Goal: Task Accomplishment & Management: Manage account settings

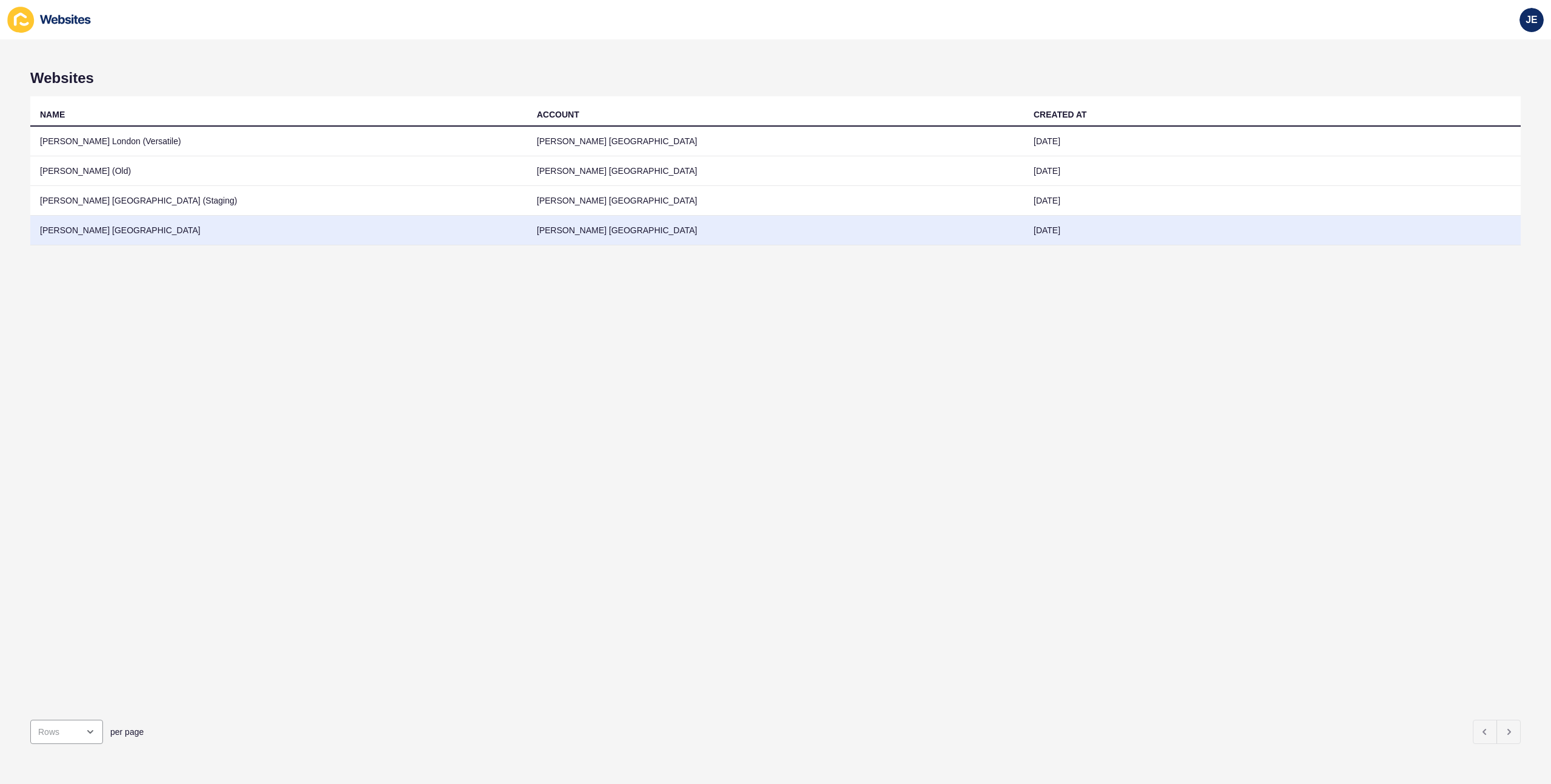
click at [484, 227] on td "[PERSON_NAME] [GEOGRAPHIC_DATA]" at bounding box center [278, 230] width 497 height 30
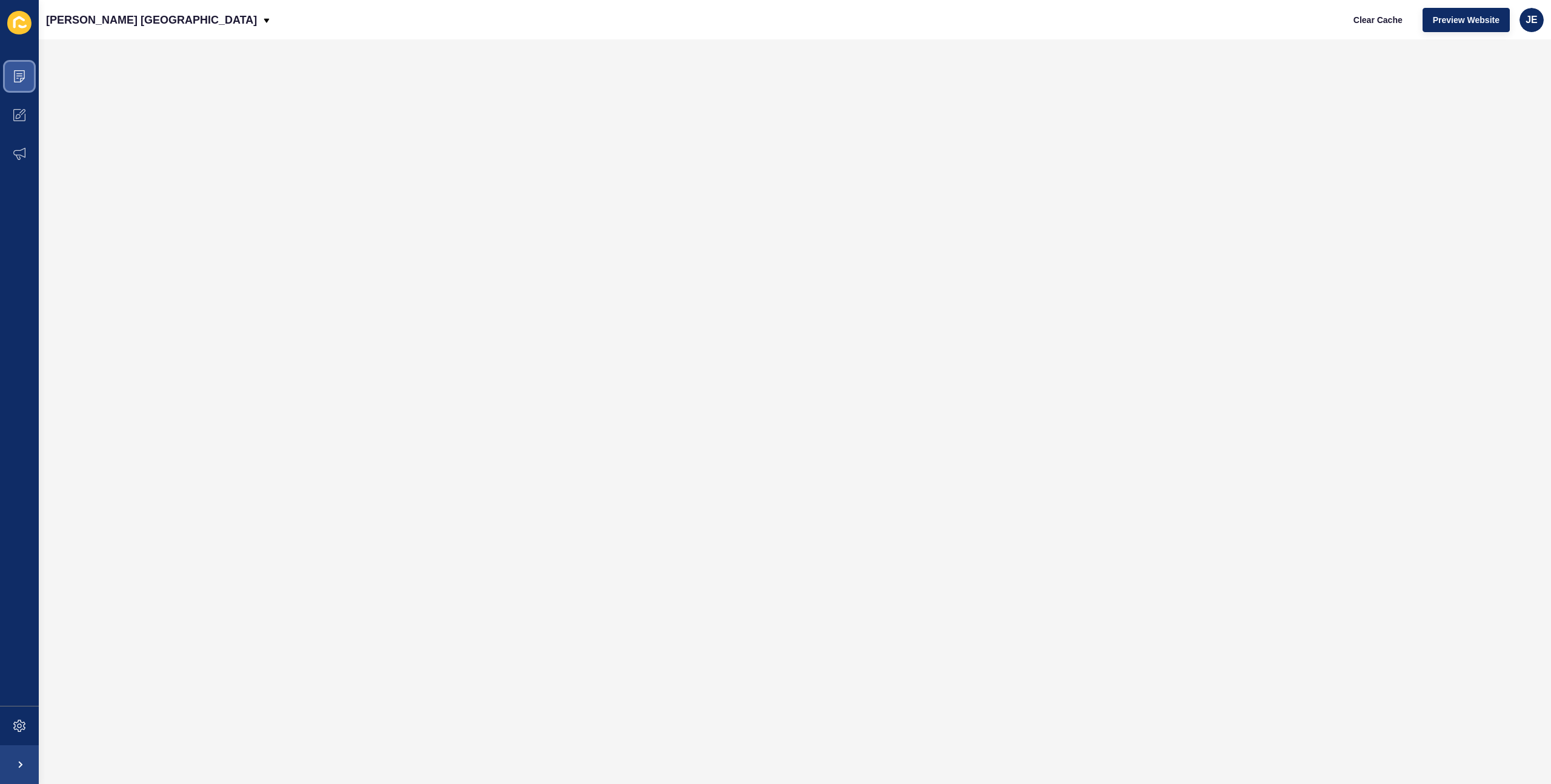
click at [25, 78] on icon at bounding box center [19, 77] width 12 height 12
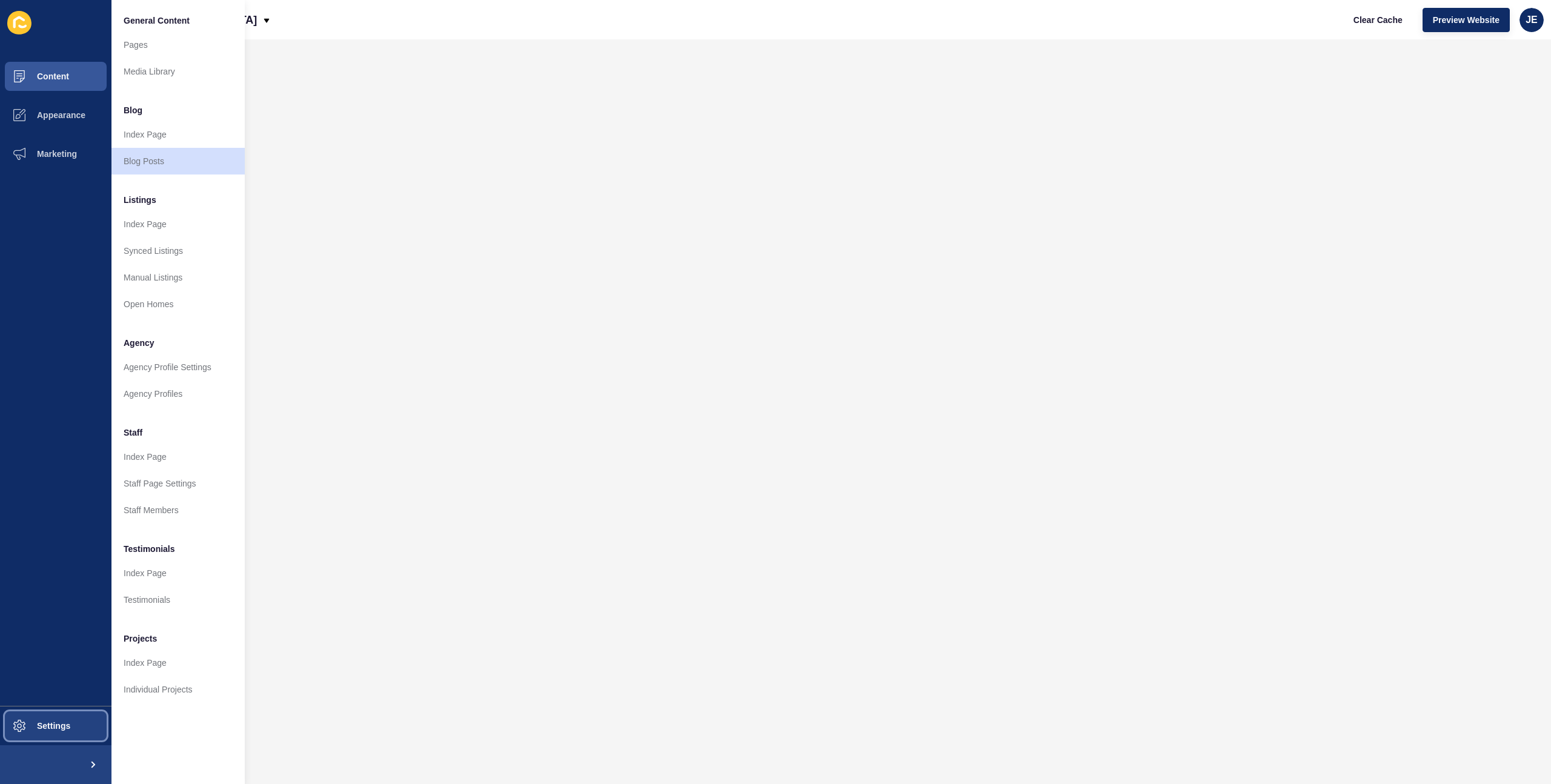
click at [50, 743] on button "Settings" at bounding box center [56, 726] width 112 height 39
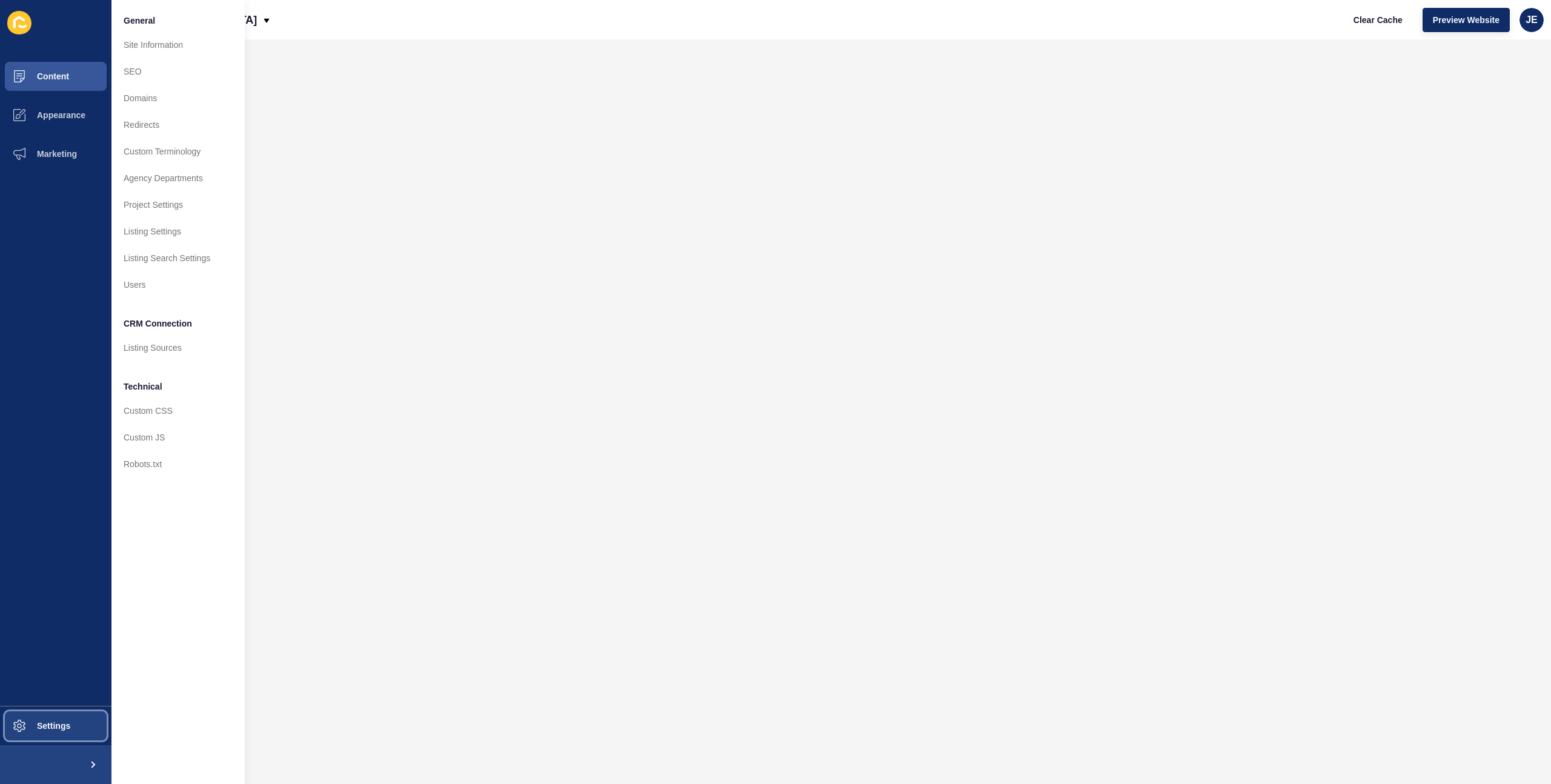
click at [53, 729] on span "Settings" at bounding box center [34, 726] width 72 height 9
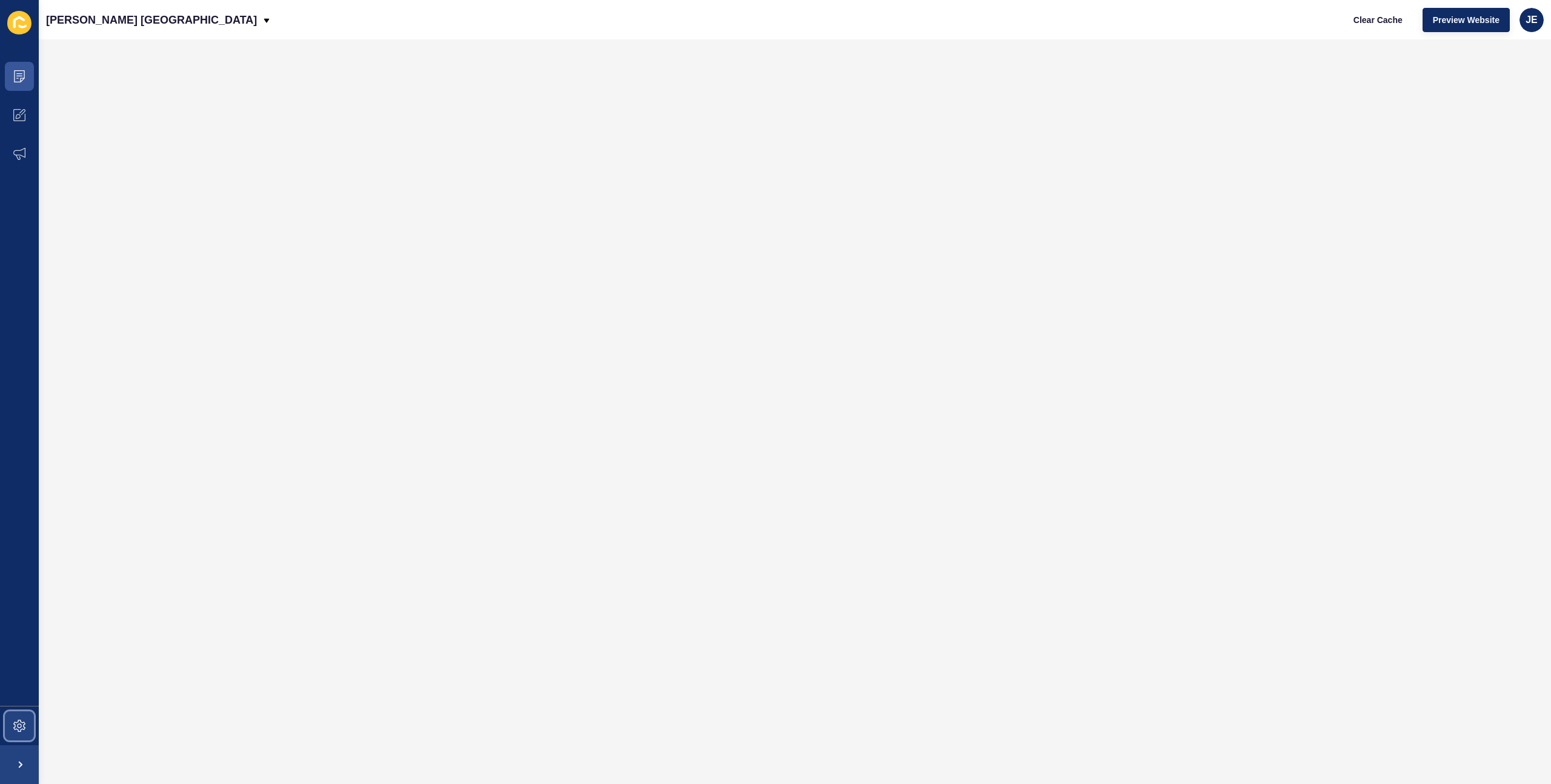
click at [13, 726] on icon at bounding box center [19, 726] width 12 height 12
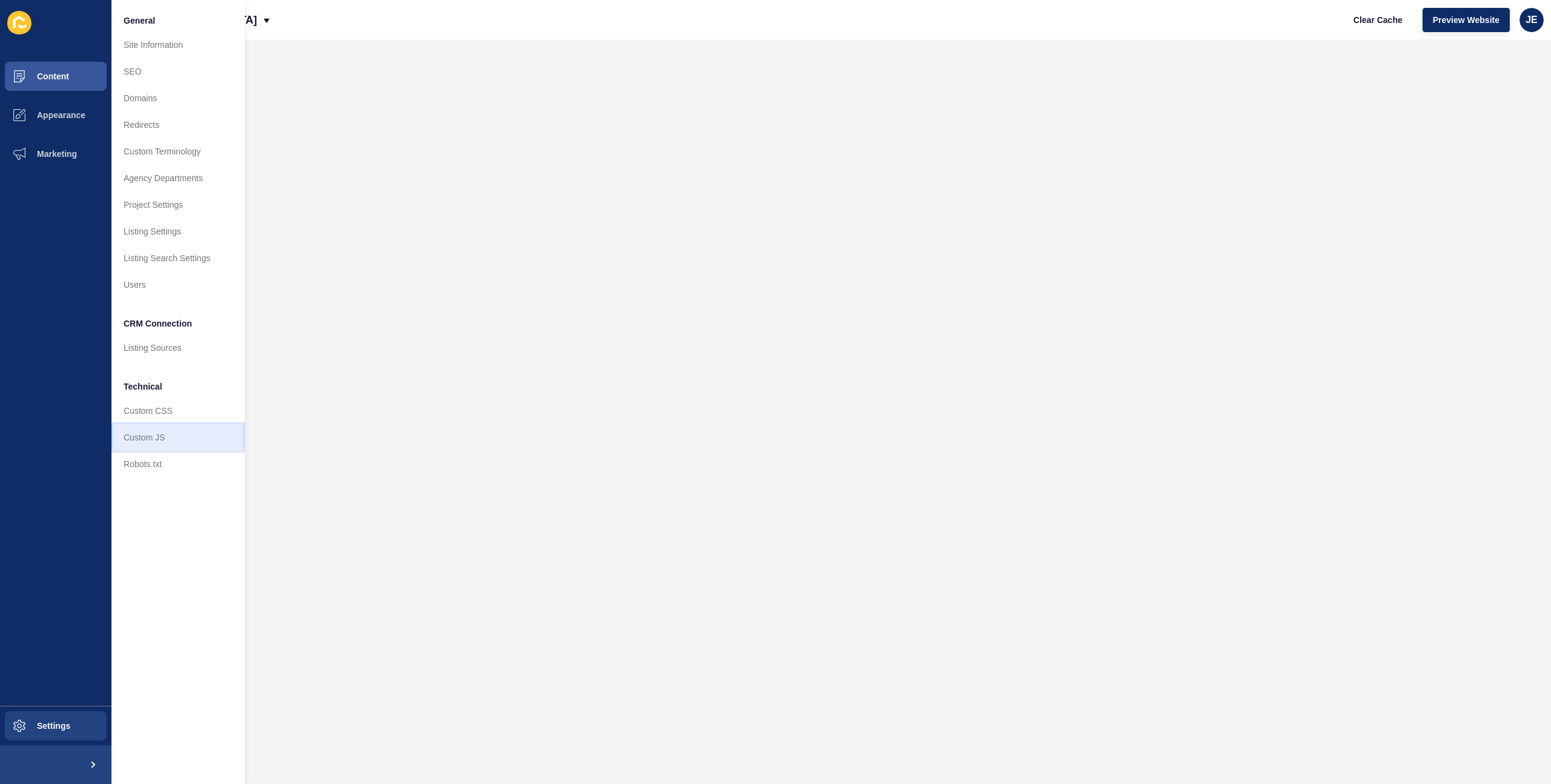
click at [181, 426] on link "Custom JS" at bounding box center [178, 437] width 133 height 27
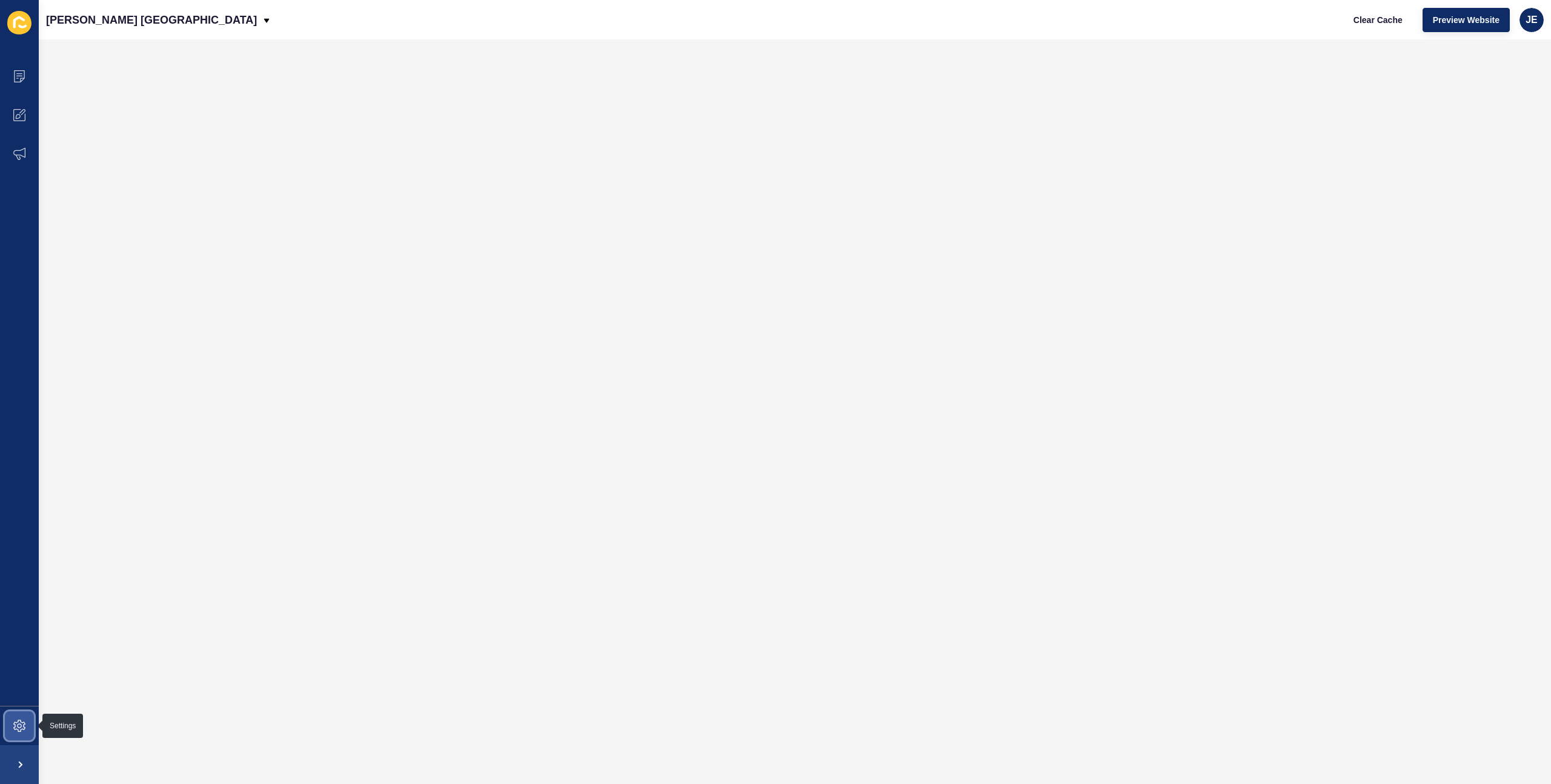
click at [15, 724] on icon at bounding box center [19, 726] width 12 height 12
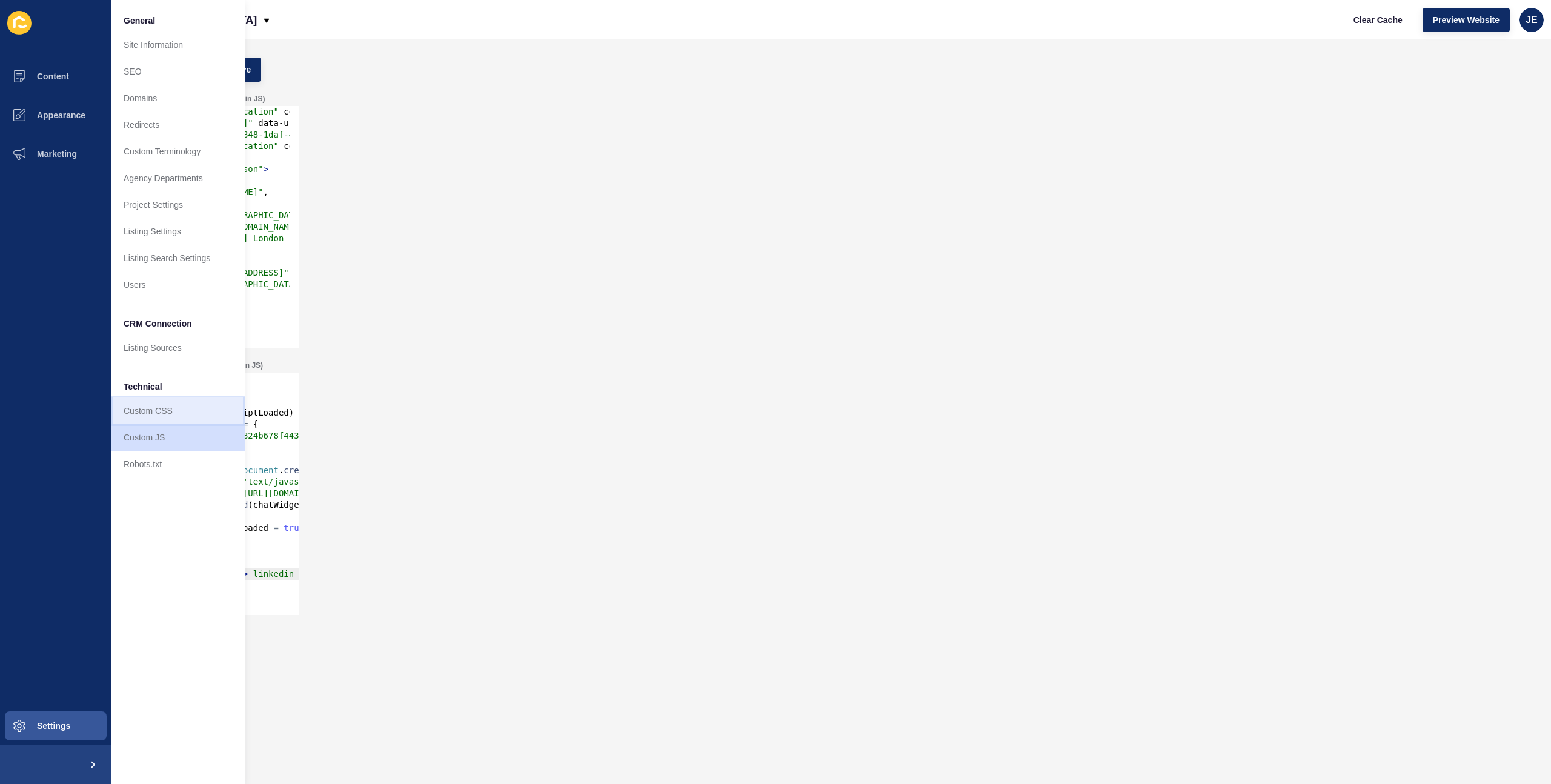
click at [157, 410] on link "Custom CSS" at bounding box center [178, 410] width 133 height 27
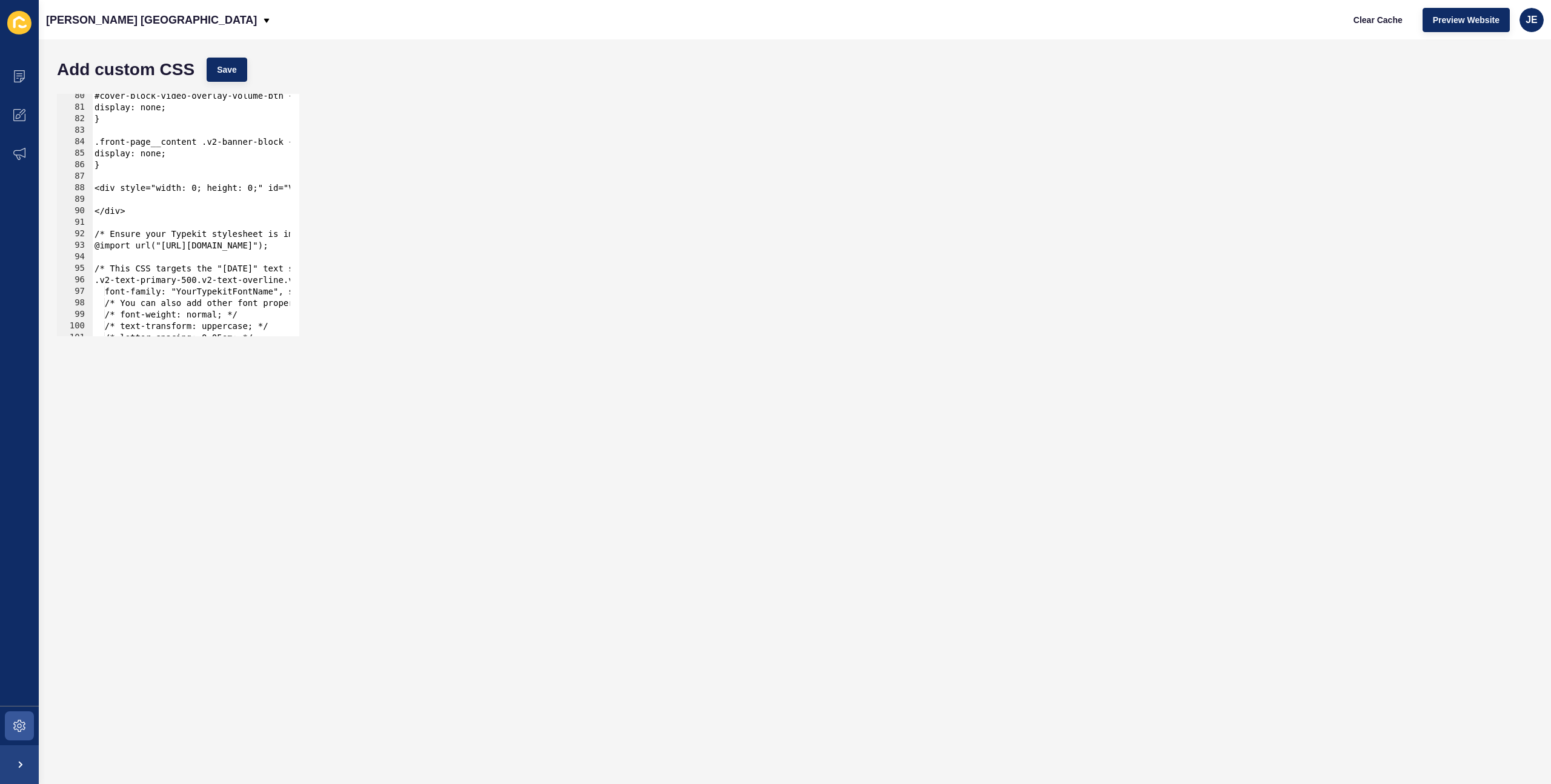
scroll to position [877, 0]
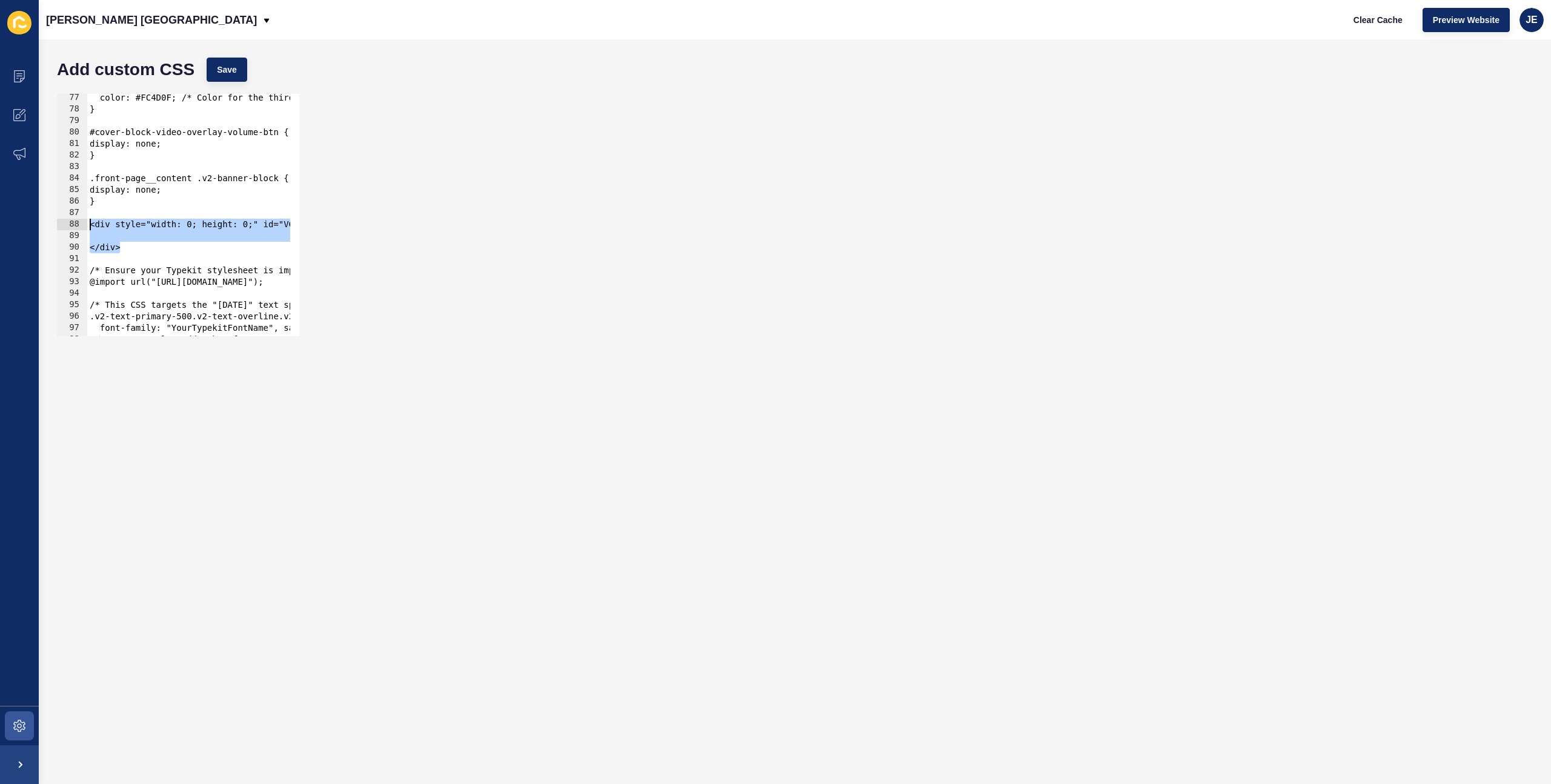
drag, startPoint x: 173, startPoint y: 249, endPoint x: 60, endPoint y: 222, distance: 116.2
click at [60, 222] on div "</div> 77 78 79 80 81 82 83 84 85 86 87 88 89 90 91 92 93 94 95 96 97 98 99 col…" at bounding box center [178, 215] width 243 height 243
click at [126, 252] on div "color: #FC4D0F; /* Color for the third h3 */ } #cover-block-video-overlay-volum…" at bounding box center [629, 220] width 1084 height 256
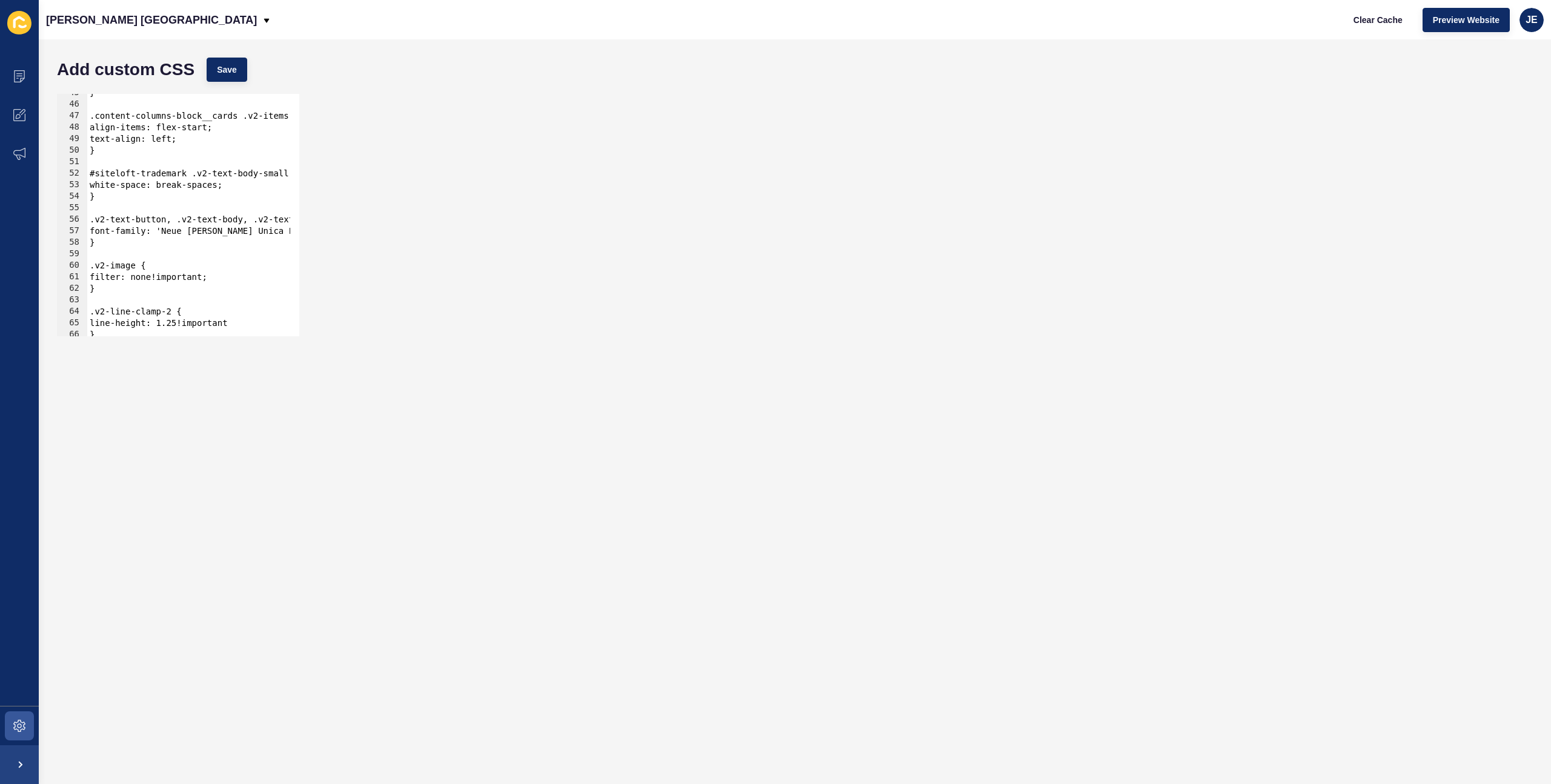
scroll to position [114, 0]
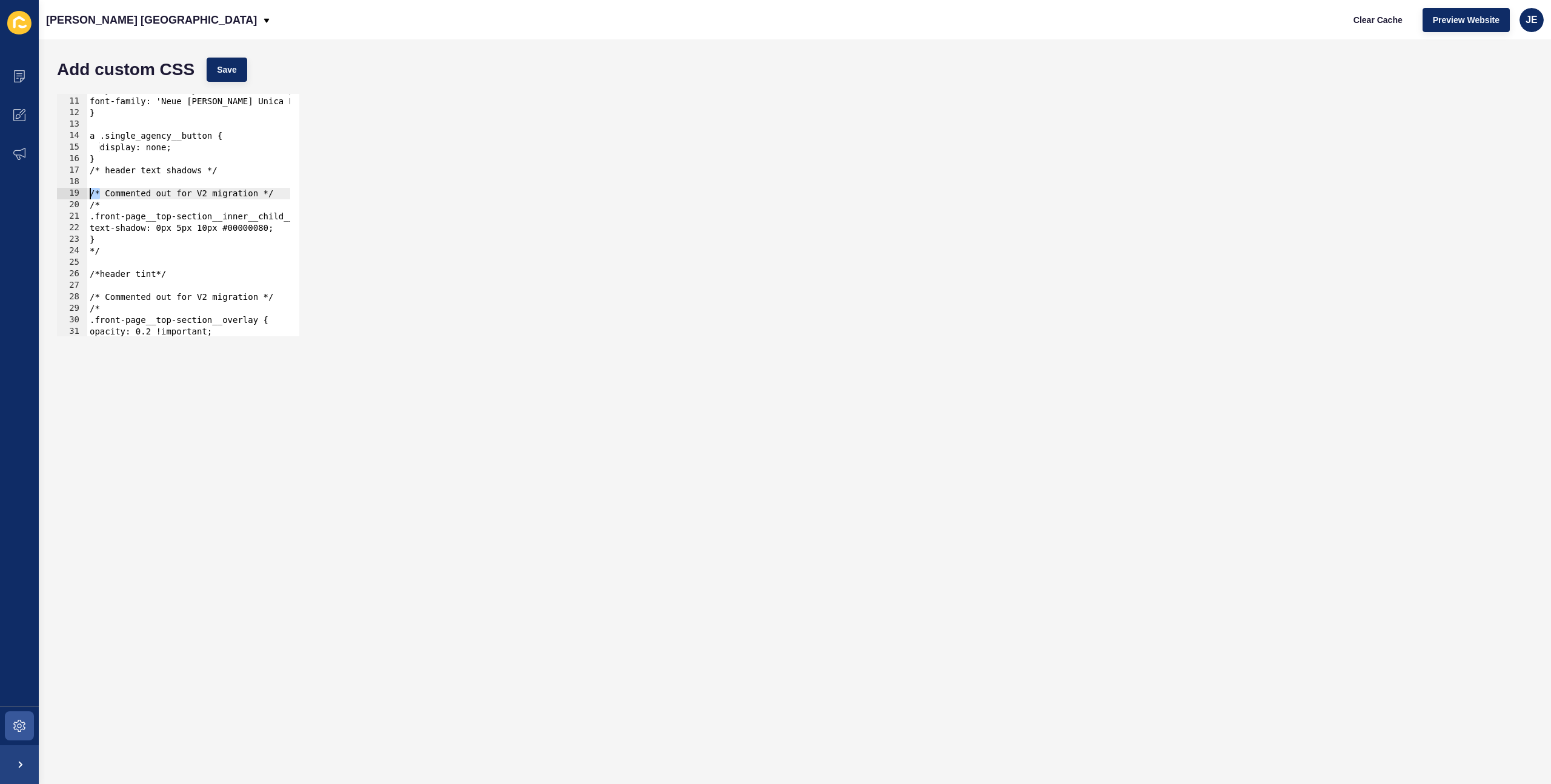
drag, startPoint x: 101, startPoint y: 189, endPoint x: 81, endPoint y: 190, distance: 20.0
click at [81, 190] on div "</div> 10 11 12 13 14 15 16 17 18 19 20 21 22 23 24 25 26 27 28 29 30 31 32 33 …" at bounding box center [178, 215] width 243 height 243
type textarea "/* Commented out for V2 migration */"
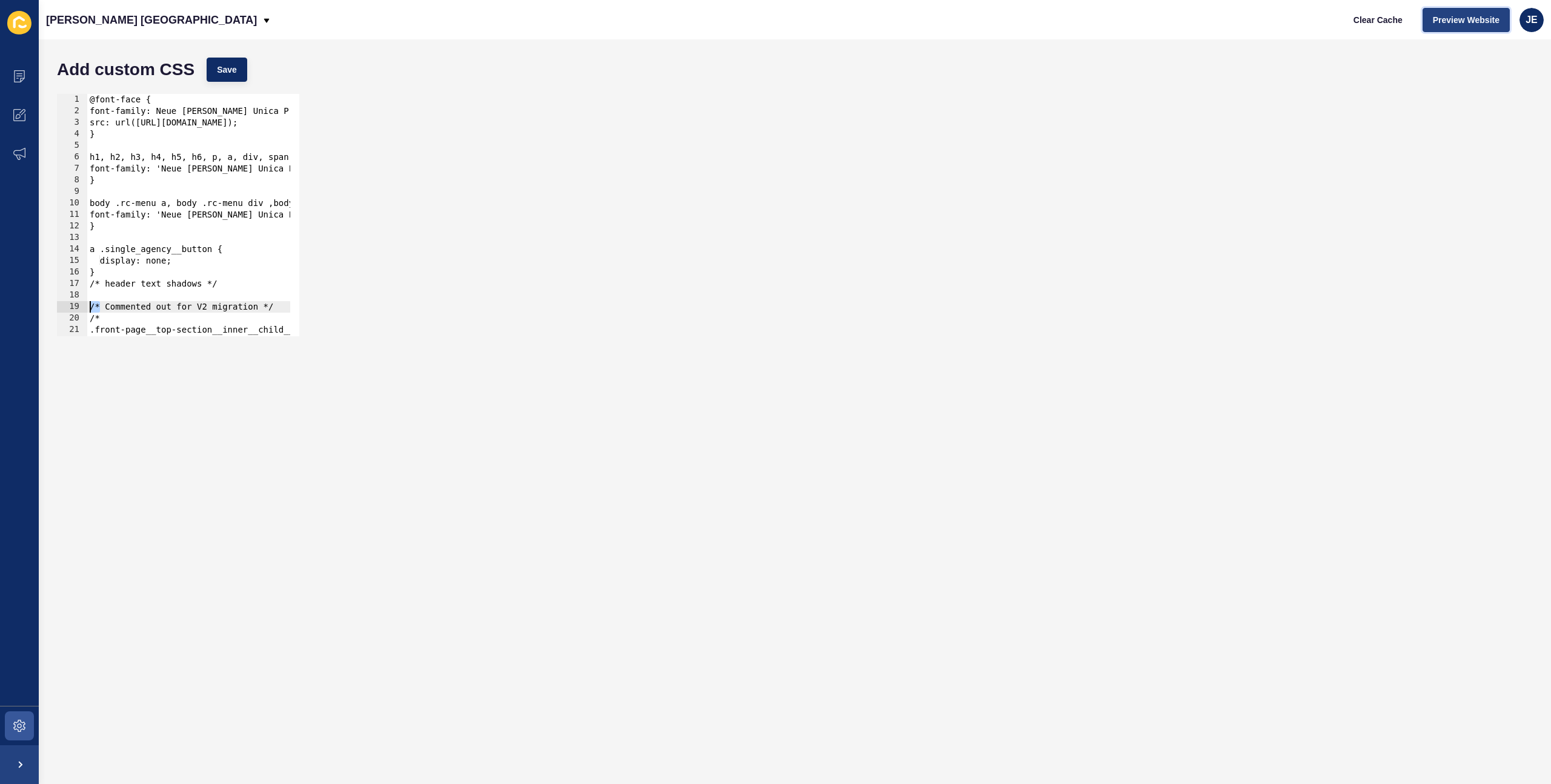
click at [1476, 21] on span "Preview Website" at bounding box center [1466, 20] width 67 height 12
click at [28, 79] on span at bounding box center [19, 77] width 39 height 39
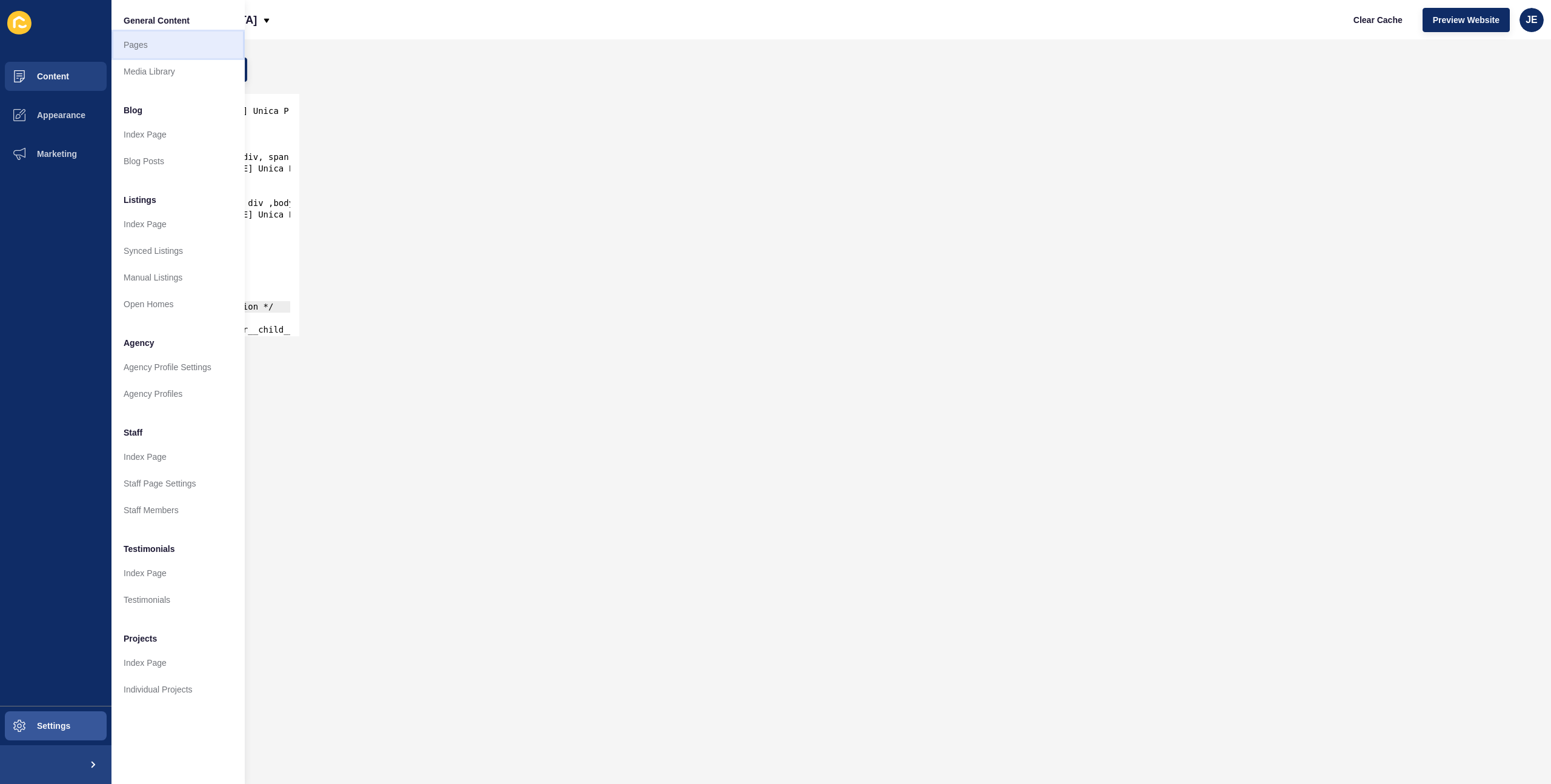
click at [162, 48] on link "Pages" at bounding box center [178, 45] width 133 height 27
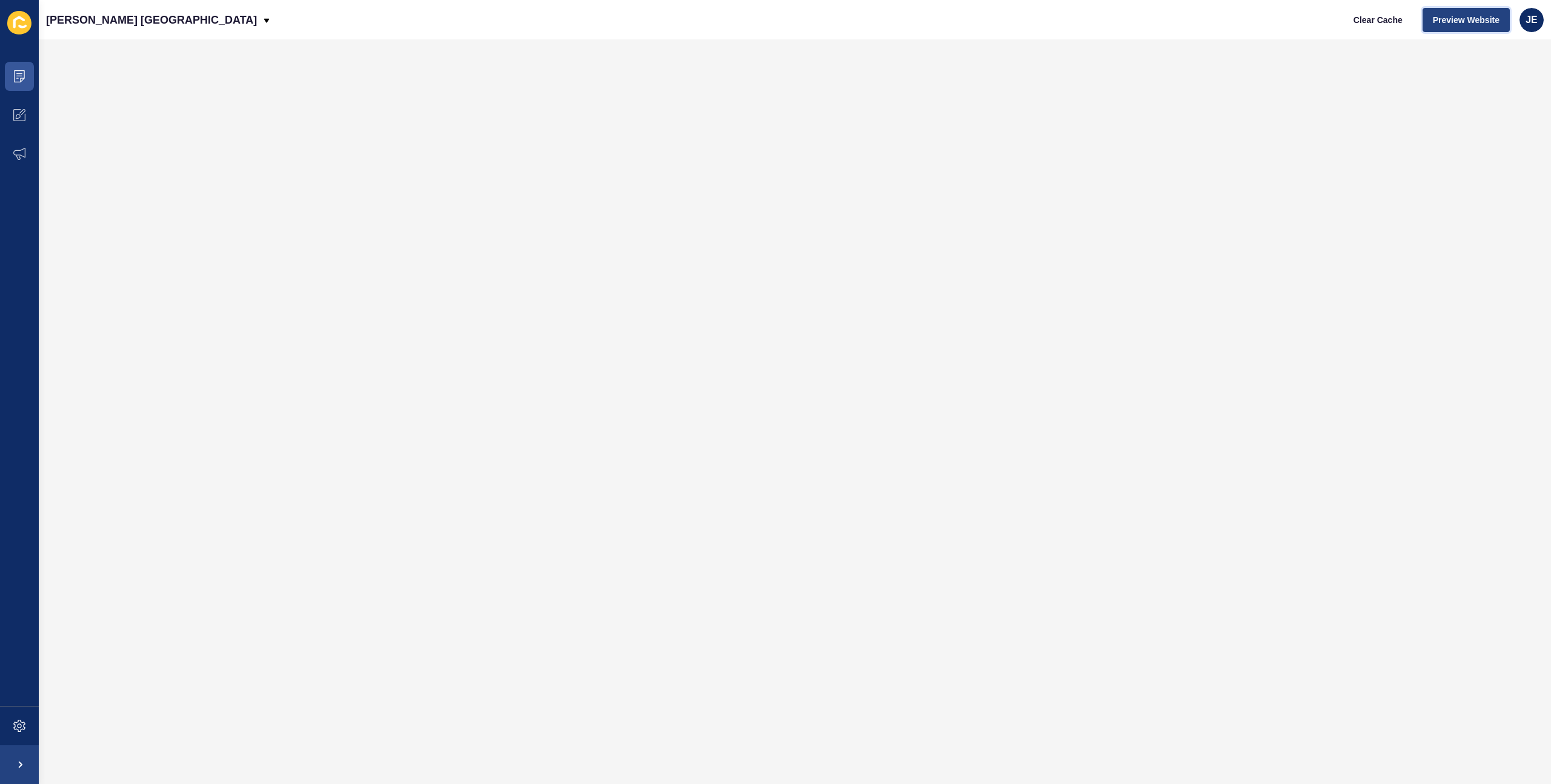
click at [1457, 17] on span "Preview Website" at bounding box center [1466, 20] width 67 height 12
click at [22, 730] on icon at bounding box center [19, 726] width 12 height 12
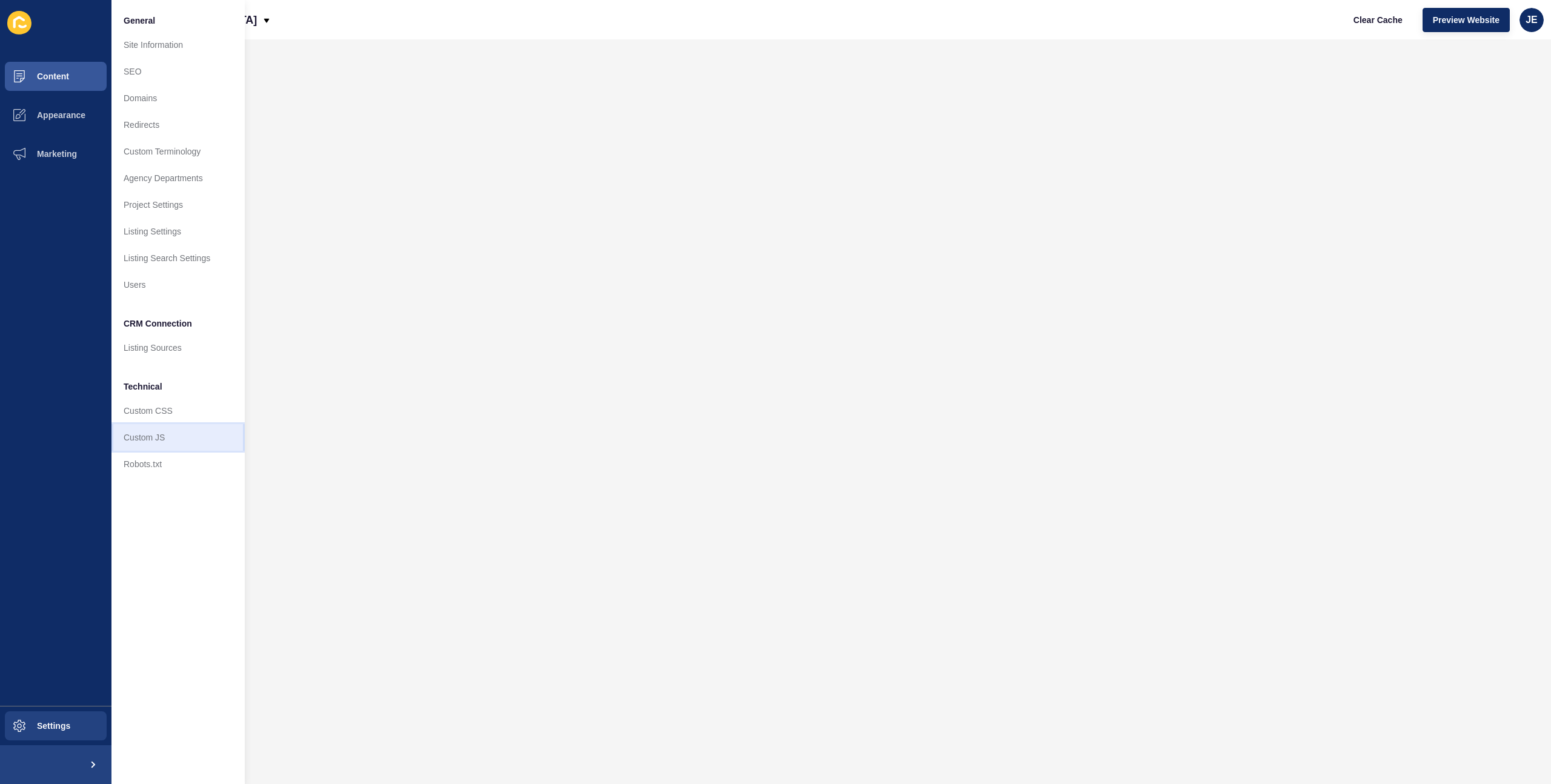
click at [164, 425] on link "Custom JS" at bounding box center [178, 437] width 133 height 27
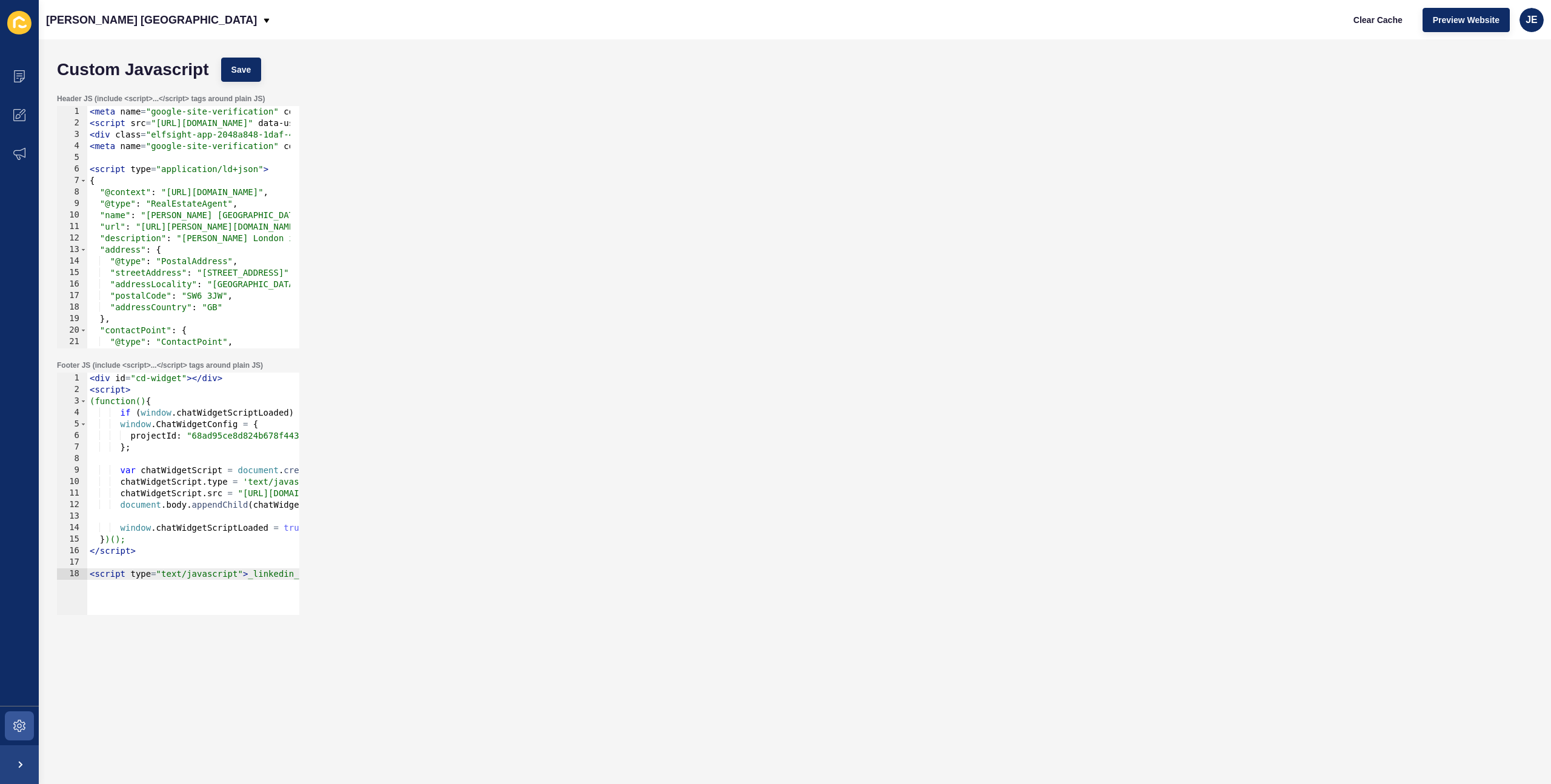
scroll to position [0, 3642]
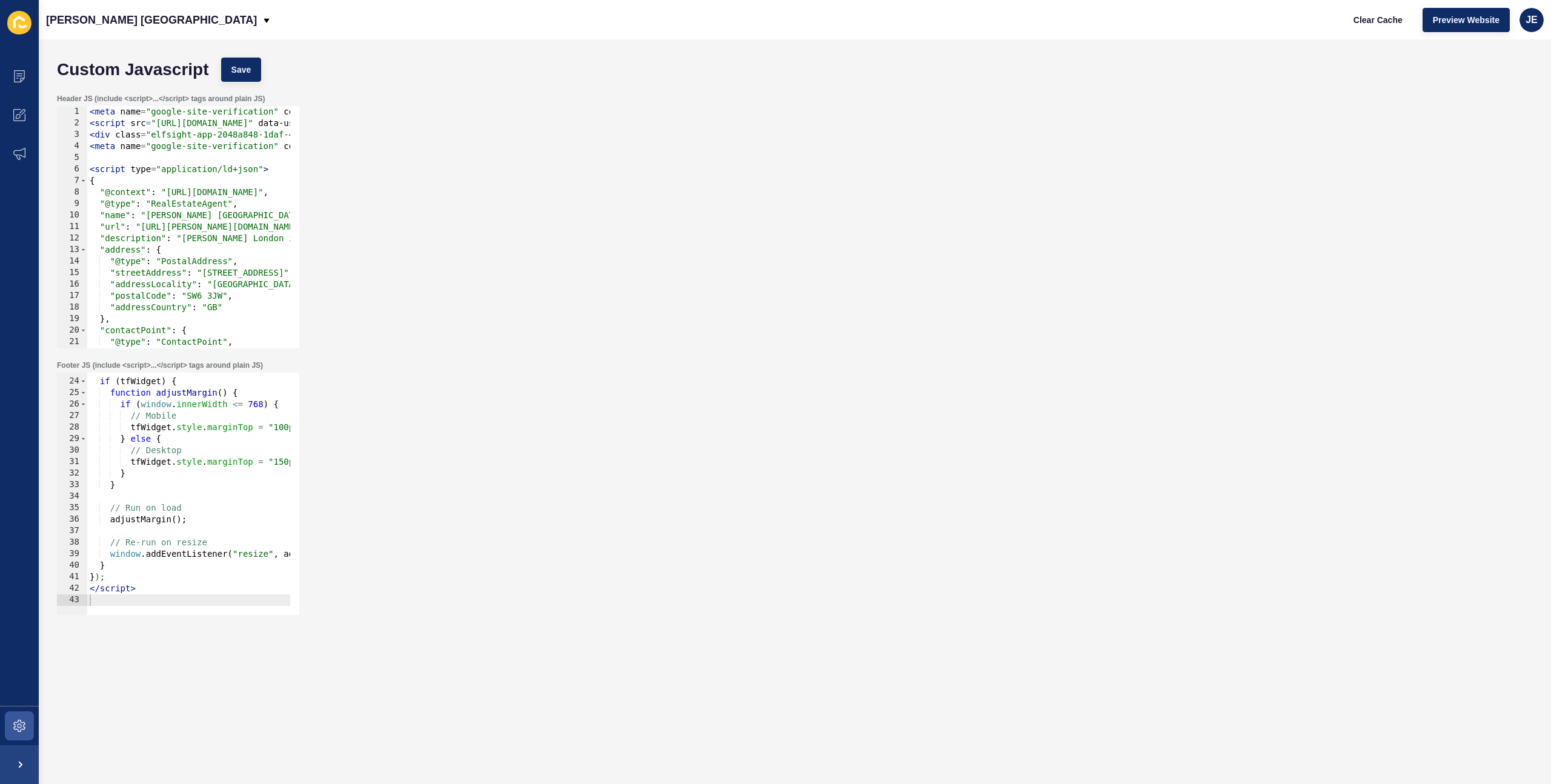
click at [218, 54] on div "Custom Javascript Save" at bounding box center [795, 70] width 1488 height 36
click at [237, 61] on button "Save" at bounding box center [241, 70] width 40 height 24
click at [1391, 25] on span "Clear Cache" at bounding box center [1378, 20] width 49 height 12
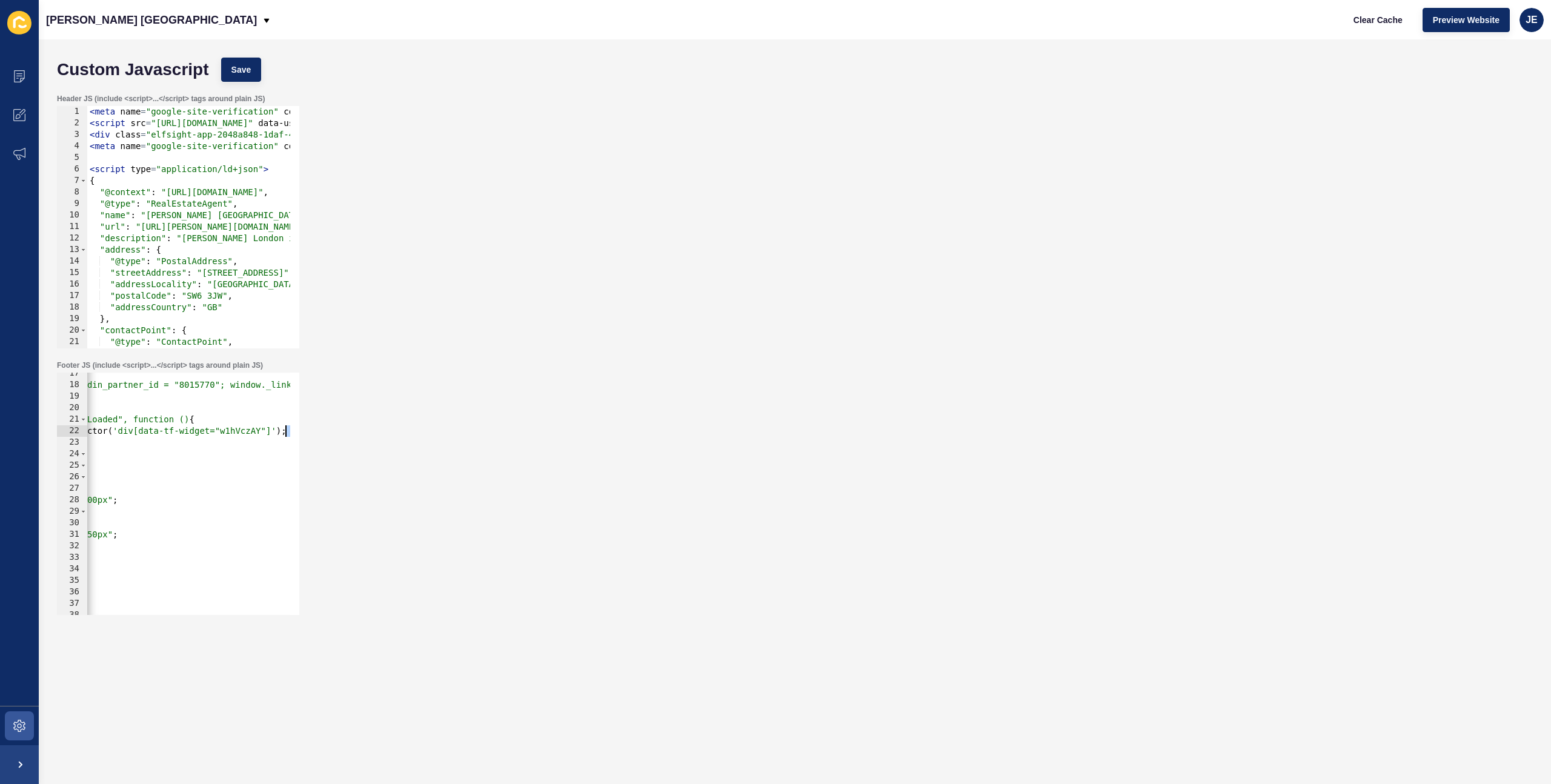
scroll to position [0, 192]
drag, startPoint x: 246, startPoint y: 436, endPoint x: 352, endPoint y: 427, distance: 106.4
click at [352, 427] on div "Footer JS (include <script>...</script> tags around plain JS) </script> 17 18 1…" at bounding box center [795, 487] width 1488 height 267
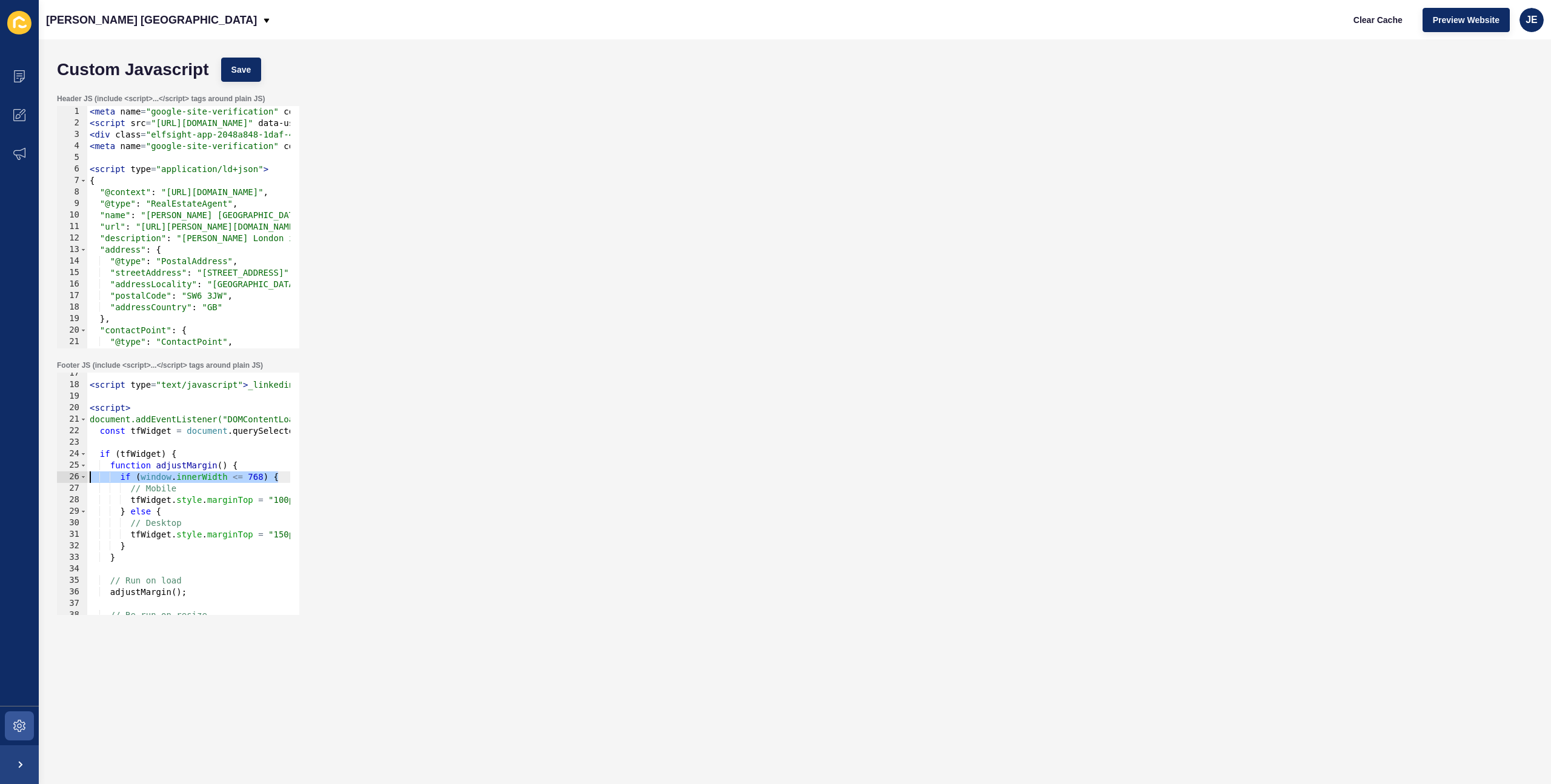
drag, startPoint x: 168, startPoint y: 480, endPoint x: 60, endPoint y: 484, distance: 108.1
click at [25, 471] on div "Content Appearance Marketing Settings Jefferies London Clear Cache Preview Webs…" at bounding box center [776, 392] width 1551 height 784
click at [234, 79] on button "Save" at bounding box center [241, 70] width 40 height 24
click at [1387, 25] on span "Clear Cache" at bounding box center [1378, 20] width 49 height 12
type textarea "if (tfWidget) {"
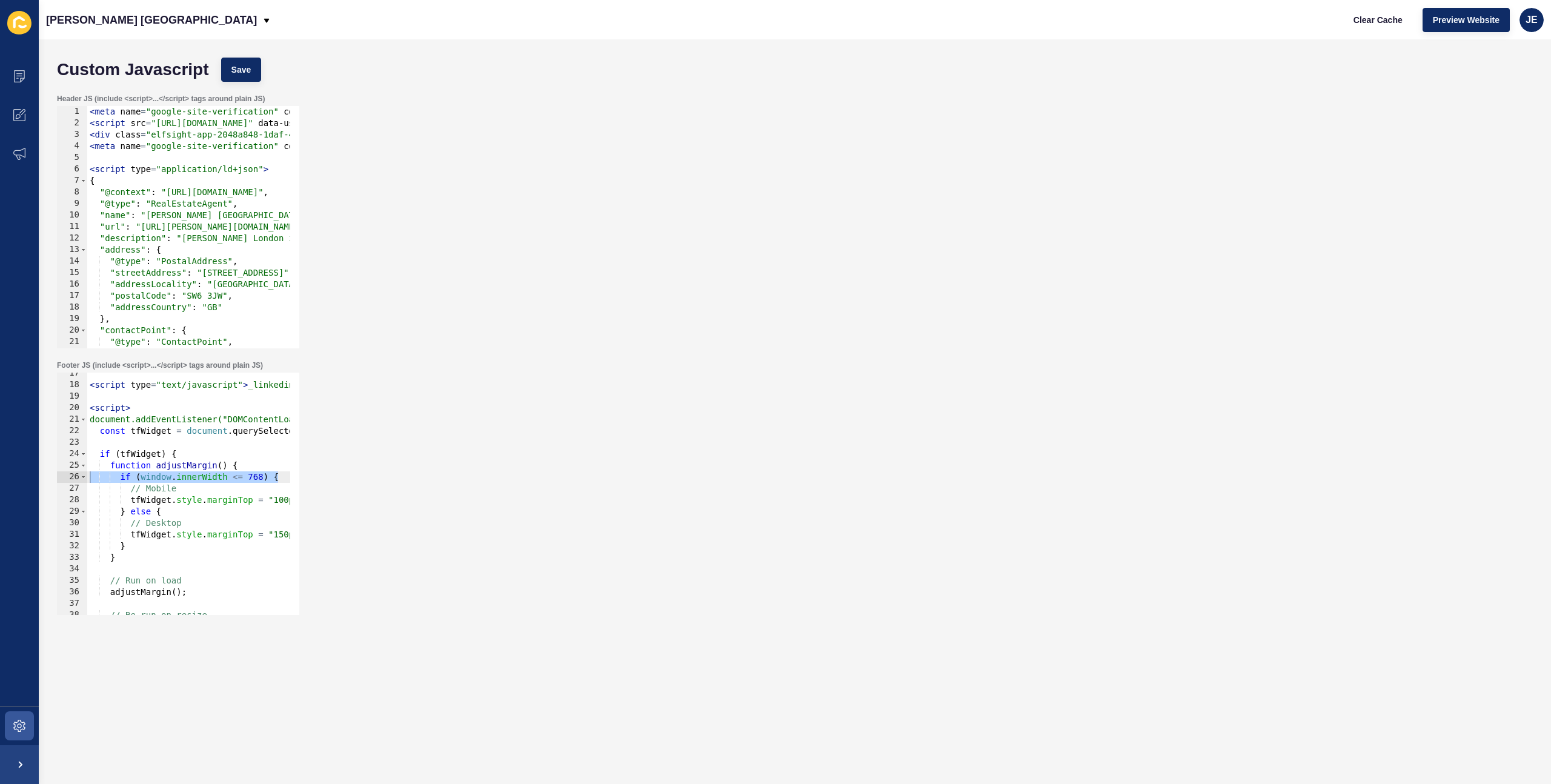
type textarea "function adjustMargin() {"
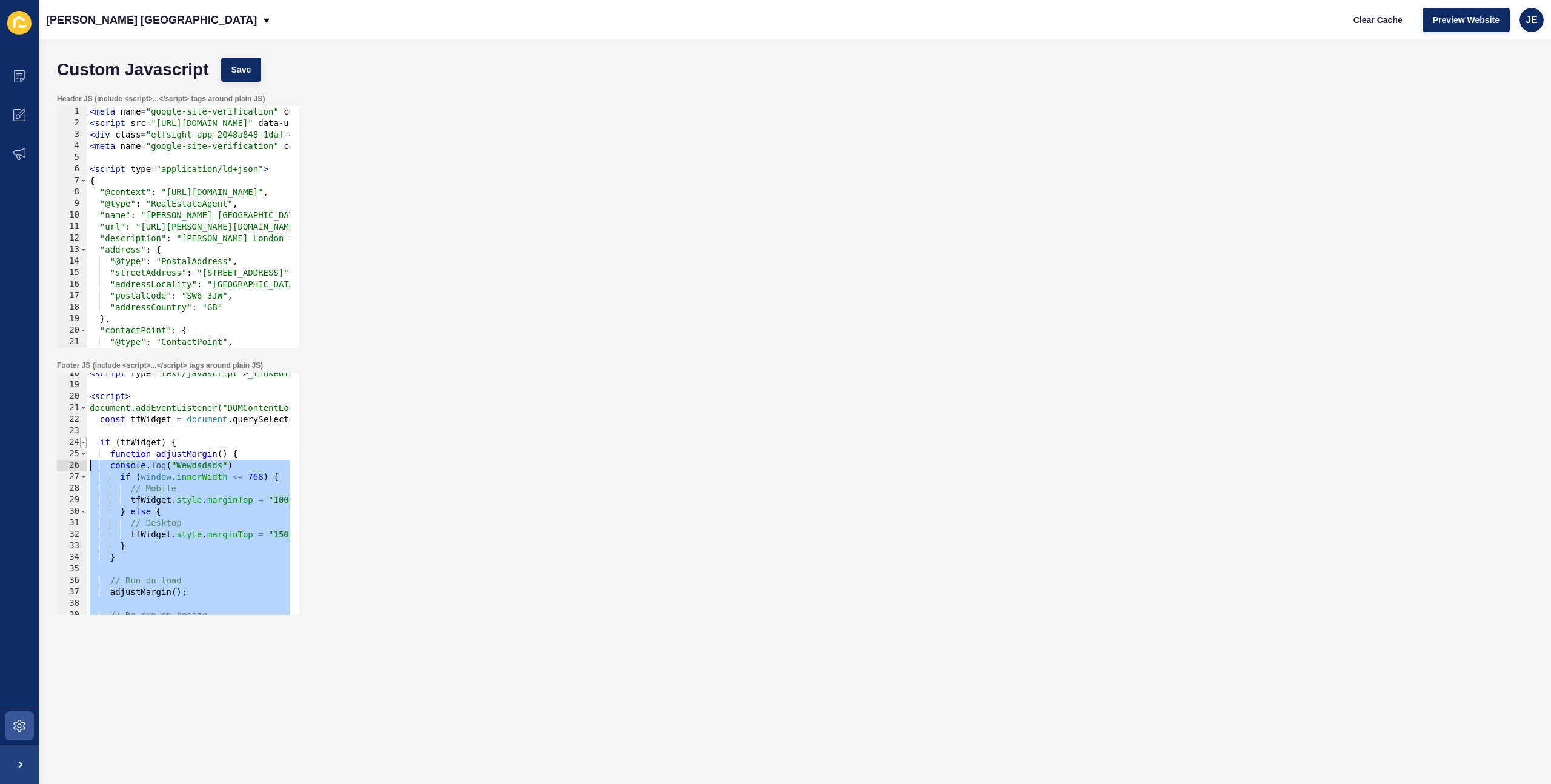
scroll to position [200, 0]
drag, startPoint x: 171, startPoint y: 595, endPoint x: 60, endPoint y: 394, distance: 229.6
click at [60, 394] on div "console.log("Wewdsdsds 18 19 20 21 22 23 24 25 26 27 28 29 30 31 32 33 34 35 36…" at bounding box center [178, 494] width 243 height 243
type textarea "<script> document.addEventListener("DOMContentLoaded", function () {"
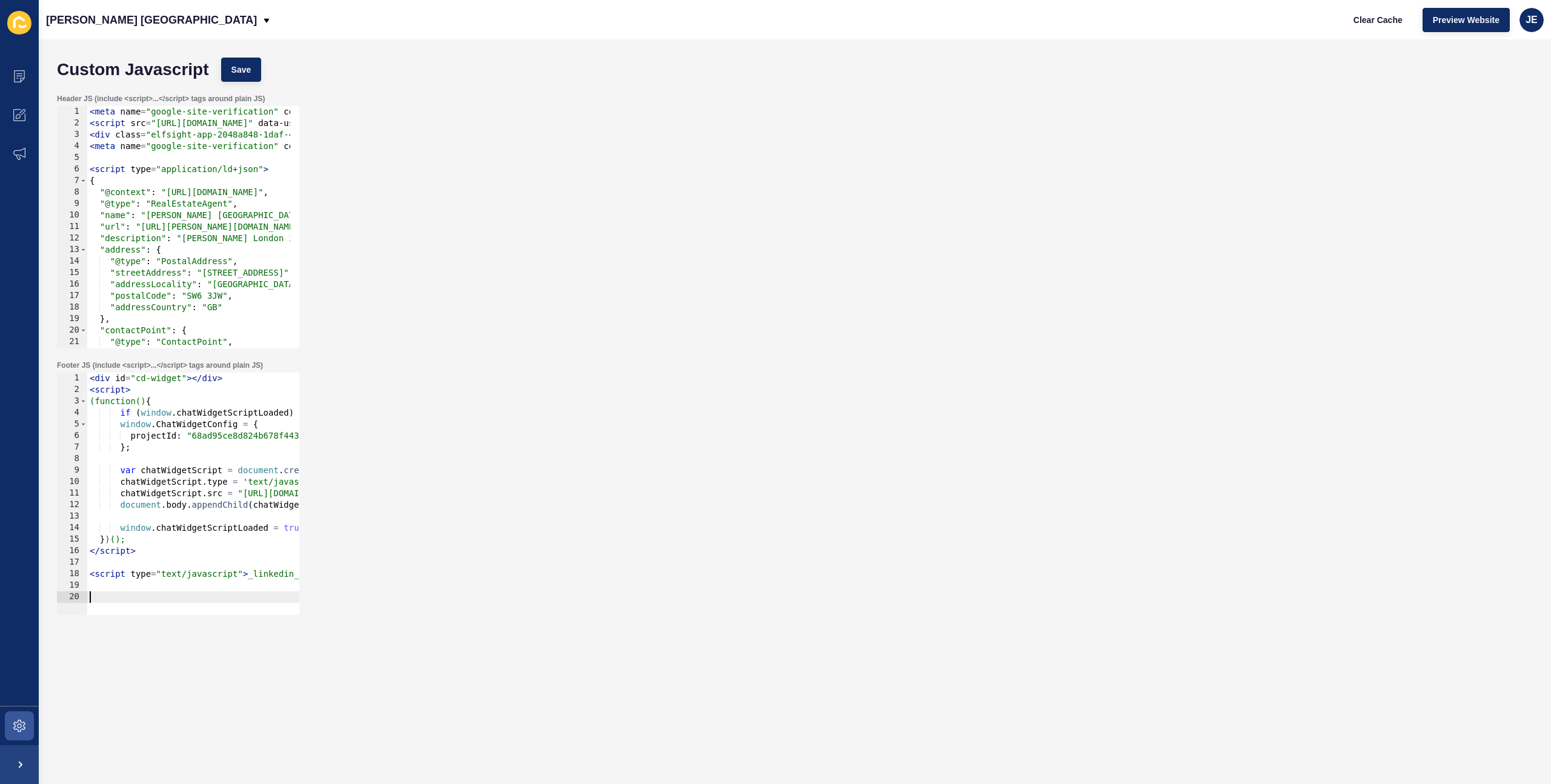
type textarea "<div id="cd-widget"></div>"
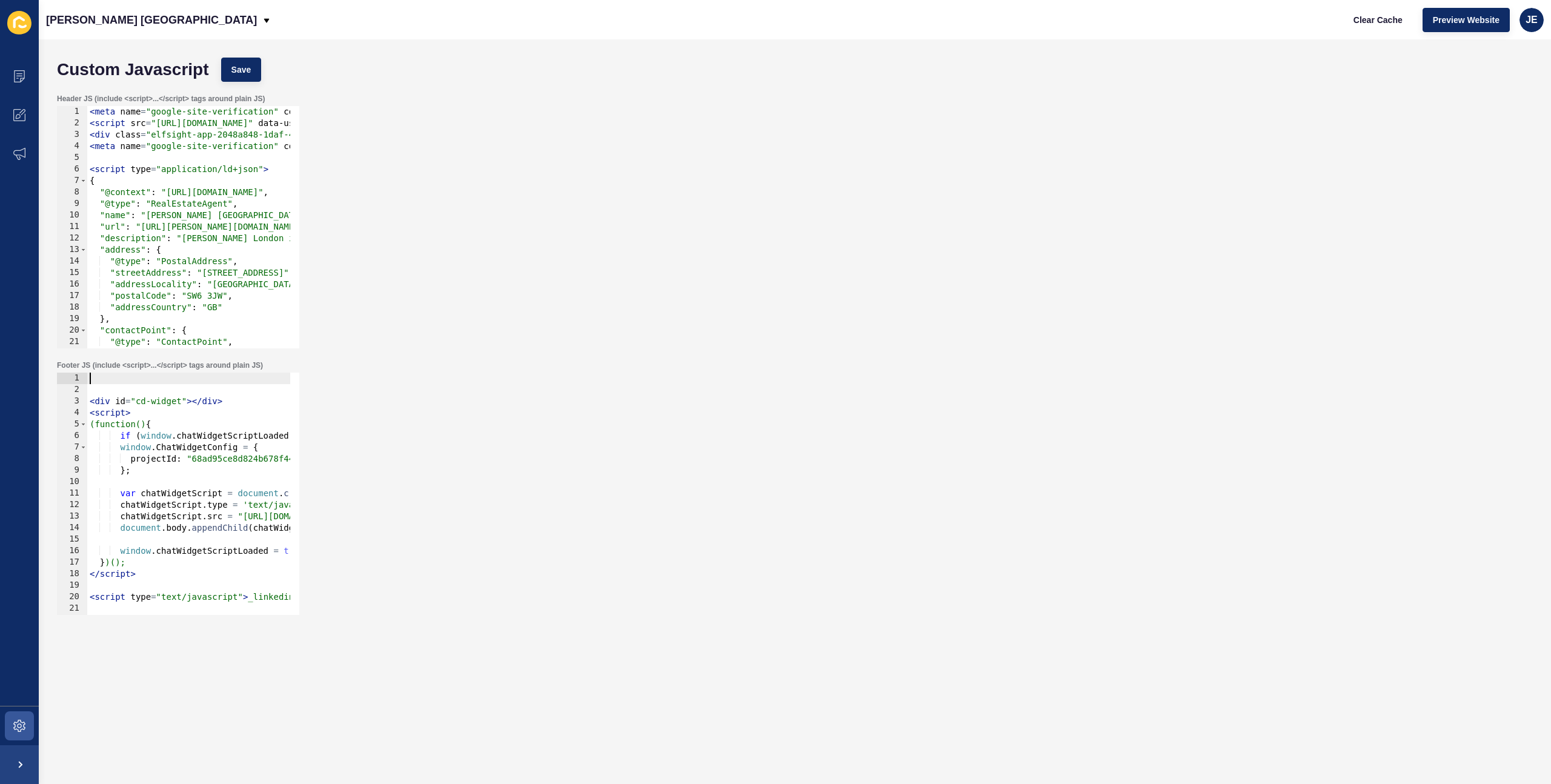
paste textarea
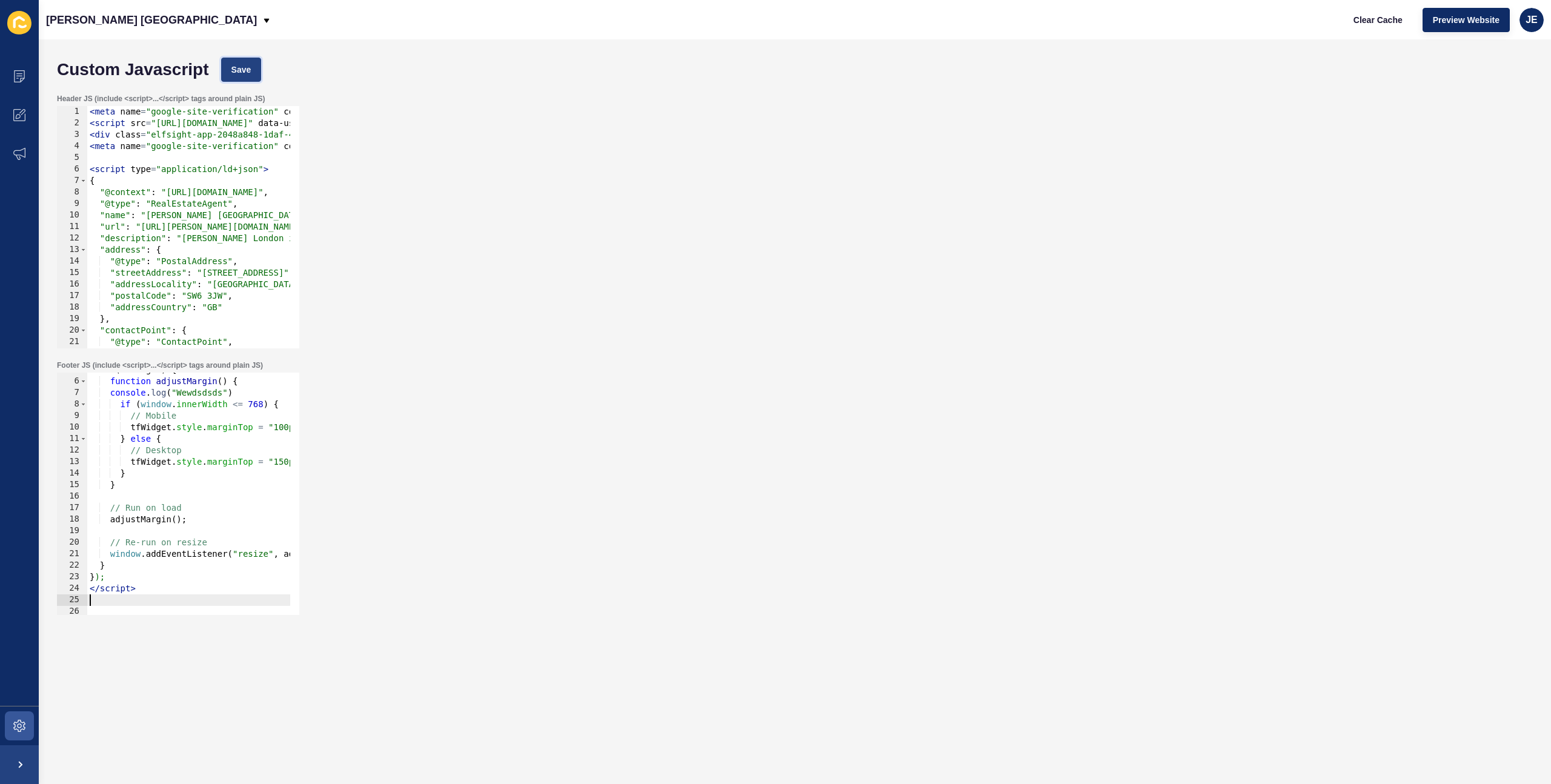
click at [257, 71] on button "Save" at bounding box center [241, 70] width 40 height 24
click at [1409, 15] on button "Clear Cache" at bounding box center [1378, 20] width 70 height 24
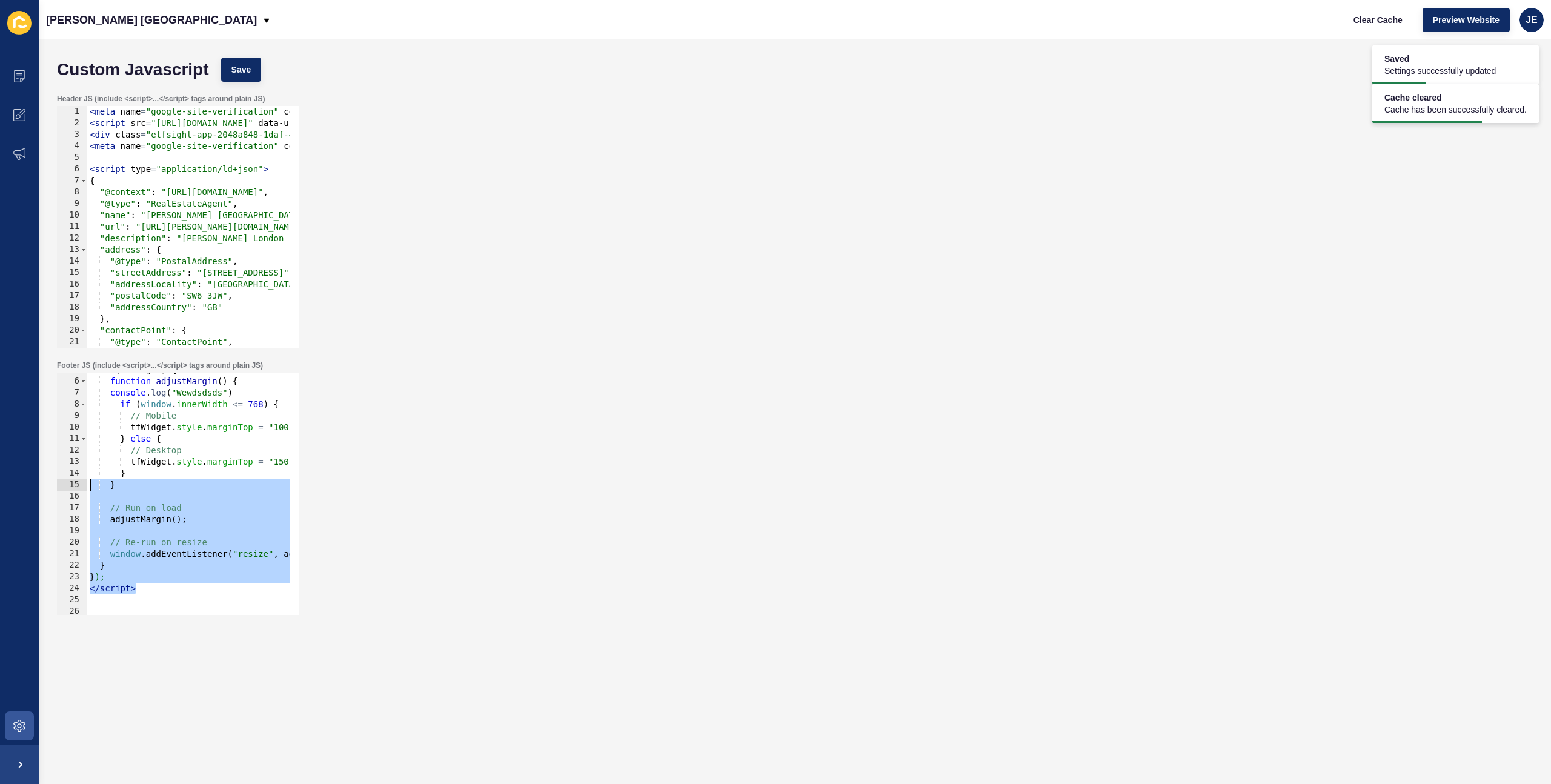
scroll to position [0, 0]
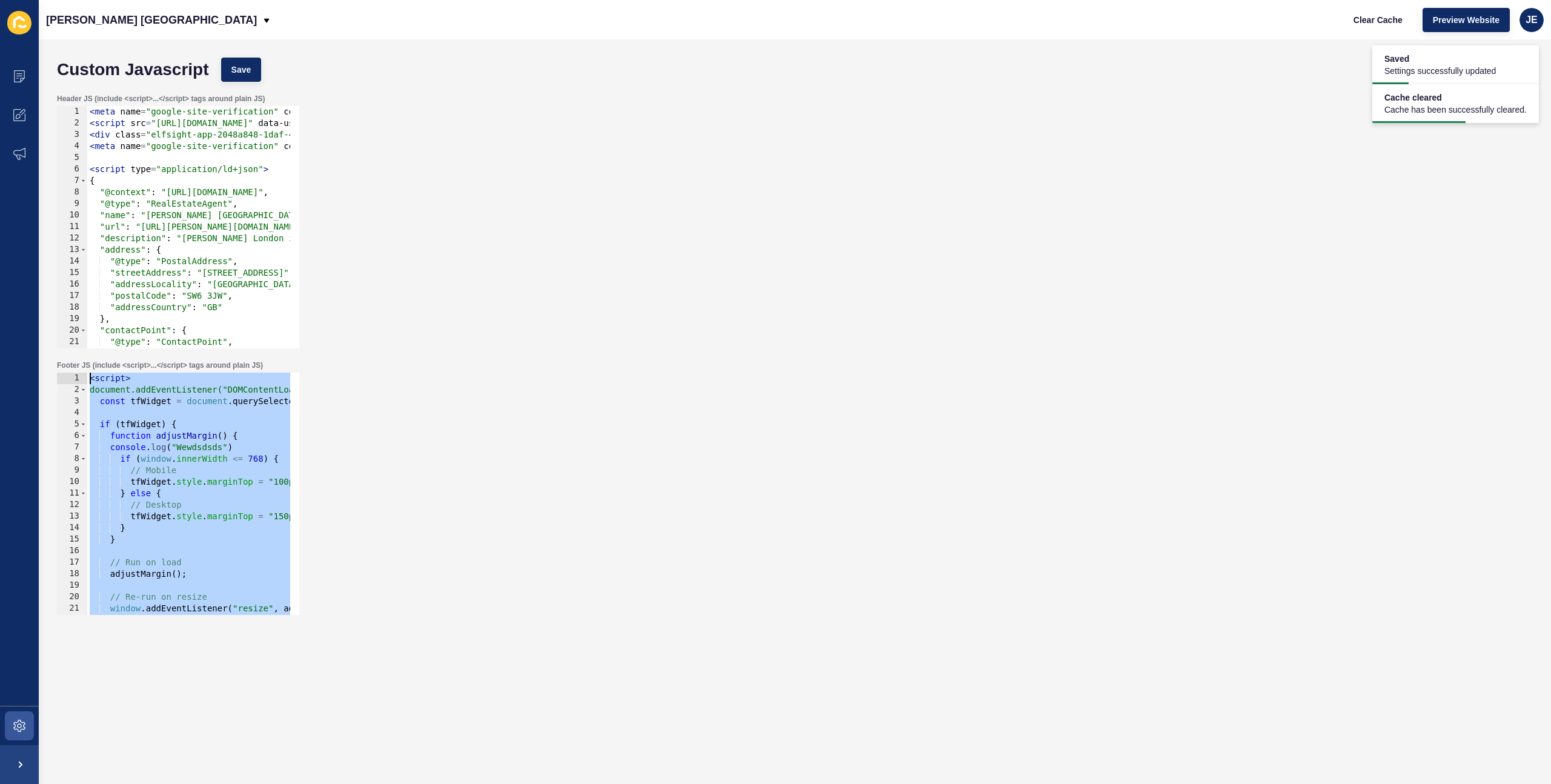
drag, startPoint x: 139, startPoint y: 568, endPoint x: 22, endPoint y: 304, distance: 288.8
click at [0, 306] on div "Content Appearance Marketing Settings Jefferies London Clear Cache Preview Webs…" at bounding box center [776, 392] width 1551 height 784
type textarea "<script> document.addEventListener("DOMContentLoaded", function () {"
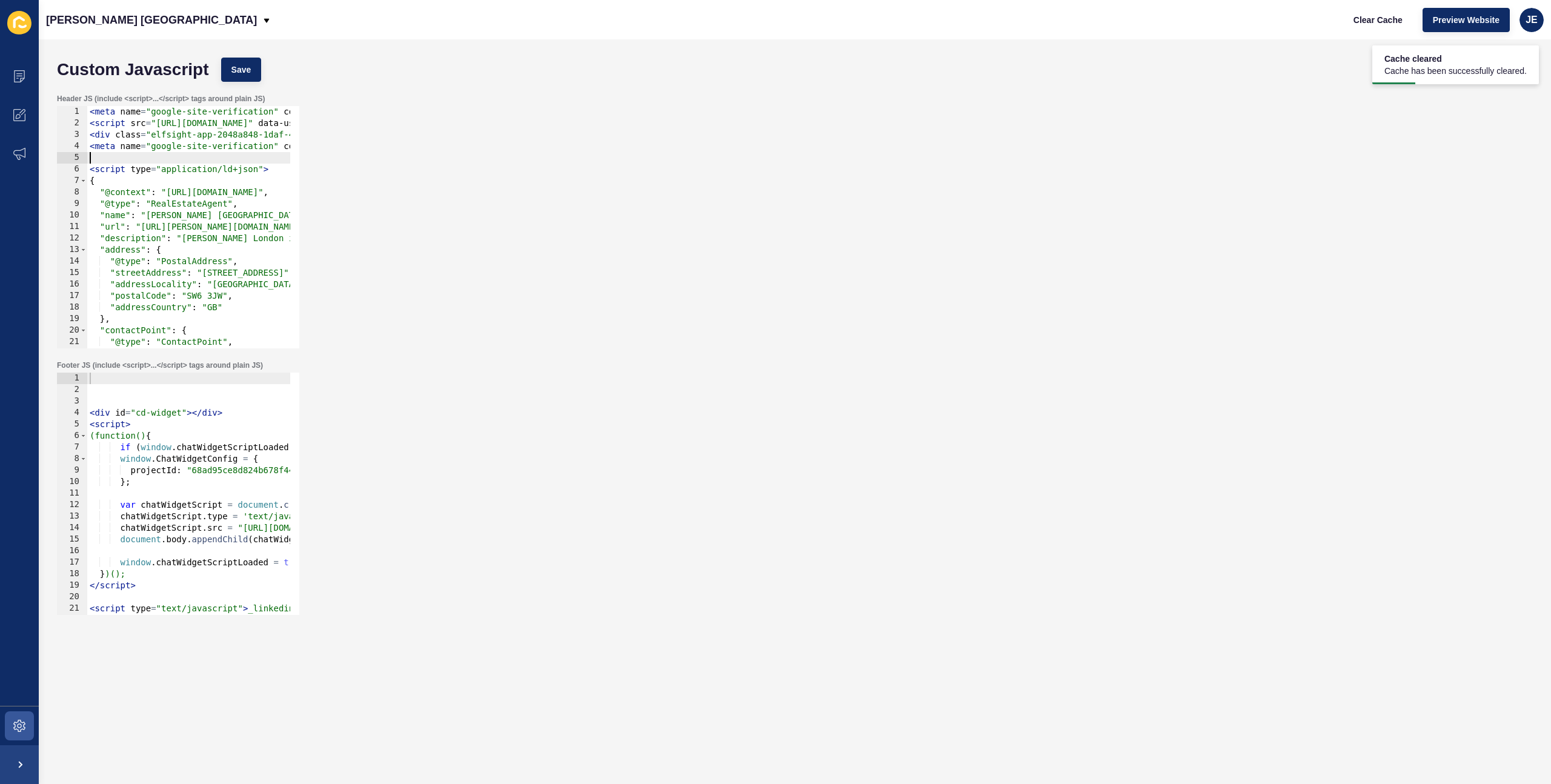
click at [114, 163] on div "< meta name = "google-site-verification" content = "SMq8dECnO_FrWht4icv8yWHq1Sp…" at bounding box center [571, 234] width 967 height 256
paste textarea ""https://uk.linkedin.com/company/jefferies-london","
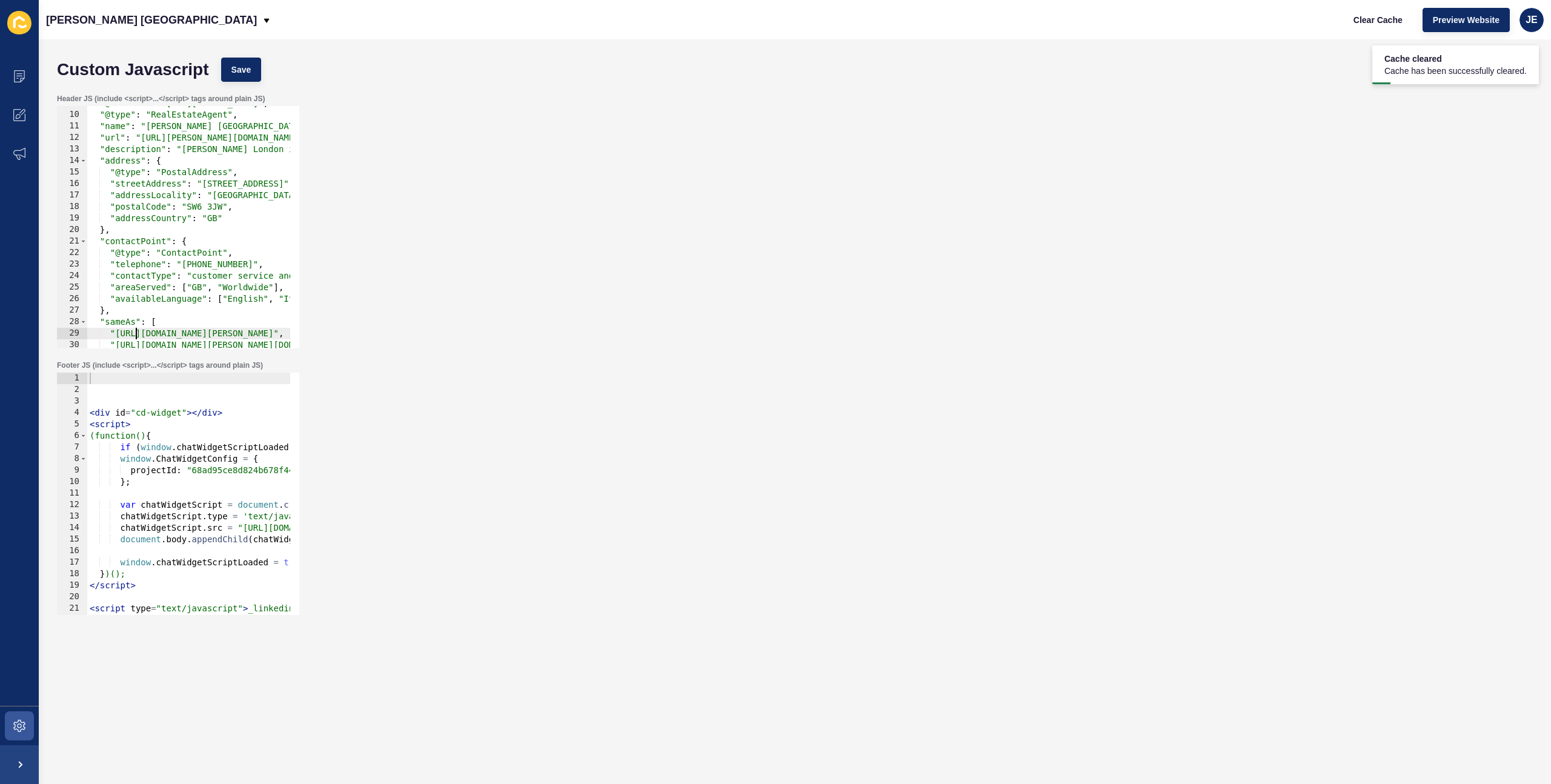
scroll to position [0, 1]
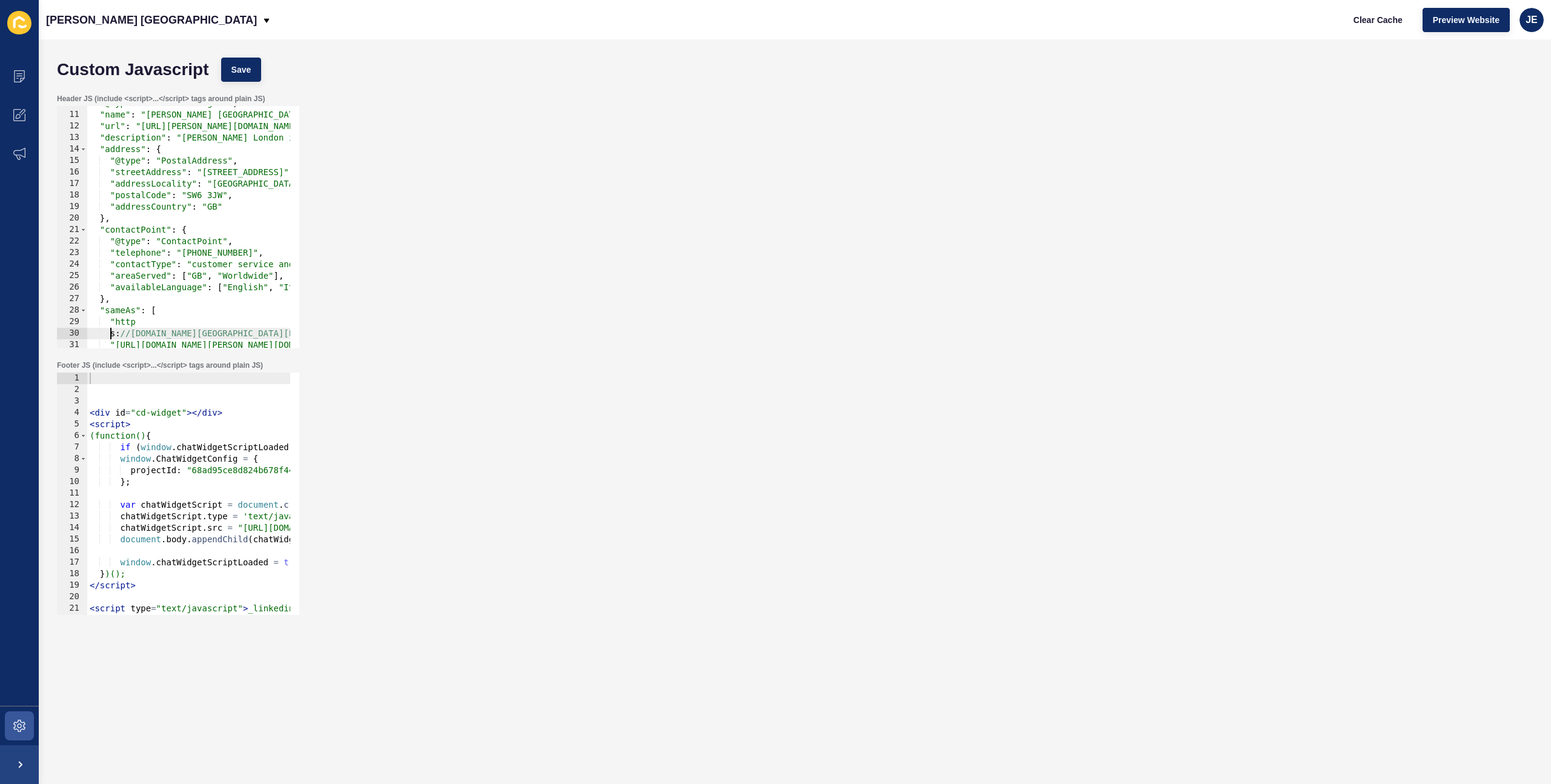
type textarea ""https://uk.linkedin.com/company/jefferies-london","
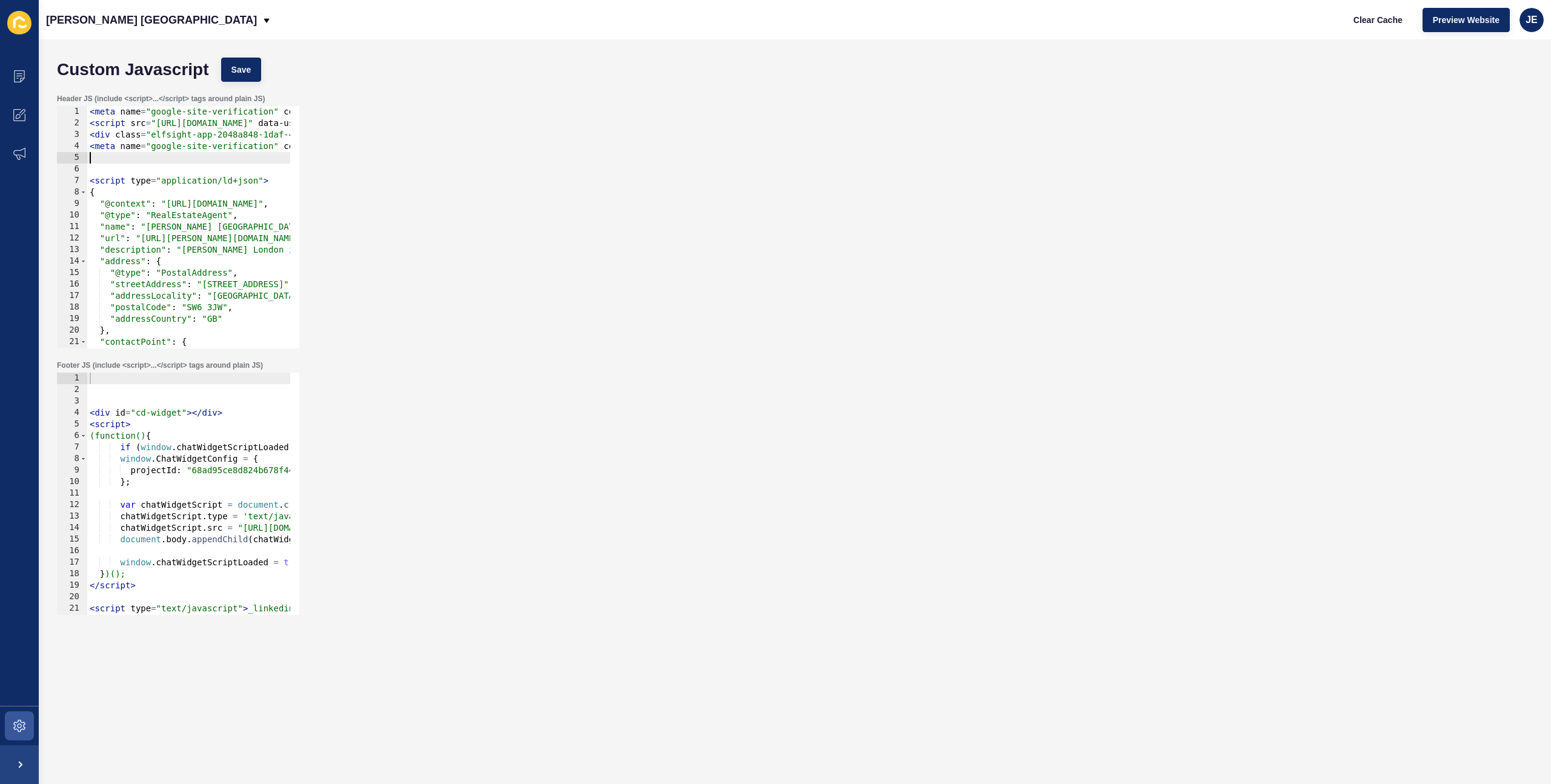
click at [138, 152] on div "< meta name = "google-site-verification" content = "SMq8dECnO_FrWht4icv8yWHq1Sp…" at bounding box center [571, 234] width 967 height 256
paste textarea "</script>"
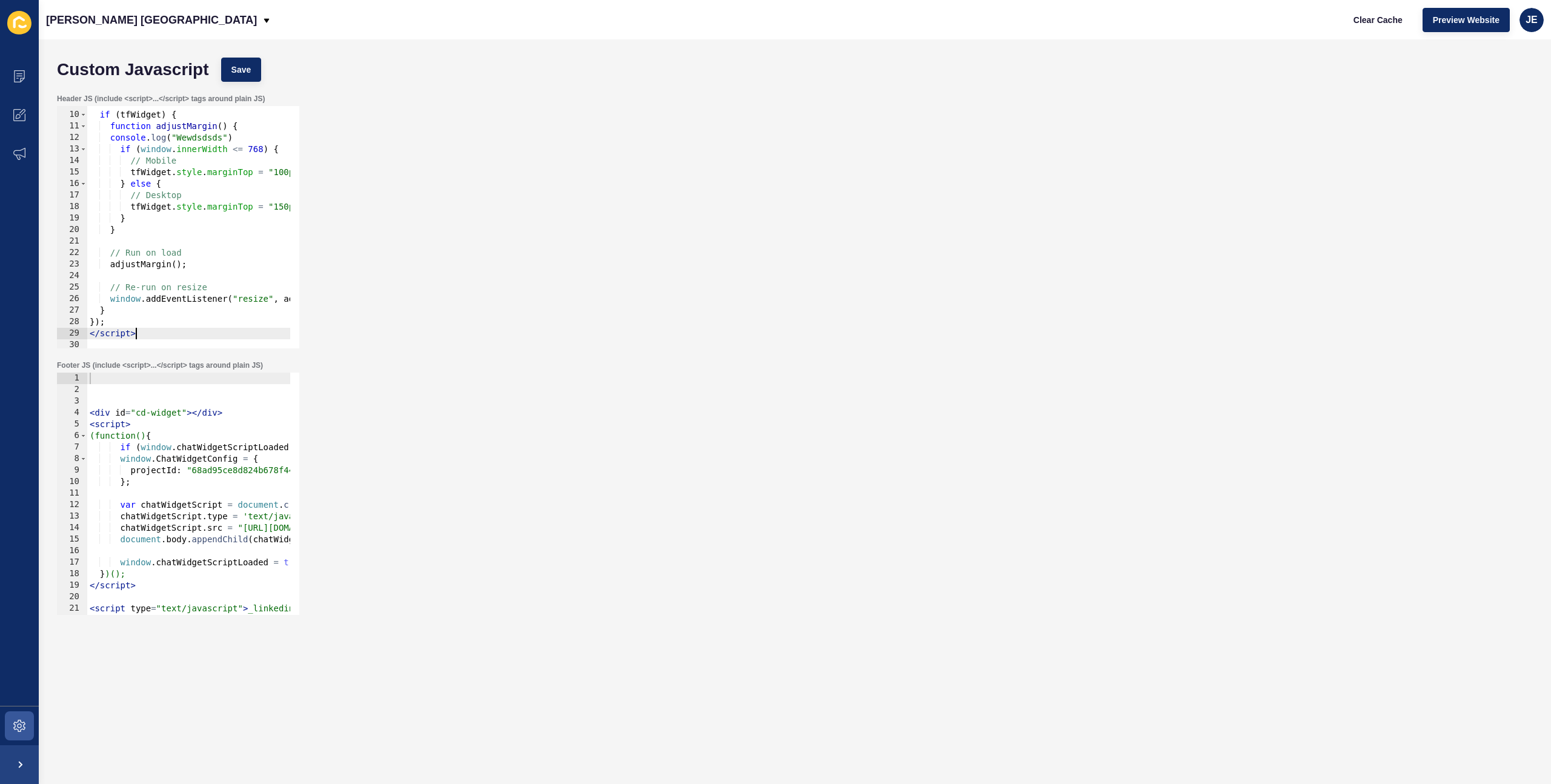
scroll to position [101, 0]
click at [261, 74] on div "Custom Javascript Save" at bounding box center [795, 70] width 1488 height 36
click at [253, 71] on button "Save" at bounding box center [241, 70] width 40 height 24
click at [1394, 24] on span "Clear Cache" at bounding box center [1378, 20] width 49 height 12
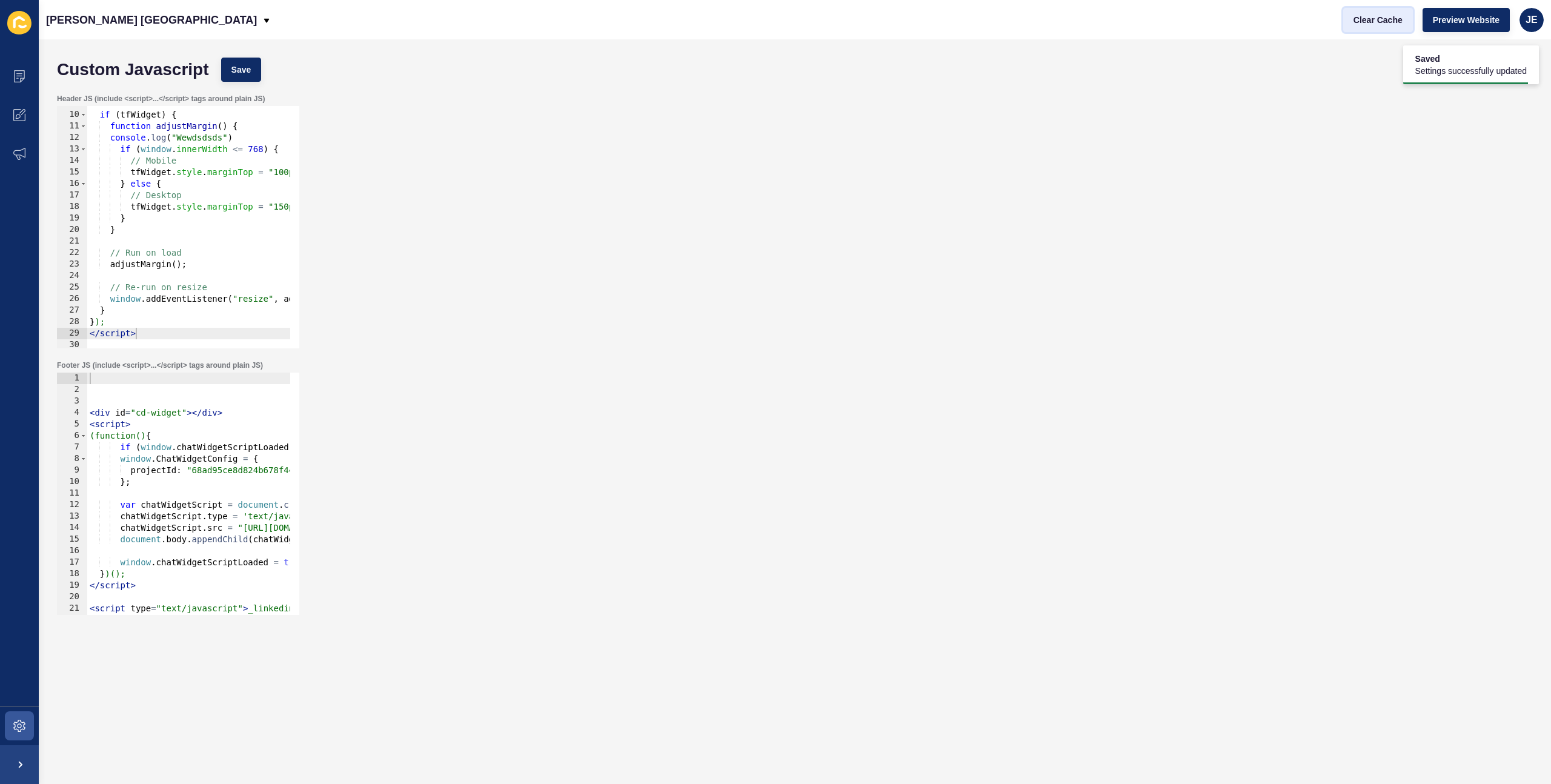
click at [1394, 24] on span "Clear Cache" at bounding box center [1378, 20] width 49 height 12
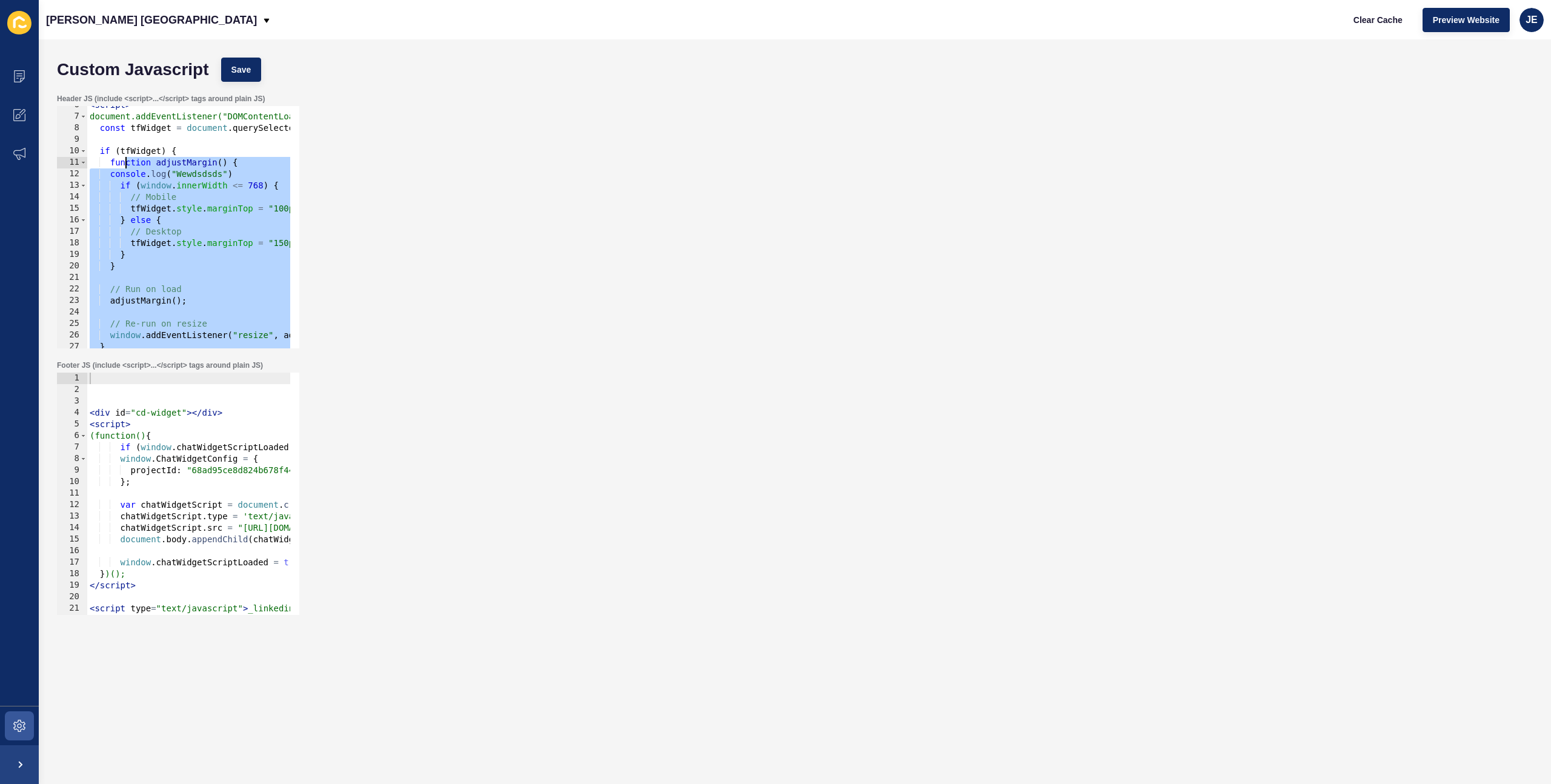
scroll to position [0, 0]
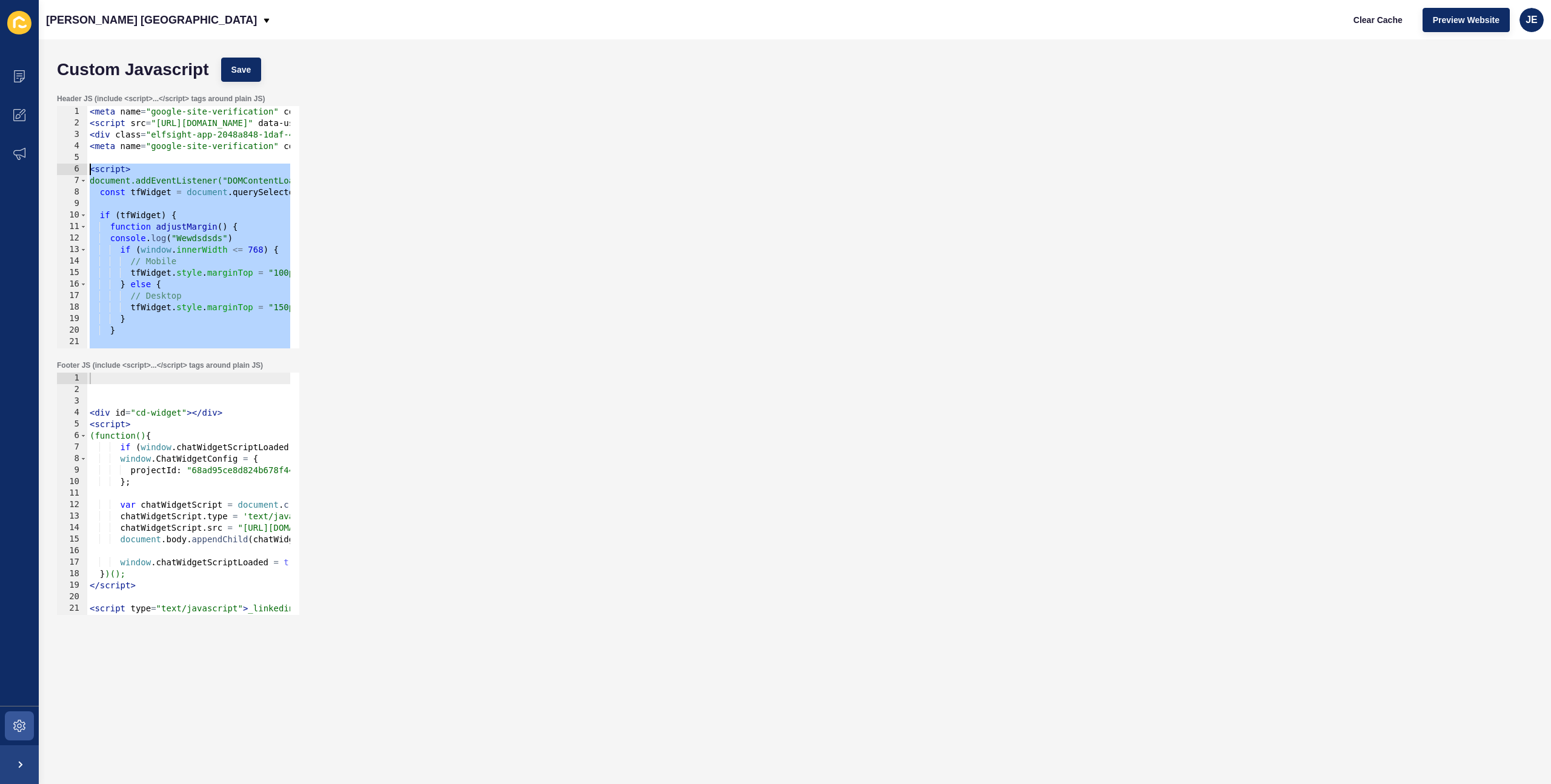
drag, startPoint x: 143, startPoint y: 333, endPoint x: 71, endPoint y: 167, distance: 180.9
click at [71, 167] on div "</script> 1 2 3 4 5 6 7 8 9 10 11 12 13 14 15 16 17 18 19 20 21 22 23 < meta na…" at bounding box center [178, 227] width 243 height 243
type textarea "<script> document.addEventListener("DOMContentLoaded", function () {"
paste textarea
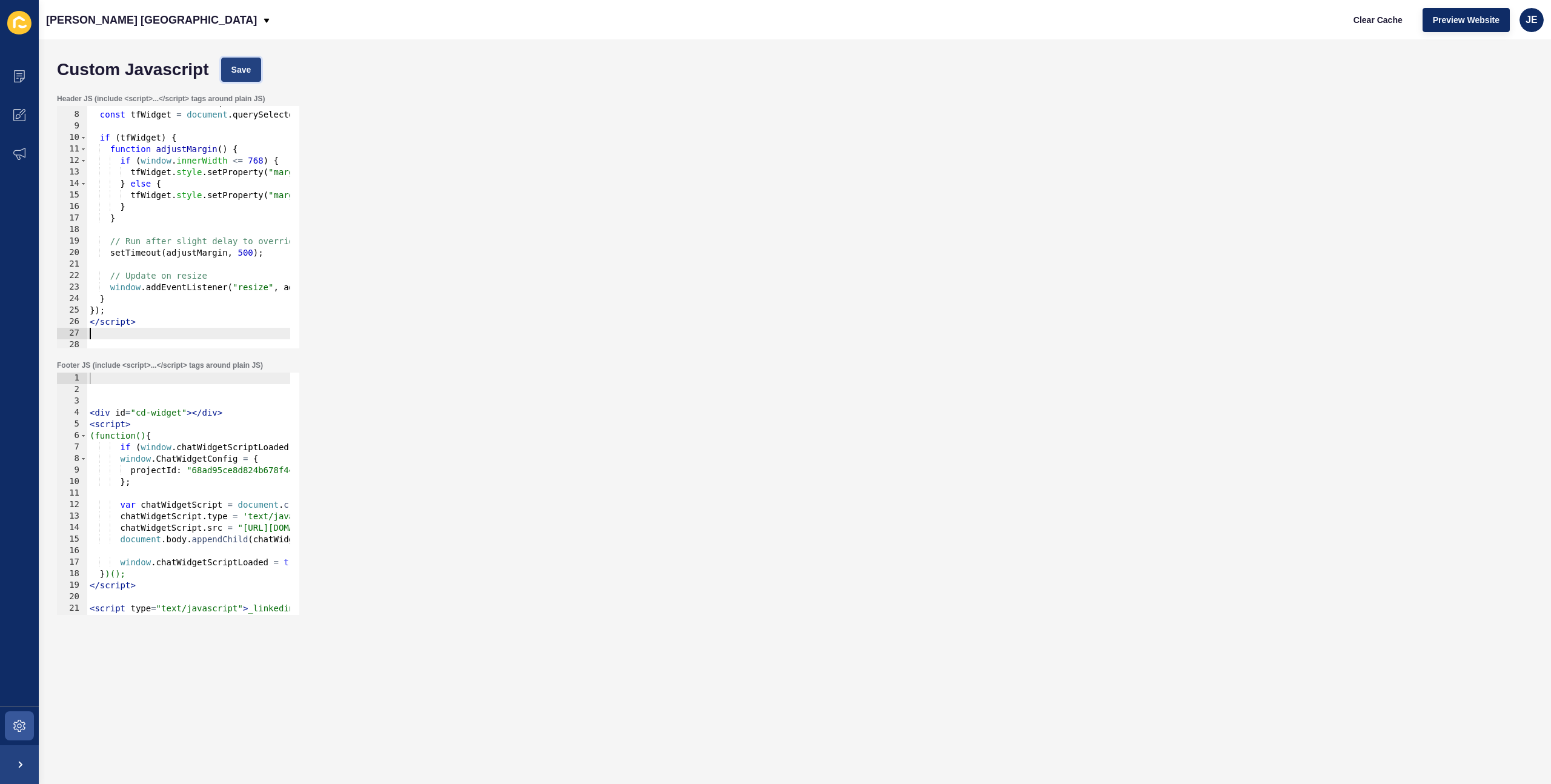
click at [251, 77] on button "Save" at bounding box center [241, 70] width 40 height 24
click at [1380, 28] on button "Clear Cache" at bounding box center [1378, 20] width 70 height 24
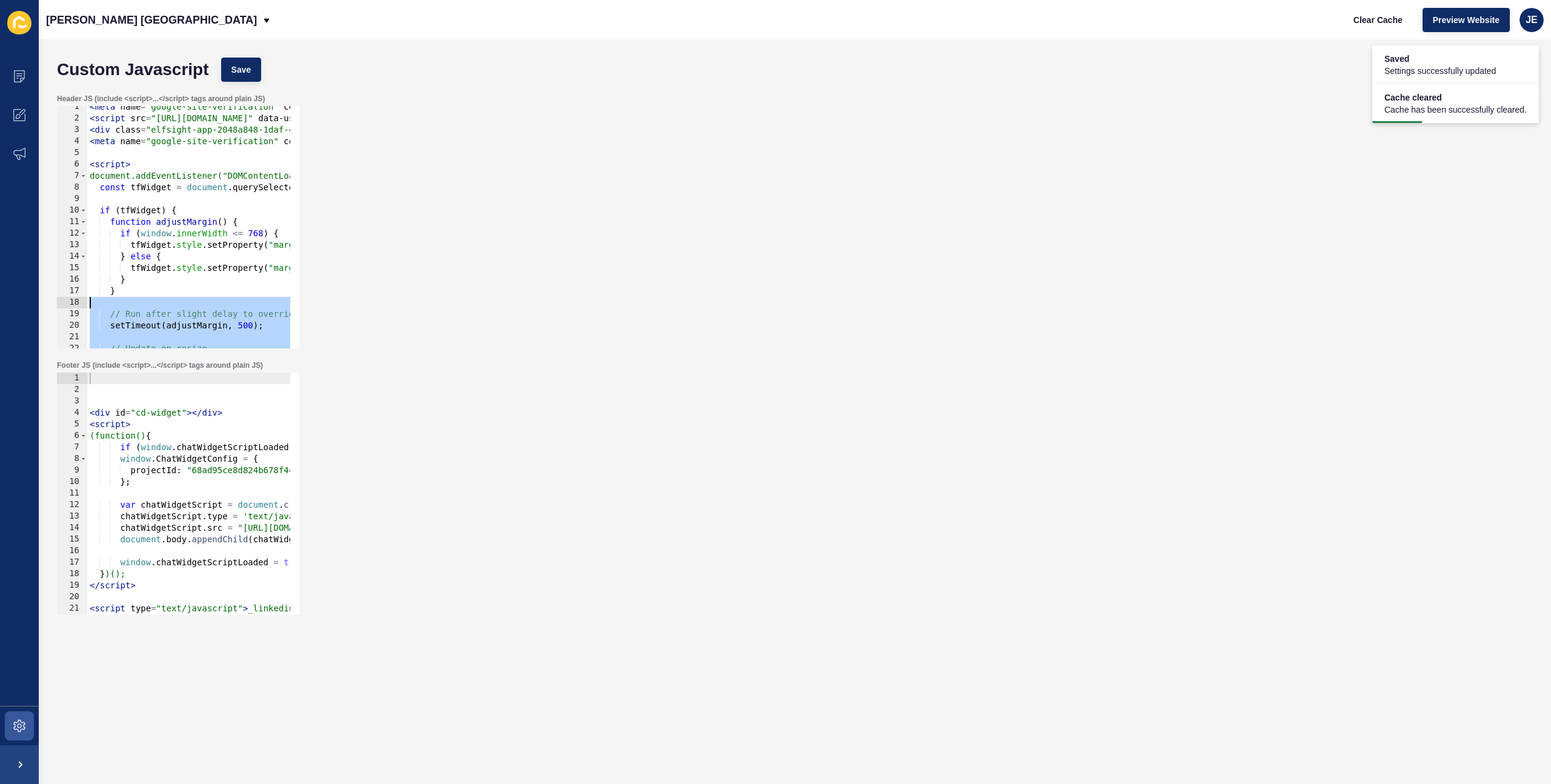
scroll to position [5, 0]
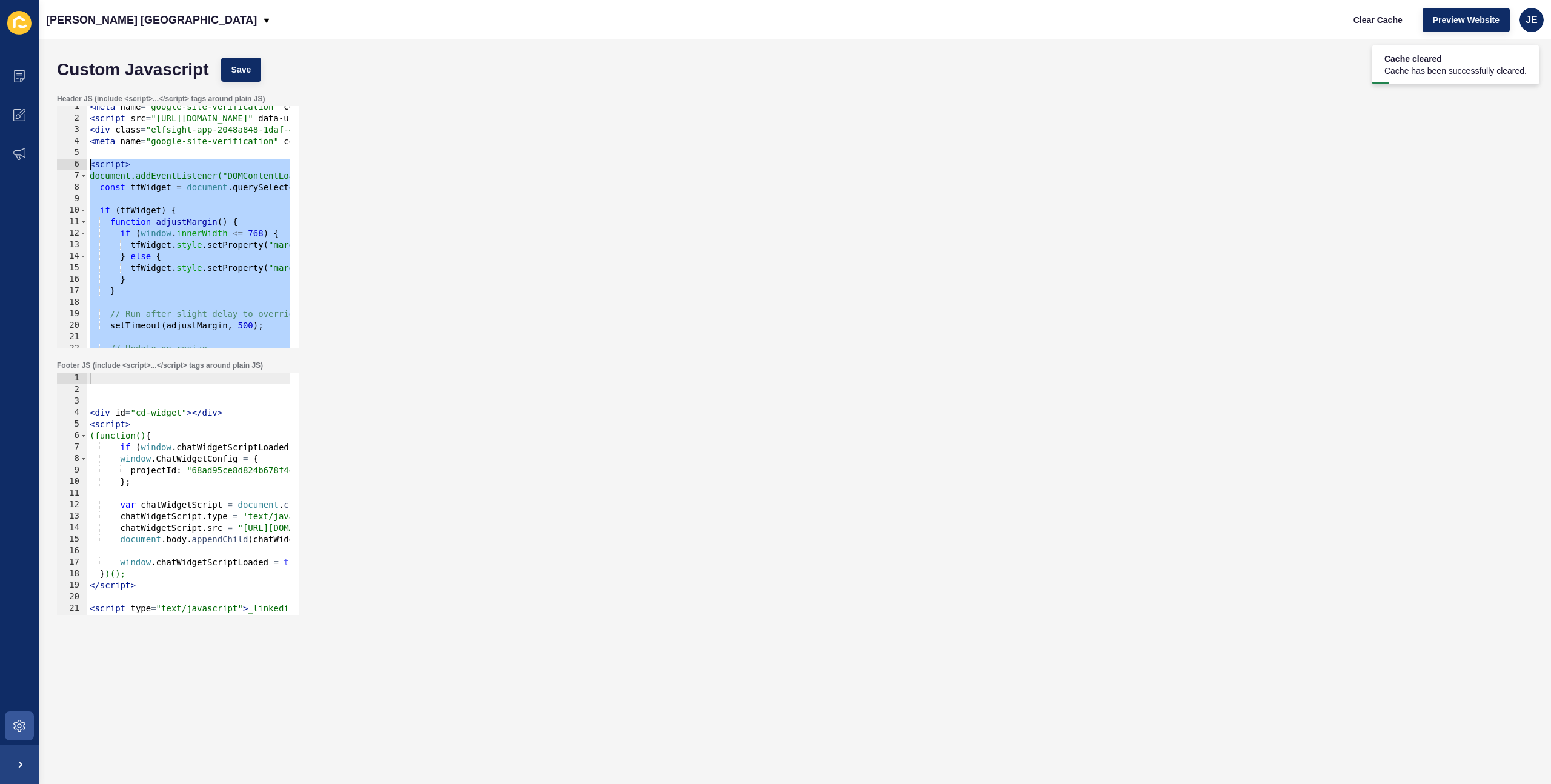
drag, startPoint x: 145, startPoint y: 320, endPoint x: 50, endPoint y: 163, distance: 183.5
click at [50, 163] on div "Custom Javascript Save Header JS (include <script>...</script> tags around plai…" at bounding box center [795, 412] width 1512 height 744
type textarea "<script> document.addEventListener("DOMContentLoaded", function () {"
paste textarea
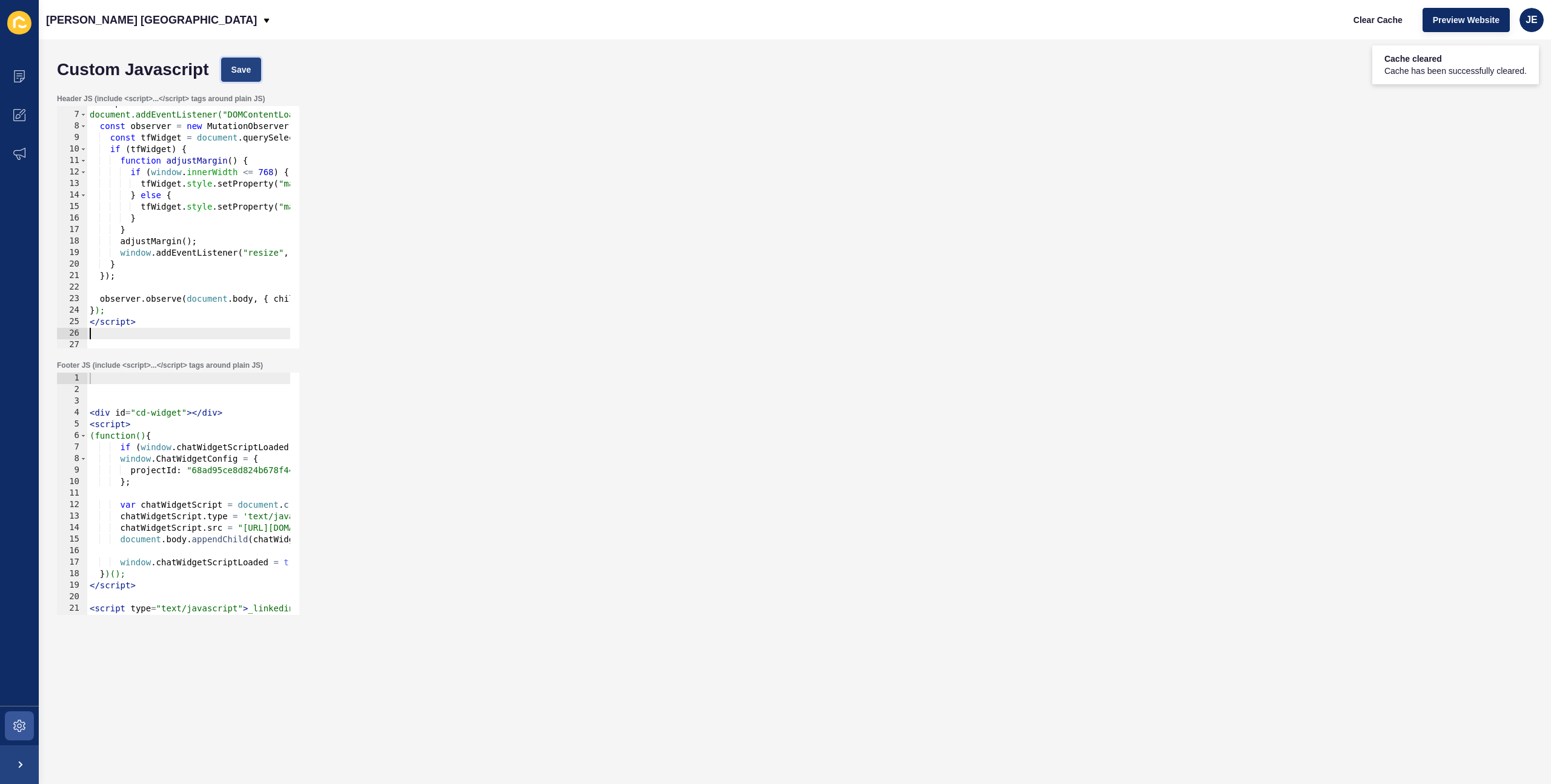
click at [249, 66] on span "Save" at bounding box center [241, 70] width 20 height 12
click at [1364, 21] on span "Clear Cache" at bounding box center [1378, 20] width 49 height 12
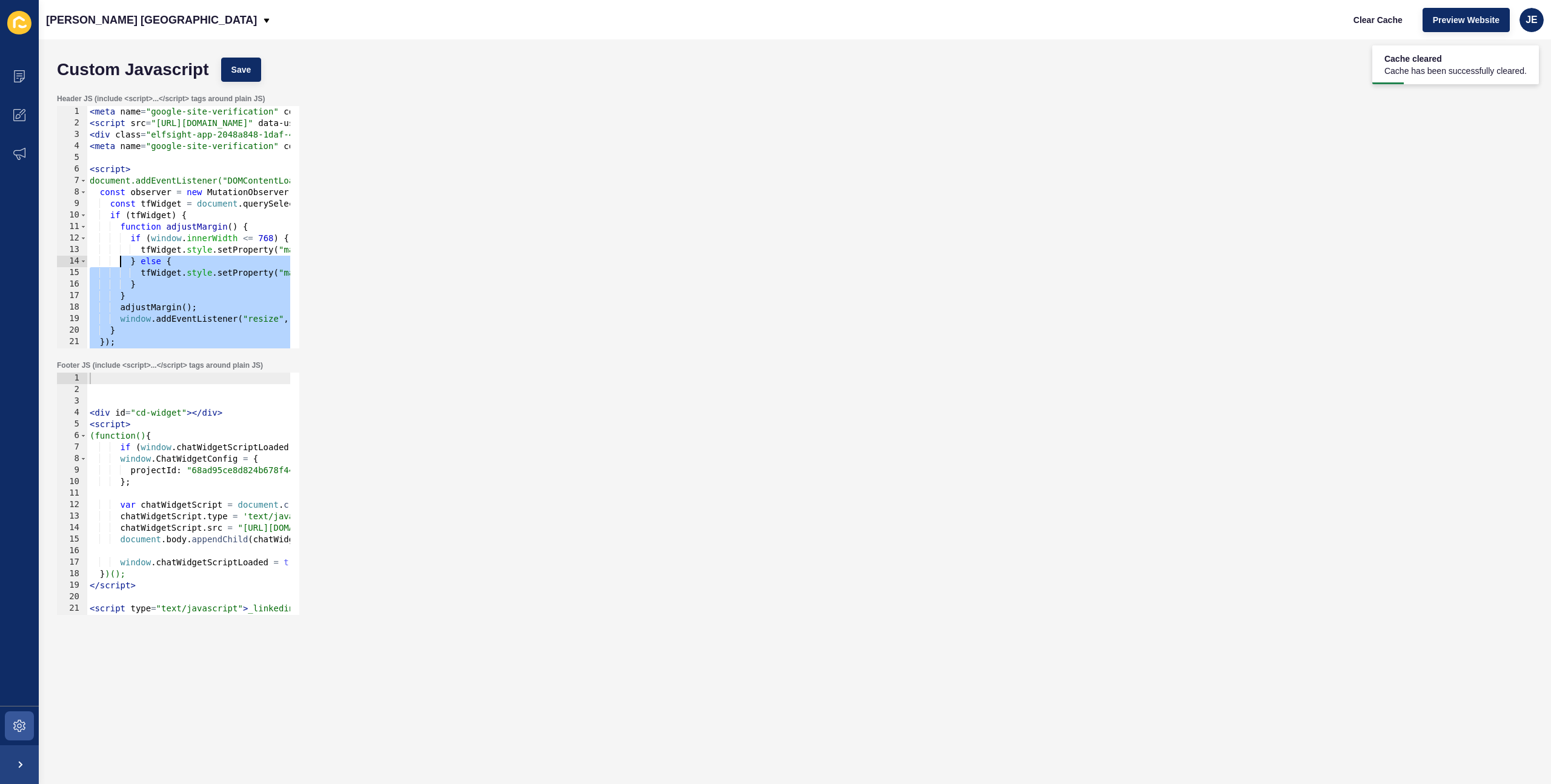
scroll to position [0, 0]
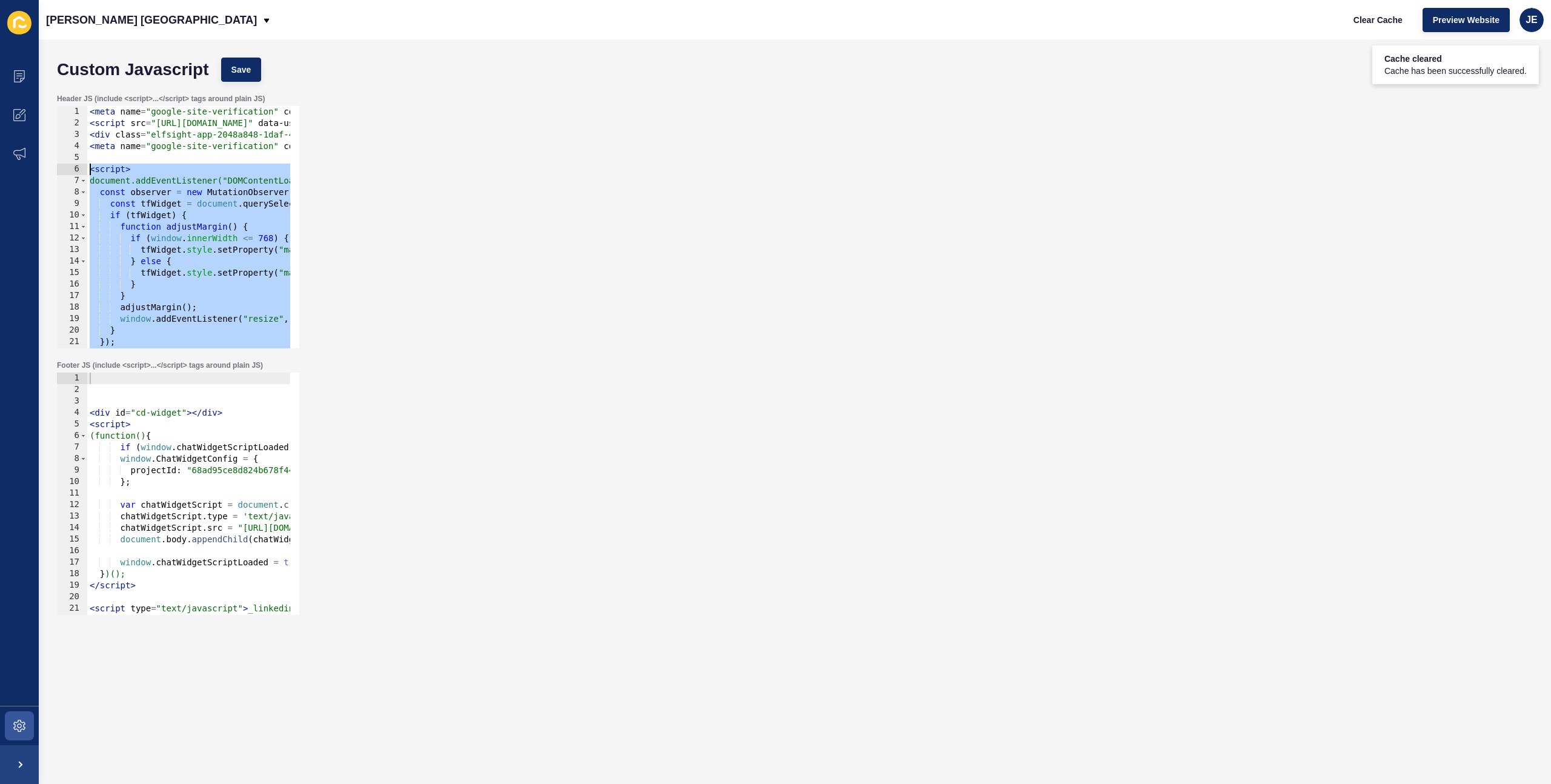
drag, startPoint x: 193, startPoint y: 323, endPoint x: 112, endPoint y: 123, distance: 215.8
click at [60, 172] on div "</script> 1 2 3 4 5 6 7 8 9 10 11 12 13 14 15 16 17 18 19 20 21 22 23 < meta na…" at bounding box center [178, 227] width 243 height 243
type textarea "<script> document.addEventListener("DOMContentLoaded", function () {"
paste textarea
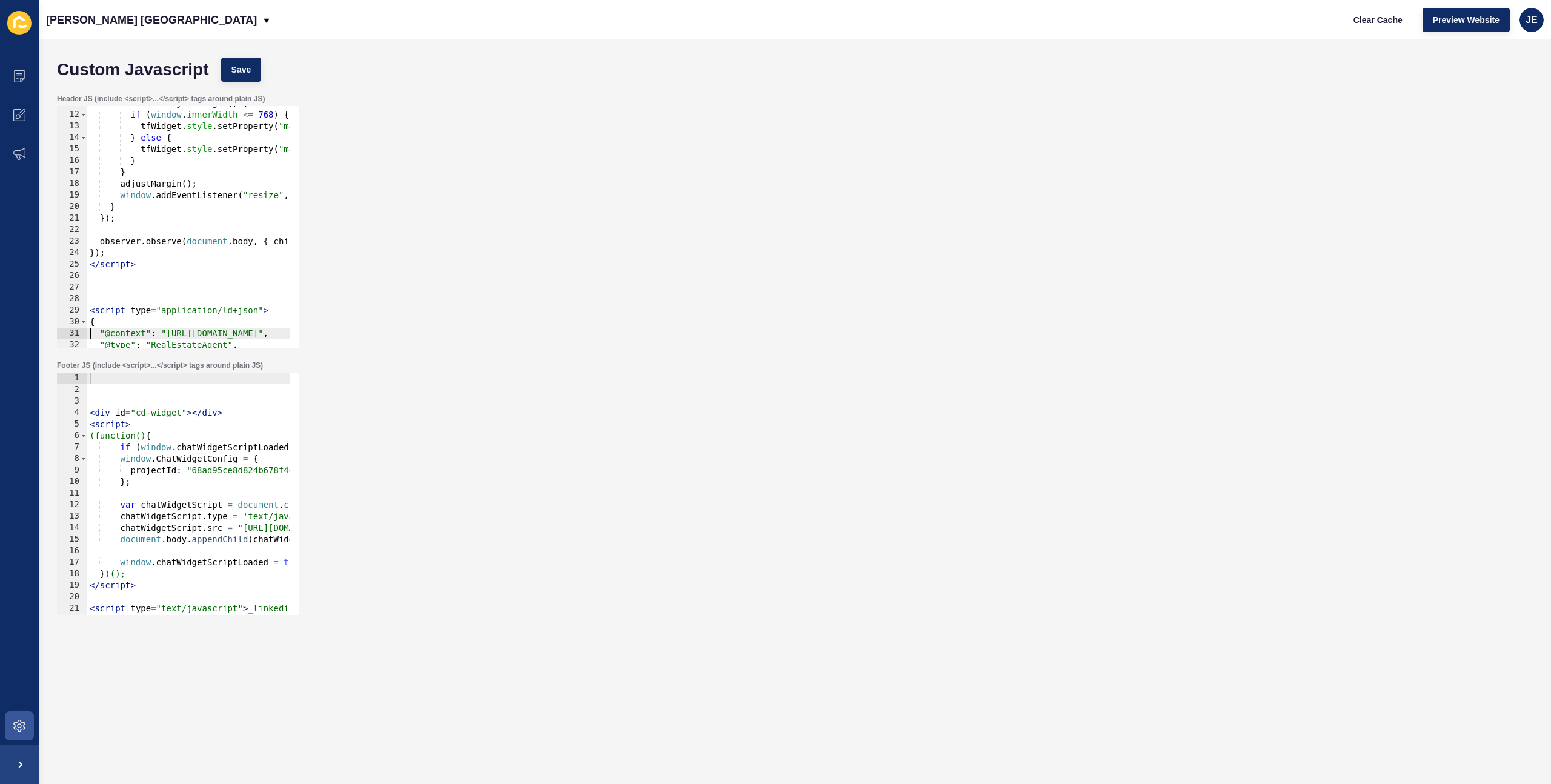
scroll to position [124, 0]
click at [241, 67] on span "Save" at bounding box center [241, 70] width 20 height 12
click at [1365, 26] on span "Clear Cache" at bounding box center [1378, 20] width 49 height 12
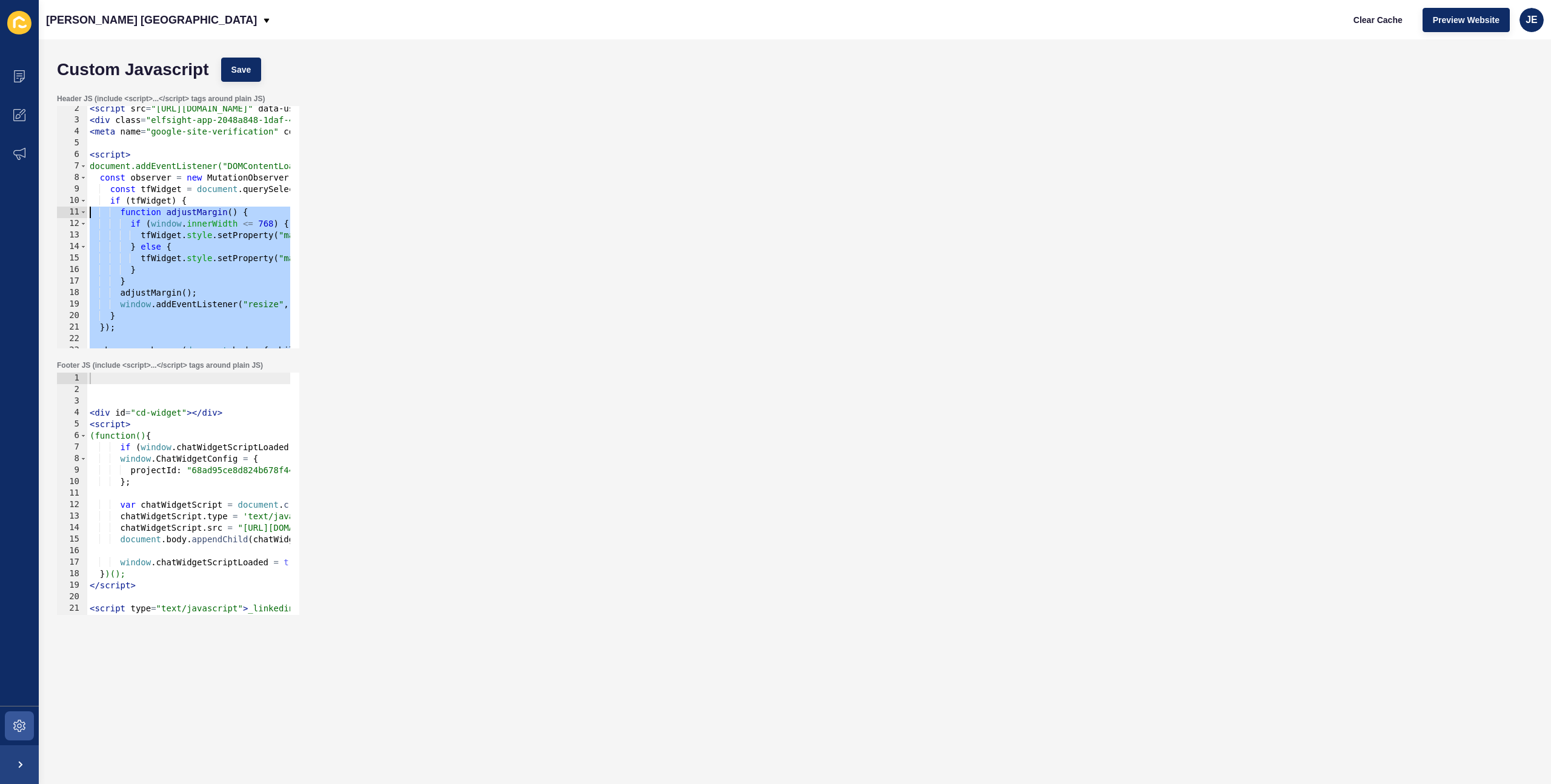
scroll to position [0, 0]
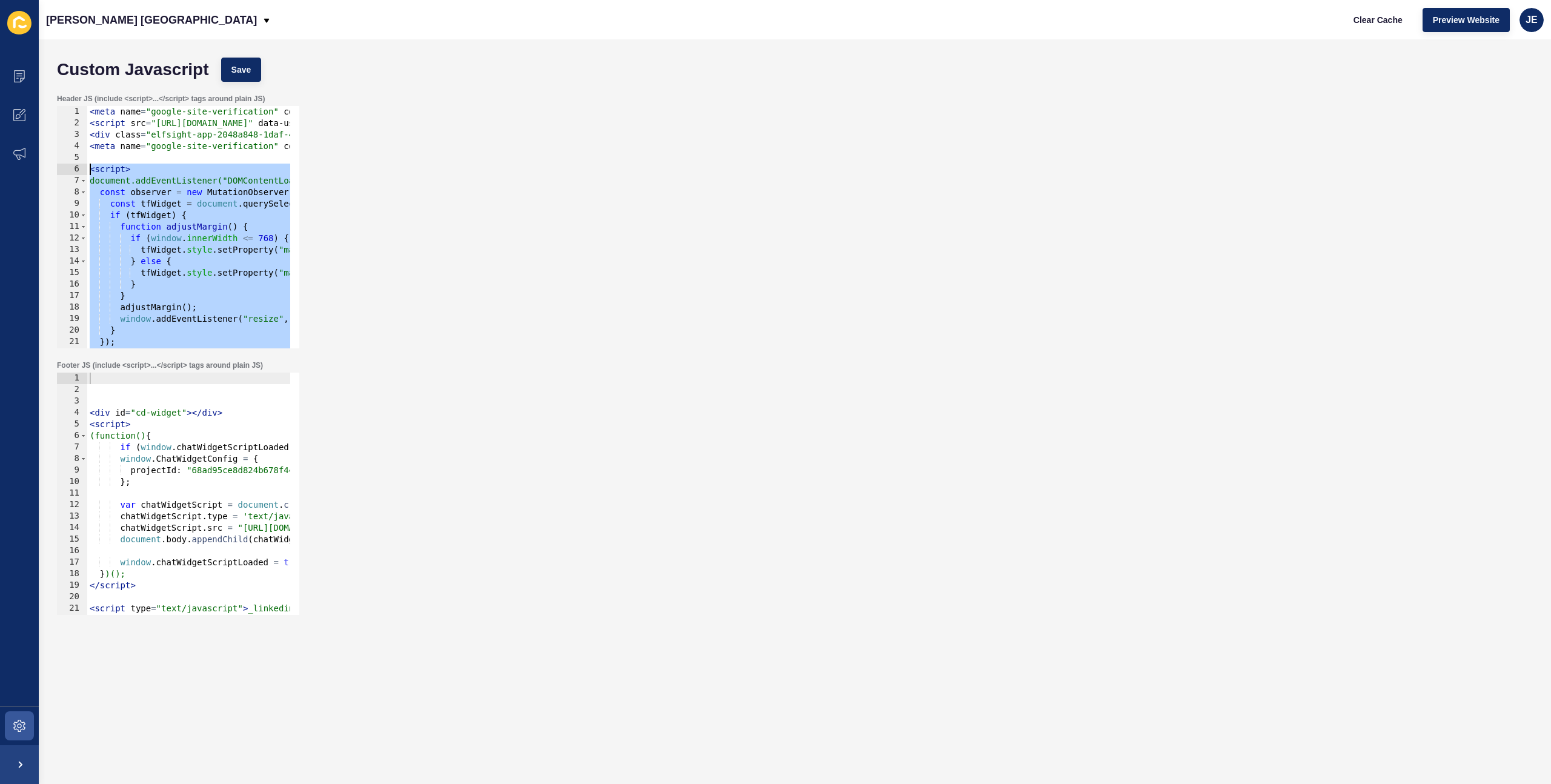
drag, startPoint x: 147, startPoint y: 264, endPoint x: 79, endPoint y: 165, distance: 120.1
click at [79, 165] on div "</script> 1 2 3 4 5 6 7 8 9 10 11 12 13 14 15 16 17 18 19 20 21 22 23 < meta na…" at bounding box center [178, 227] width 243 height 243
type textarea "<script> document.addEventListener("DOMContentLoaded", function () {"
paste textarea
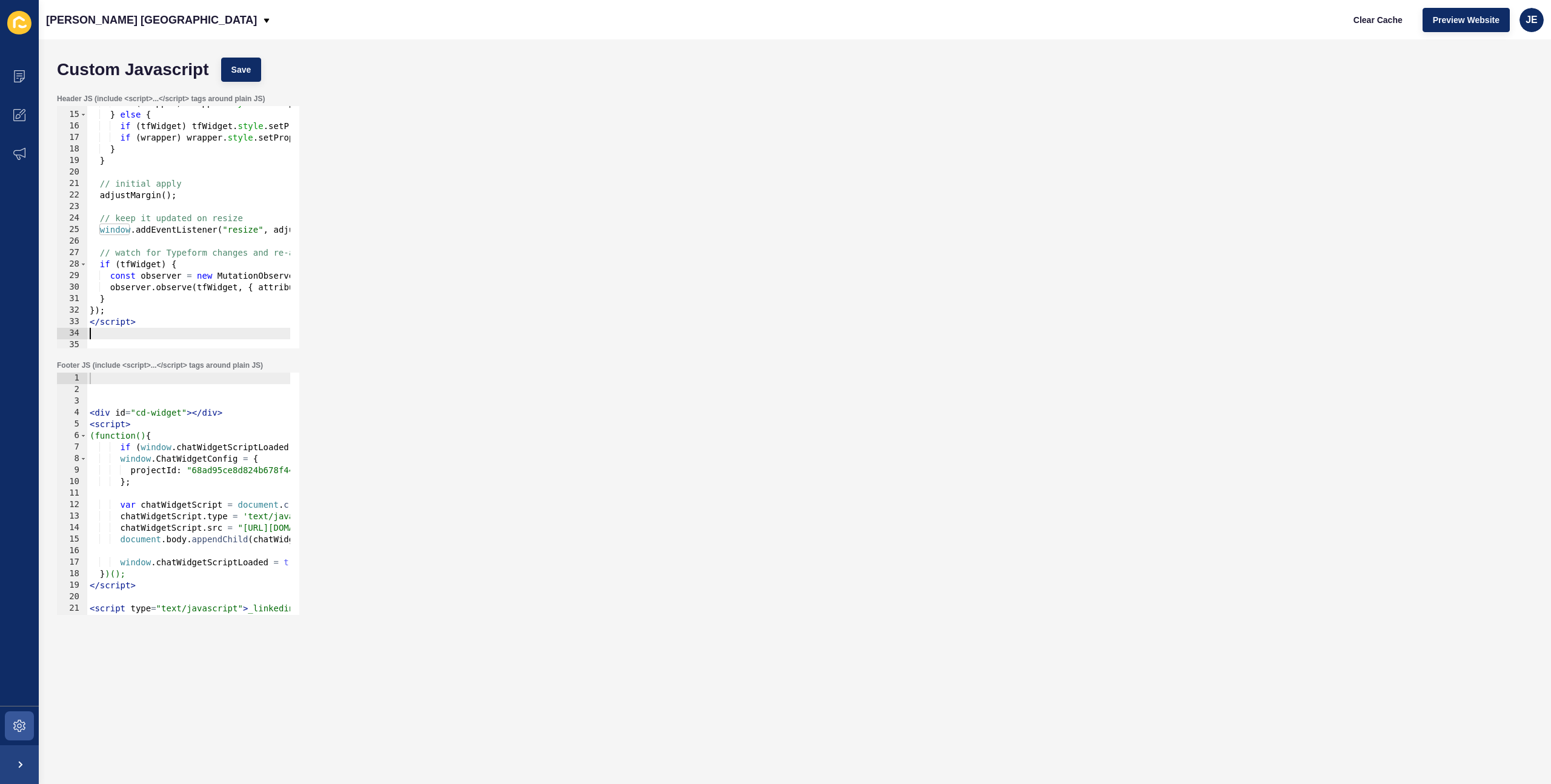
scroll to position [158, 0]
click at [247, 65] on span "Save" at bounding box center [241, 70] width 20 height 12
click at [1364, 21] on span "Clear Cache" at bounding box center [1378, 20] width 49 height 12
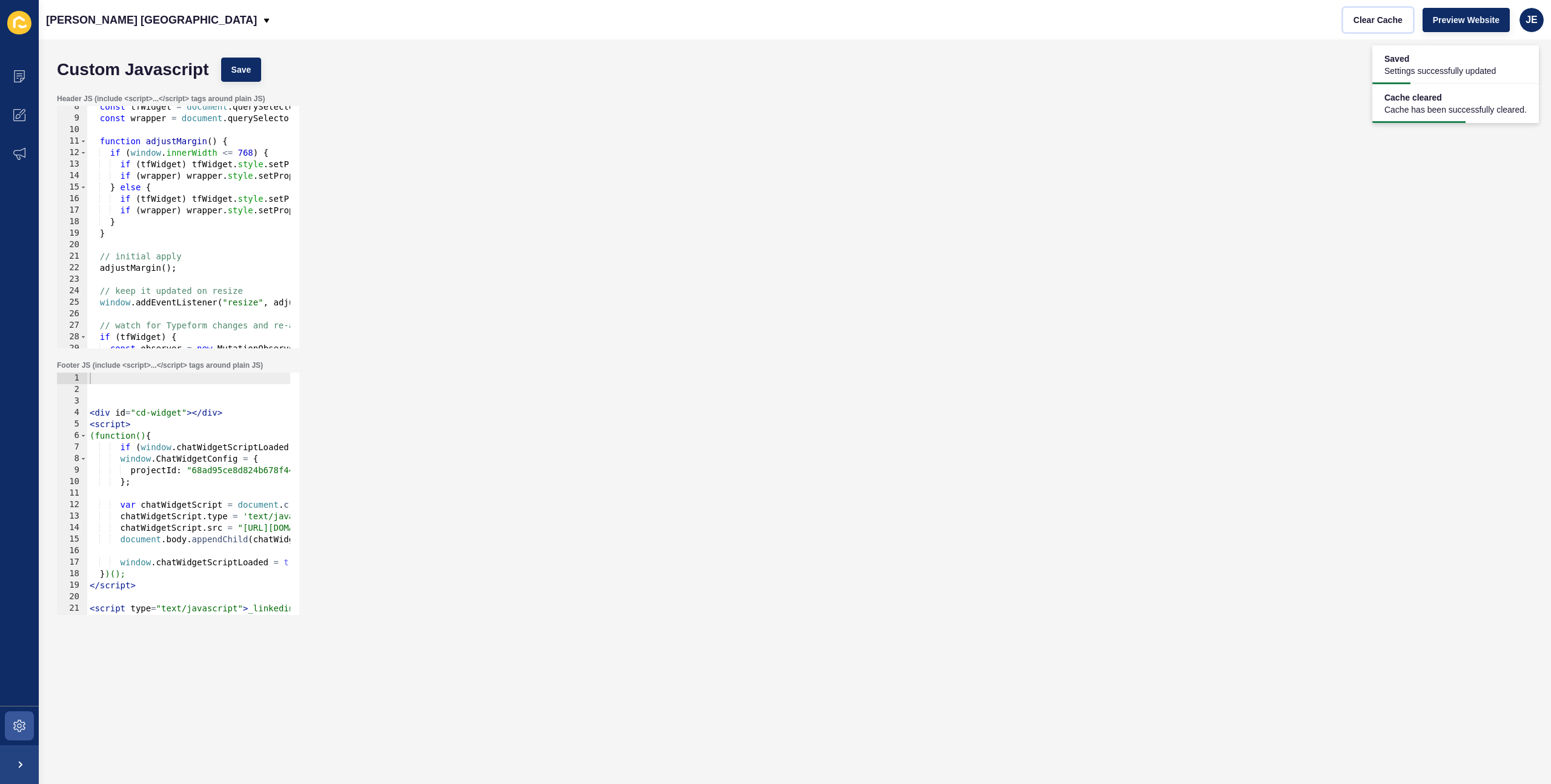
scroll to position [13, 0]
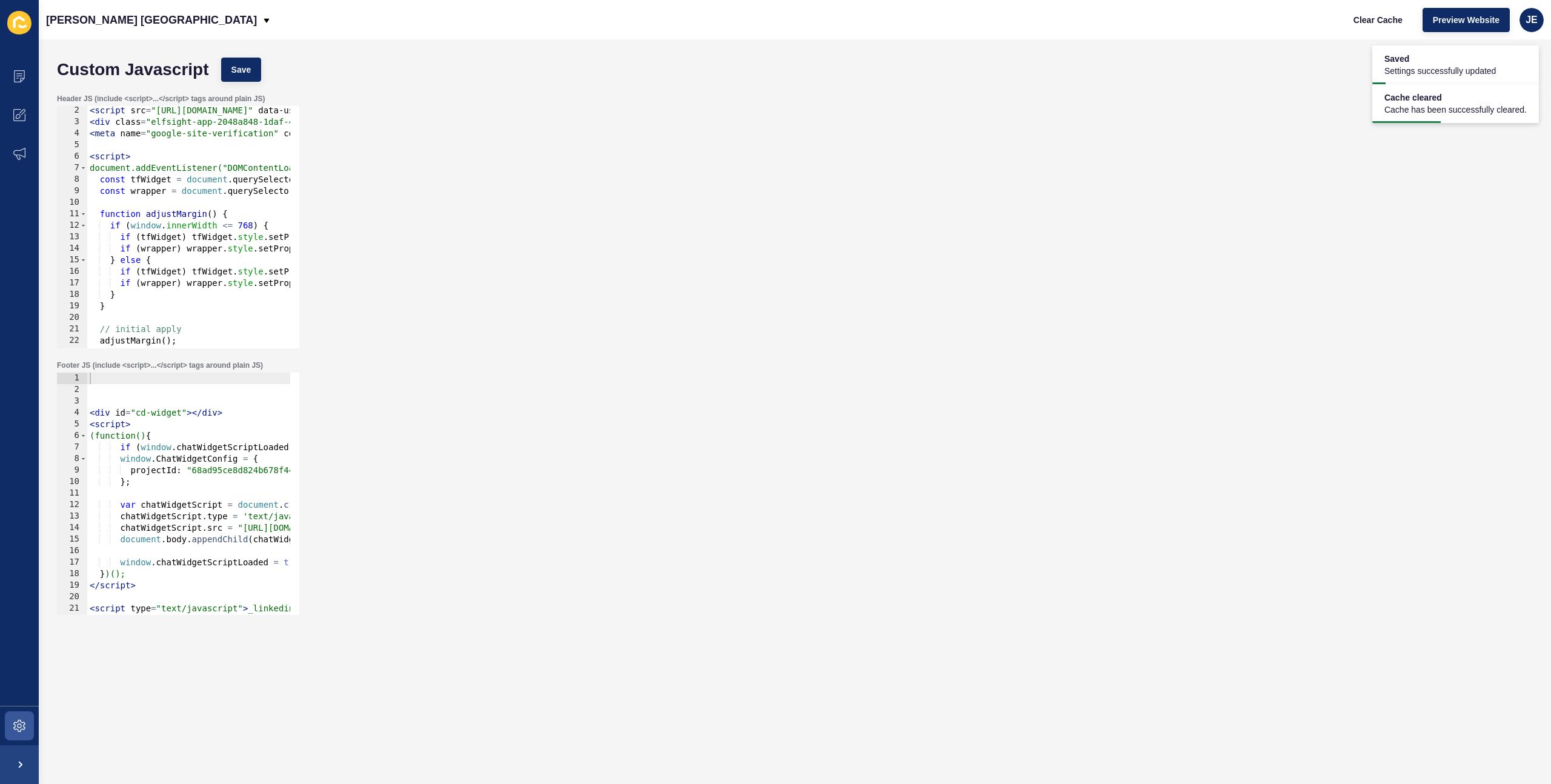
click at [157, 282] on div "< script src = "https://static.elfsight.com/platform/platform.js" data-use-serv…" at bounding box center [571, 232] width 967 height 256
click at [157, 281] on div "< script src = "https://static.elfsight.com/platform/platform.js" data-use-serv…" at bounding box center [571, 232] width 967 height 256
click at [223, 85] on div "Custom Javascript Save" at bounding box center [795, 70] width 1488 height 36
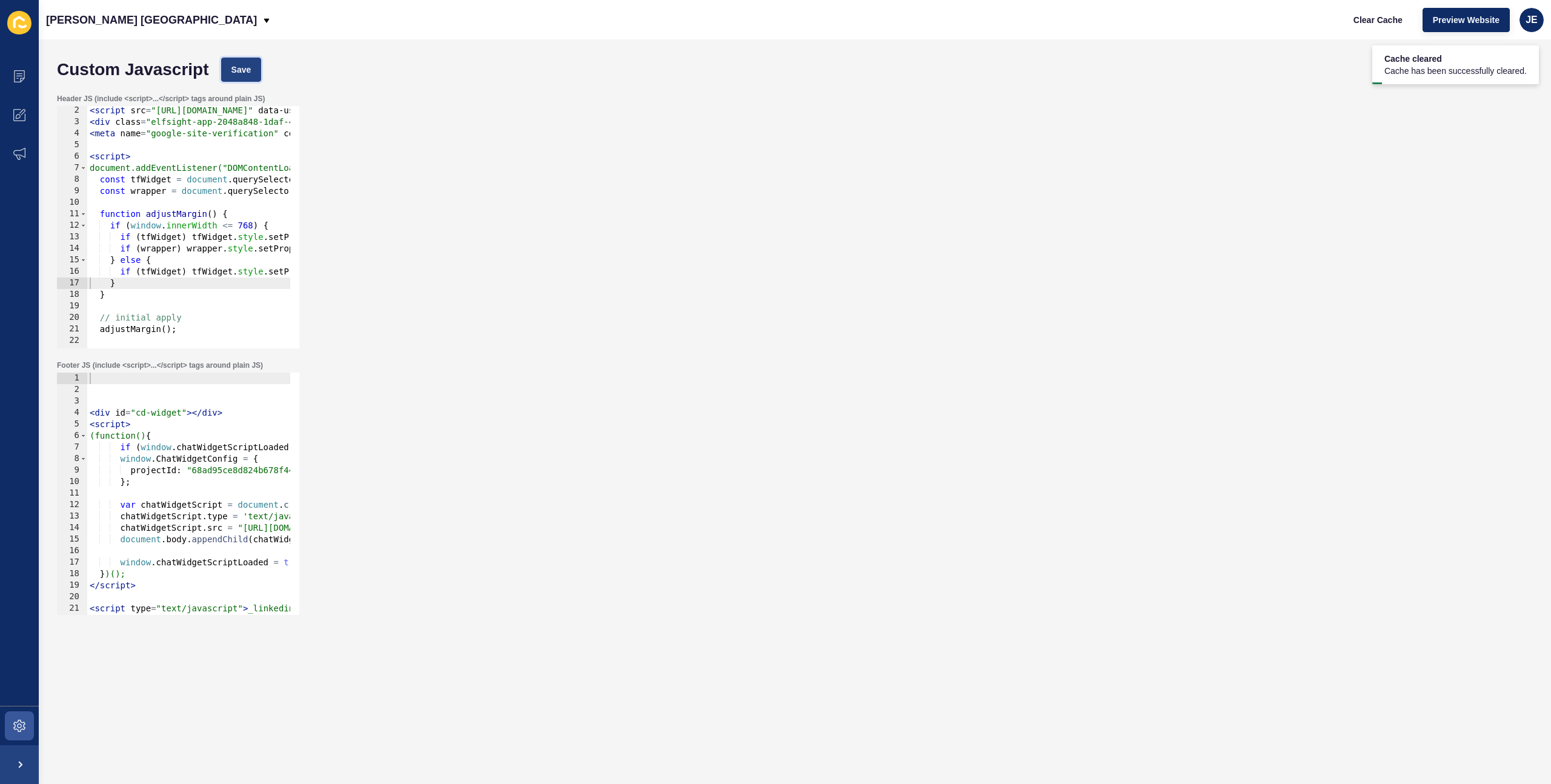
click at [240, 69] on span "Save" at bounding box center [241, 70] width 20 height 12
click at [1373, 23] on span "Clear Cache" at bounding box center [1378, 20] width 49 height 12
click at [171, 249] on div "< script src = "https://static.elfsight.com/platform/platform.js" data-use-serv…" at bounding box center [571, 232] width 967 height 256
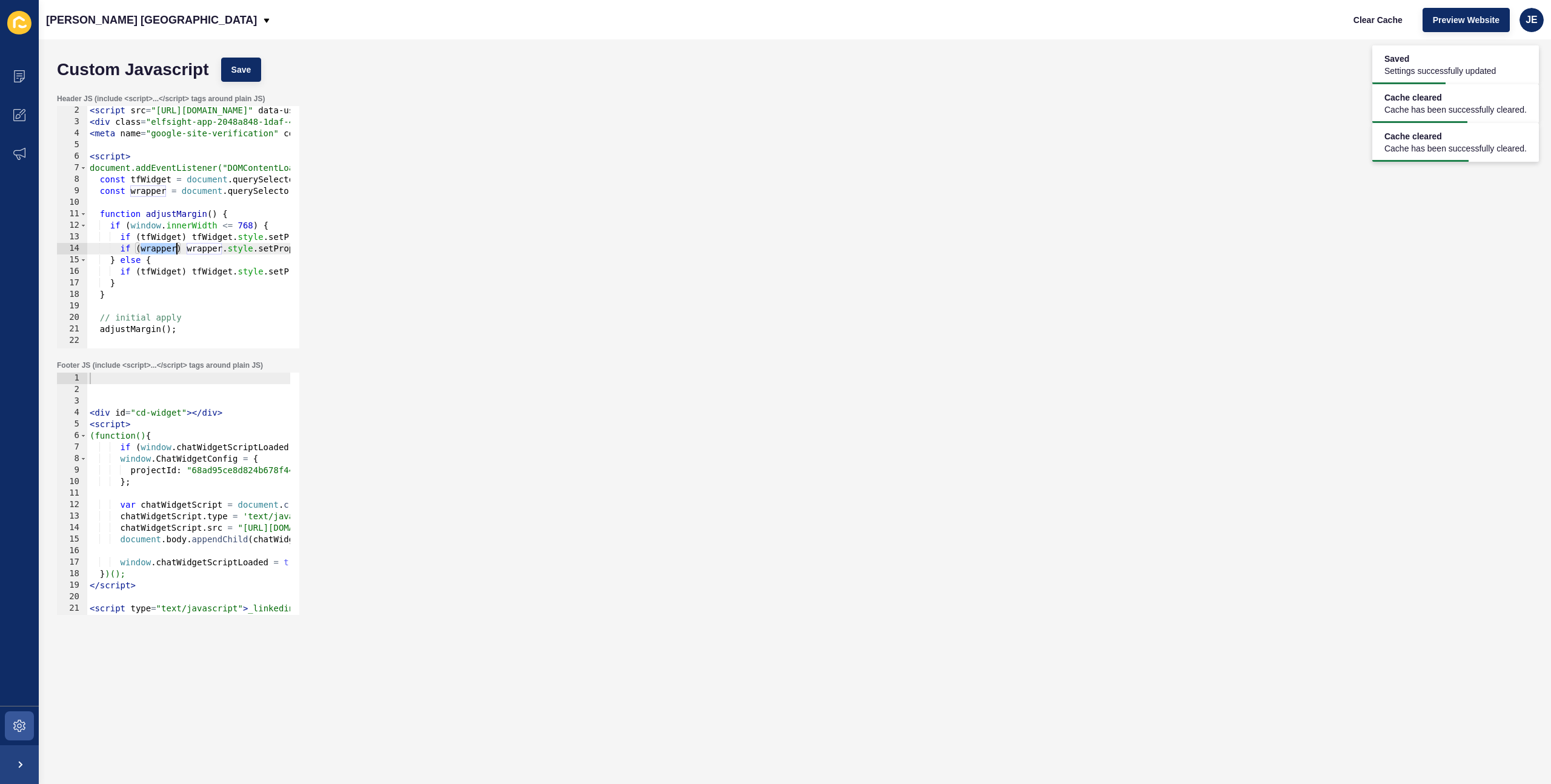
click at [171, 249] on div "< script src = "https://static.elfsight.com/platform/platform.js" data-use-serv…" at bounding box center [571, 232] width 967 height 256
type textarea "} else {"
click at [248, 69] on span "Save" at bounding box center [241, 70] width 20 height 12
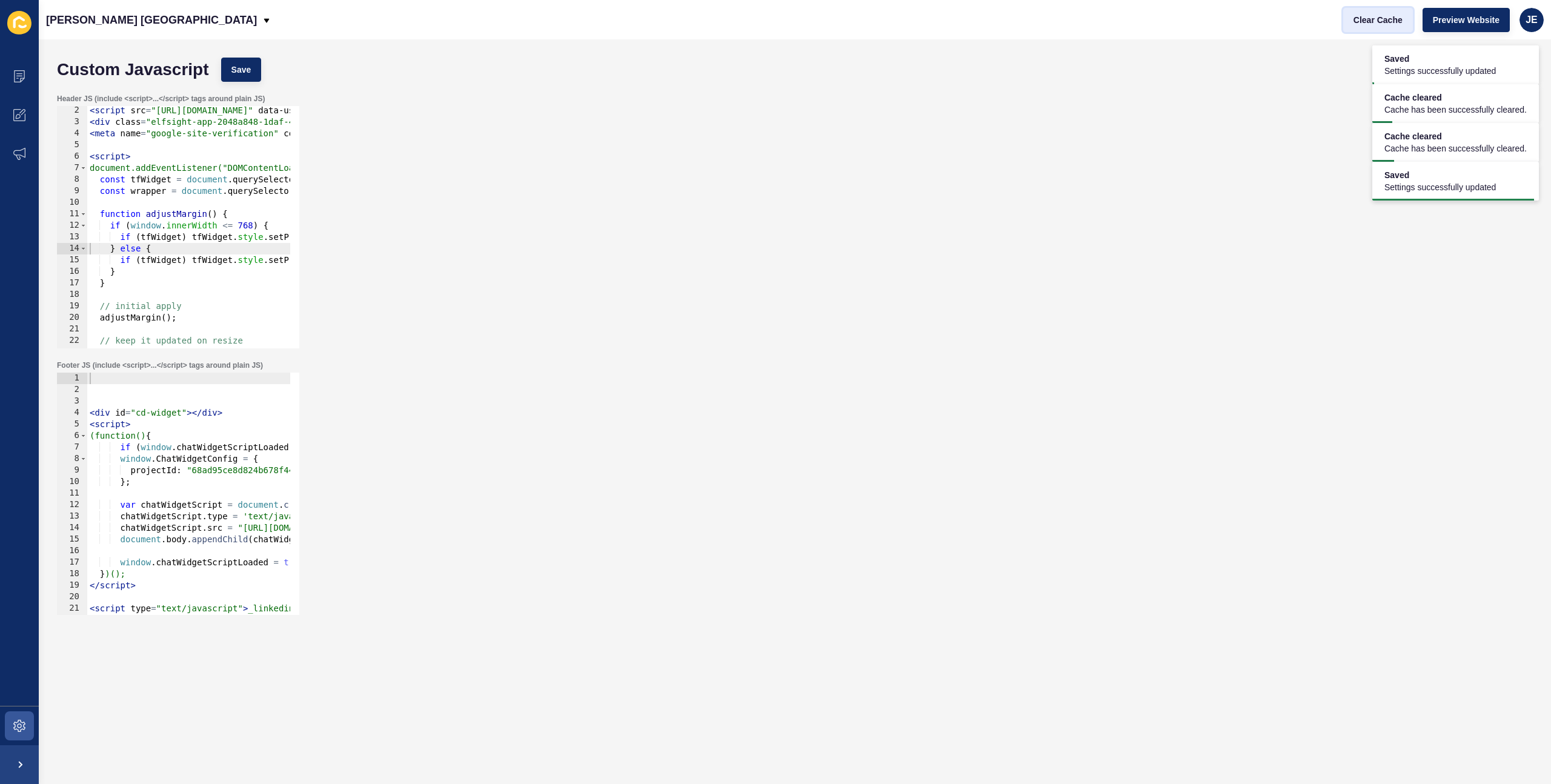
click at [1383, 17] on span "Clear Cache" at bounding box center [1378, 20] width 49 height 12
click at [29, 726] on span at bounding box center [19, 726] width 39 height 39
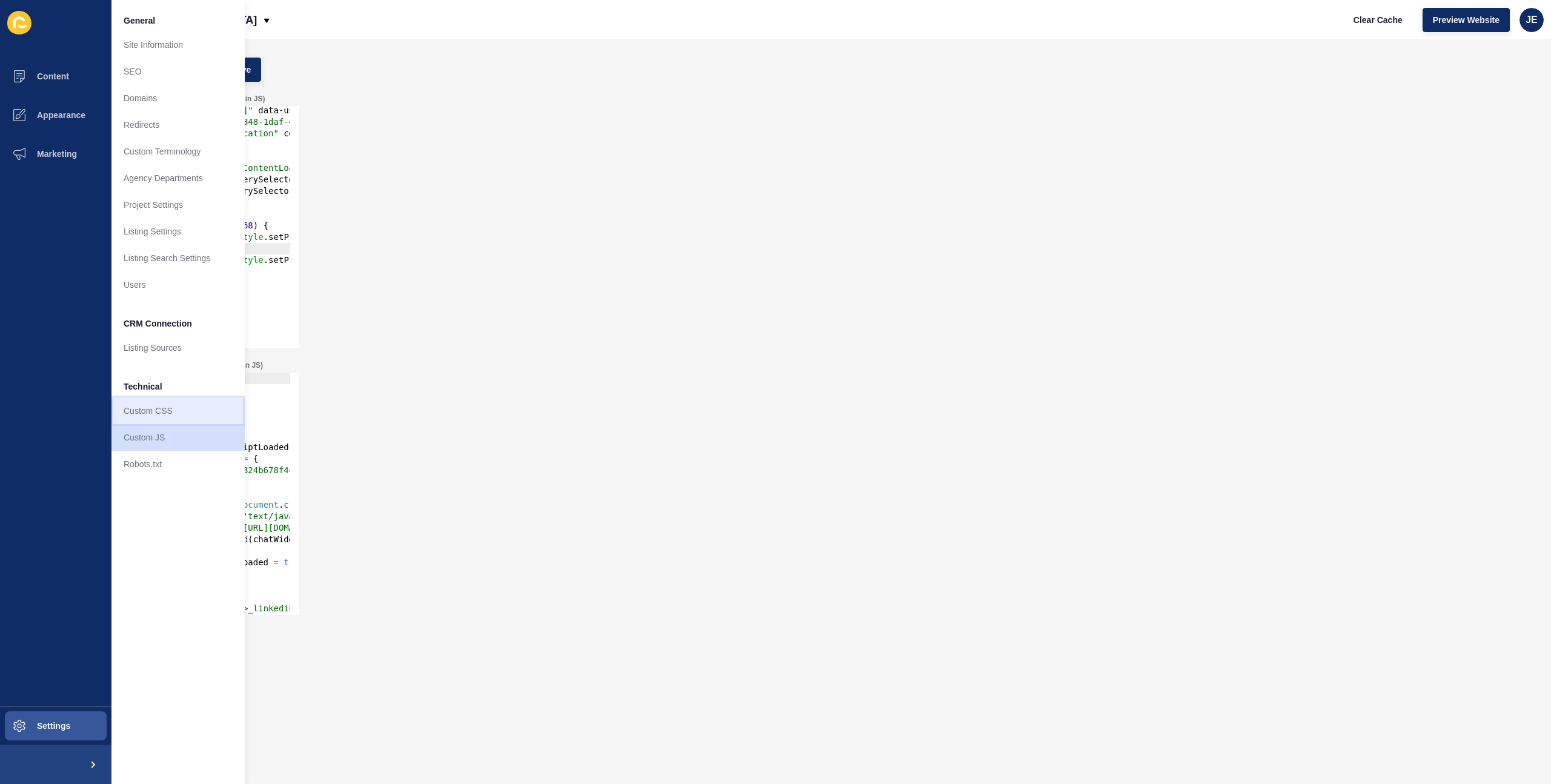
click at [185, 399] on link "Custom CSS" at bounding box center [178, 410] width 133 height 27
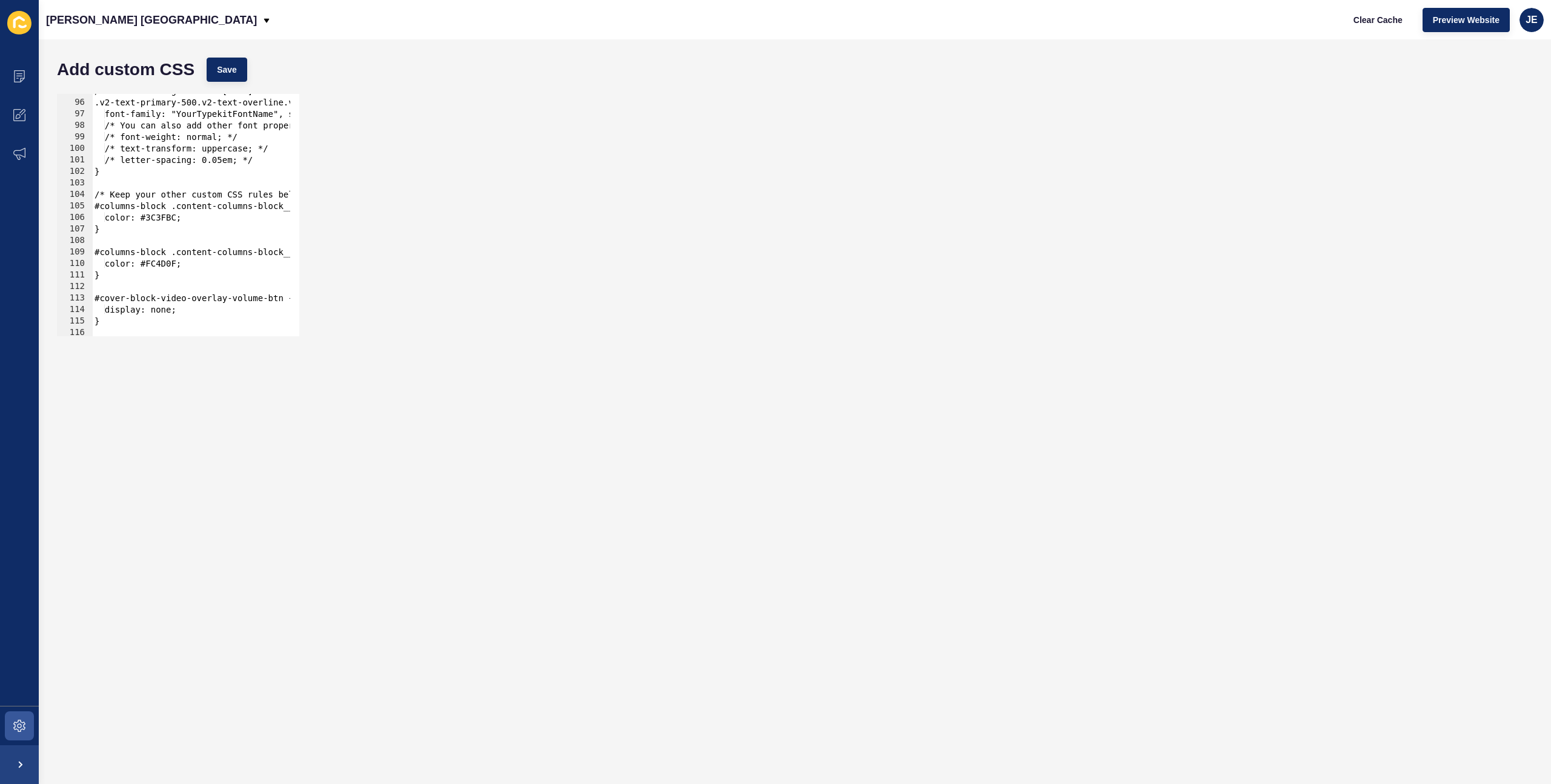
scroll to position [1240, 0]
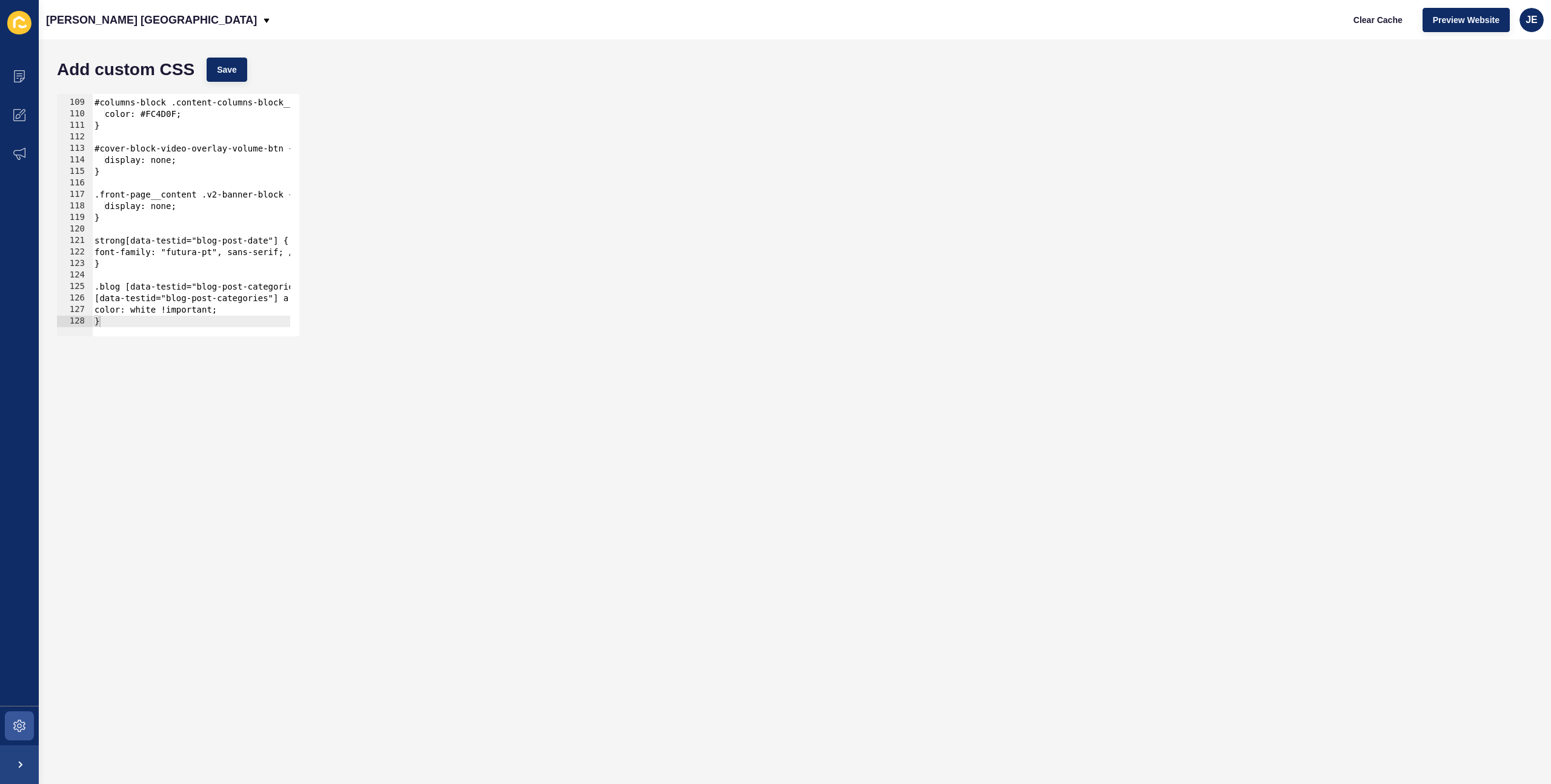
type textarea "}"
click at [147, 322] on div "#columns-block .content-columns-block__card:nth-child(3) { color: #FC4D0F; } #c…" at bounding box center [634, 213] width 1084 height 256
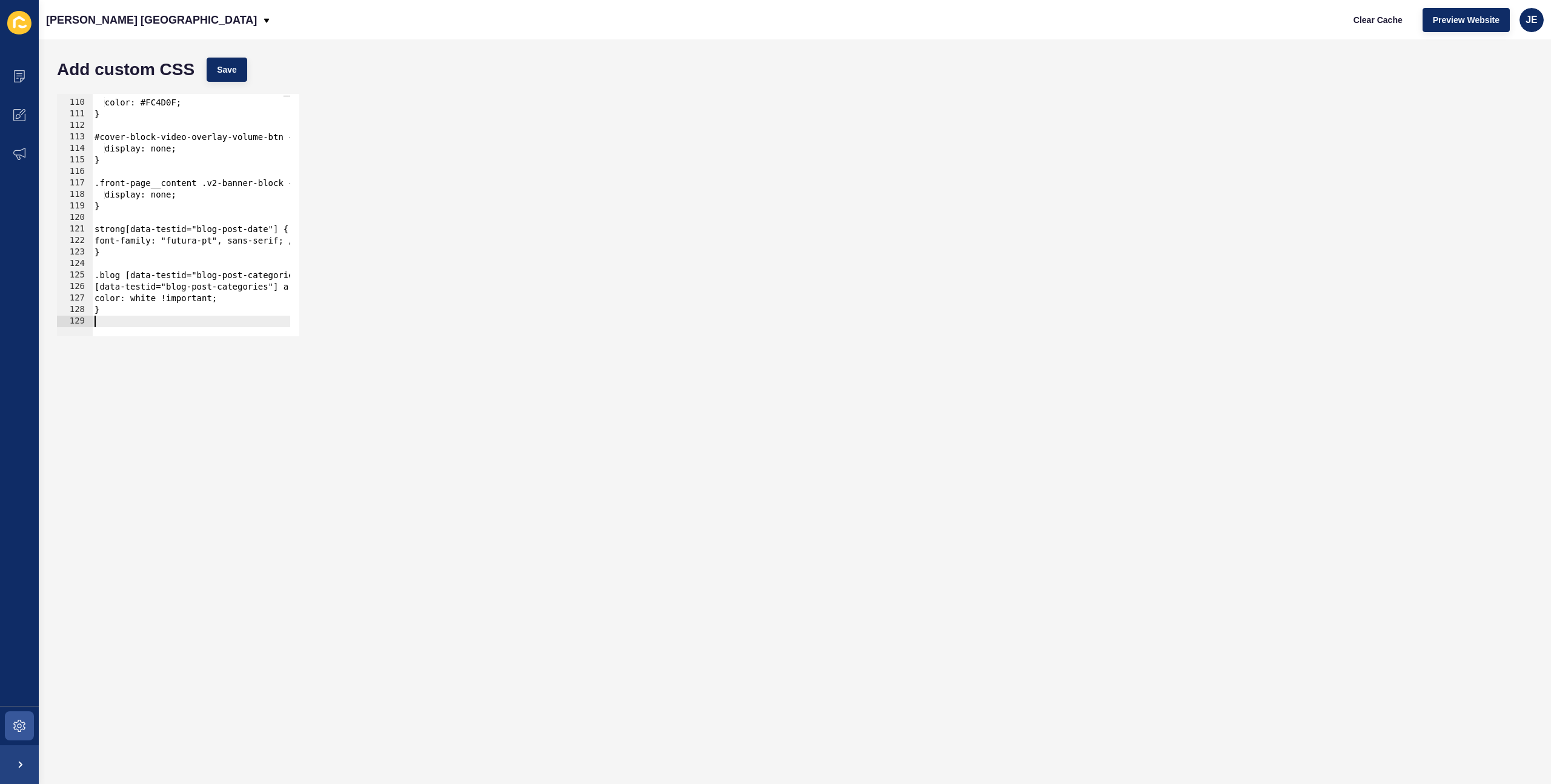
scroll to position [1263, 0]
paste textarea ".tf-v1-widget"
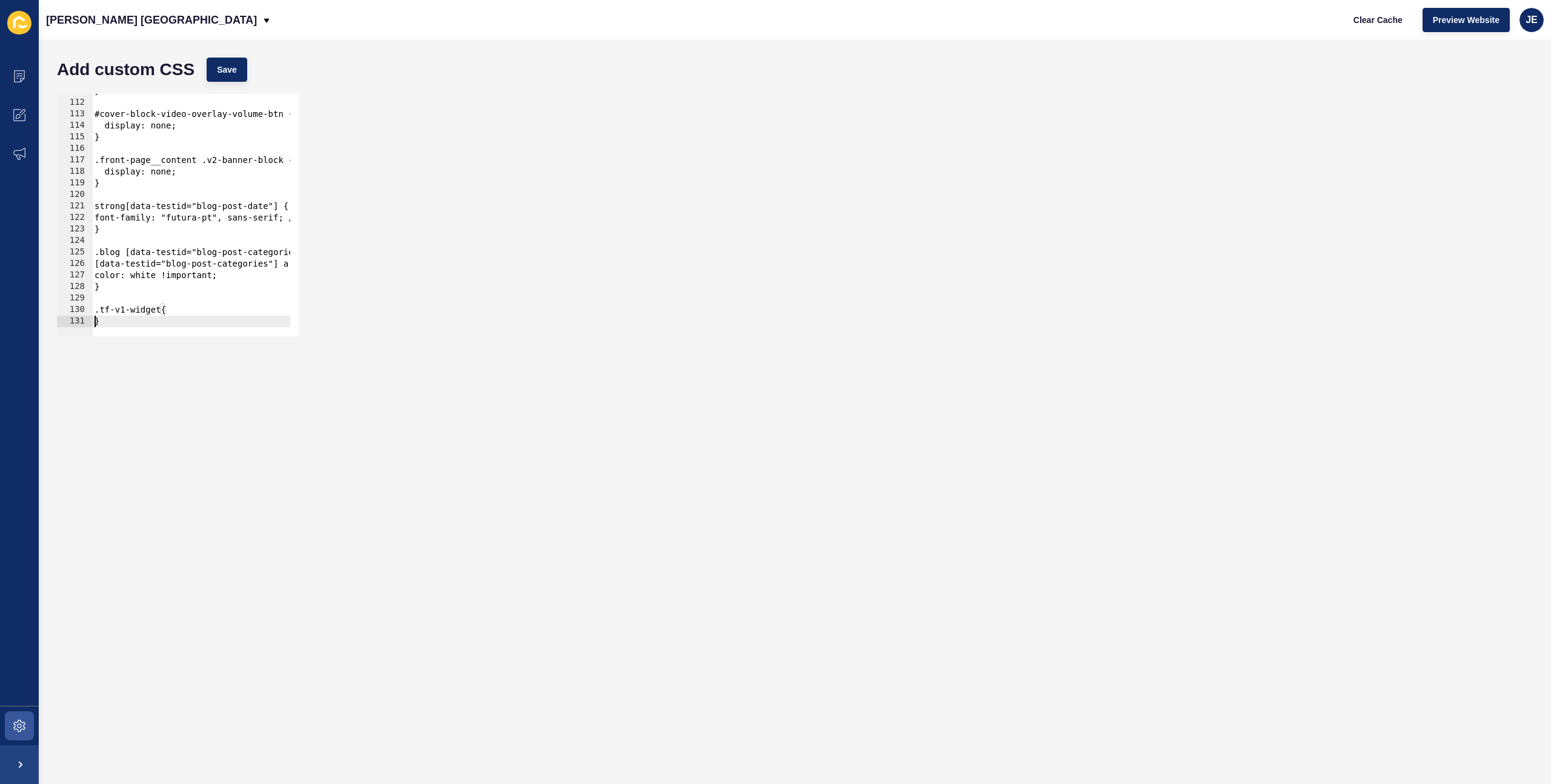
scroll to position [0, 0]
type textarea "}"
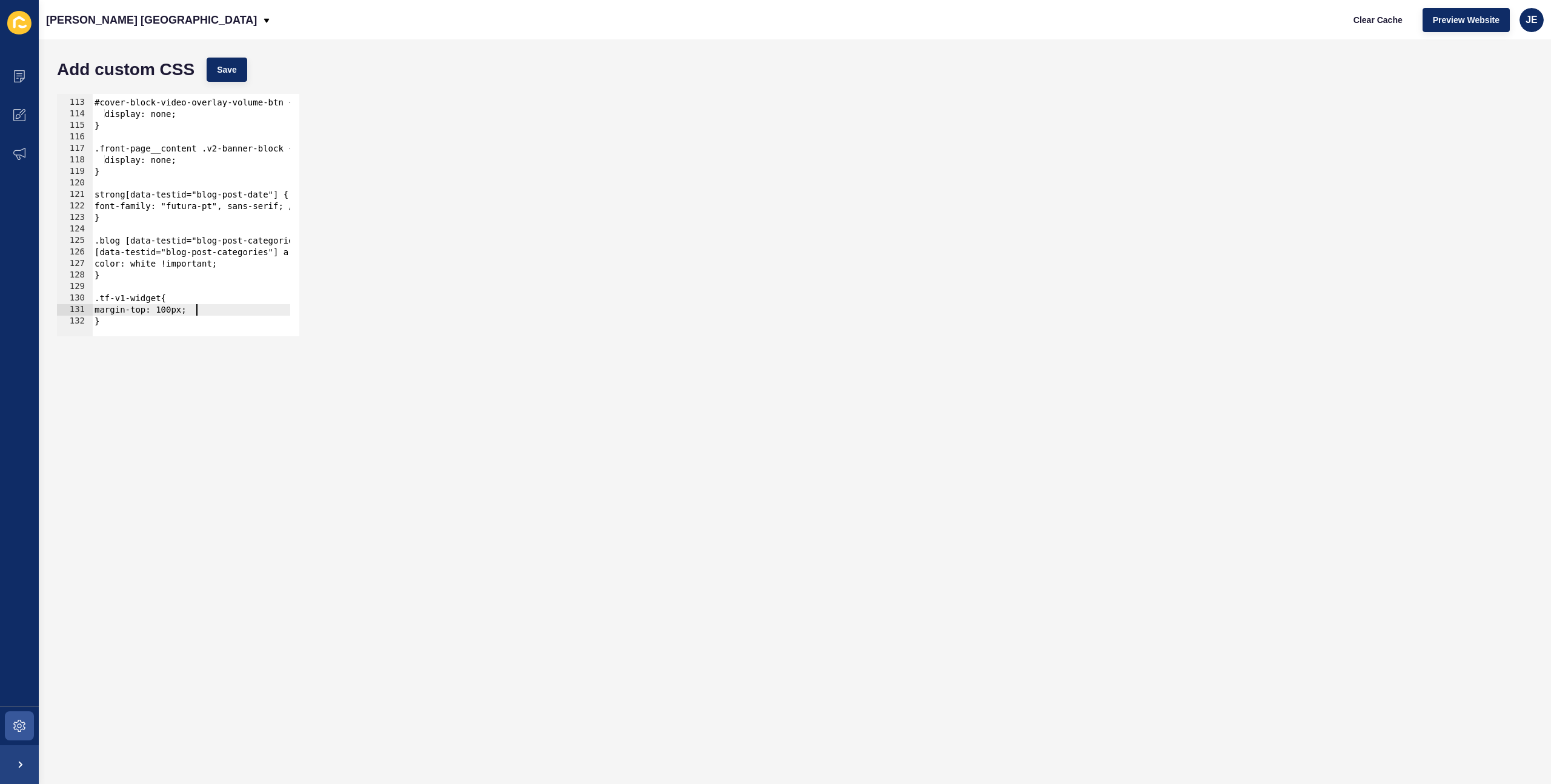
scroll to position [0, 7]
click at [243, 63] on button "Save" at bounding box center [226, 70] width 40 height 24
click at [1384, 21] on span "Clear Cache" at bounding box center [1378, 20] width 49 height 12
click at [176, 312] on div "#cover-block-video-overlay-volume-btn { display: none; } .front-page__content .…" at bounding box center [634, 213] width 1084 height 256
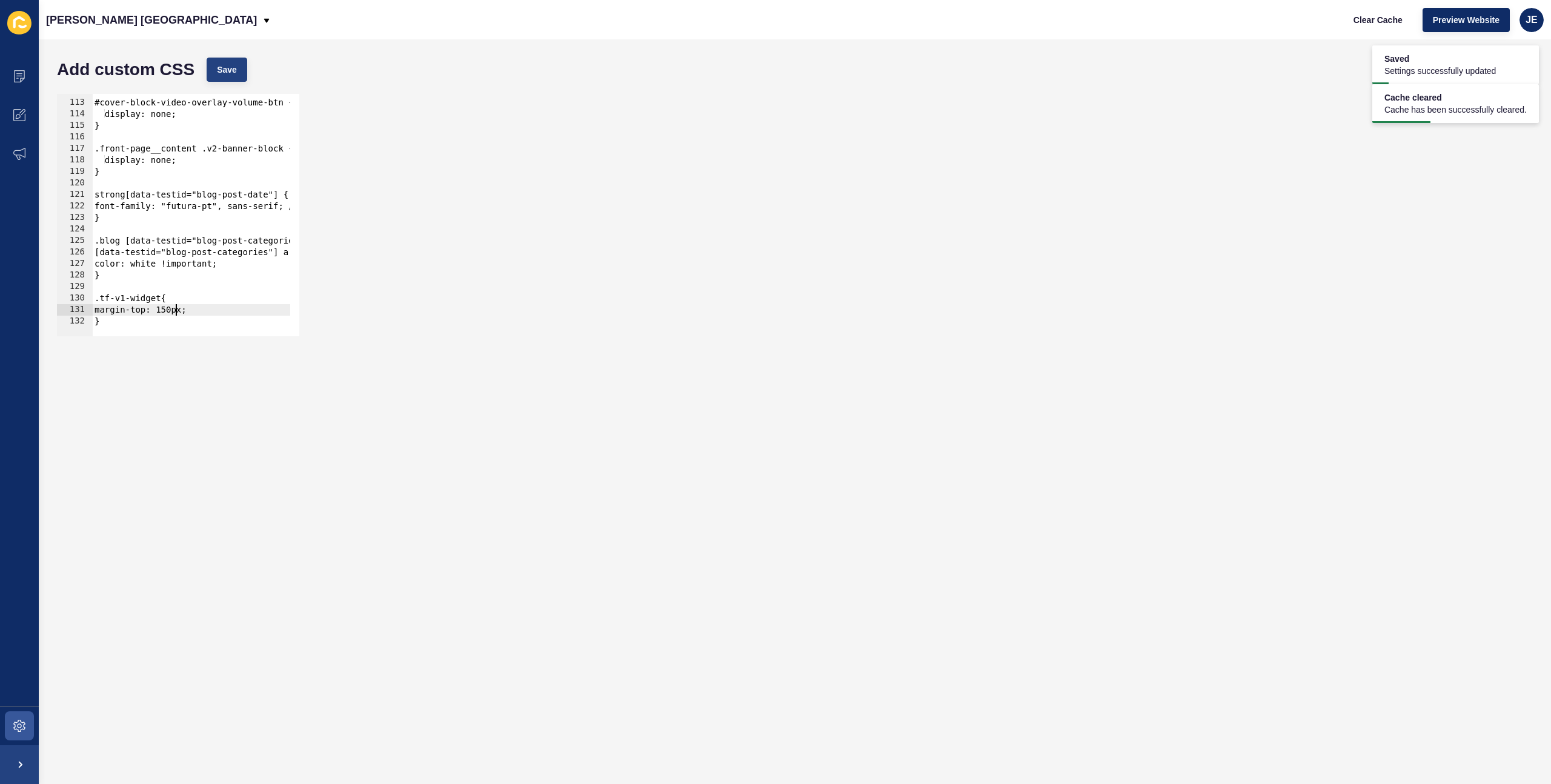
type textarea "margin-top: 150px;"
click at [240, 64] on button "Save" at bounding box center [226, 70] width 40 height 24
click at [1386, 18] on span "Clear Cache" at bounding box center [1378, 20] width 49 height 12
click at [225, 76] on button "Save" at bounding box center [226, 70] width 40 height 24
click at [1390, 26] on button "Clear Cache" at bounding box center [1378, 20] width 70 height 24
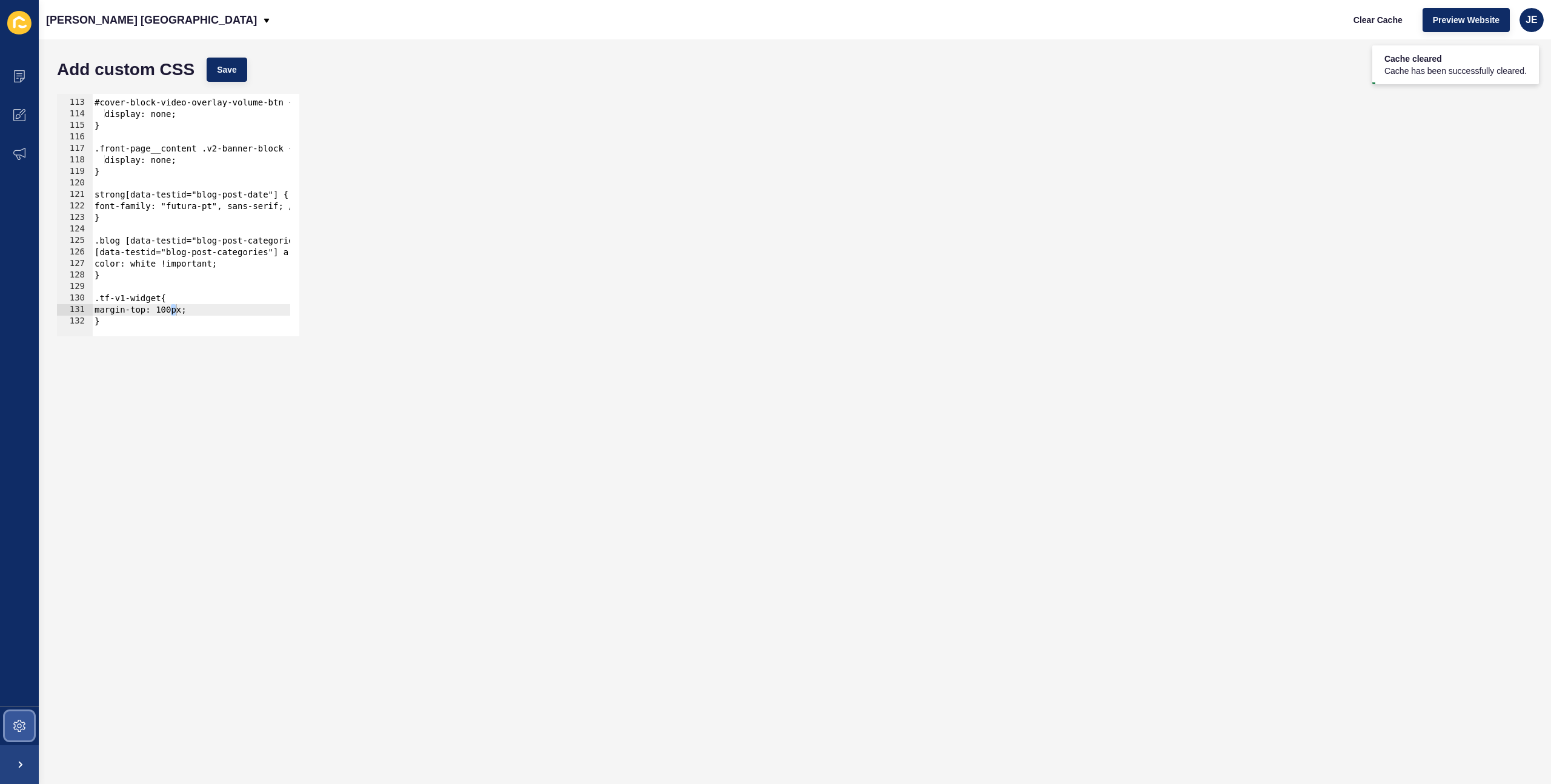
click at [13, 728] on icon at bounding box center [19, 726] width 12 height 12
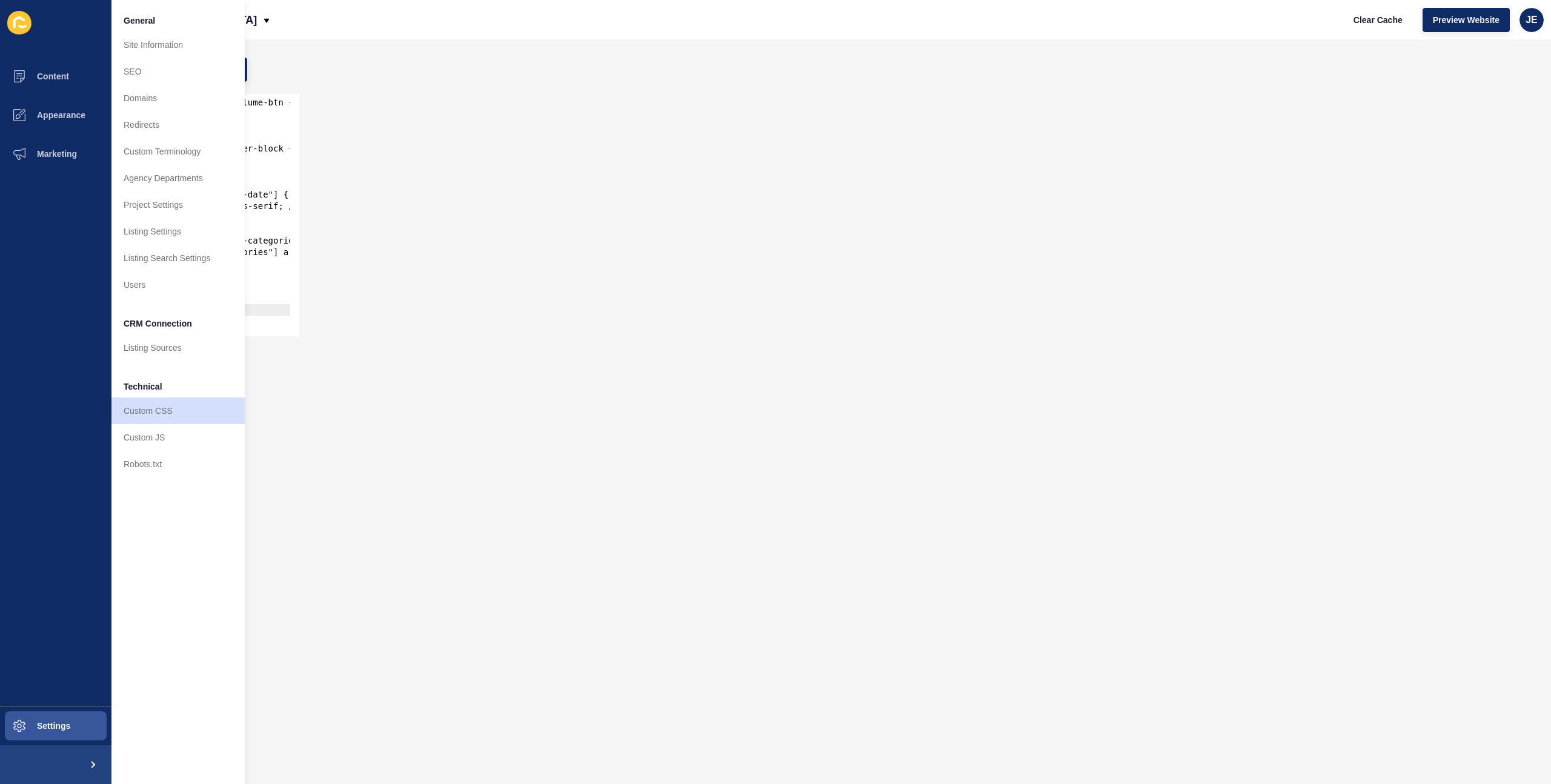
click at [434, 400] on form "Add custom CSS Save margin-top: 100px; 112 113 114 115 116 117 118 119 120 121 …" at bounding box center [795, 412] width 1488 height 720
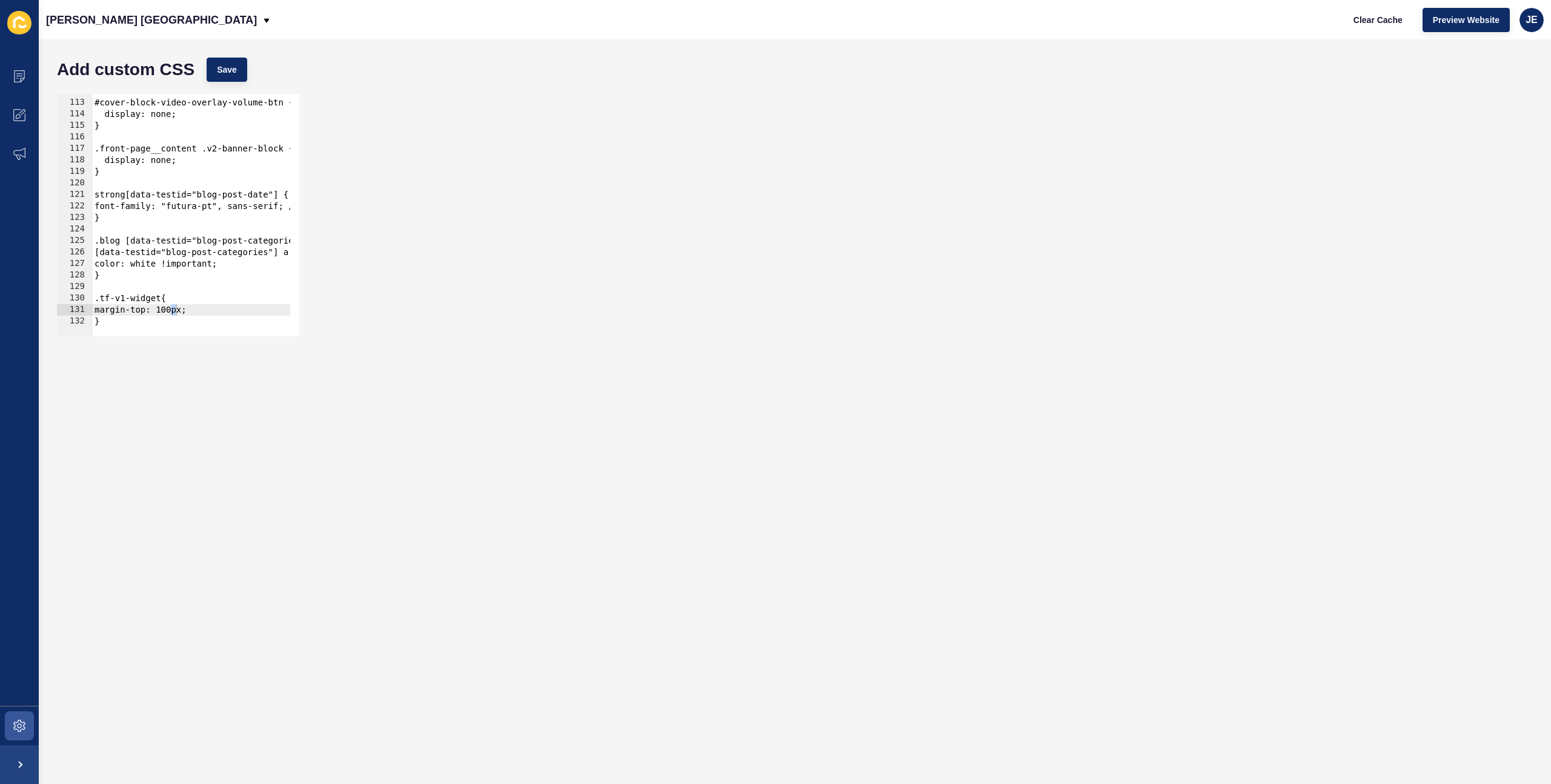
type textarea "}"
click at [180, 319] on div "#cover-block-video-overlay-volume-btn { display: none; } .front-page__content .…" at bounding box center [634, 213] width 1084 height 256
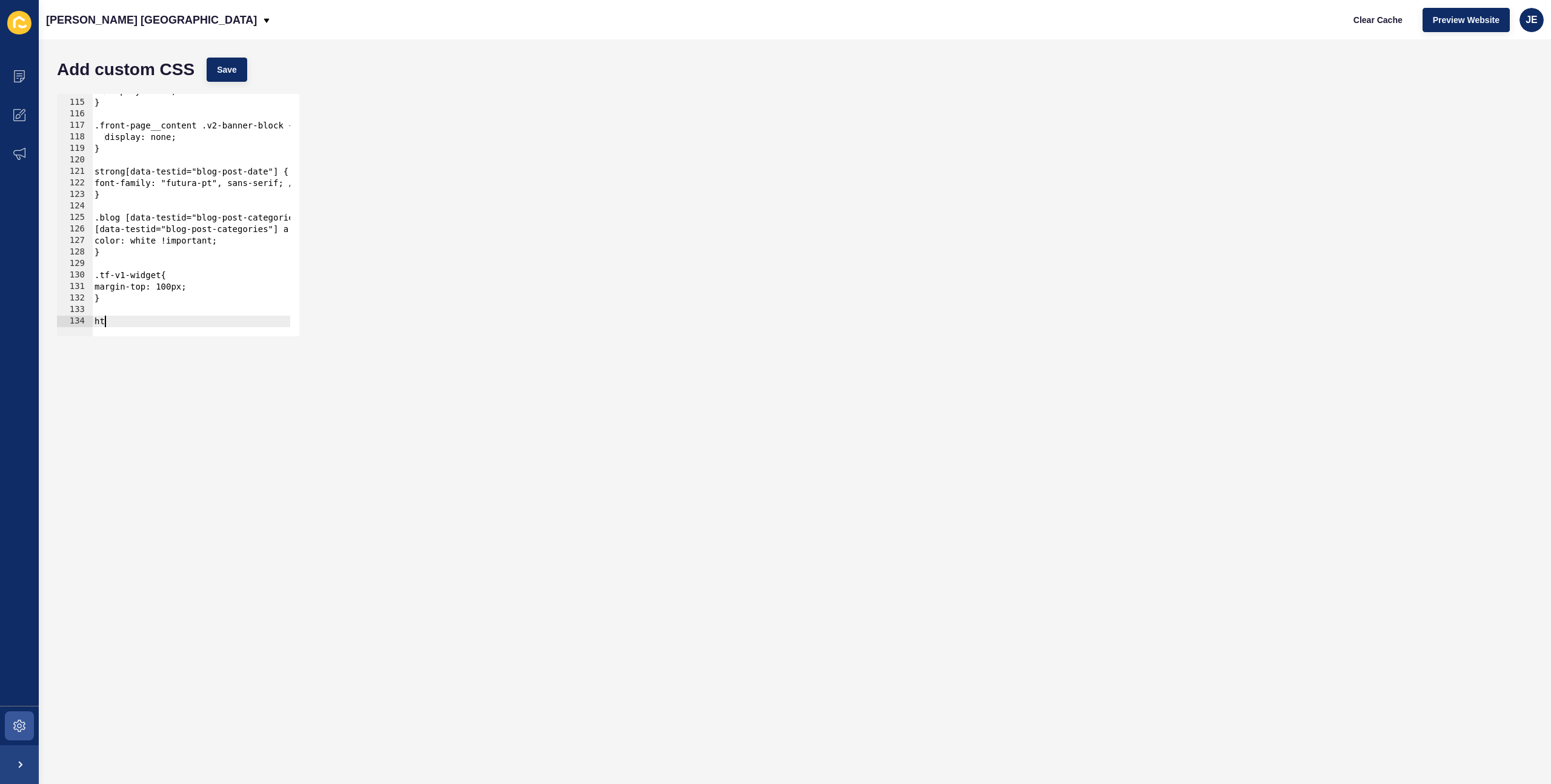
type textarea "h"
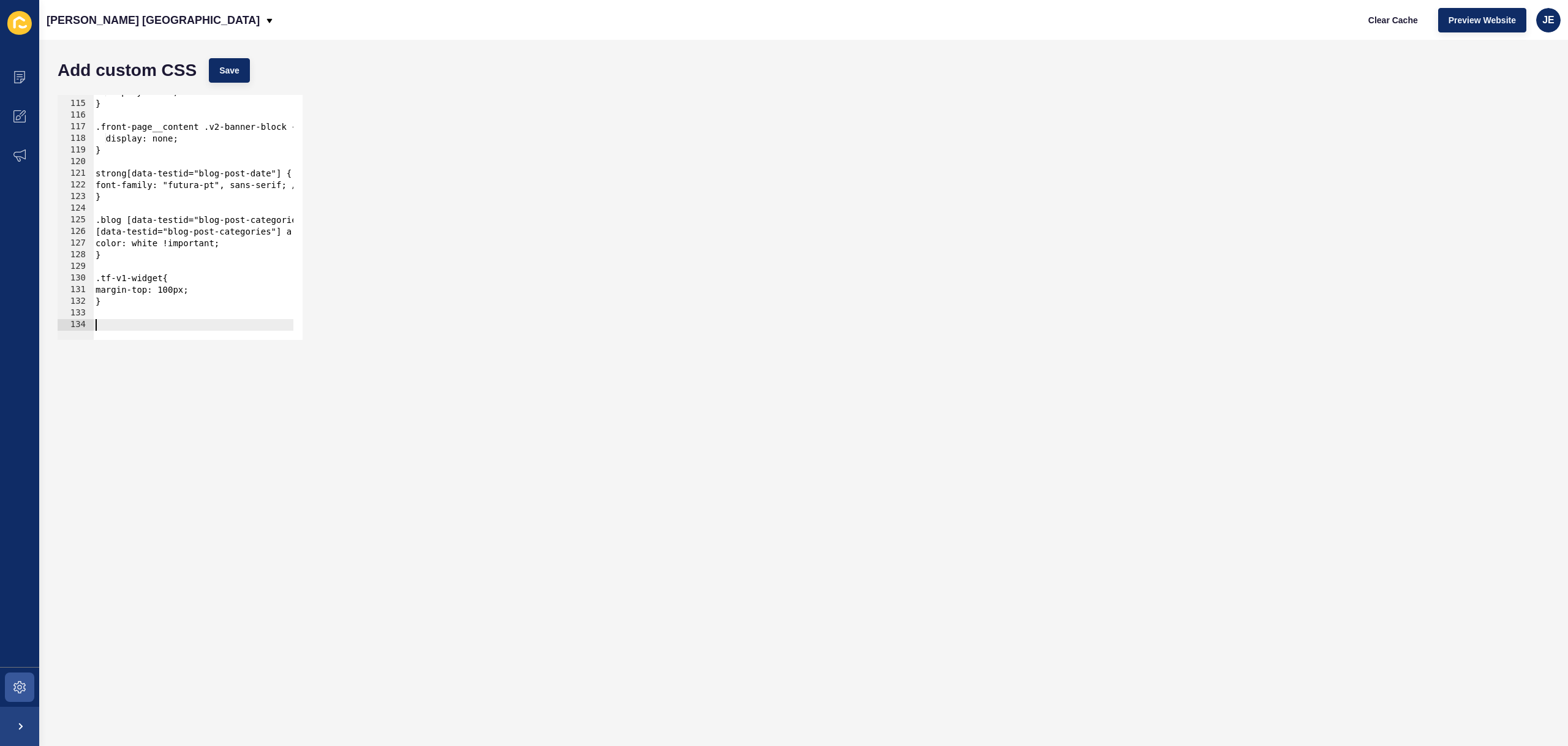
scroll to position [1324, 0]
drag, startPoint x: 111, startPoint y: 310, endPoint x: 69, endPoint y: 277, distance: 53.4
click at [69, 277] on div "114 115 116 117 118 119 120 121 122 123 124 125 126 127 128 129 130 131 132 133…" at bounding box center [180, 217] width 245 height 245
type textarea ".tf-v1-widget{ margin-top: 100px;"
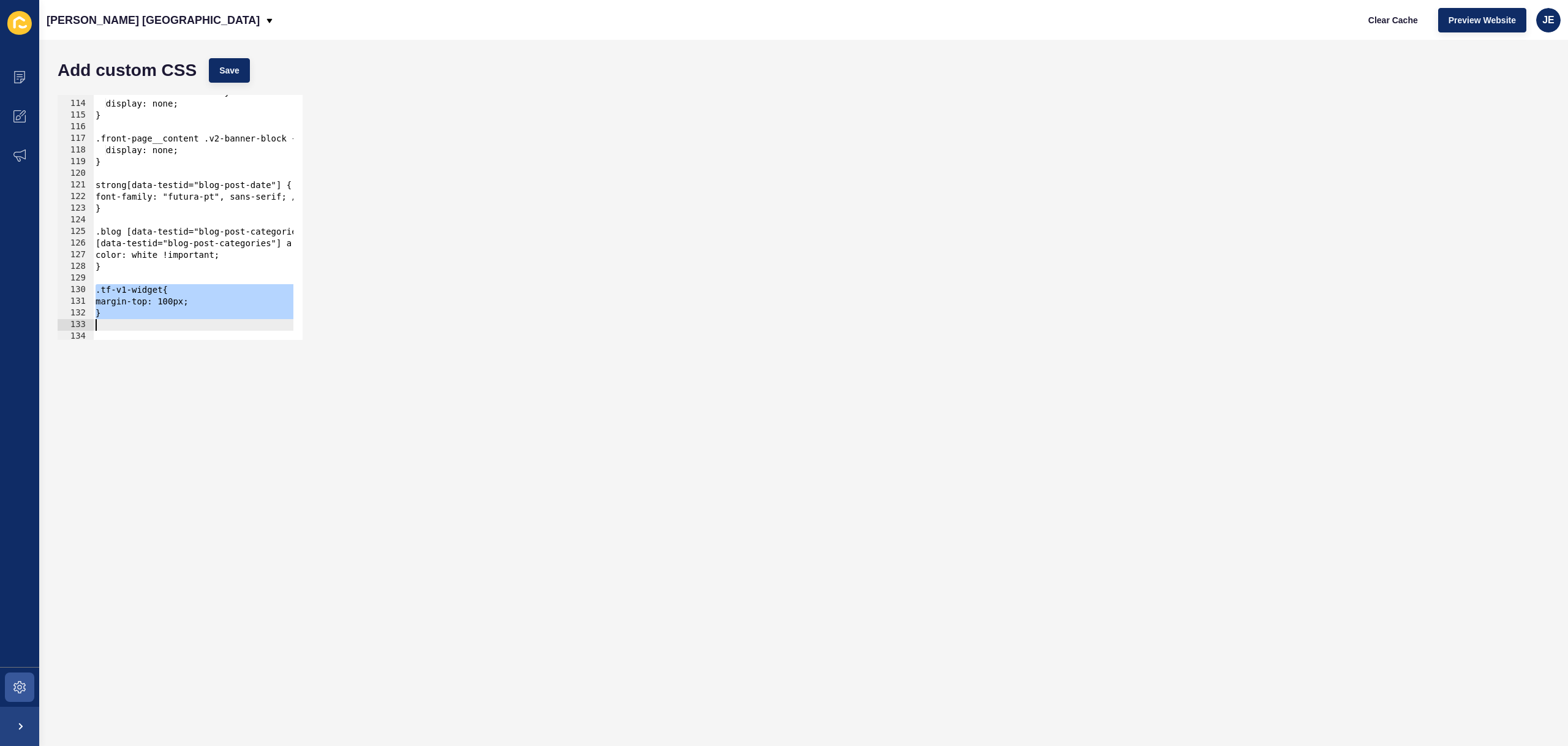
scroll to position [1312, 0]
click at [1379, 8] on button "Clear Cache" at bounding box center [1393, 20] width 71 height 24
drag, startPoint x: 169, startPoint y: 303, endPoint x: 147, endPoint y: 311, distance: 23.4
click at [169, 303] on div "#cover-block-video-overlay-volume-btn { display: none; } .front-page__content .…" at bounding box center [641, 215] width 1096 height 259
drag, startPoint x: 131, startPoint y: 314, endPoint x: 103, endPoint y: 272, distance: 50.5
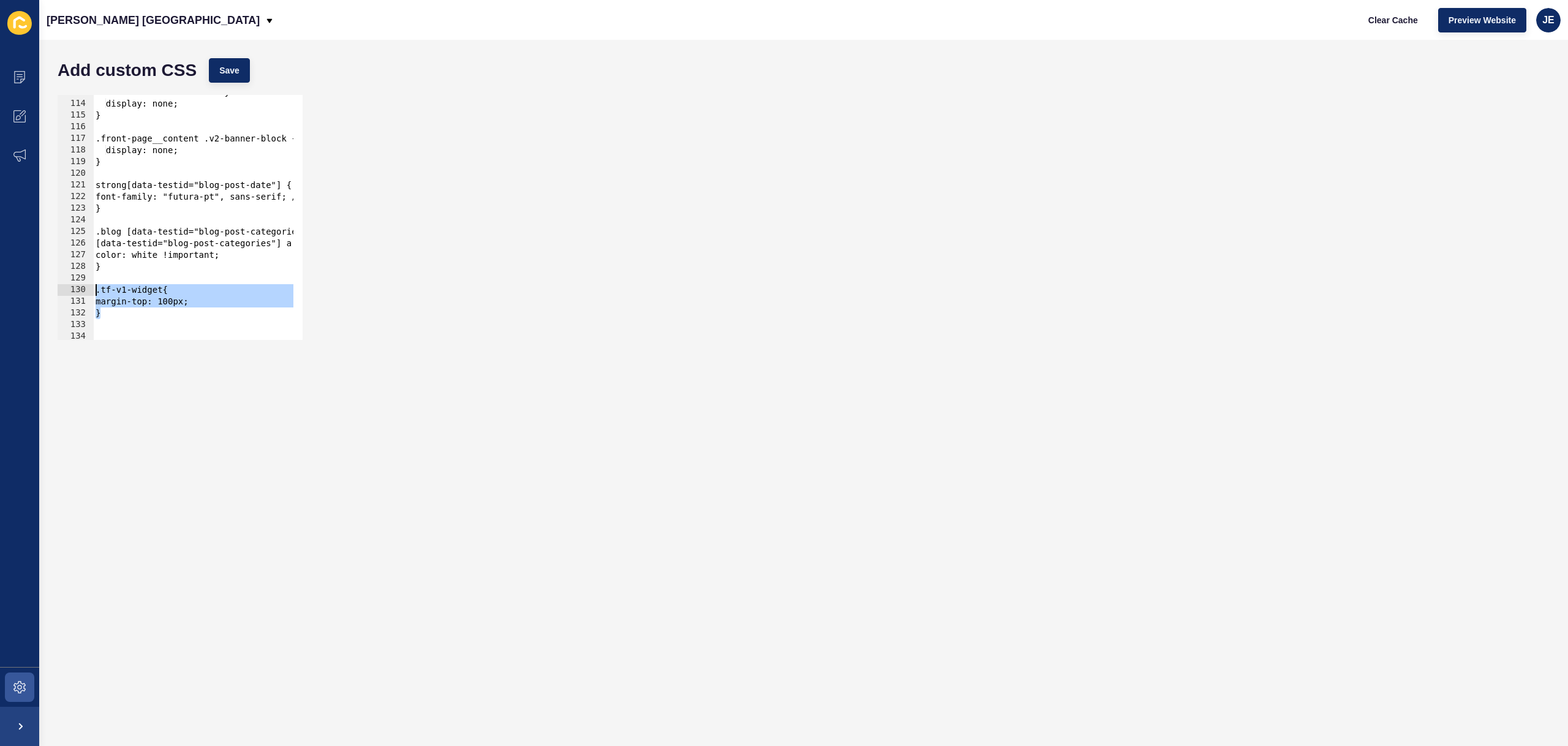
click at [84, 291] on div "margin-top: 100px; 113 114 115 116 117 118 119 120 121 122 123 124 125 126 127 …" at bounding box center [180, 217] width 245 height 245
type textarea ".tf-v1-widget{ margin-top: 100px;"
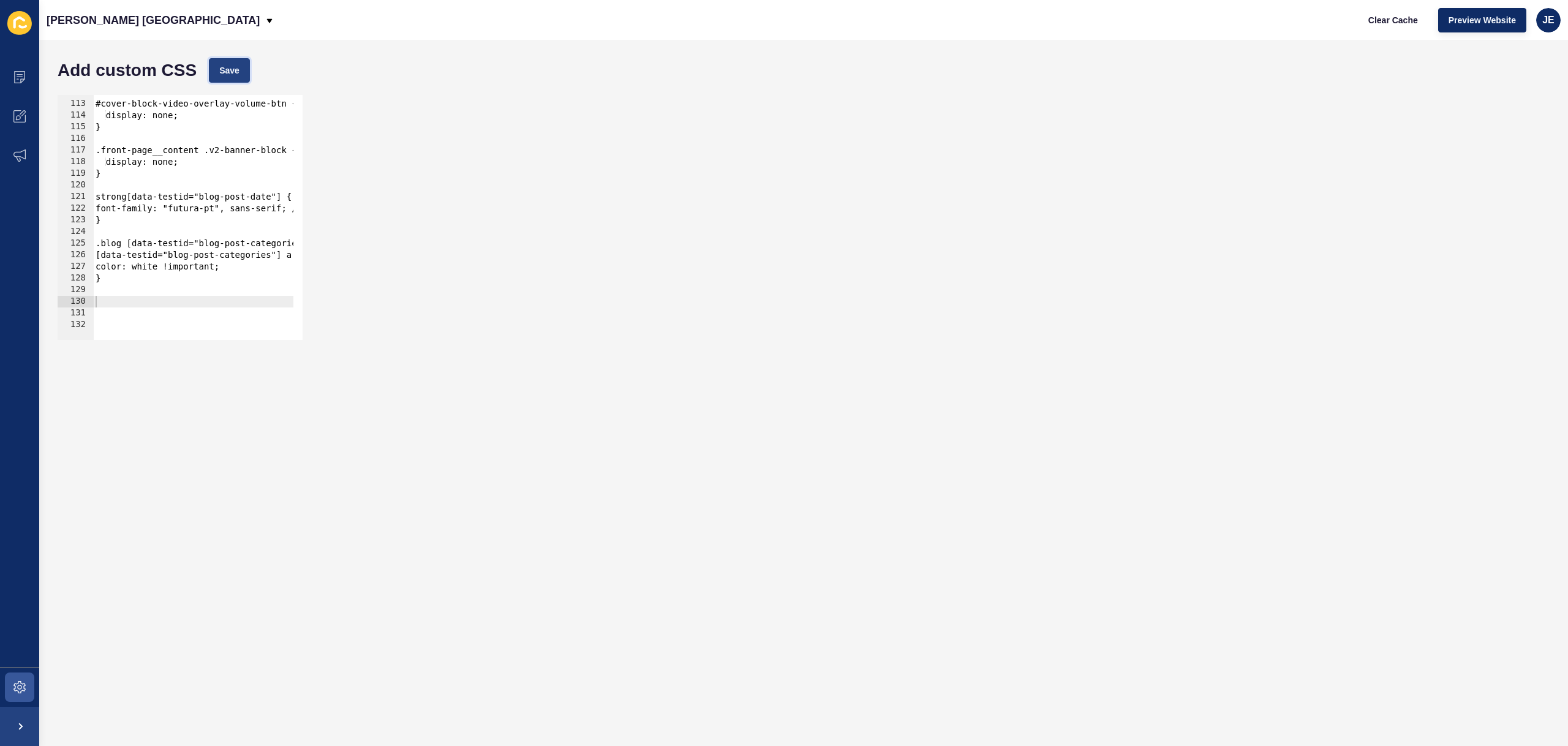
click at [234, 71] on span "Save" at bounding box center [230, 71] width 20 height 12
click at [1361, 26] on button "Clear Cache" at bounding box center [1393, 20] width 71 height 24
click at [130, 255] on div "#cover-block-video-overlay-volume-btn { display: none; } .front-page__content .…" at bounding box center [641, 215] width 1096 height 259
click at [171, 314] on div "#cover-block-video-overlay-volume-btn { display: none; } .front-page__content .…" at bounding box center [641, 215] width 1096 height 259
click at [170, 313] on div "#cover-block-video-overlay-volume-btn { display: none; } .front-page__content .…" at bounding box center [641, 215] width 1096 height 259
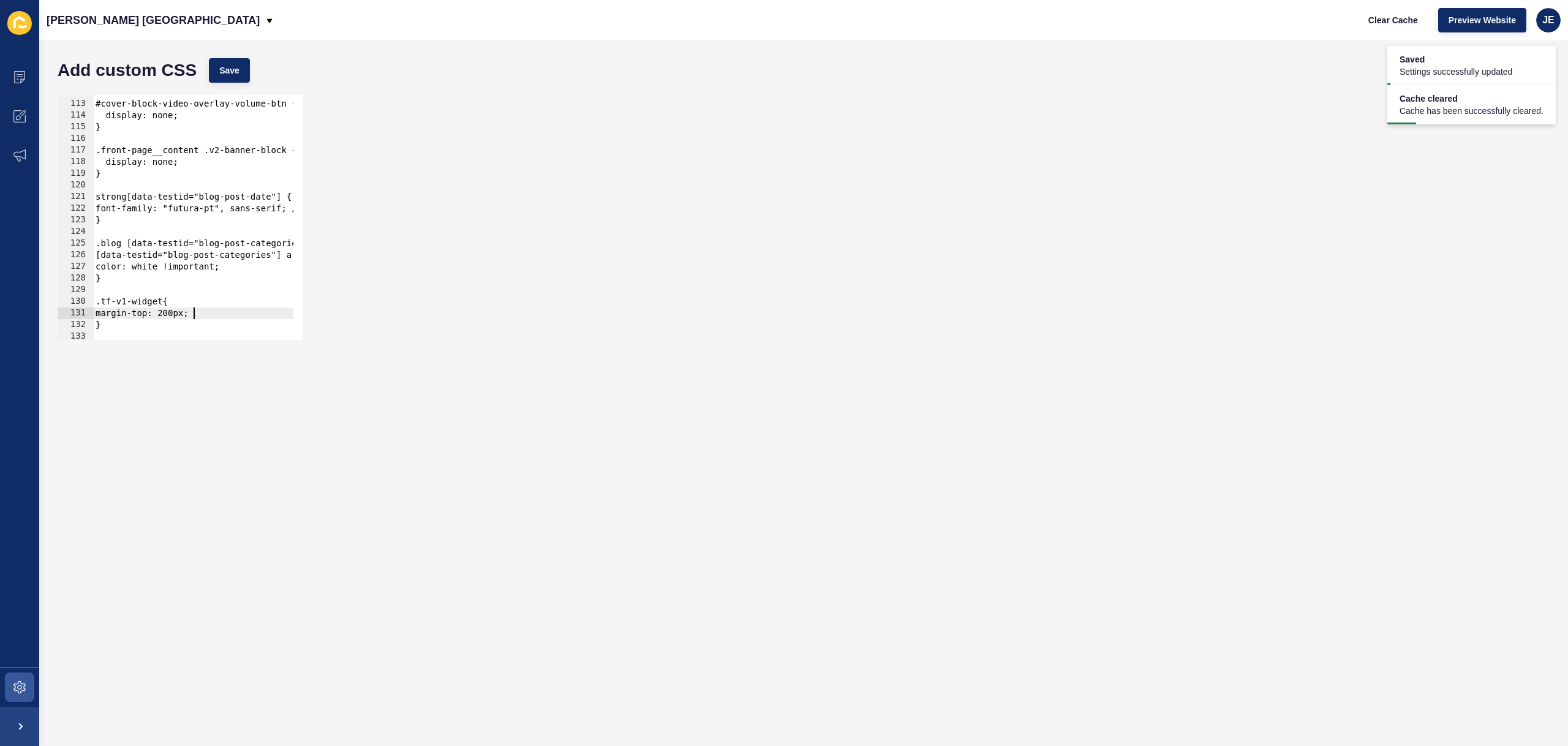
scroll to position [0, 7]
click at [217, 71] on button "Save" at bounding box center [229, 71] width 41 height 24
click at [1388, 20] on span "Clear Cache" at bounding box center [1393, 20] width 50 height 12
click at [12, 81] on span at bounding box center [20, 77] width 39 height 39
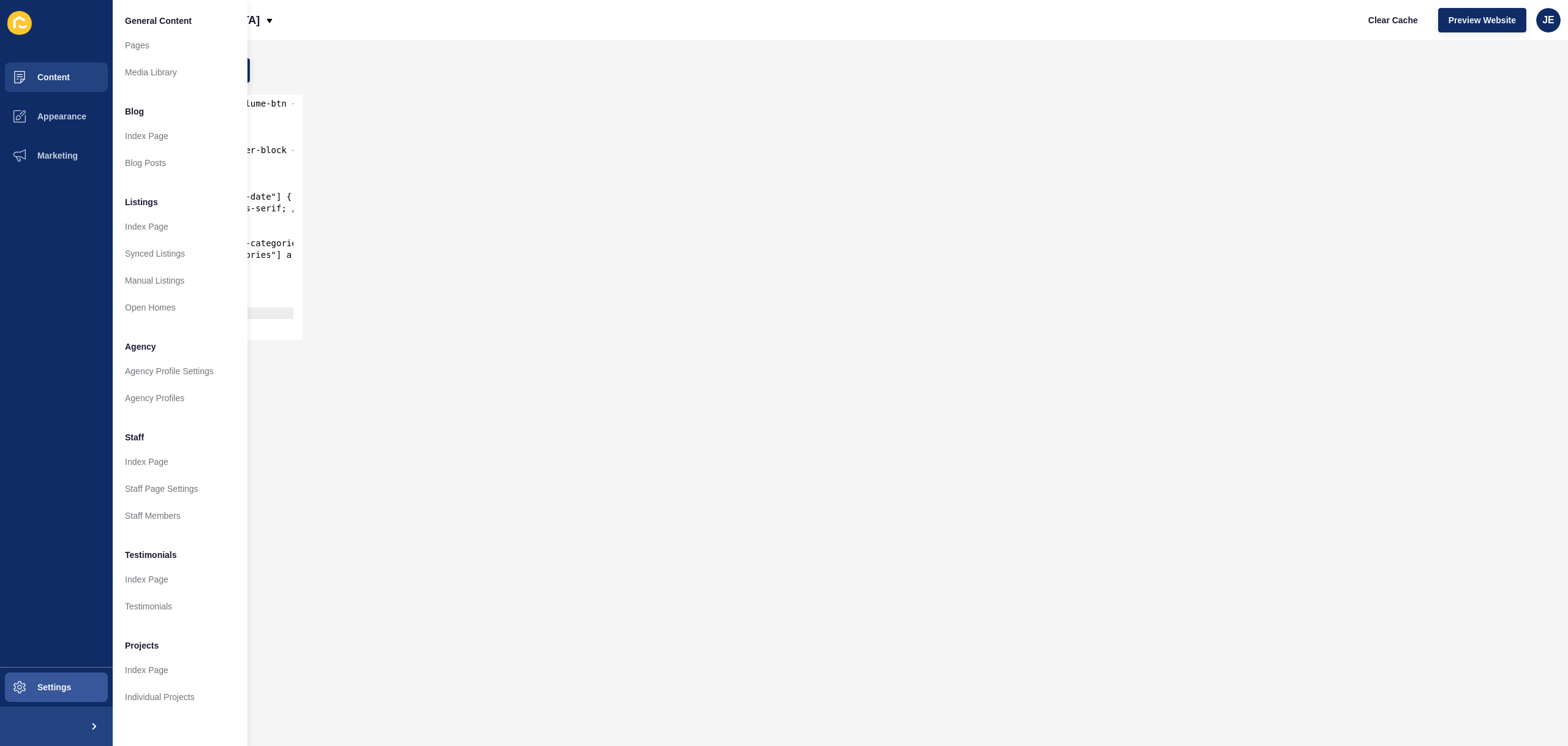
drag, startPoint x: 702, startPoint y: 221, endPoint x: 929, endPoint y: 109, distance: 253.1
click at [702, 221] on div "margin-top: 200px; 112 113 114 115 116 117 118 119 120 121 122 123 124 125 126 …" at bounding box center [804, 217] width 1504 height 257
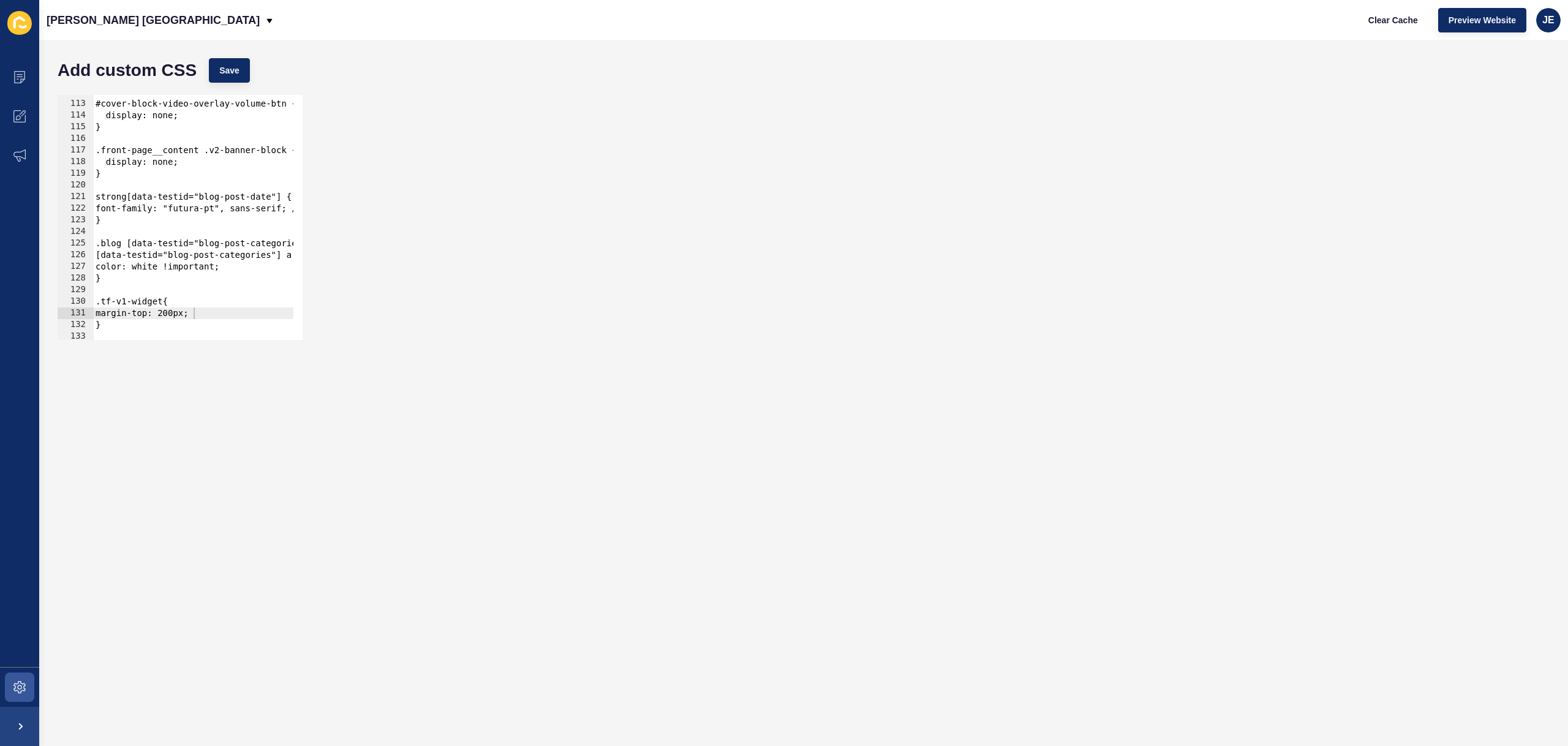
type textarea "}"
drag, startPoint x: 124, startPoint y: 323, endPoint x: 82, endPoint y: 301, distance: 47.4
click at [82, 301] on div "112 113 114 115 116 117 118 119 120 121 122 123 124 125 126 127 128 129 130 131…" at bounding box center [180, 217] width 245 height 245
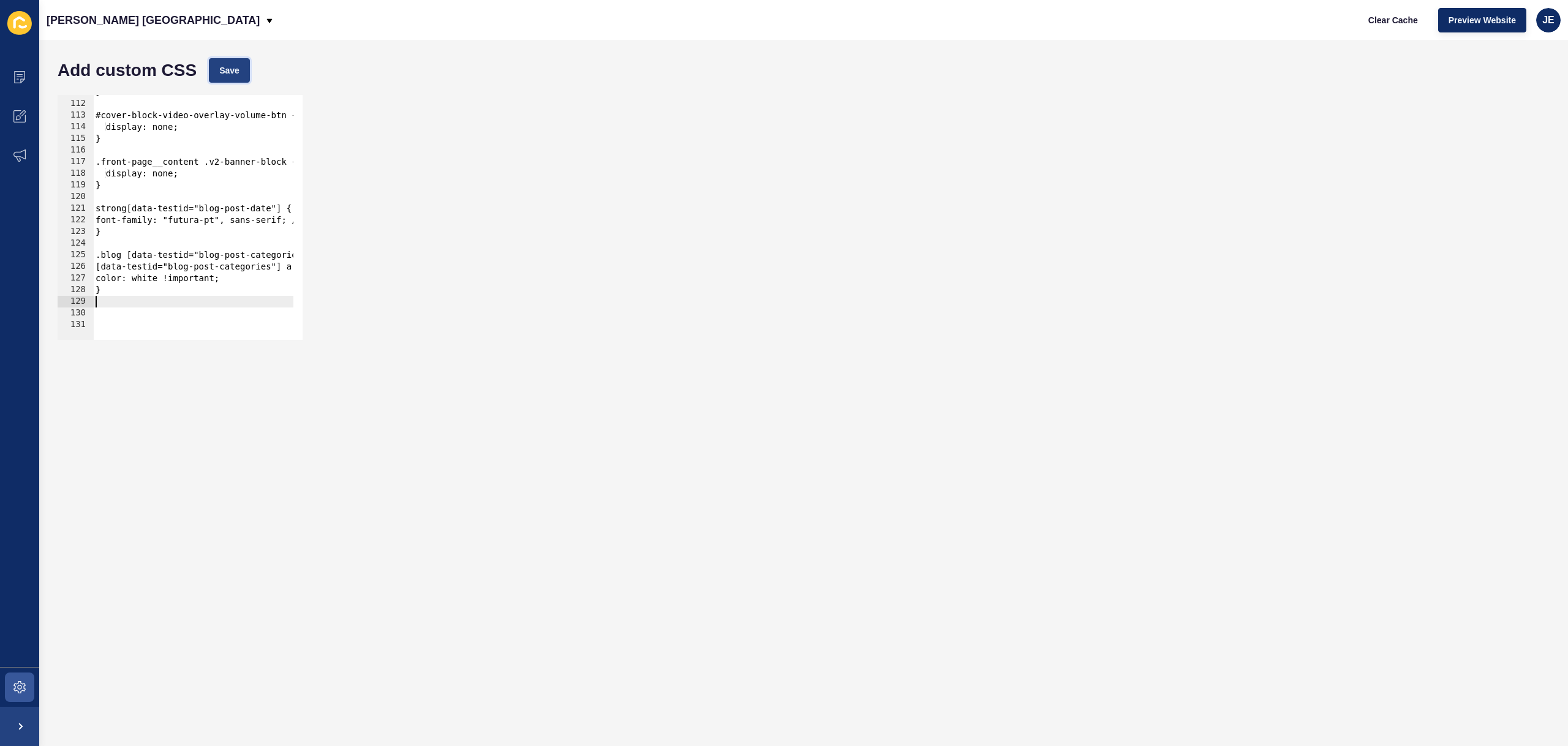
click at [222, 81] on button "Save" at bounding box center [229, 71] width 41 height 24
click at [193, 316] on div "} #cover-block-video-overlay-volume-btn { display: none; } .front-page__content…" at bounding box center [641, 215] width 1096 height 259
paste textarea "tf-v1-widget"
type textarea "}"
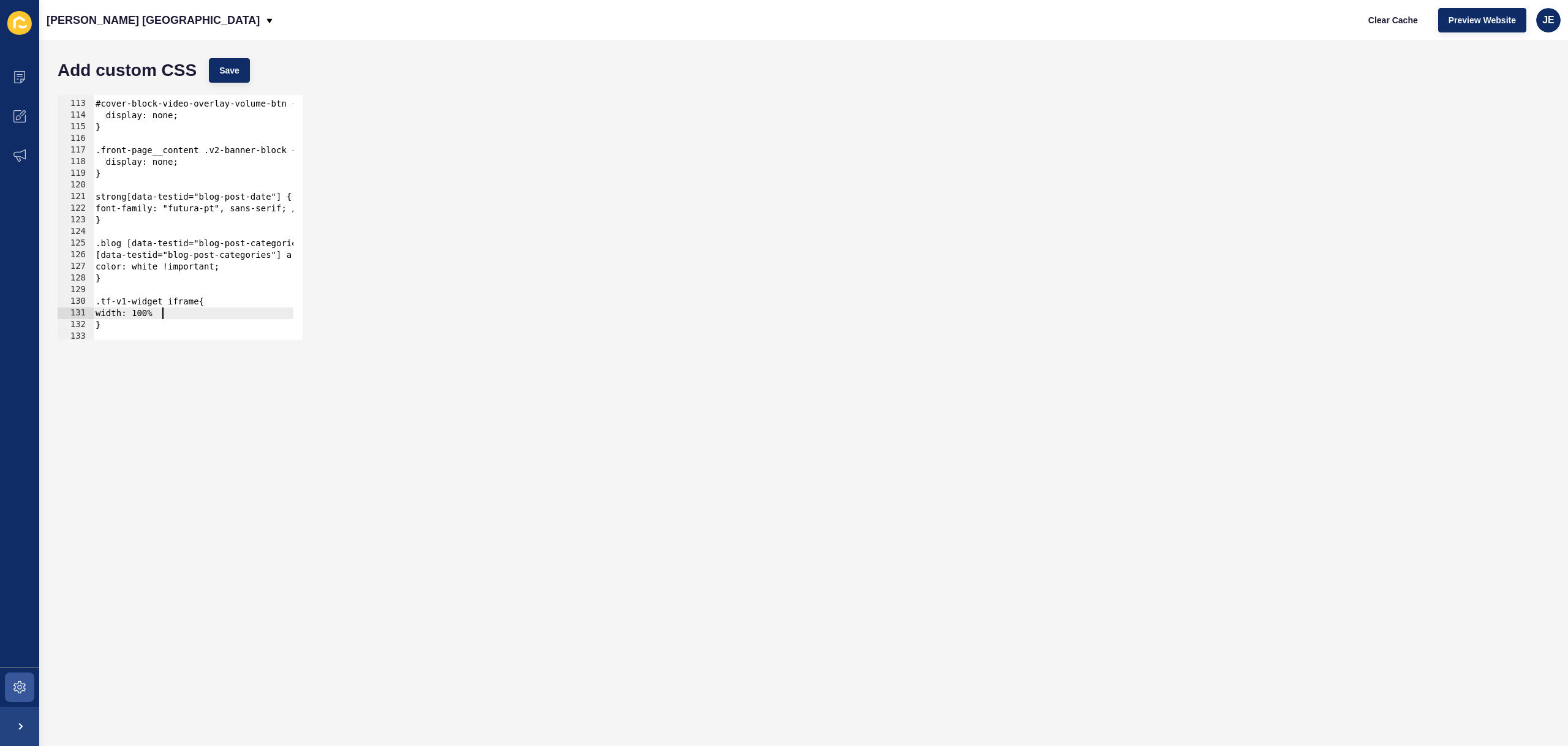
scroll to position [0, 4]
type textarea "width: 100%;"
type textarea "height: 50vh;"
click at [247, 88] on form "Add custom CSS Save height: 50vh; 112 113 114 115 116 117 118 119 120 121 122 1…" at bounding box center [804, 393] width 1504 height 682
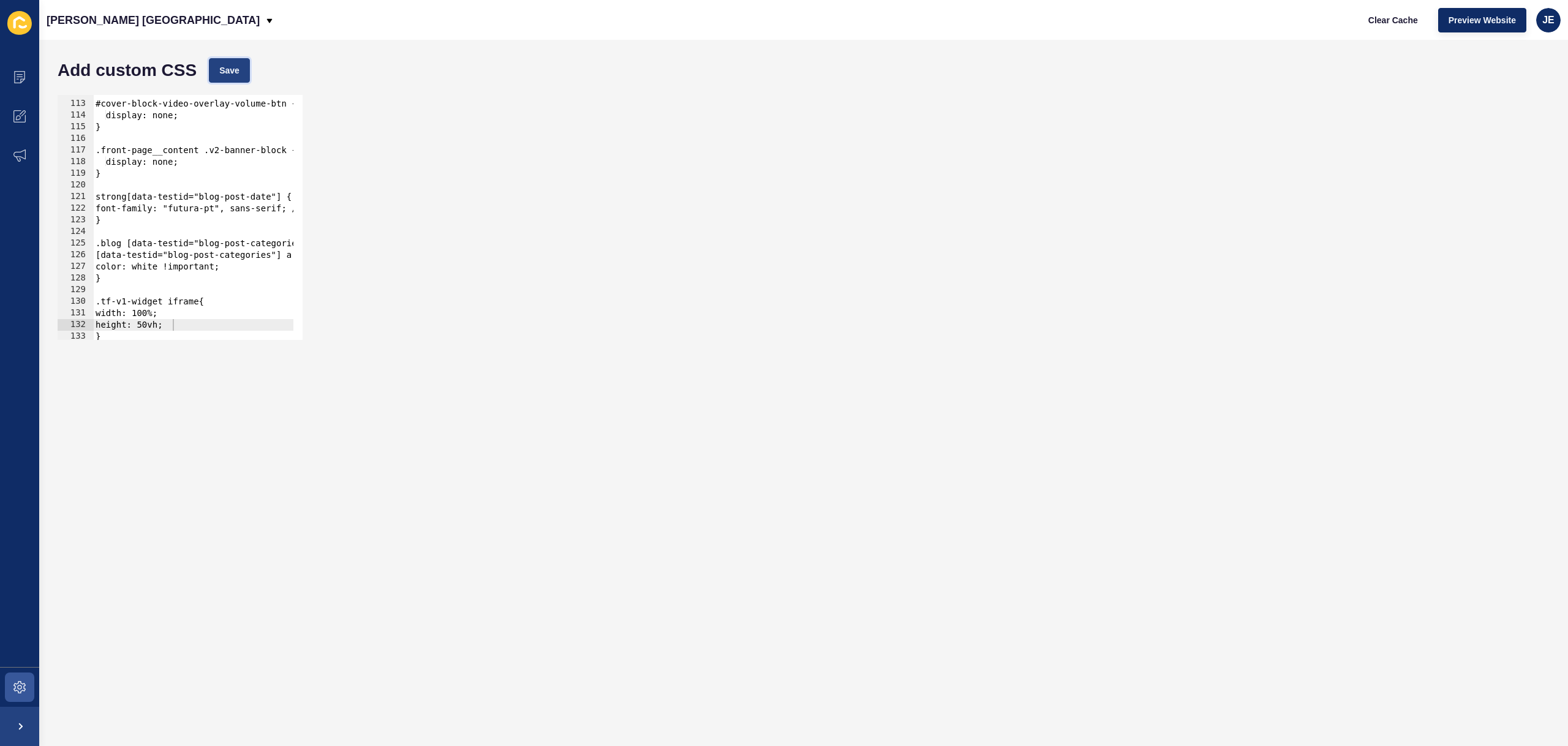
click at [245, 81] on button "Save" at bounding box center [229, 71] width 41 height 24
click at [1390, 28] on button "Clear Cache" at bounding box center [1393, 20] width 71 height 24
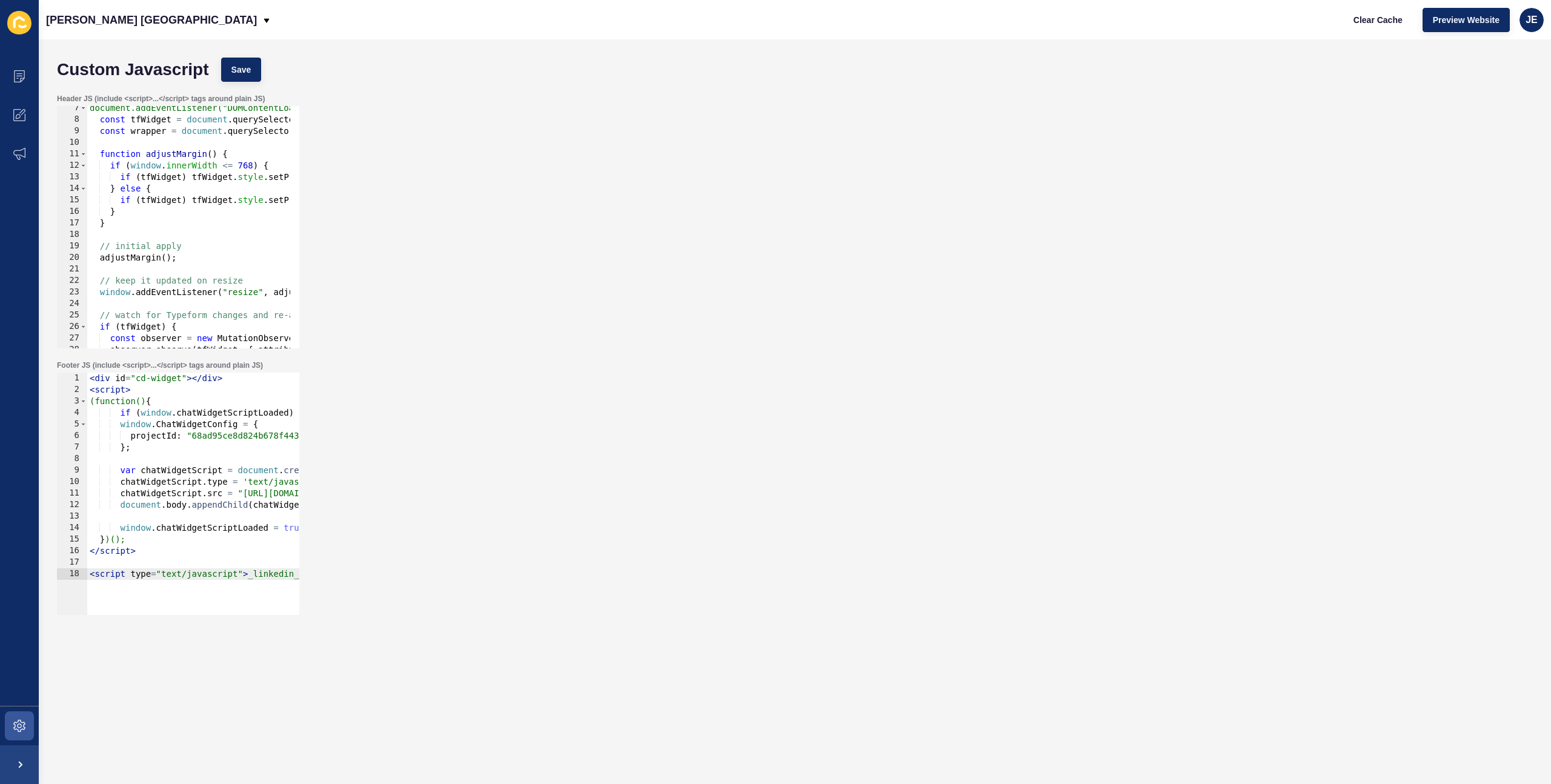
scroll to position [145, 0]
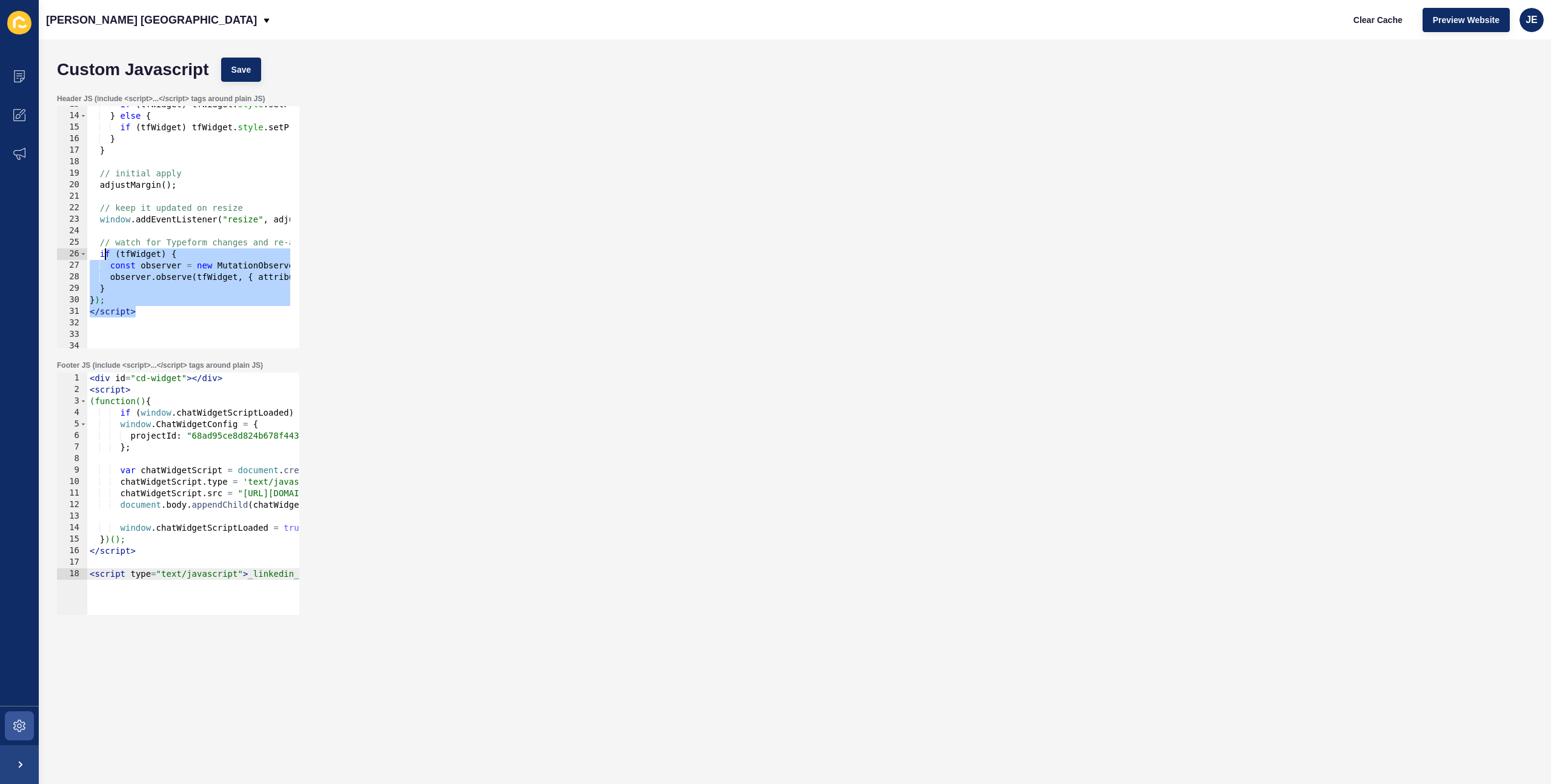
drag, startPoint x: 151, startPoint y: 311, endPoint x: 106, endPoint y: 259, distance: 68.8
click at [106, 259] on div "if ( tfWidget ) tfWidget . style . setProperty ( "margin-top" , "100px" , "impo…" at bounding box center [571, 226] width 967 height 256
click at [136, 204] on div "if ( tfWidget ) tfWidget . style . setProperty ( "margin-top" , "100px" , "impo…" at bounding box center [571, 226] width 967 height 256
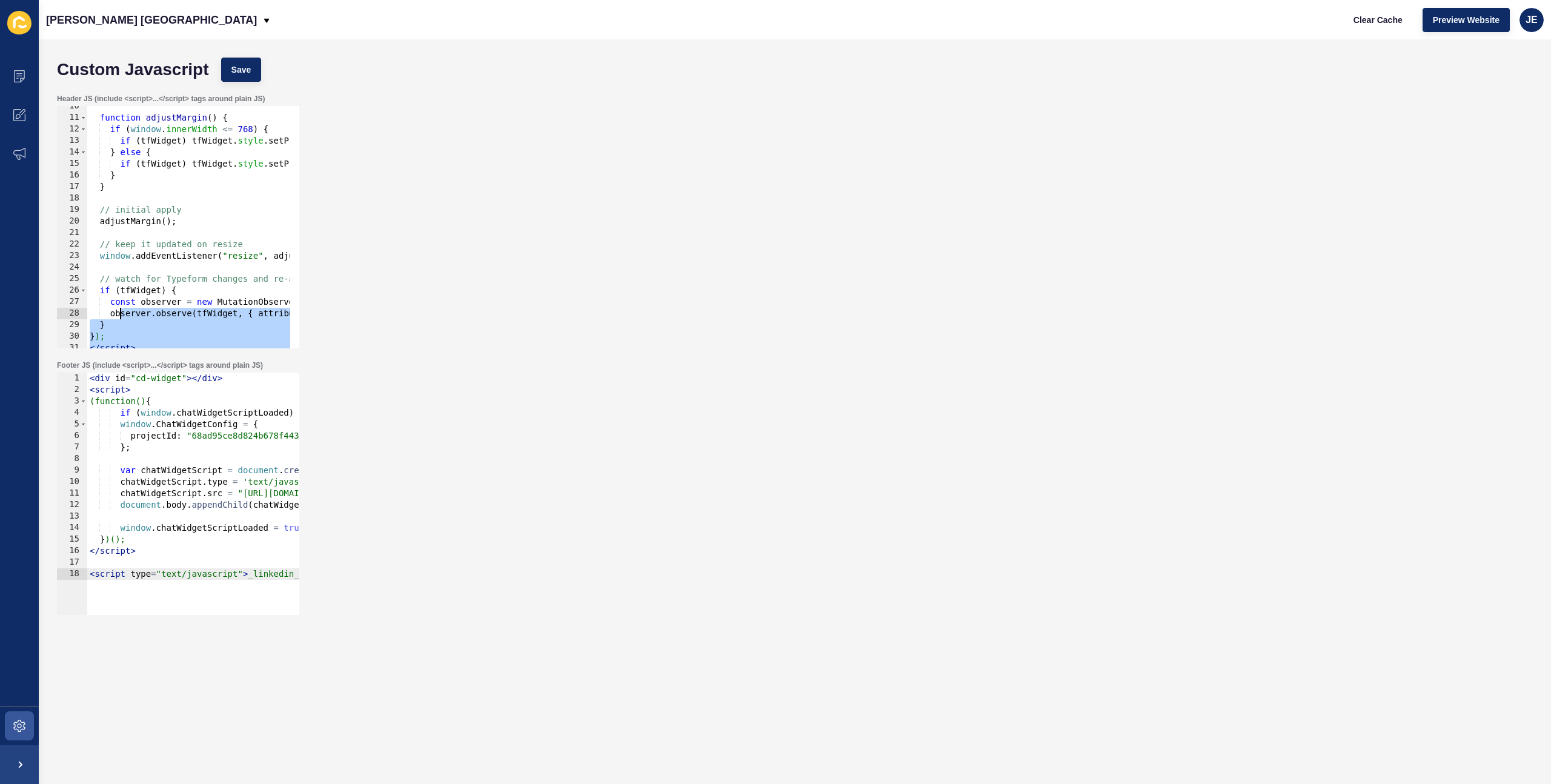
scroll to position [0, 0]
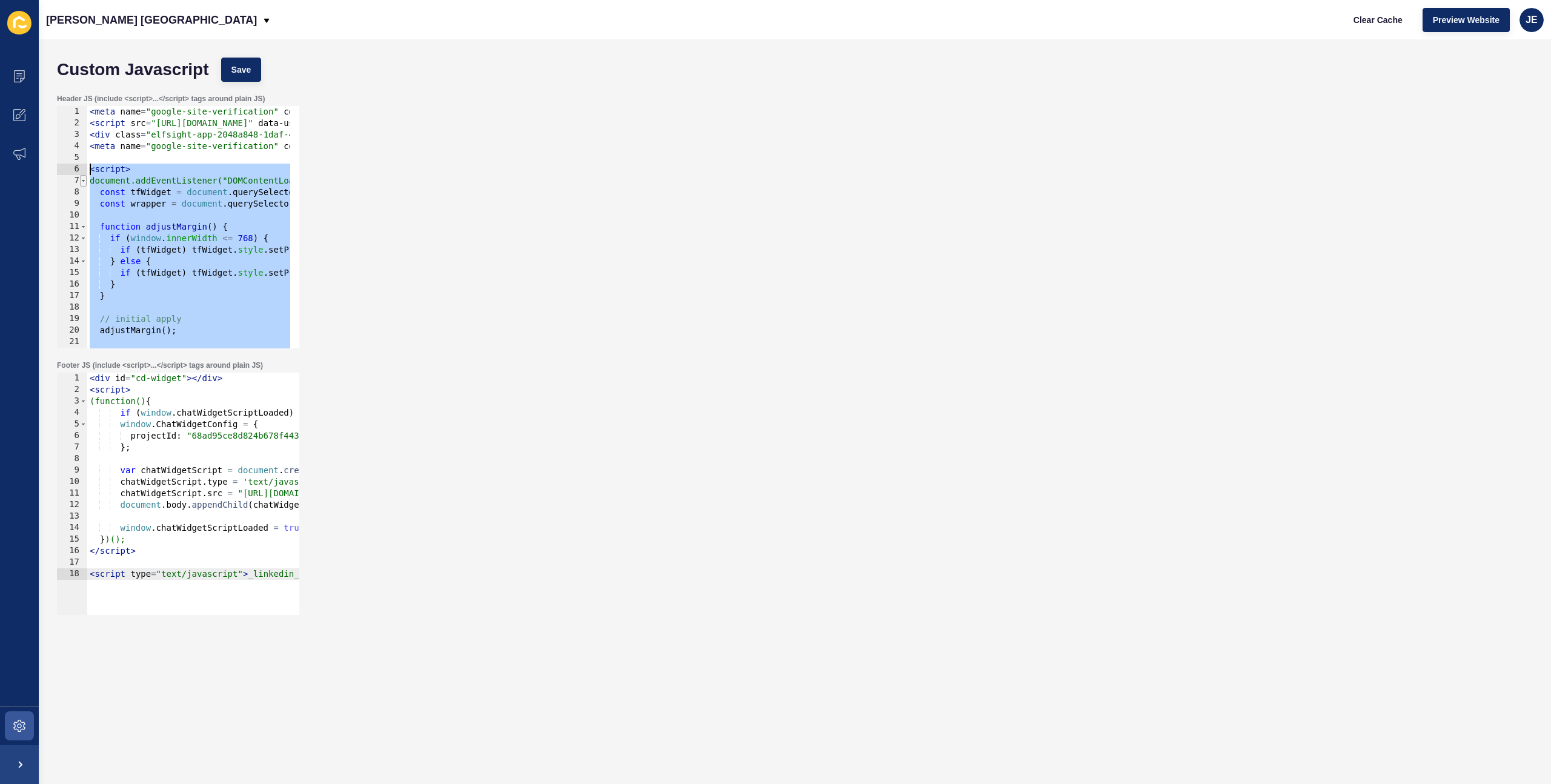
drag, startPoint x: 142, startPoint y: 323, endPoint x: 85, endPoint y: 175, distance: 158.6
click at [85, 175] on div "// keep it updated on resize 1 2 3 4 5 6 7 8 9 10 11 12 13 14 15 16 17 18 19 20…" at bounding box center [178, 227] width 243 height 243
type textarea "// <script> // document.addEventListener("DOMContentLoaded", function () {"
click at [245, 64] on span "Save" at bounding box center [241, 70] width 20 height 12
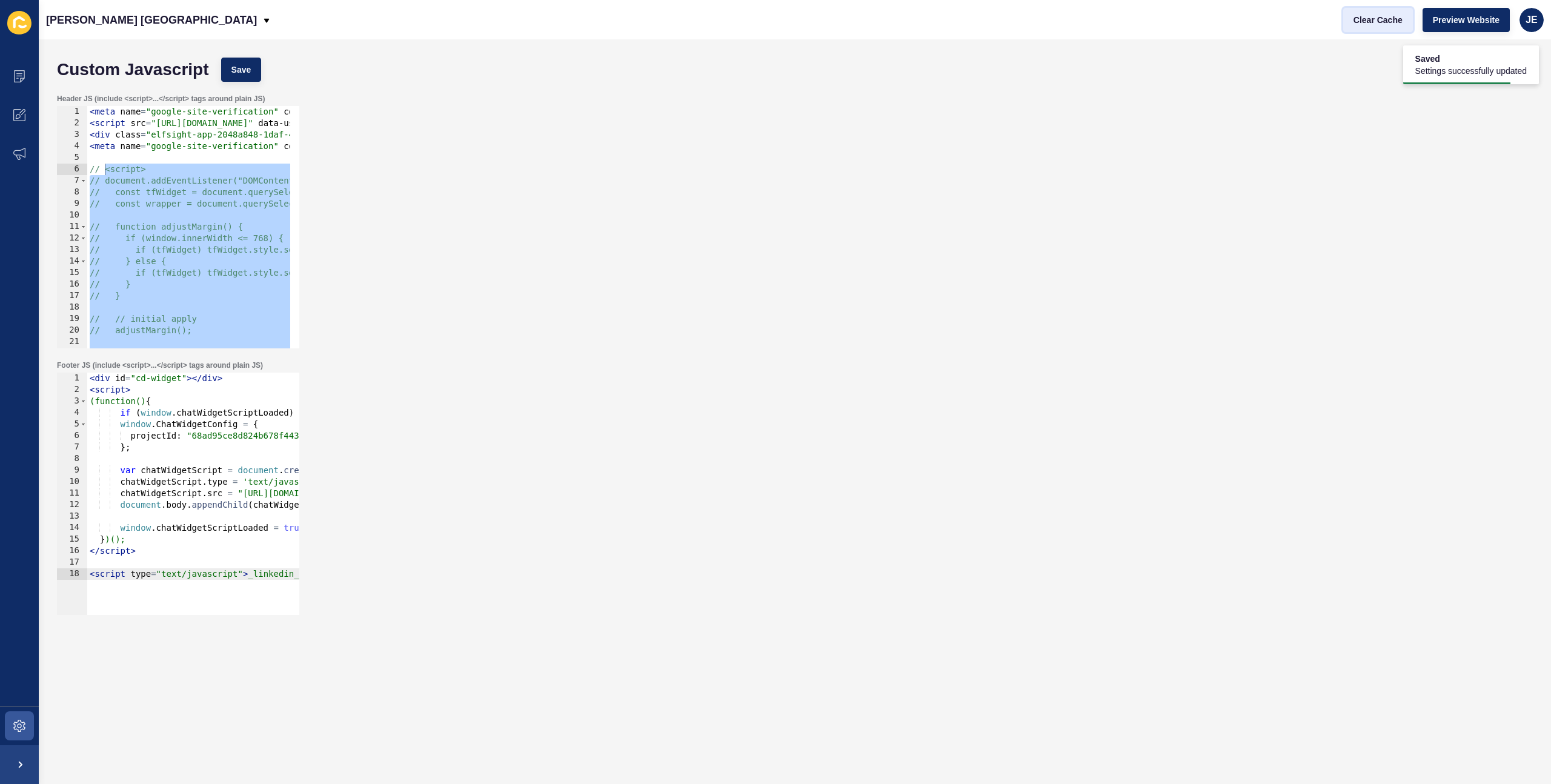
click at [1362, 20] on span "Clear Cache" at bounding box center [1378, 20] width 49 height 12
drag, startPoint x: 176, startPoint y: 216, endPoint x: 178, endPoint y: 224, distance: 8.2
click at [176, 216] on div "< meta name = "google-site-verification" content = "SMq8dECnO_FrWht4icv8yWHq1Sp…" at bounding box center [571, 234] width 967 height 256
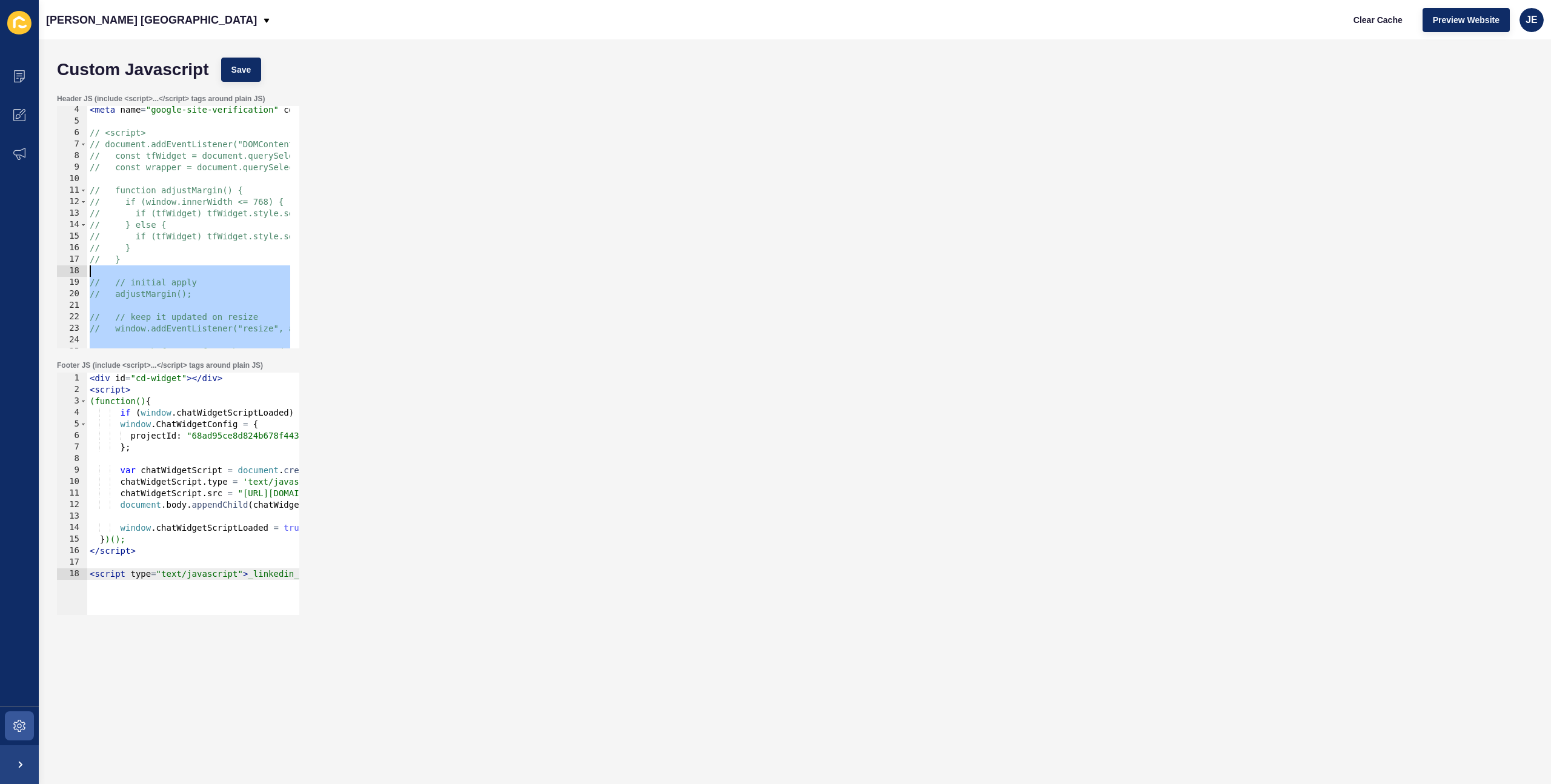
scroll to position [36, 0]
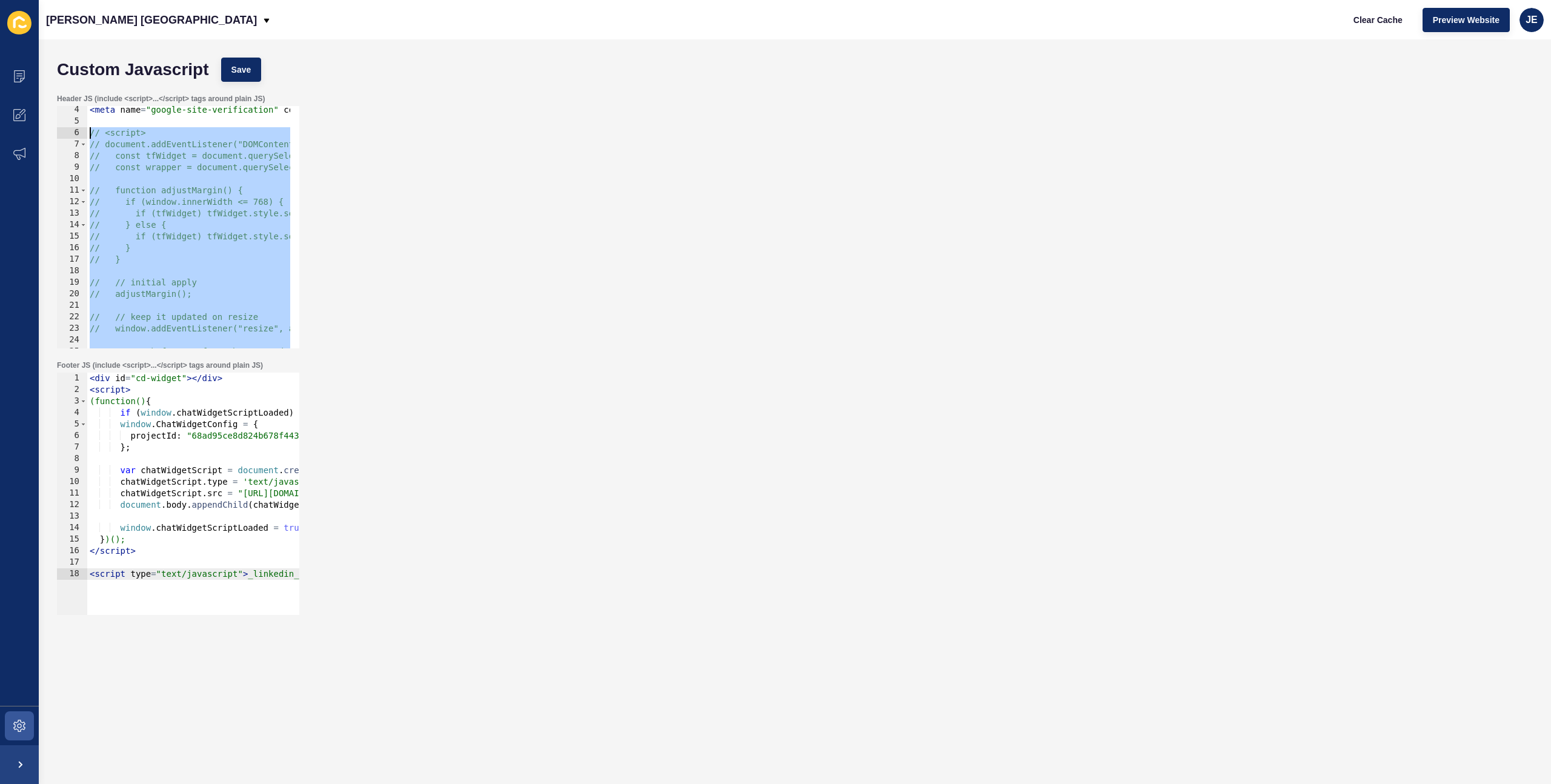
drag, startPoint x: 151, startPoint y: 308, endPoint x: 73, endPoint y: 134, distance: 190.7
click at [73, 134] on div "4 5 6 7 8 9 10 11 12 13 14 15 16 17 18 19 20 21 22 23 24 25 26 < meta name = "g…" at bounding box center [178, 227] width 243 height 243
type textarea "// <script> // document.addEventListener("DOMContentLoaded", function () {"
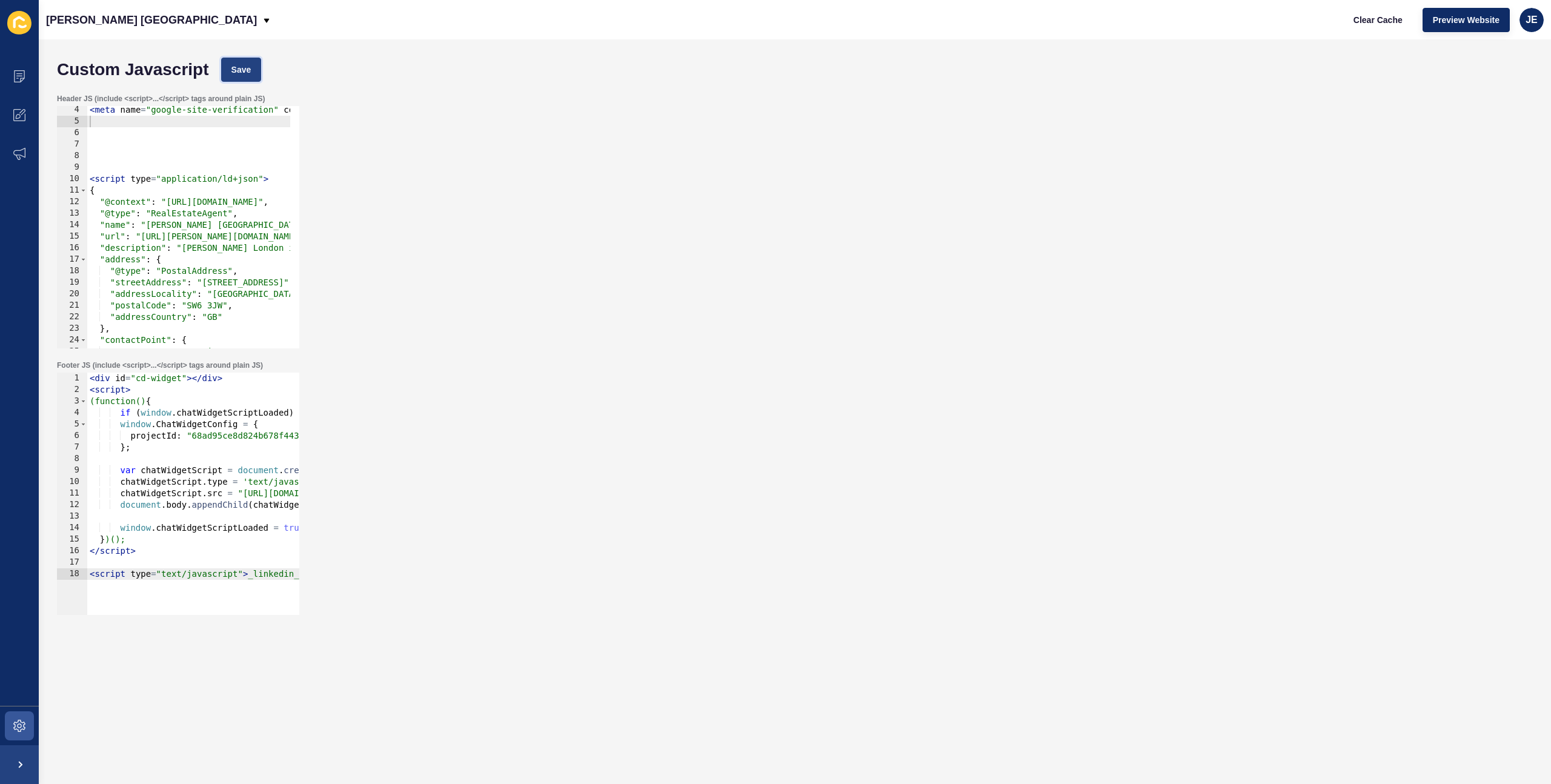
click at [238, 77] on button "Save" at bounding box center [241, 70] width 40 height 24
click at [1374, 20] on span "Clear Cache" at bounding box center [1378, 20] width 49 height 12
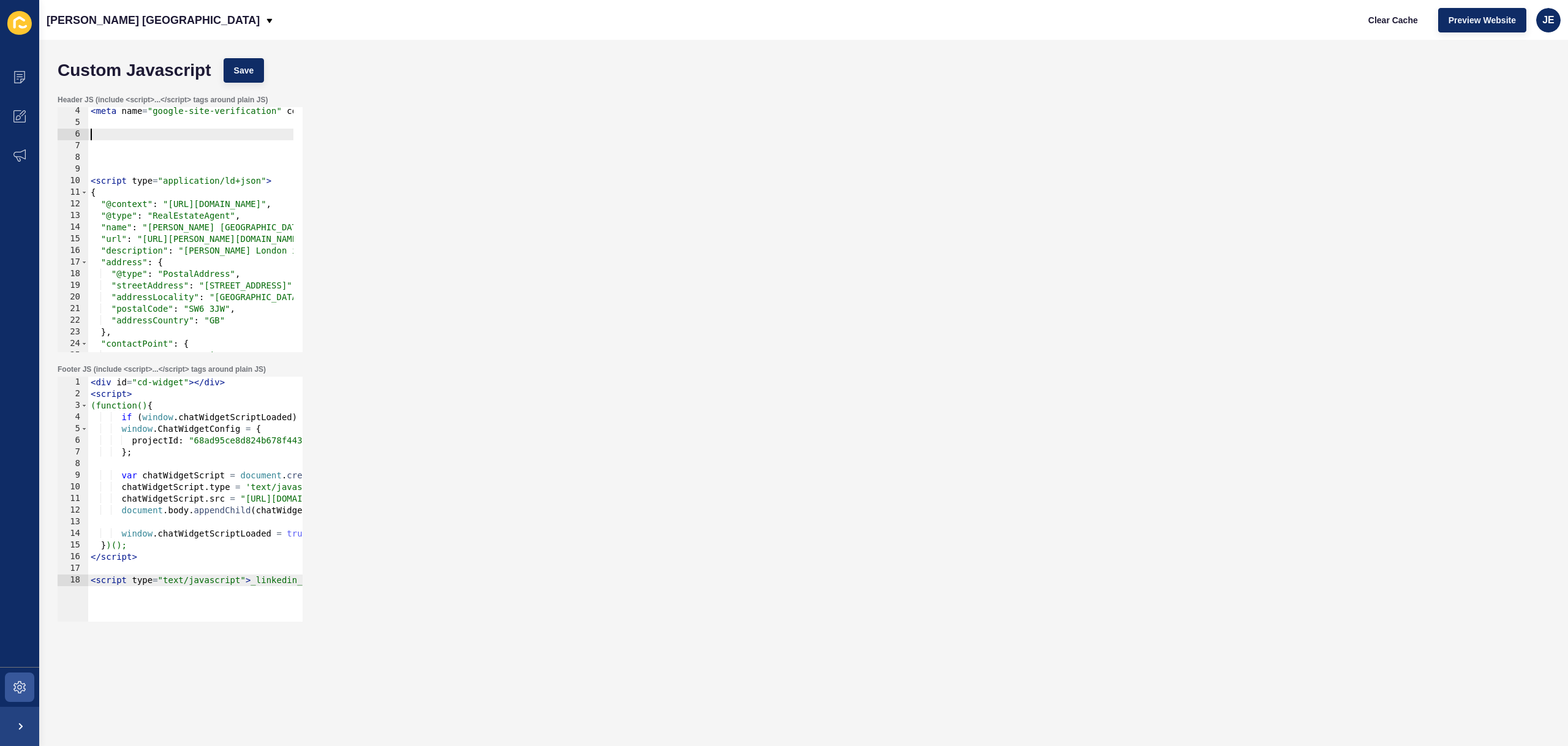
click at [118, 135] on div "< meta name = "google-site-verification" content = "nGSiDefqFLnZOwVpN5Qpub49O78…" at bounding box center [577, 234] width 978 height 259
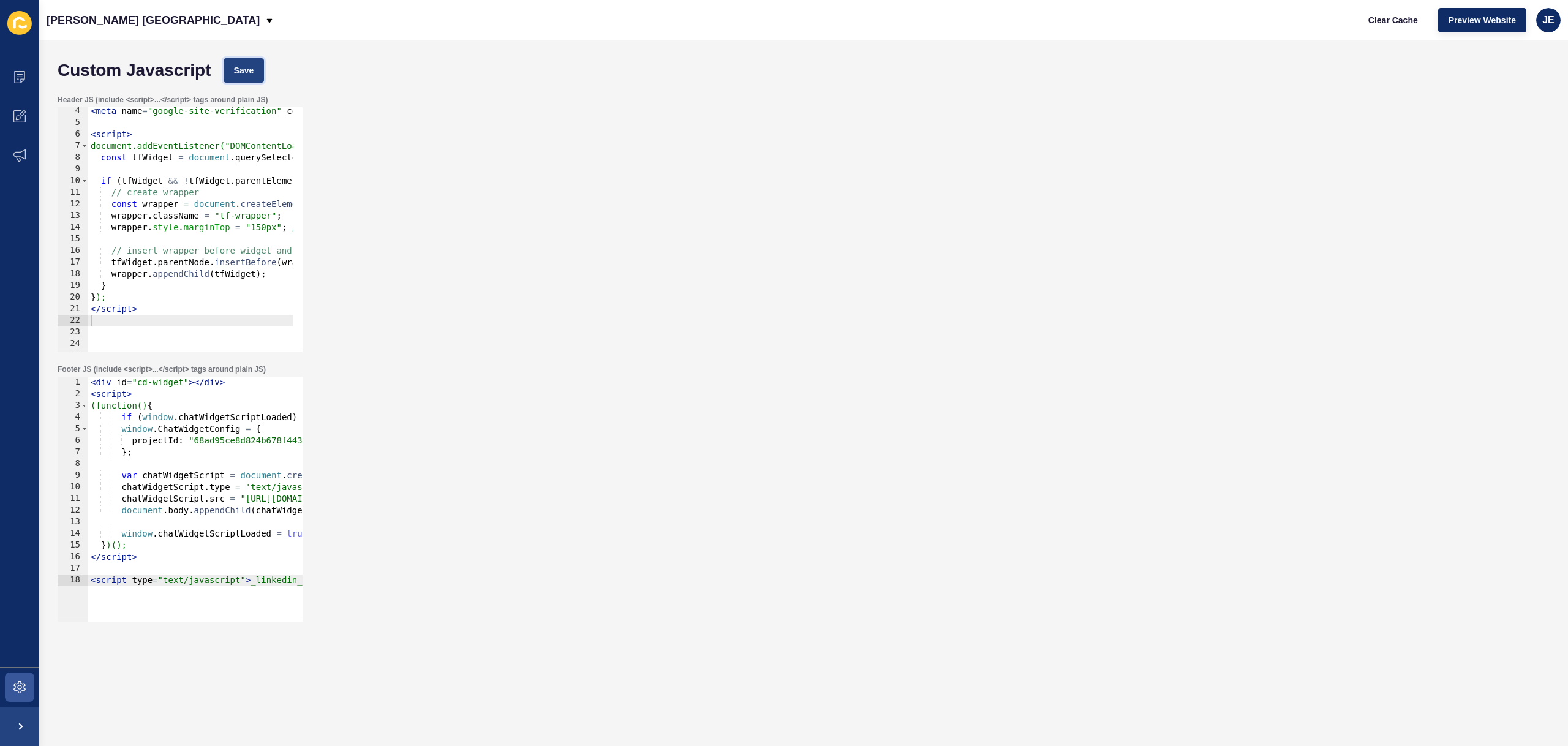
click at [238, 74] on span "Save" at bounding box center [244, 71] width 20 height 12
click at [1378, 19] on span "Clear Cache" at bounding box center [1393, 20] width 50 height 12
click at [228, 71] on button "Save" at bounding box center [244, 71] width 41 height 24
click at [135, 319] on div "< meta name = "google-site-verification" content = "nGSiDefqFLnZOwVpN5Qpub49O78…" at bounding box center [577, 234] width 978 height 259
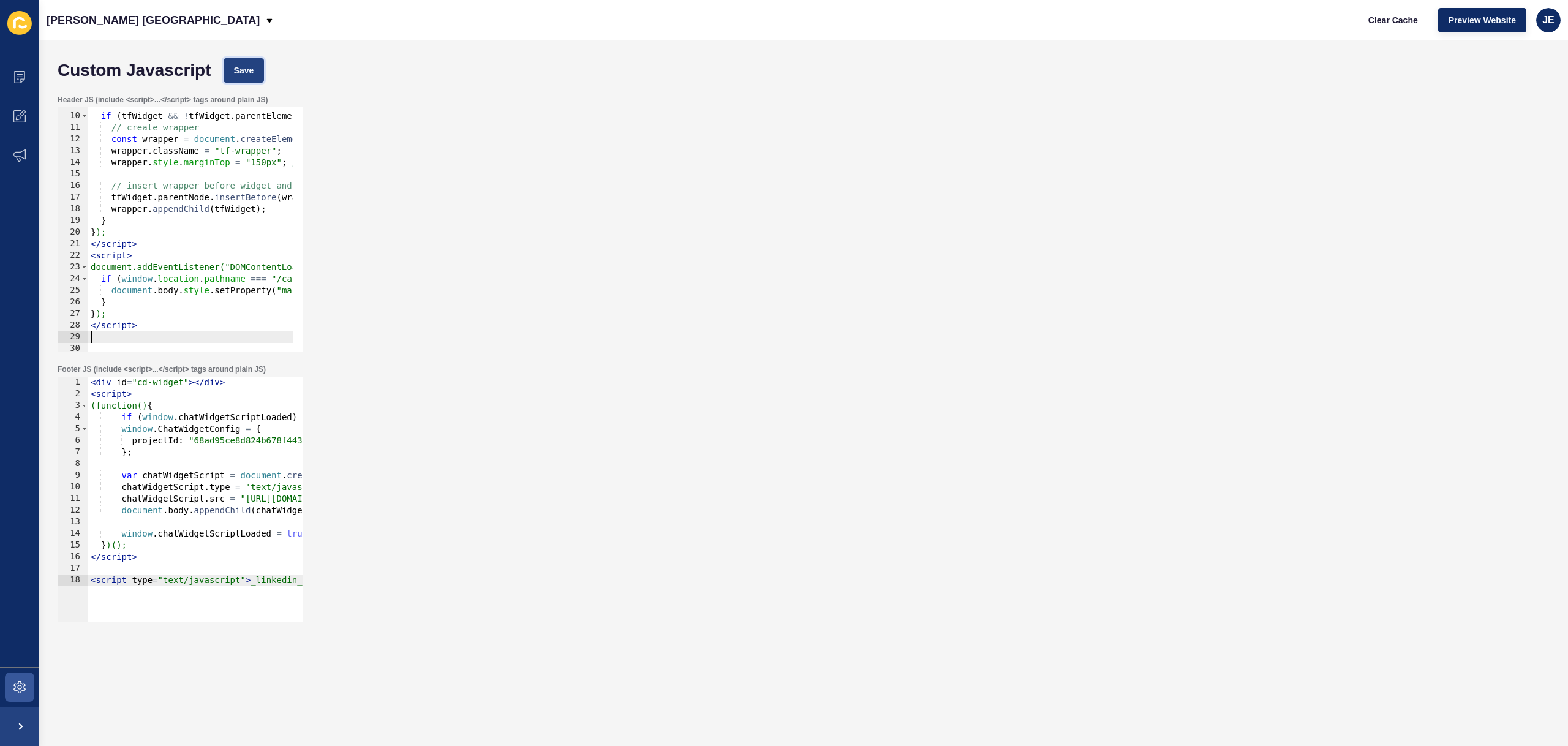
click at [257, 79] on button "Save" at bounding box center [244, 71] width 41 height 24
click at [1397, 20] on span "Clear Cache" at bounding box center [1393, 20] width 50 height 12
click at [245, 69] on span "Save" at bounding box center [244, 71] width 20 height 12
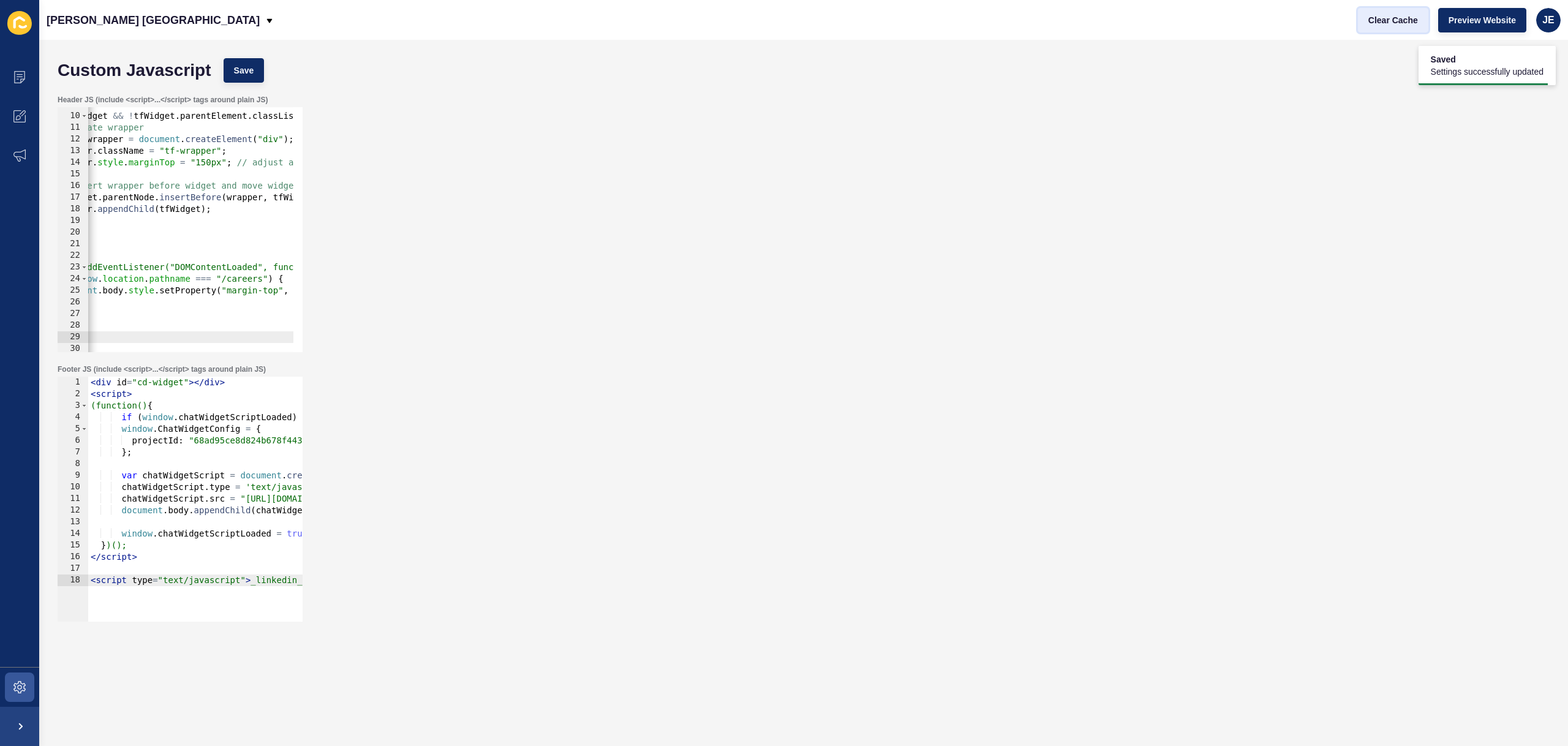
click at [1377, 24] on span "Clear Cache" at bounding box center [1393, 20] width 50 height 12
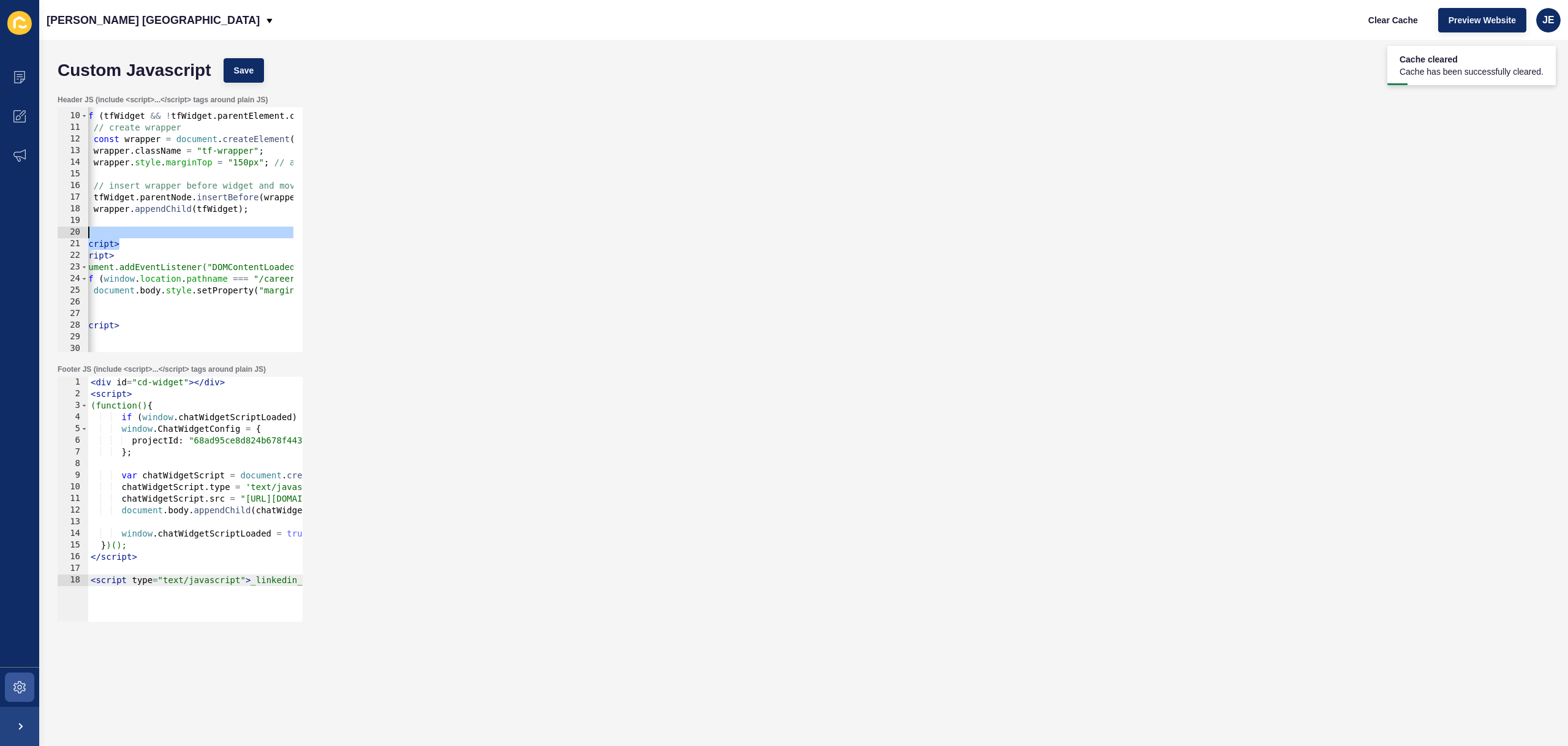
scroll to position [0, 0]
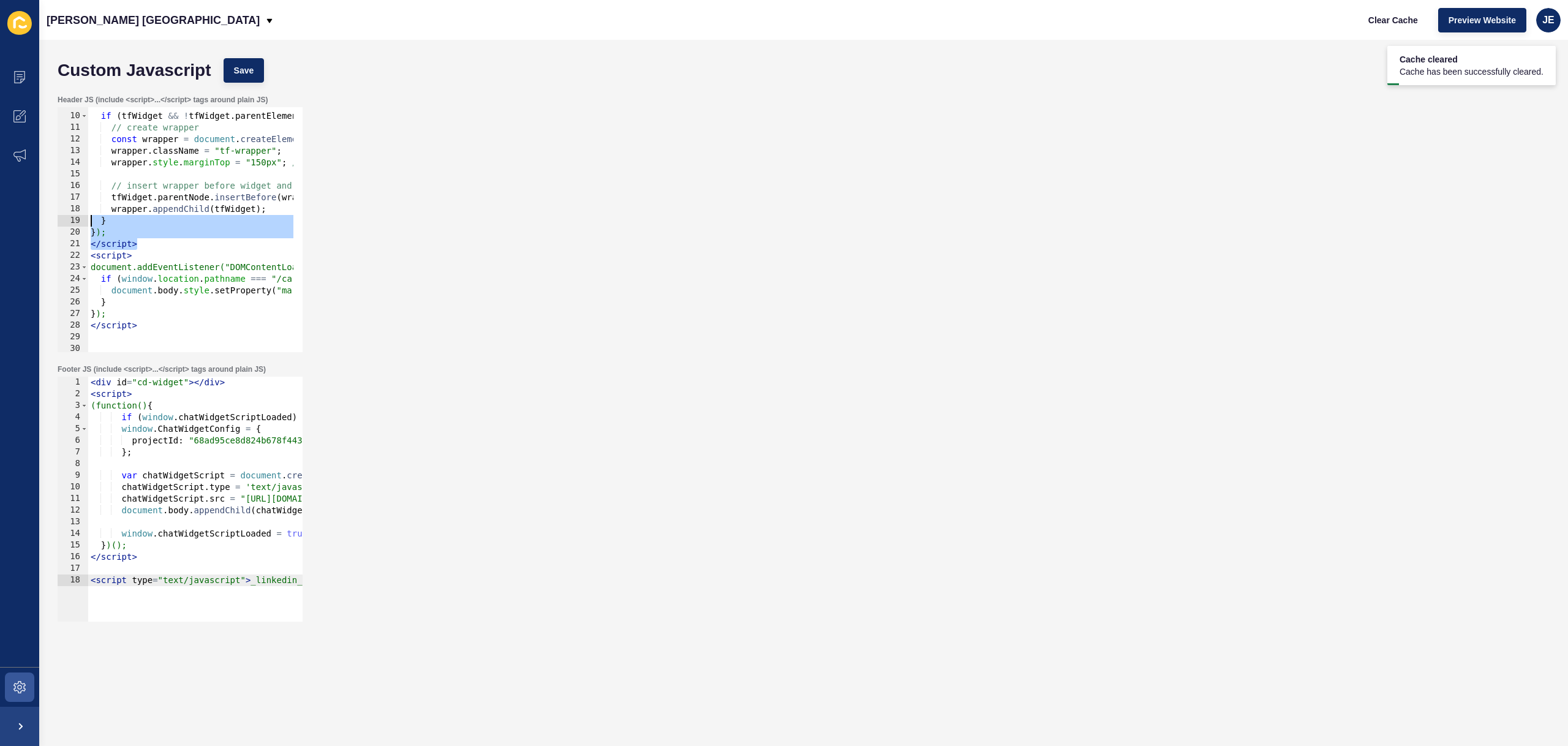
drag, startPoint x: 156, startPoint y: 244, endPoint x: 0, endPoint y: 225, distance: 157.2
click at [0, 225] on div "Content Appearance Marketing Settings Jefferies London Clear Cache Preview Webs…" at bounding box center [784, 373] width 1568 height 746
type textarea "} });"
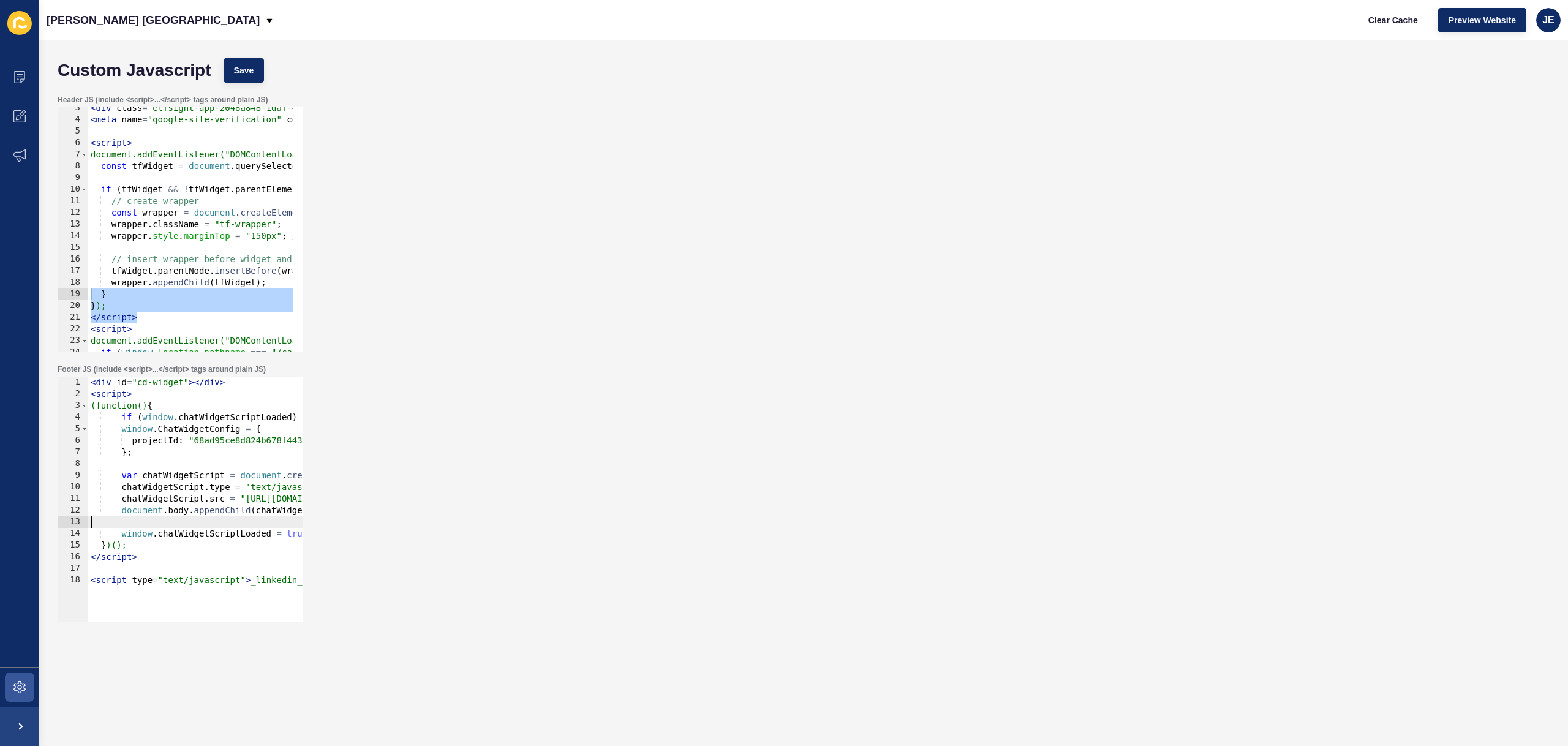
scroll to position [102, 0]
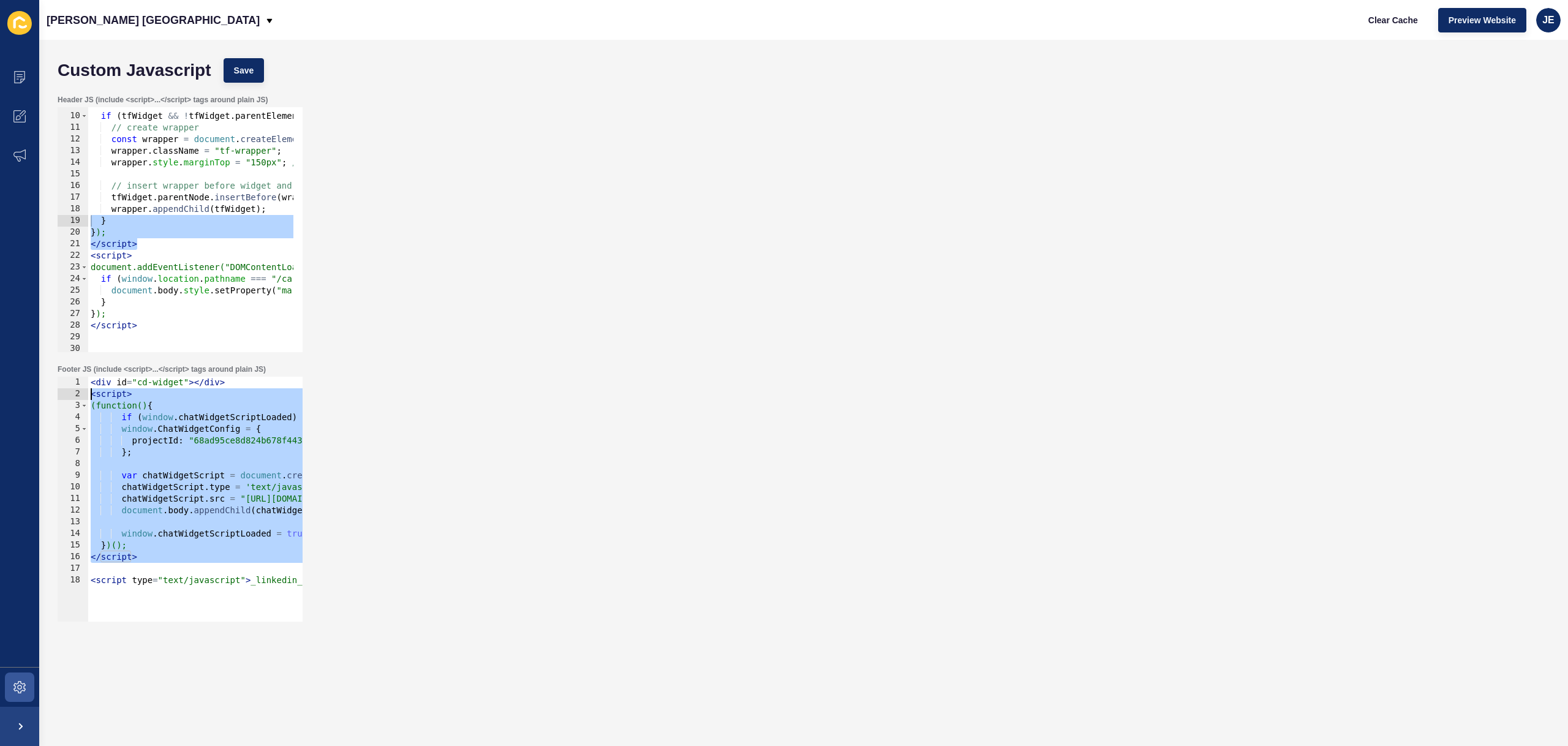
drag, startPoint x: 152, startPoint y: 564, endPoint x: 48, endPoint y: 389, distance: 203.6
click at [48, 389] on div "Custom Javascript Save Header JS (include <script>...</script> tags around plai…" at bounding box center [804, 393] width 1529 height 707
type textarea "var chatWidgetScript = document.createElement("script");"
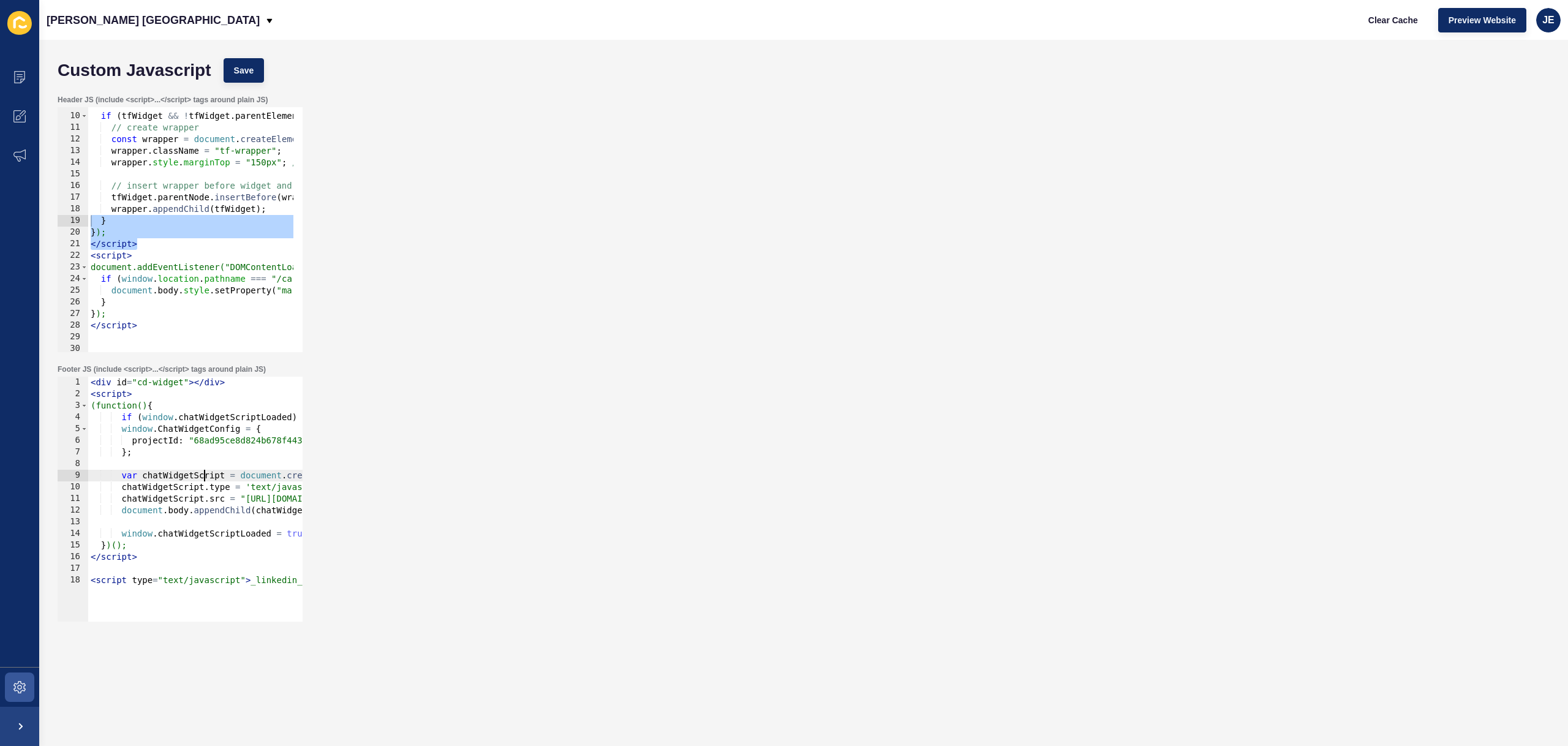
scroll to position [0, 3682]
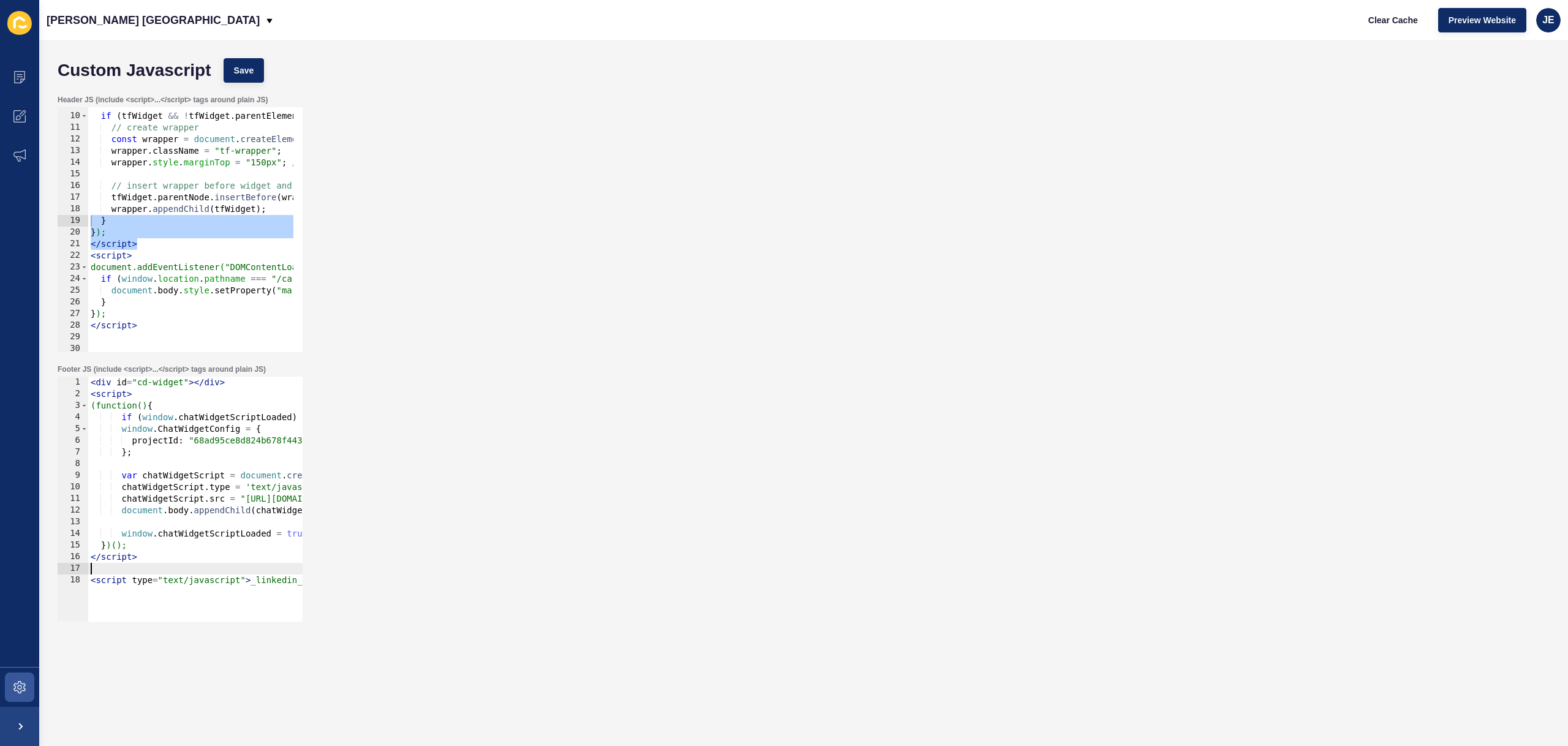
drag, startPoint x: 124, startPoint y: 567, endPoint x: 29, endPoint y: 571, distance: 95.1
click at [29, 571] on div "Content Appearance Marketing Settings Jefferies London Clear Cache Preview Webs…" at bounding box center [784, 373] width 1568 height 746
type textarea "if (window.location.pathname === "/careers") {"
click at [168, 277] on div "if ( tfWidget && ! tfWidget . parentElement . classList . contains ( "tf-wrappe…" at bounding box center [577, 228] width 978 height 259
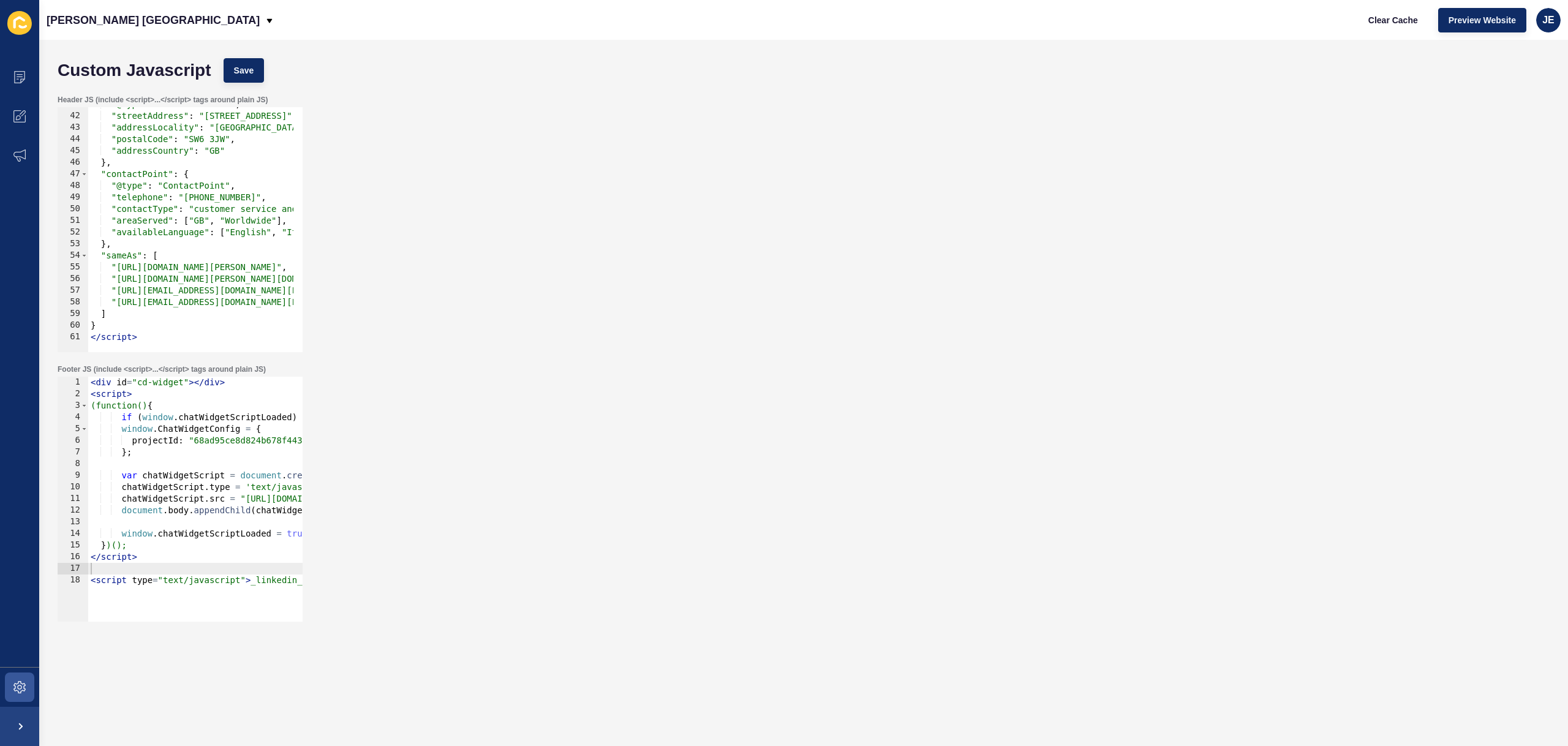
scroll to position [143, 0]
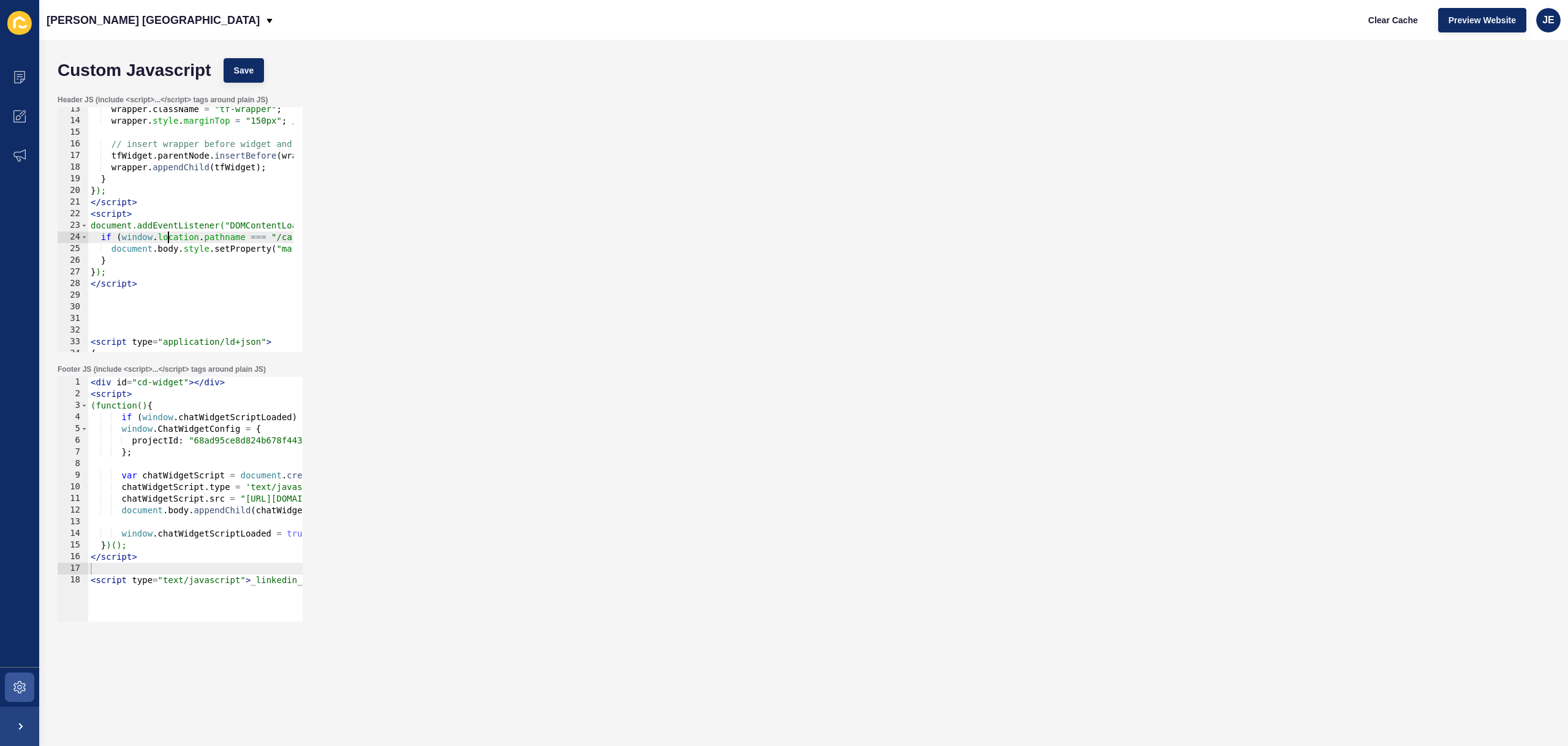
click at [149, 312] on div "wrapper . className = "tf-wrapper" ; wrapper . style . marginTop = "150px" ; //…" at bounding box center [577, 232] width 978 height 259
click at [249, 59] on button "Save" at bounding box center [244, 71] width 41 height 24
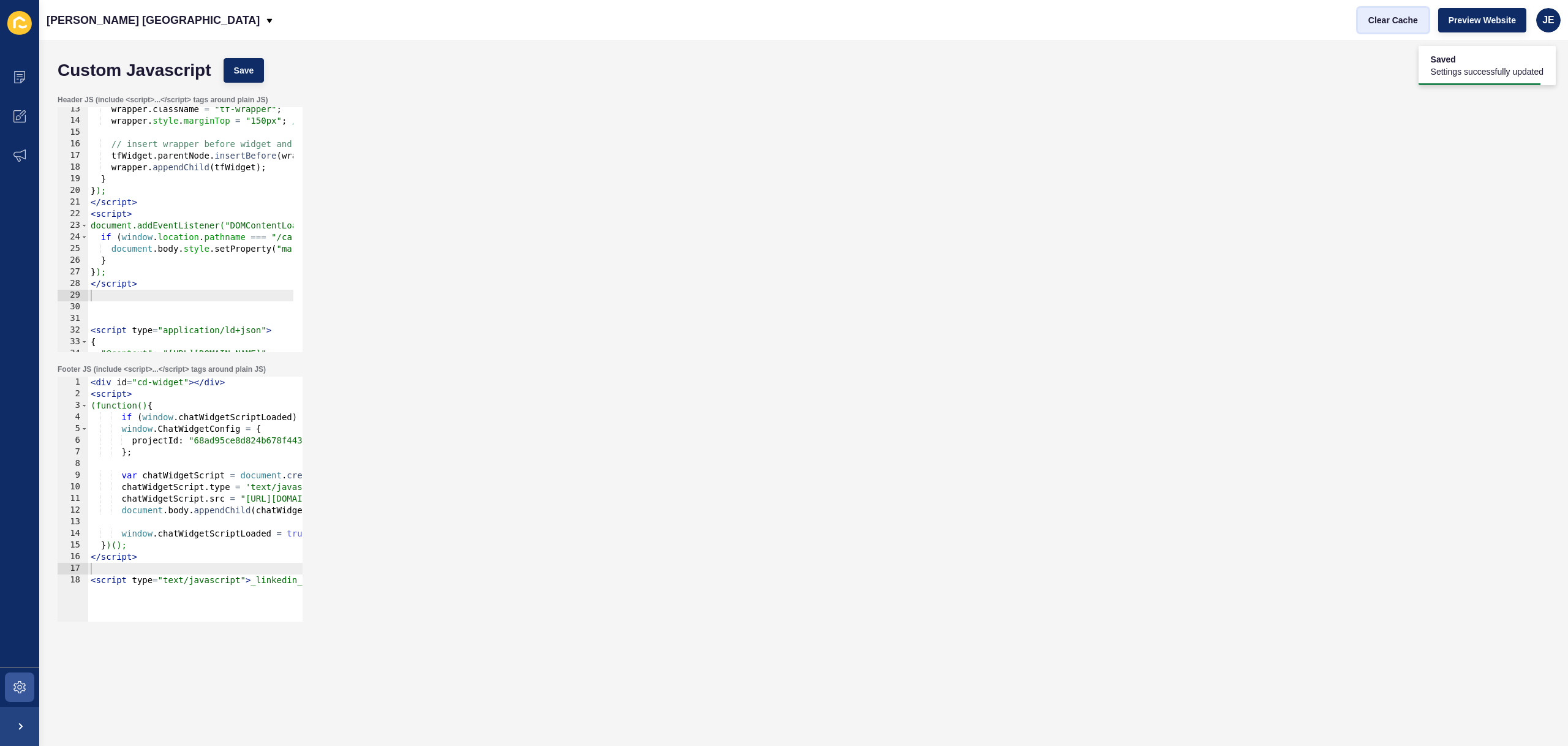
click at [1398, 26] on span "Clear Cache" at bounding box center [1393, 20] width 50 height 12
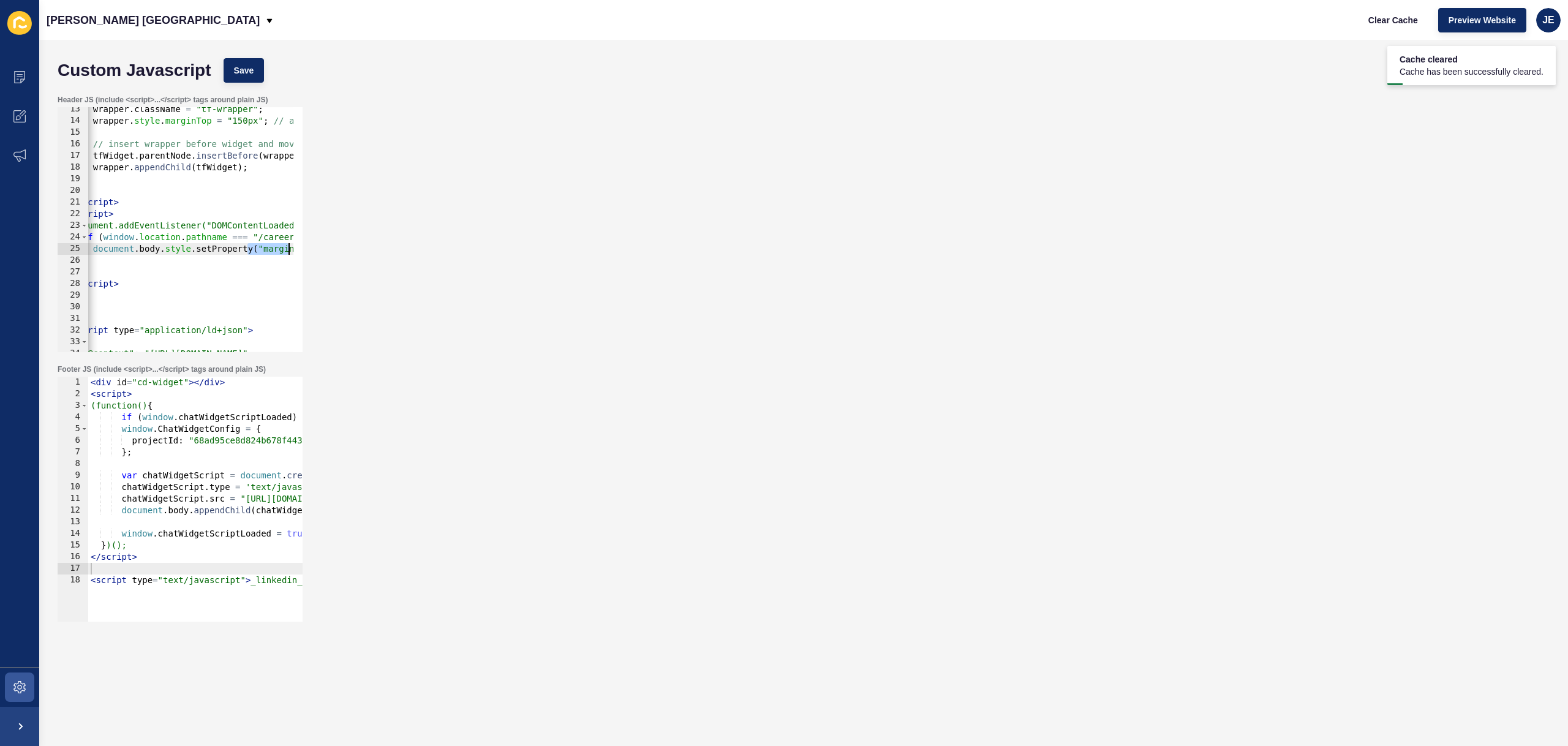
scroll to position [0, 173]
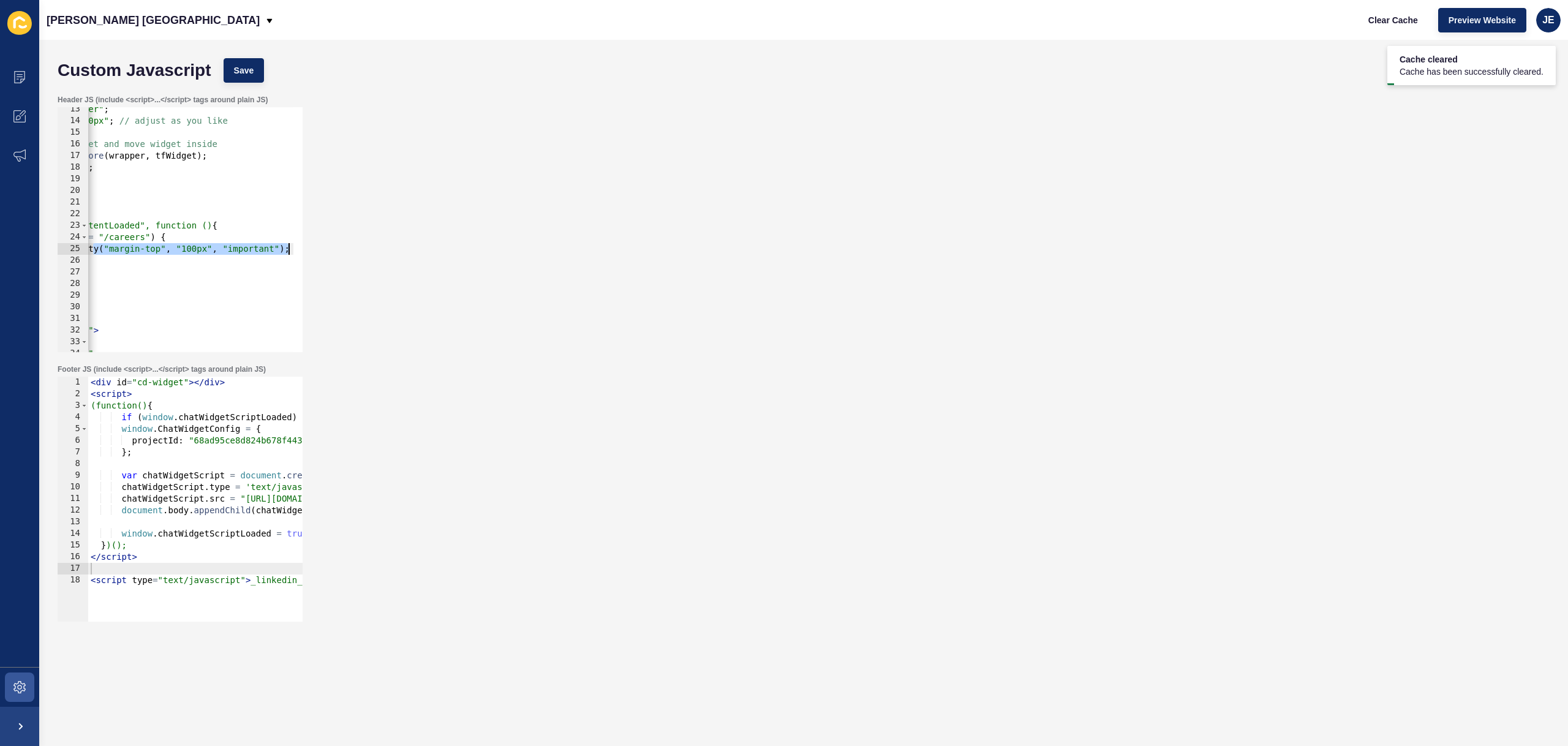
drag, startPoint x: 265, startPoint y: 249, endPoint x: 332, endPoint y: 249, distance: 67.0
click at [332, 249] on div "Header JS (include <script>...</script> tags around plain JS) document.body.sty…" at bounding box center [804, 224] width 1504 height 270
click at [199, 247] on div "wrapper . className = "tf-wrapper" ; wrapper . style . marginTop = "150px" ; //…" at bounding box center [404, 232] width 978 height 259
click at [184, 248] on div "wrapper . className = "tf-wrapper" ; wrapper . style . marginTop = "150px" ; //…" at bounding box center [404, 232] width 978 height 259
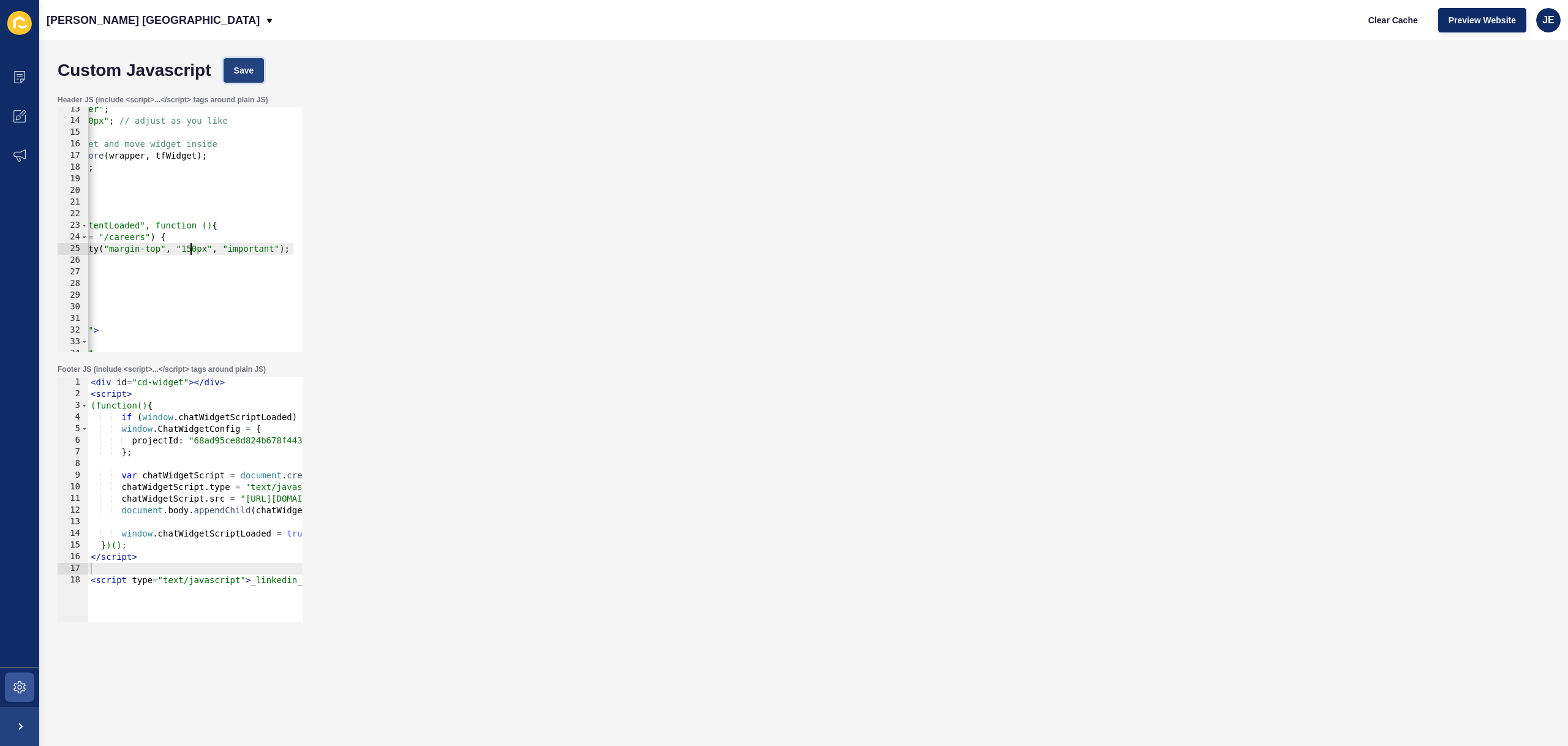
click at [252, 71] on span "Save" at bounding box center [244, 71] width 20 height 12
click at [1418, 22] on button "Clear Cache" at bounding box center [1393, 20] width 71 height 24
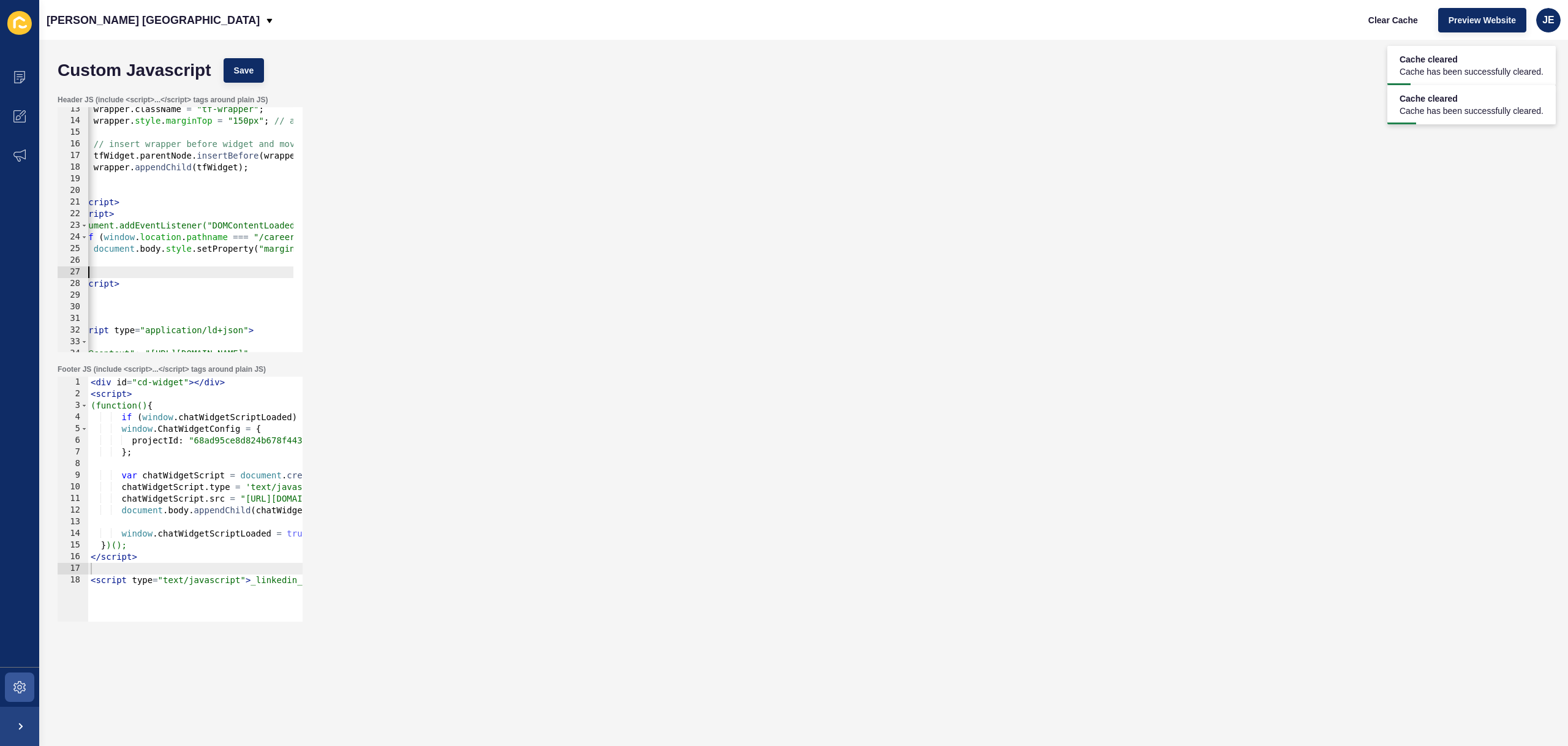
scroll to position [0, 0]
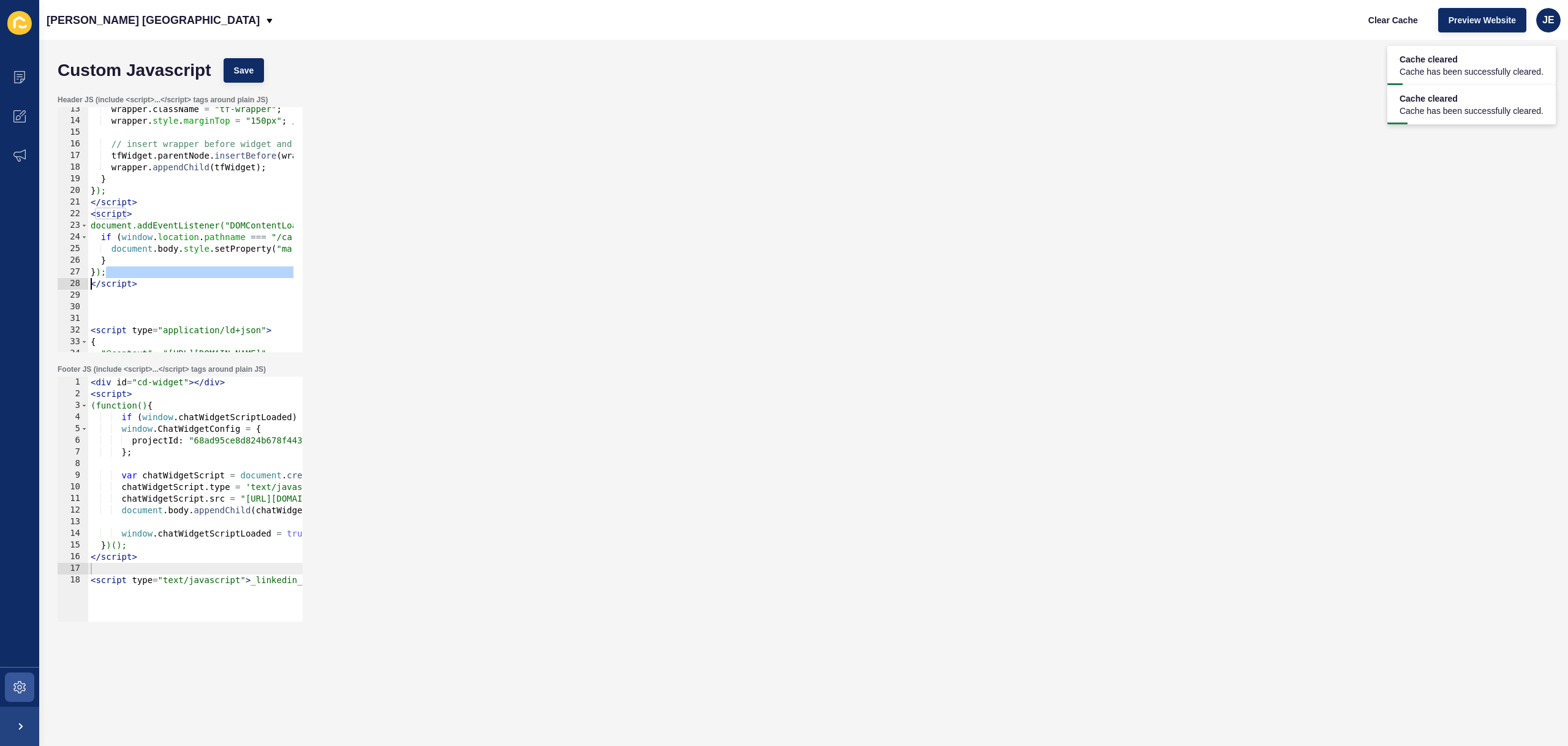
drag, startPoint x: 173, startPoint y: 276, endPoint x: 38, endPoint y: 279, distance: 135.0
click at [38, 279] on div "Content Appearance Marketing Settings Jefferies London Clear Cache Preview Webs…" at bounding box center [784, 373] width 1568 height 746
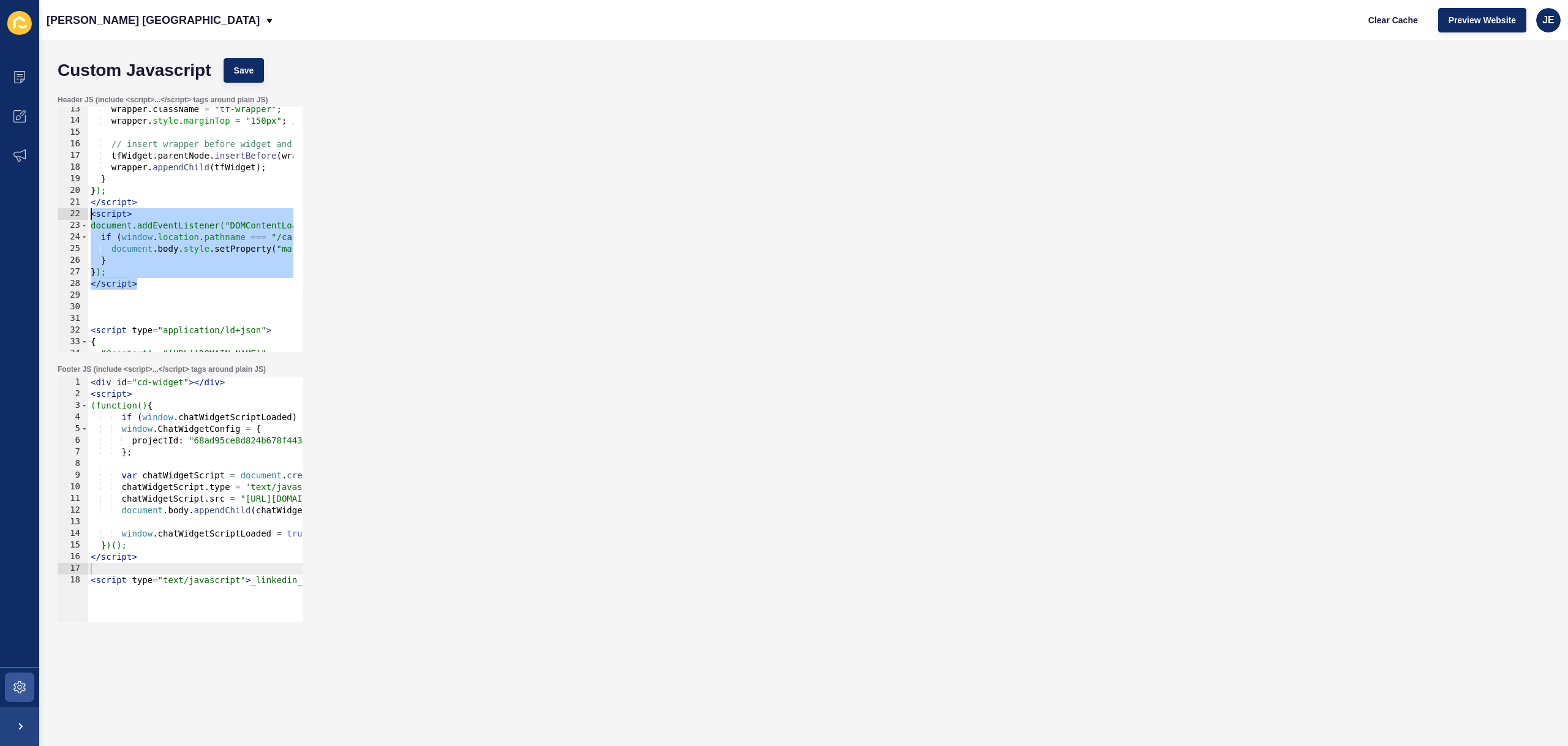
drag, startPoint x: 150, startPoint y: 284, endPoint x: 53, endPoint y: 211, distance: 121.4
click at [53, 211] on div "Header JS (include <script>...</script> tags around plain JS) }); </script> 13 …" at bounding box center [804, 224] width 1504 height 270
type textarea "<script> document.addEventListener("DOMContentLoaded", function () {"
paste textarea
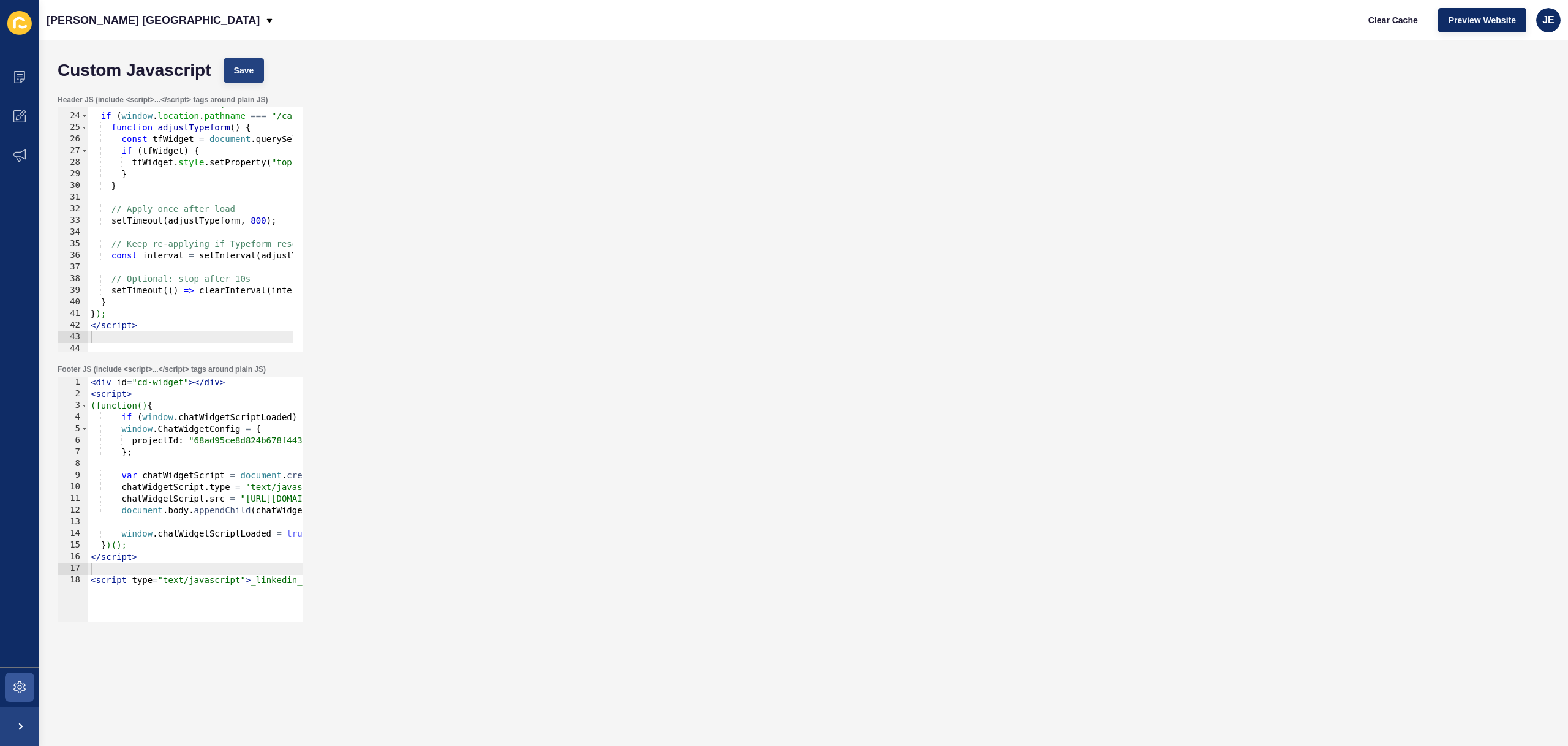
click at [241, 84] on div "Custom Javascript Save" at bounding box center [804, 71] width 1504 height 37
click at [244, 79] on button "Save" at bounding box center [244, 71] width 41 height 24
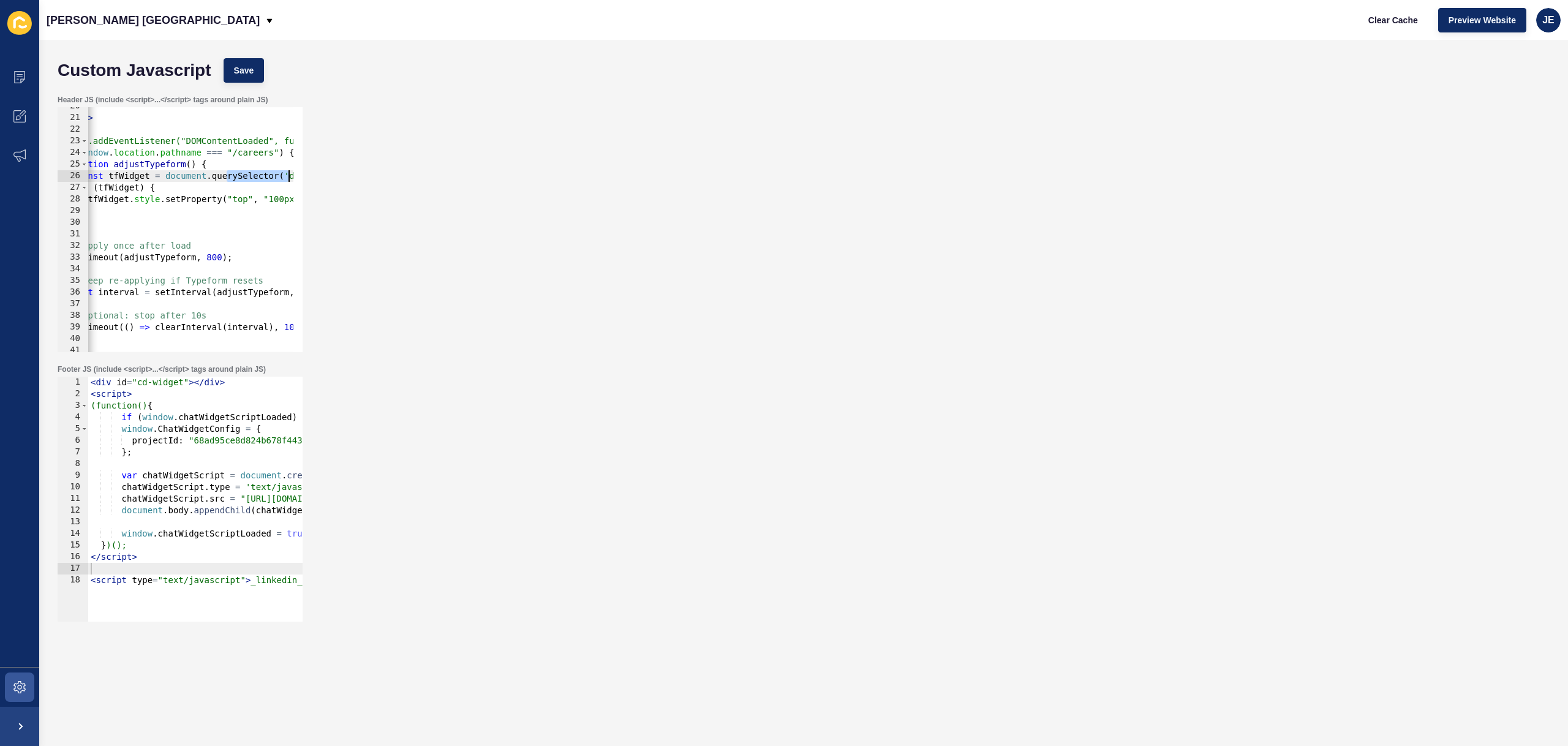
scroll to position [0, 214]
drag, startPoint x: 270, startPoint y: 175, endPoint x: 333, endPoint y: 174, distance: 63.0
click at [340, 173] on div "Header JS (include <script>...</script> tags around plain JS) const tfWidget = …" at bounding box center [804, 224] width 1504 height 270
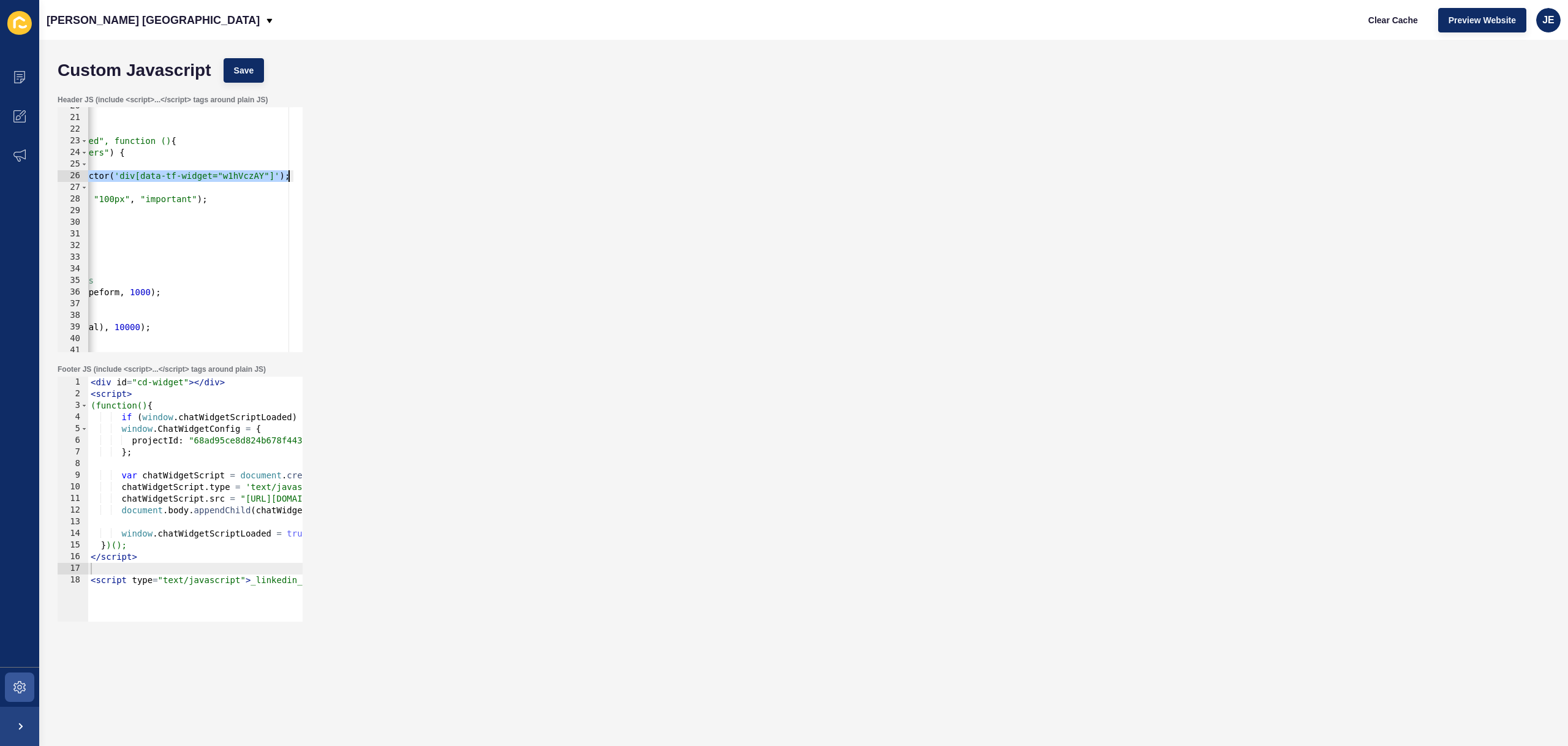
click at [223, 177] on div "} ); </ script > < script > document.addEventListener("DOMContentLoaded", funct…" at bounding box center [363, 230] width 978 height 259
drag, startPoint x: 272, startPoint y: 177, endPoint x: 143, endPoint y: 188, distance: 129.5
click at [121, 179] on div "} ); </ script > < script > document.addEventListener("DOMContentLoaded", funct…" at bounding box center [363, 230] width 978 height 259
click at [224, 65] on button "Save" at bounding box center [244, 71] width 41 height 24
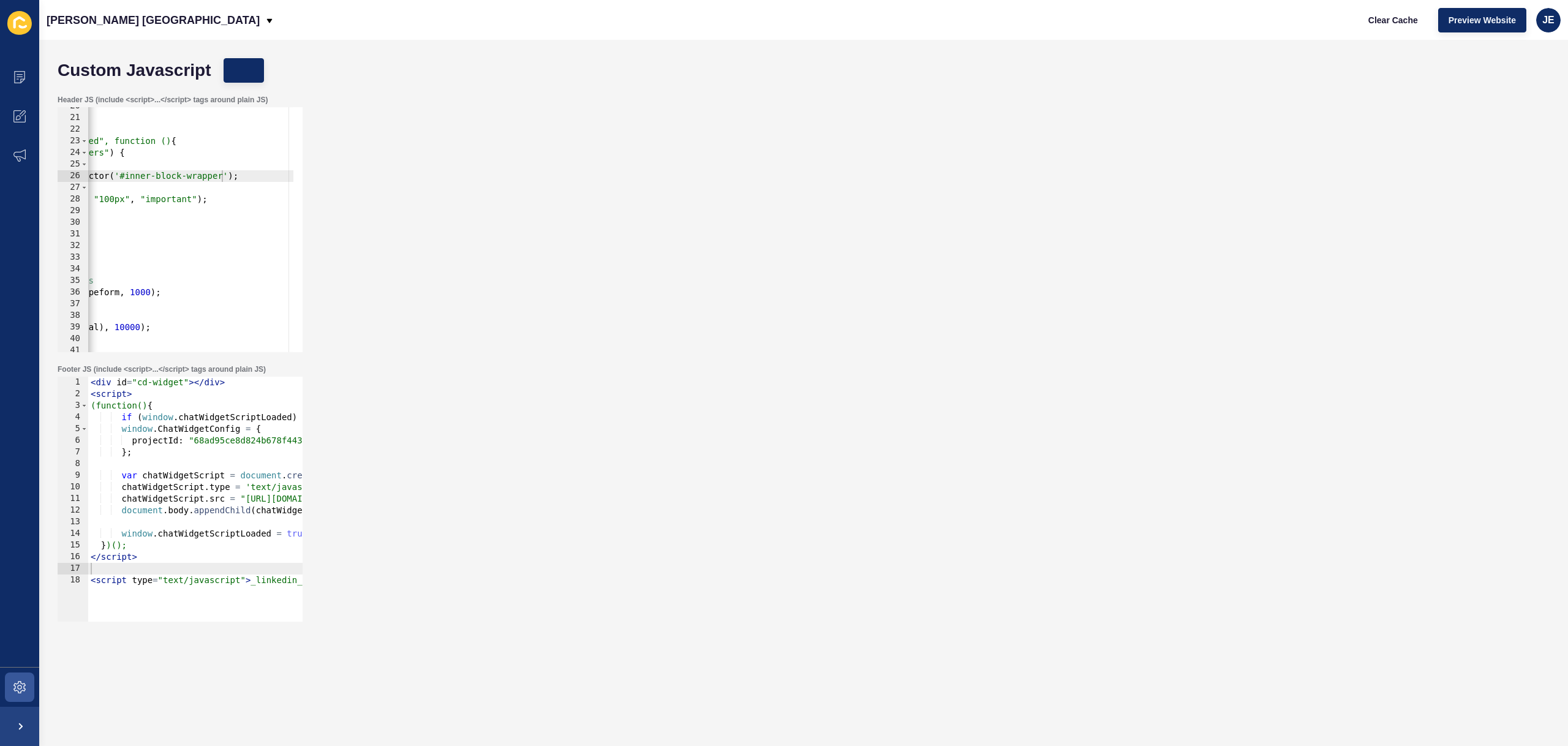
click at [265, 71] on div "Custom Javascript Save" at bounding box center [804, 71] width 1504 height 37
click at [1386, 13] on button "Clear Cache" at bounding box center [1393, 20] width 71 height 24
click at [100, 199] on div "} ); </ script > < script > document.addEventListener("DOMContentLoaded", funct…" at bounding box center [363, 230] width 978 height 259
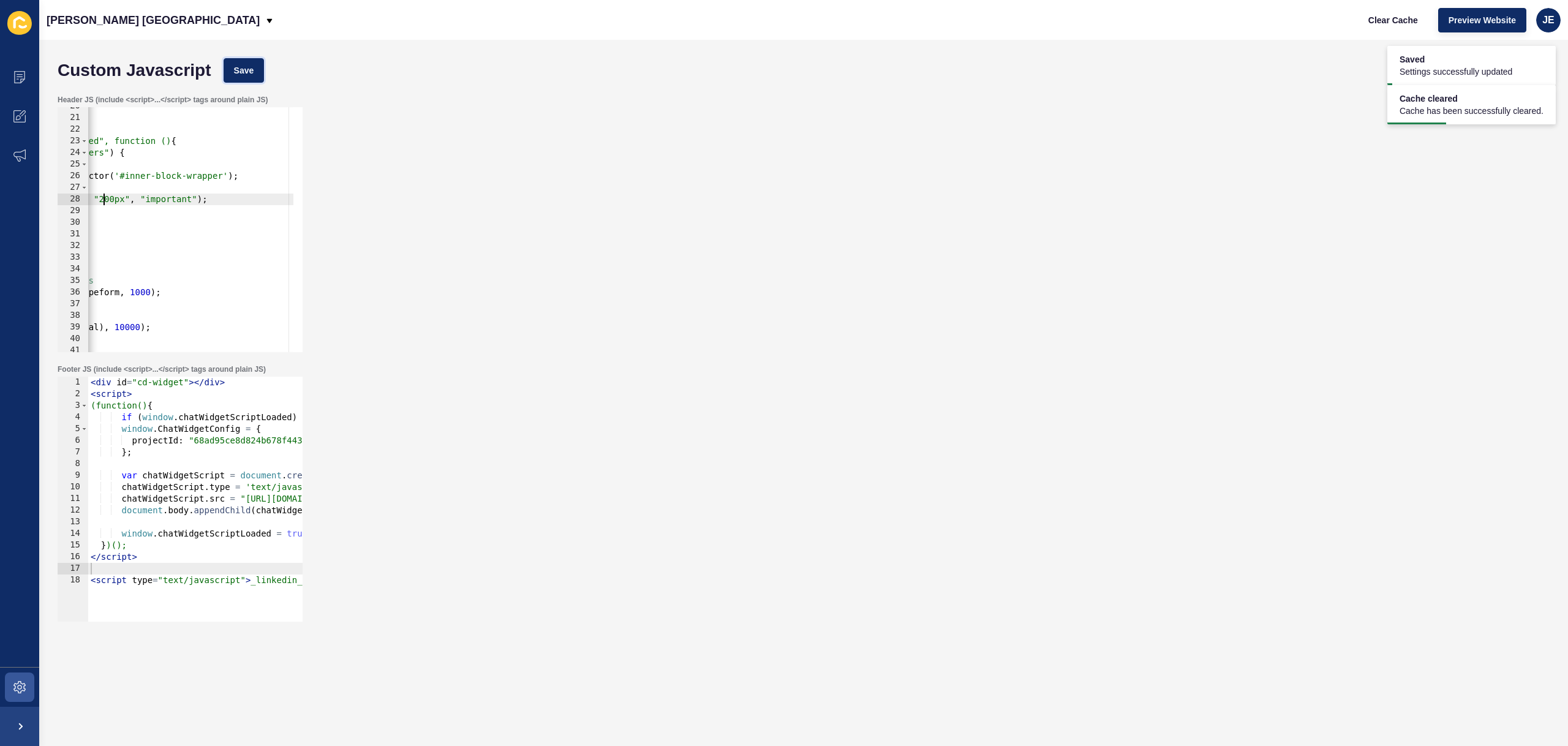
click at [253, 76] on button "Save" at bounding box center [244, 71] width 41 height 24
click at [1416, 20] on span "Clear Cache" at bounding box center [1393, 20] width 50 height 12
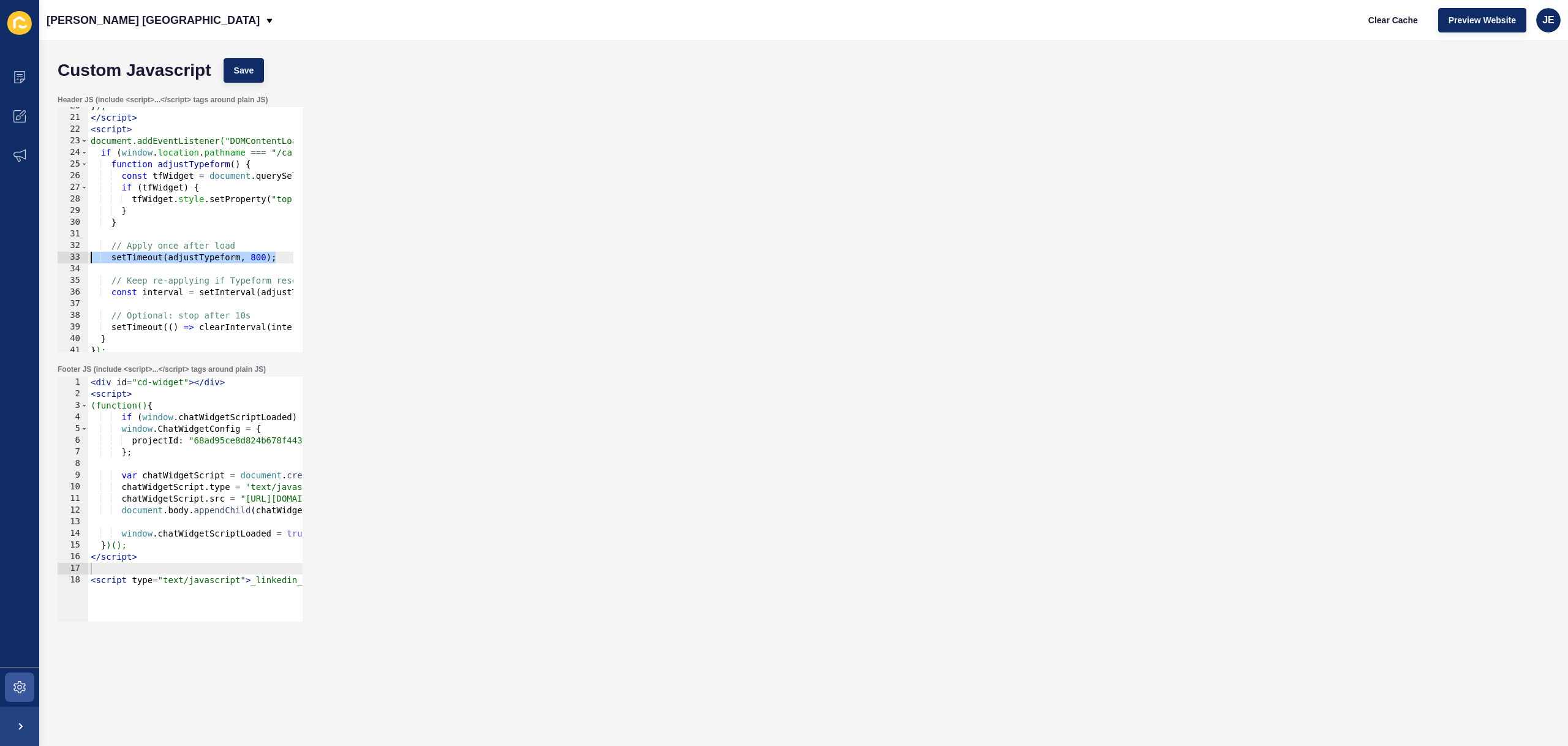
drag, startPoint x: 107, startPoint y: 257, endPoint x: 0, endPoint y: 254, distance: 107.0
click at [0, 254] on div "Content Appearance Marketing Settings Jefferies London Clear Cache Preview Webs…" at bounding box center [784, 373] width 1568 height 746
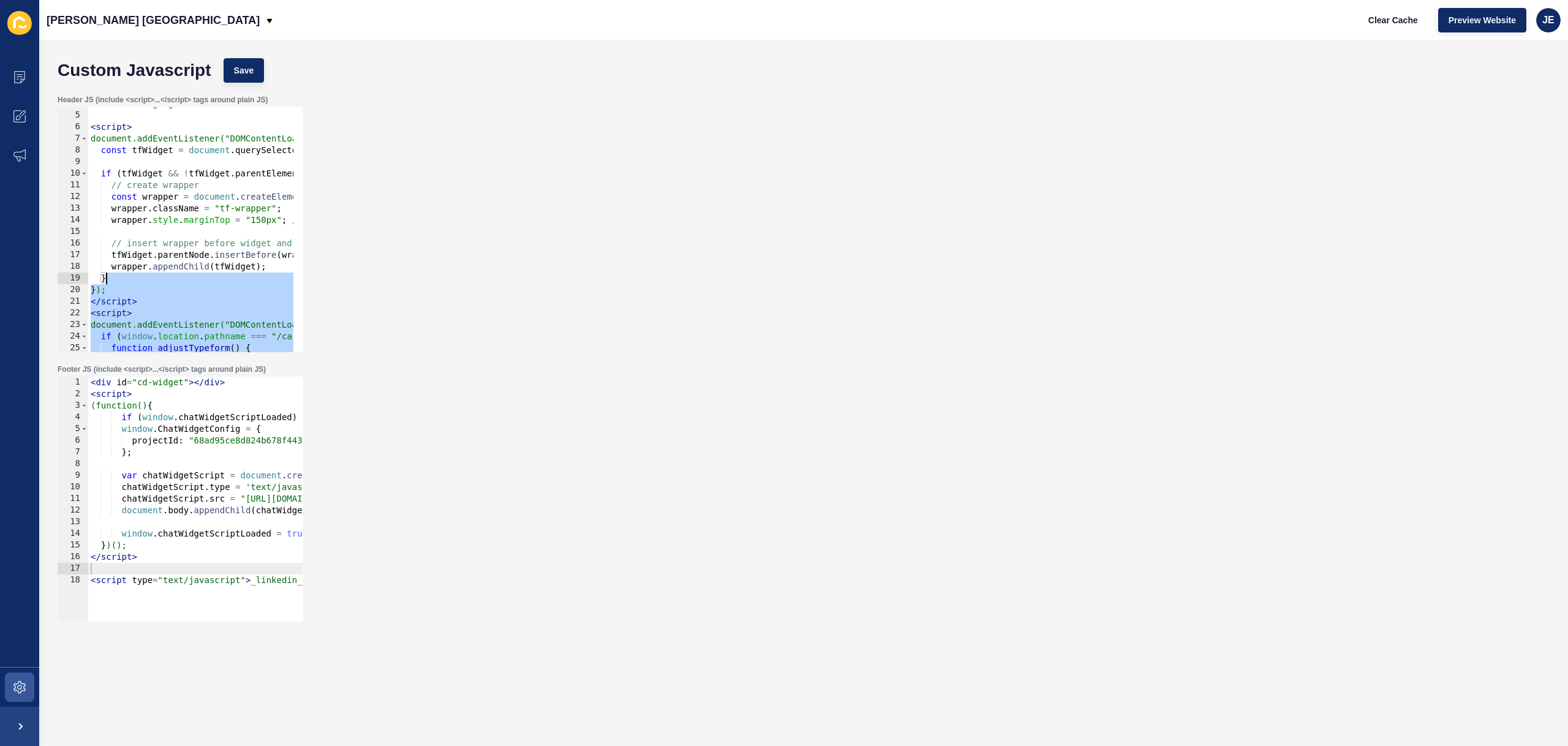
scroll to position [7, 0]
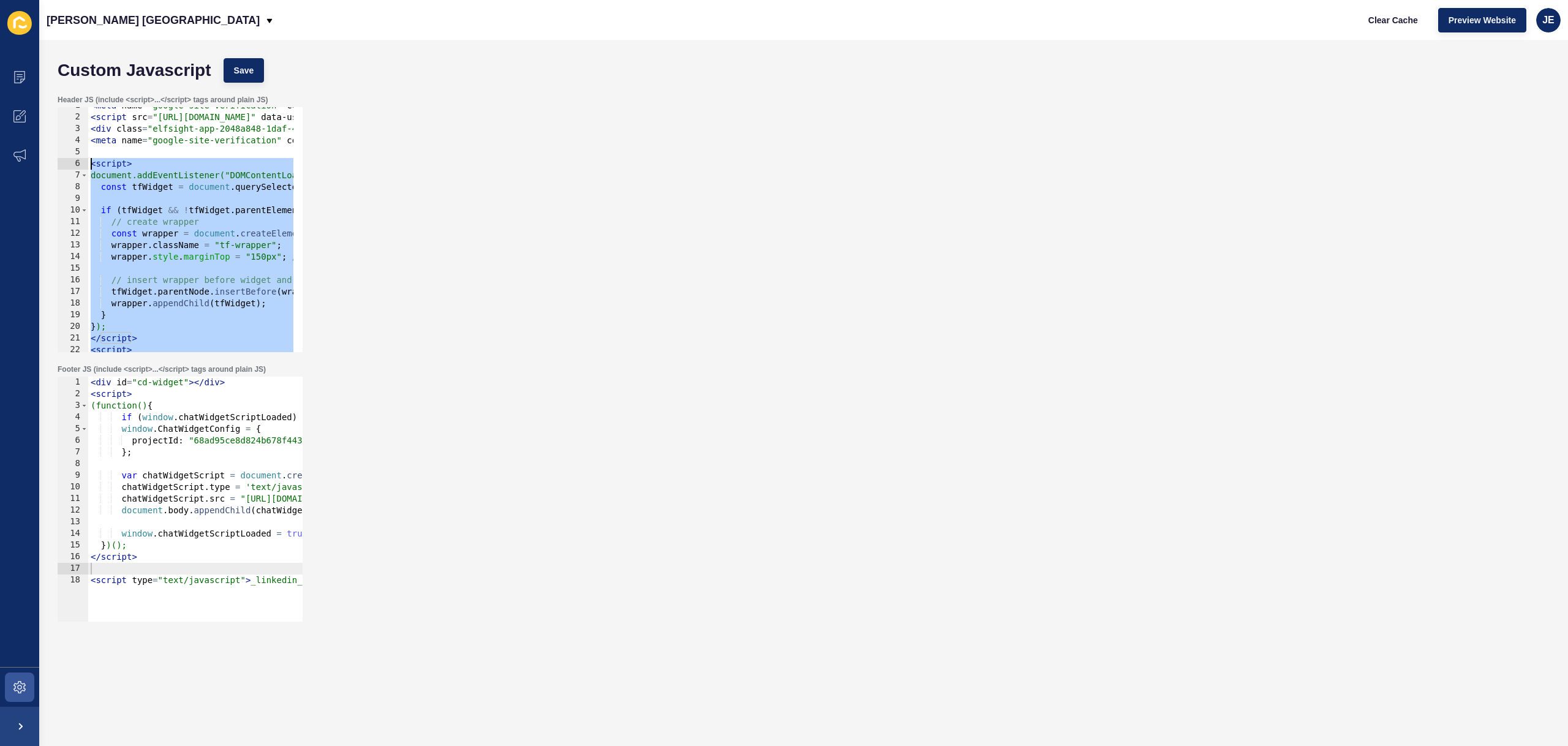
drag, startPoint x: 147, startPoint y: 291, endPoint x: 75, endPoint y: 161, distance: 148.6
click at [75, 161] on div "setTimeout(adjustTypeform, 800); 1 2 3 4 5 6 7 8 9 10 11 12 13 14 15 16 17 18 1…" at bounding box center [180, 230] width 245 height 245
type textarea "<script> document.addEventListener("DOMContentLoaded", function () {"
paste textarea
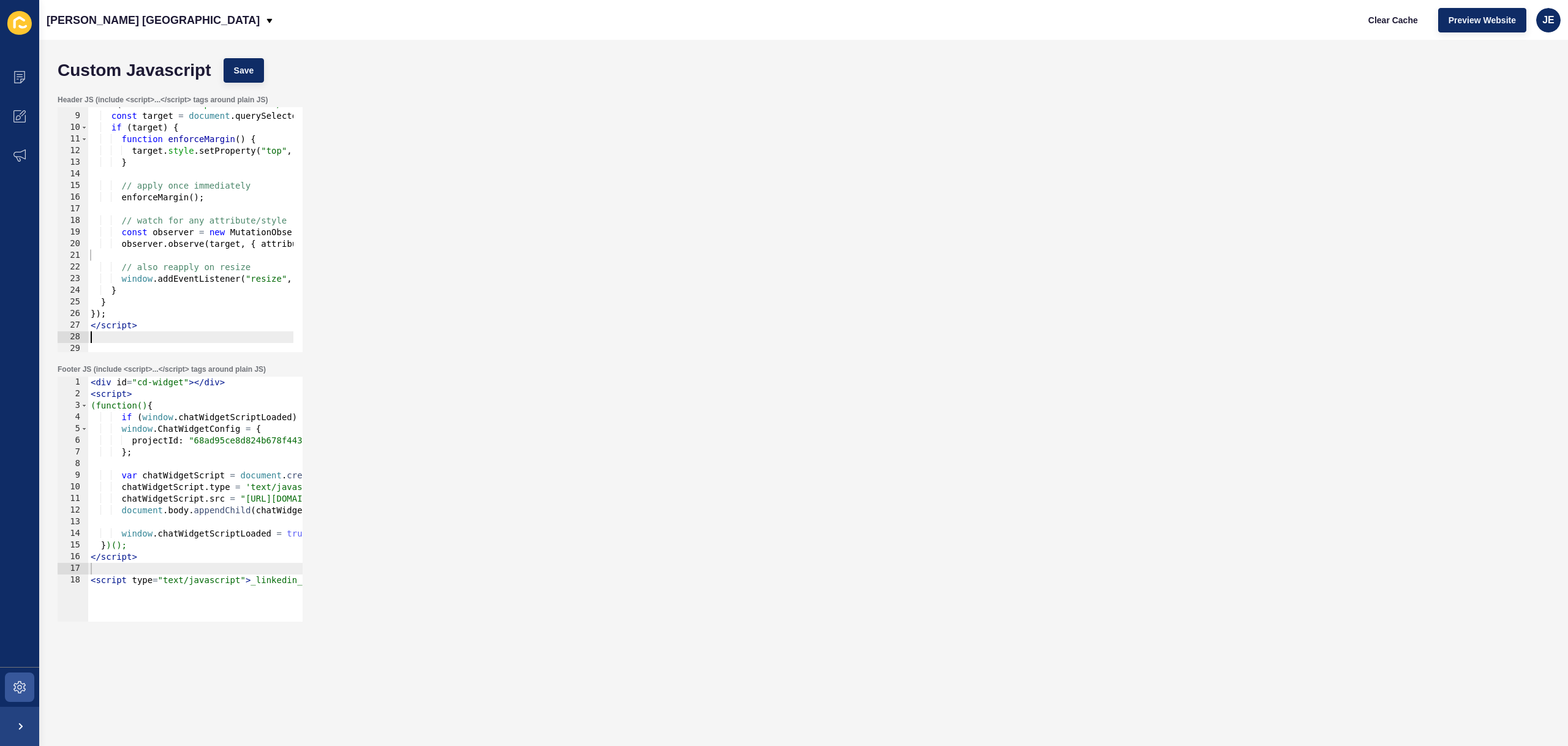
scroll to position [90, 0]
click at [249, 76] on span "Save" at bounding box center [244, 71] width 20 height 12
click at [1400, 19] on span "Clear Cache" at bounding box center [1393, 20] width 50 height 12
click at [1215, 162] on div "Header JS (include <script>...</script> tags around plain JS) 8 9 10 11 12 13 1…" at bounding box center [804, 224] width 1504 height 270
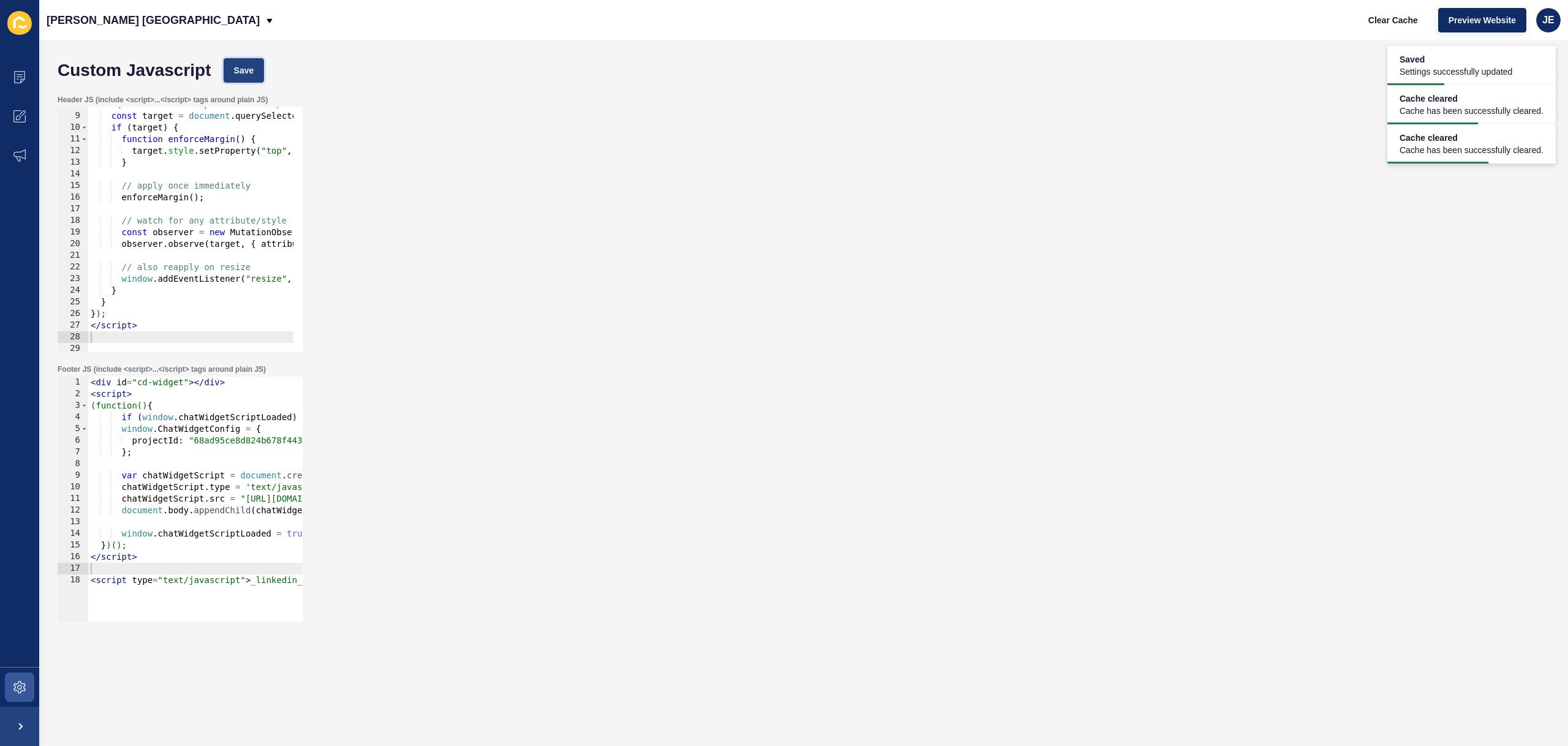
click at [251, 73] on span "Save" at bounding box center [244, 71] width 20 height 12
click at [1361, 22] on button "Clear Cache" at bounding box center [1393, 20] width 71 height 24
click at [191, 234] on div "if ( window . location . pathname === "/careers" ) { const target = document . …" at bounding box center [577, 228] width 978 height 259
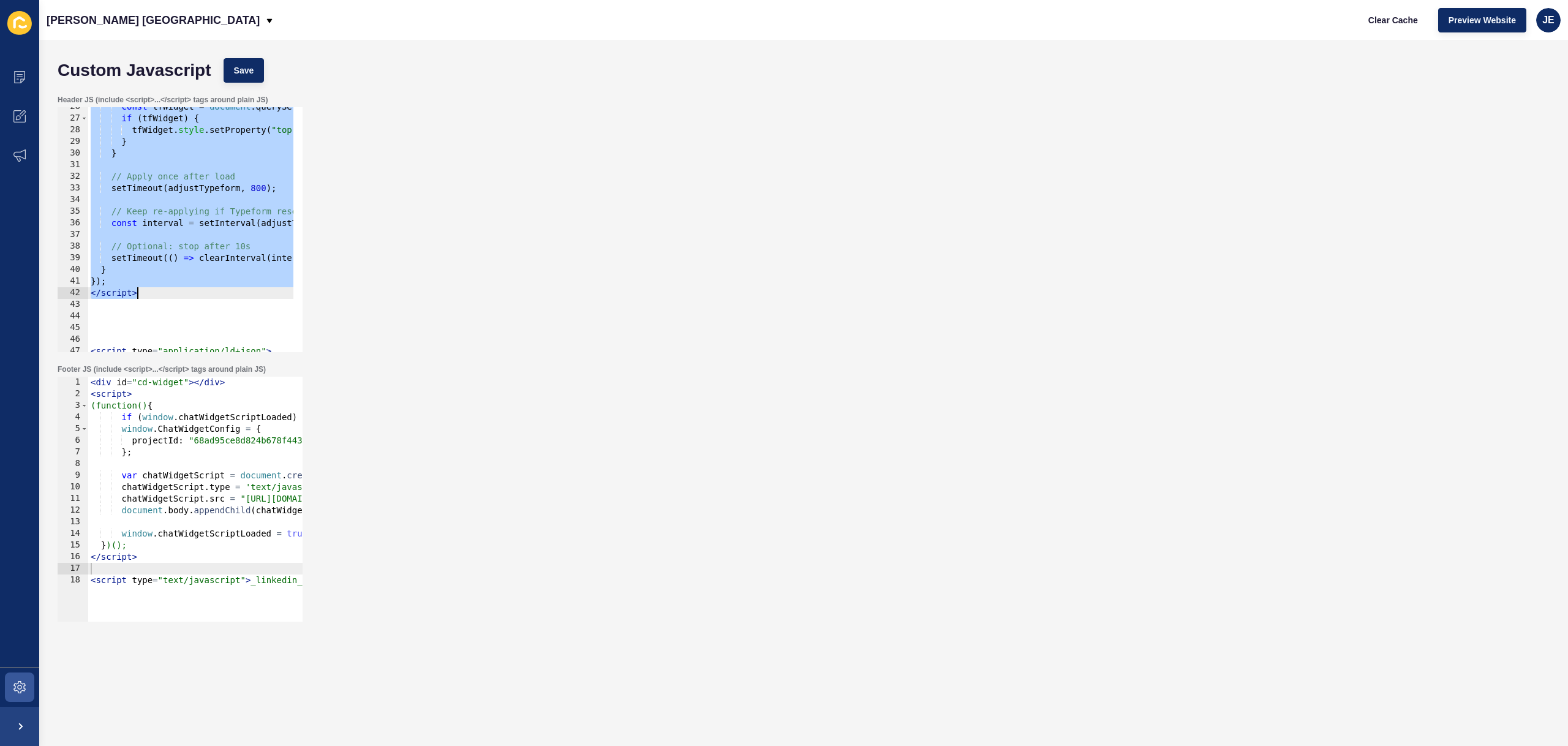
scroll to position [261, 0]
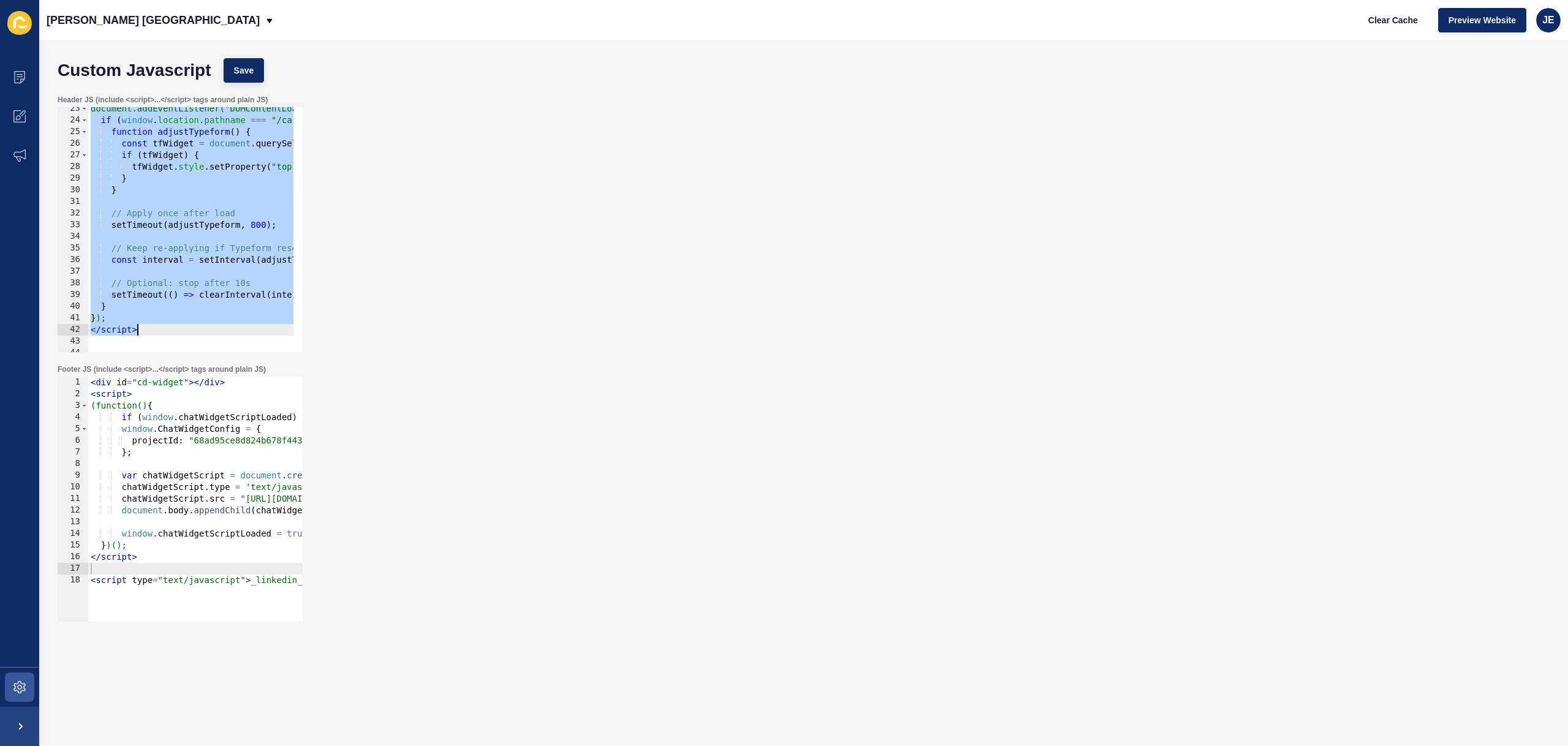
click at [158, 330] on div "document.addEventListener("DOMContentLoaded", function () { if ( window . locat…" at bounding box center [577, 232] width 978 height 259
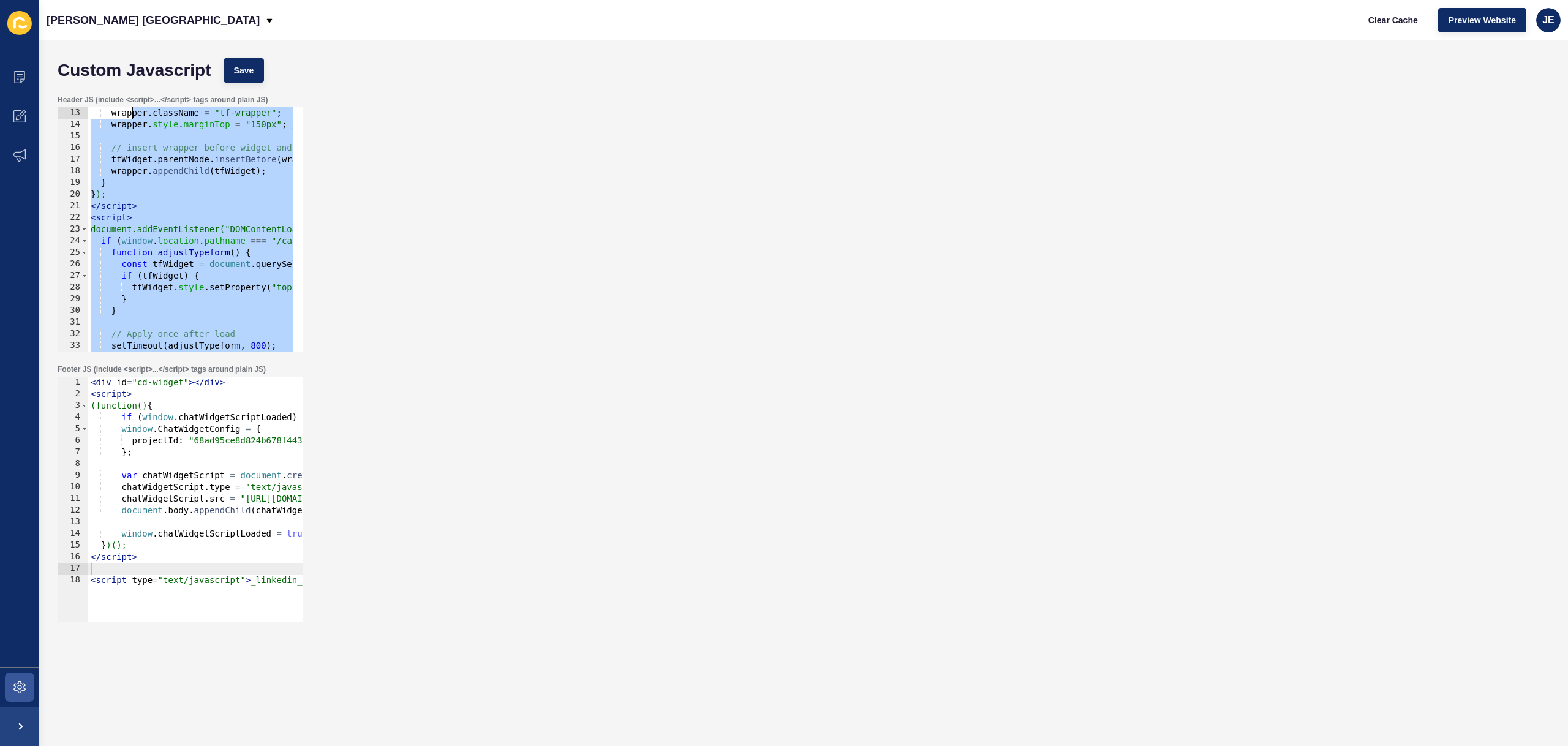
scroll to position [35, 0]
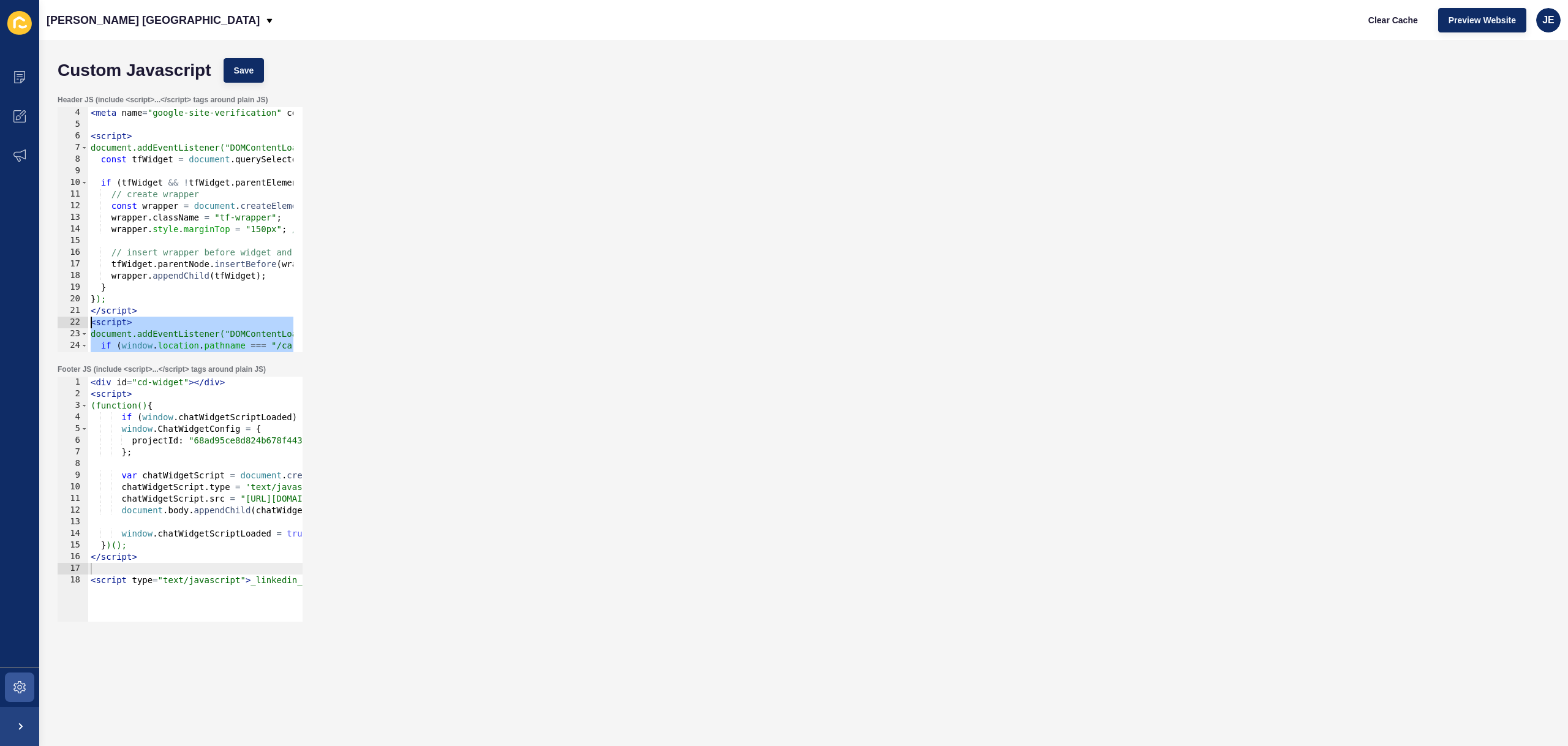
drag, startPoint x: 165, startPoint y: 333, endPoint x: 73, endPoint y: 321, distance: 92.8
click at [73, 321] on div "</script> 4 5 6 7 8 9 10 11 12 13 14 15 16 17 18 19 20 21 22 23 24 25 26 < meta…" at bounding box center [180, 230] width 245 height 245
type textarea "<script> document.addEventListener("DOMContentLoaded", function () {"
drag, startPoint x: 265, startPoint y: 215, endPoint x: 274, endPoint y: 209, distance: 10.8
click at [298, 214] on div "4 5 6 7 8 9 10 11 12 13 14 15 16 17 18 19 20 21 22 23 24 25 26 < meta name = "g…" at bounding box center [180, 230] width 245 height 245
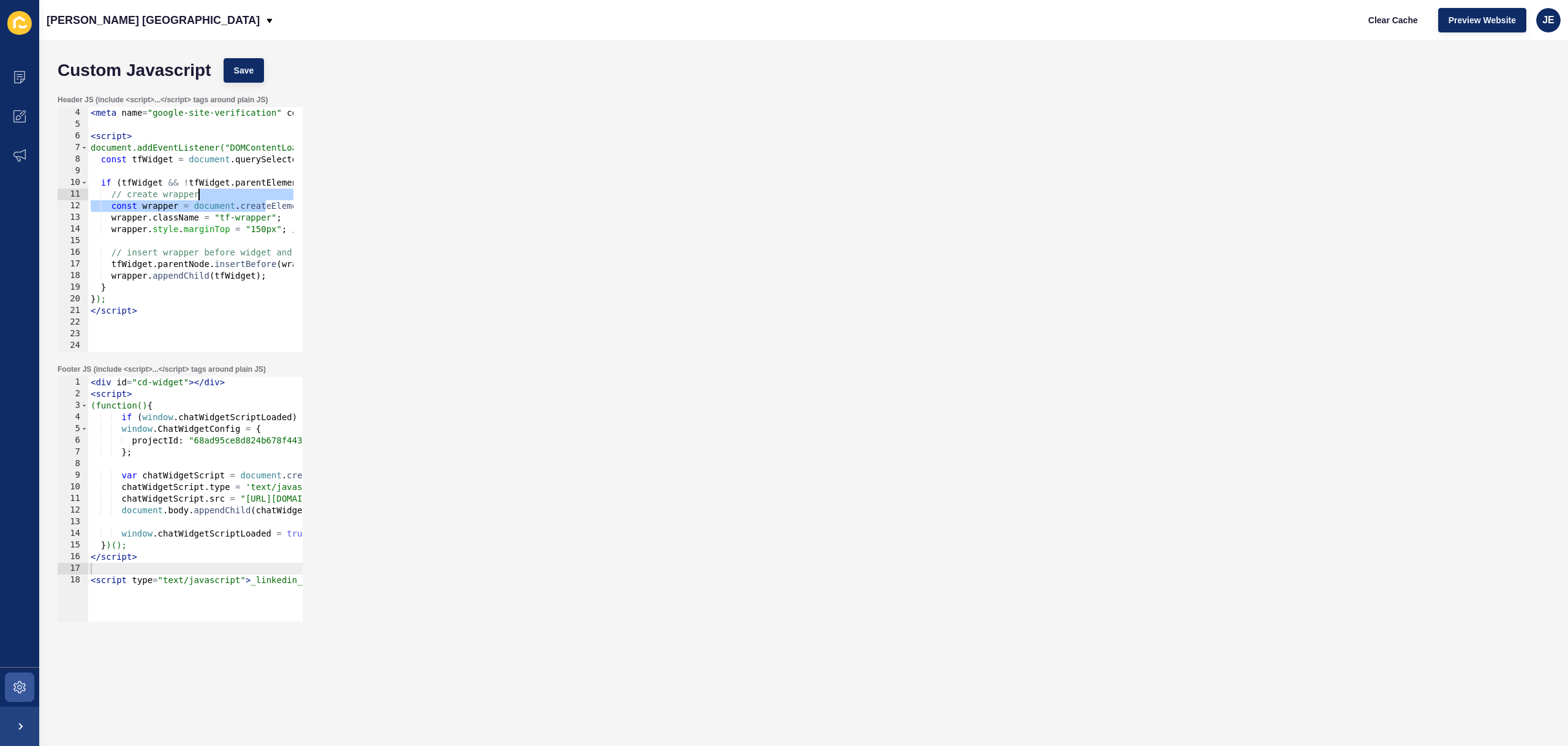
drag, startPoint x: 266, startPoint y: 206, endPoint x: 319, endPoint y: 198, distance: 53.6
click at [319, 198] on div "Header JS (include <script>...</script> tags around plain JS) wrapper.className…" at bounding box center [804, 224] width 1504 height 270
click at [251, 230] on div "< meta name = "google-site-verification" content = "nGSiDefqFLnZOwVpN5Qpub49O78…" at bounding box center [577, 236] width 978 height 259
click at [257, 84] on div "Custom Javascript Save" at bounding box center [804, 71] width 1504 height 37
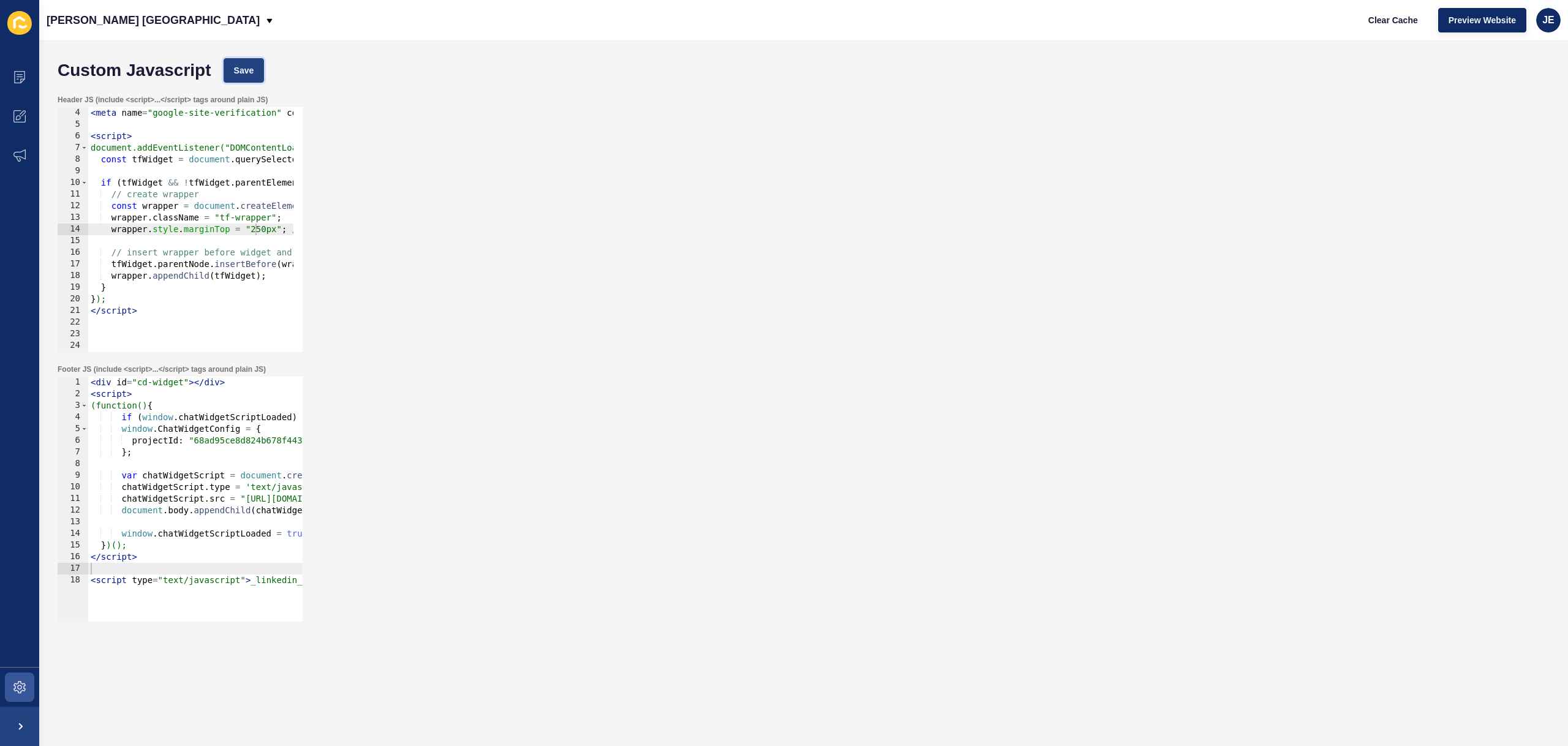
click at [253, 77] on button "Save" at bounding box center [244, 71] width 41 height 24
click at [1381, 28] on button "Clear Cache" at bounding box center [1393, 20] width 71 height 24
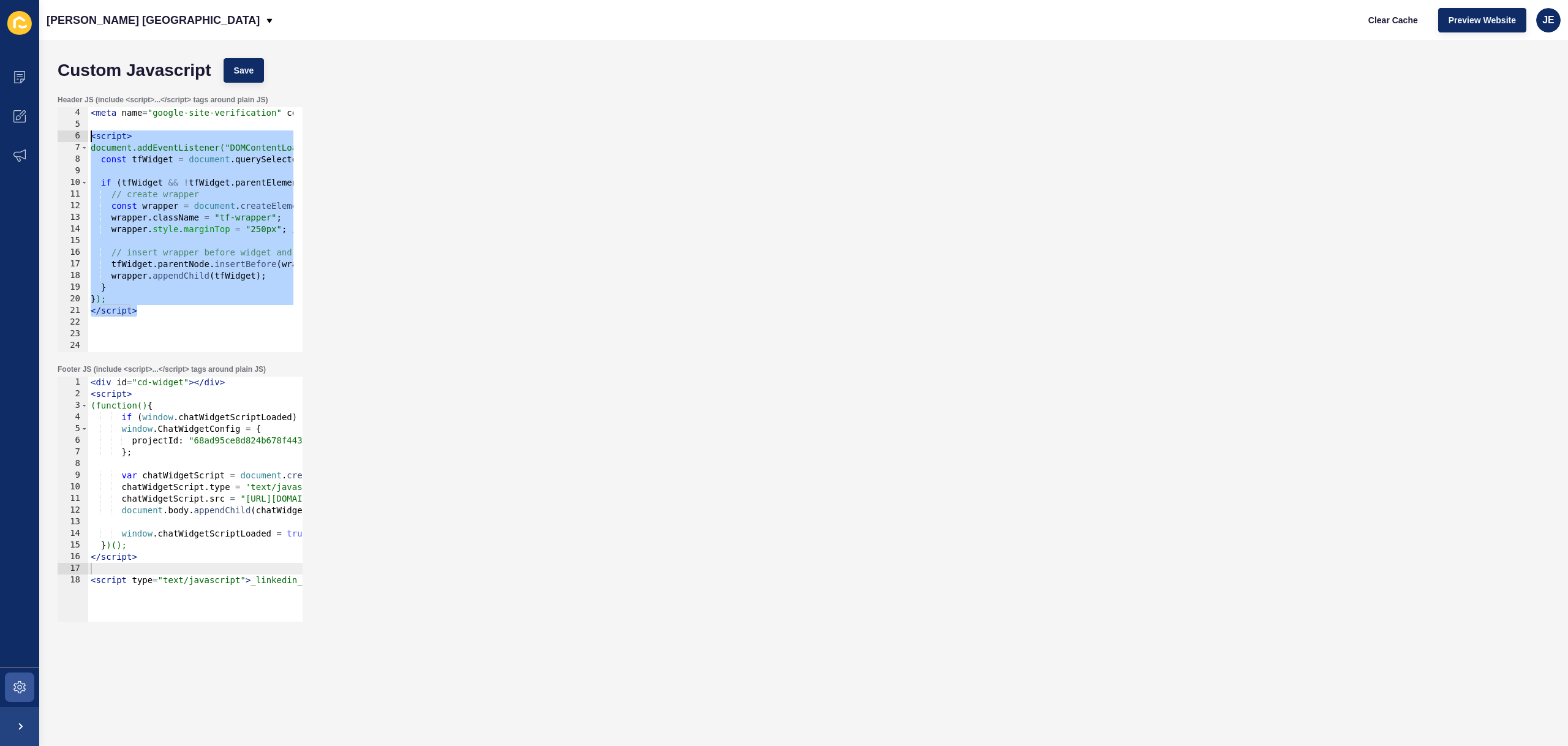
drag, startPoint x: 221, startPoint y: 314, endPoint x: 77, endPoint y: 135, distance: 229.7
click at [77, 135] on div "</script> 4 5 6 7 8 9 10 11 12 13 14 15 16 17 18 19 20 21 22 23 24 25 26 < meta…" at bounding box center [180, 230] width 245 height 245
type textarea "<script> document.addEventListener("DOMContentLoaded", function () {"
click at [219, 239] on div "< meta name = "google-site-verification" content = "nGSiDefqFLnZOwVpN5Qpub49O78…" at bounding box center [577, 236] width 978 height 259
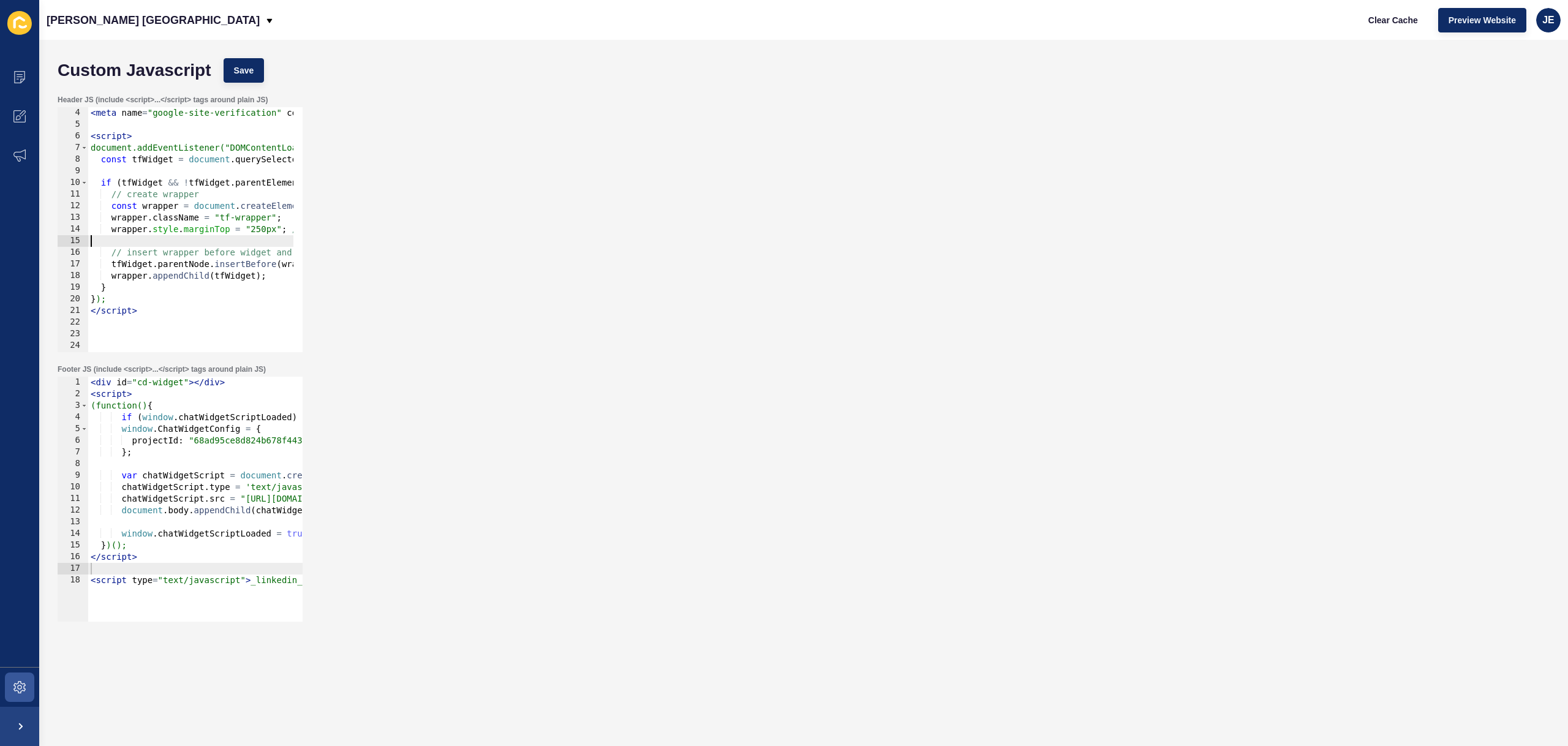
click at [215, 234] on div "< meta name = "google-site-verification" content = "nGSiDefqFLnZOwVpN5Qpub49O78…" at bounding box center [577, 236] width 978 height 259
paste textarea "padding"
click at [226, 204] on div "< meta name = "google-site-verification" content = "nGSiDefqFLnZOwVpN5Qpub49O78…" at bounding box center [577, 236] width 978 height 259
click at [247, 67] on span "Save" at bounding box center [244, 71] width 20 height 12
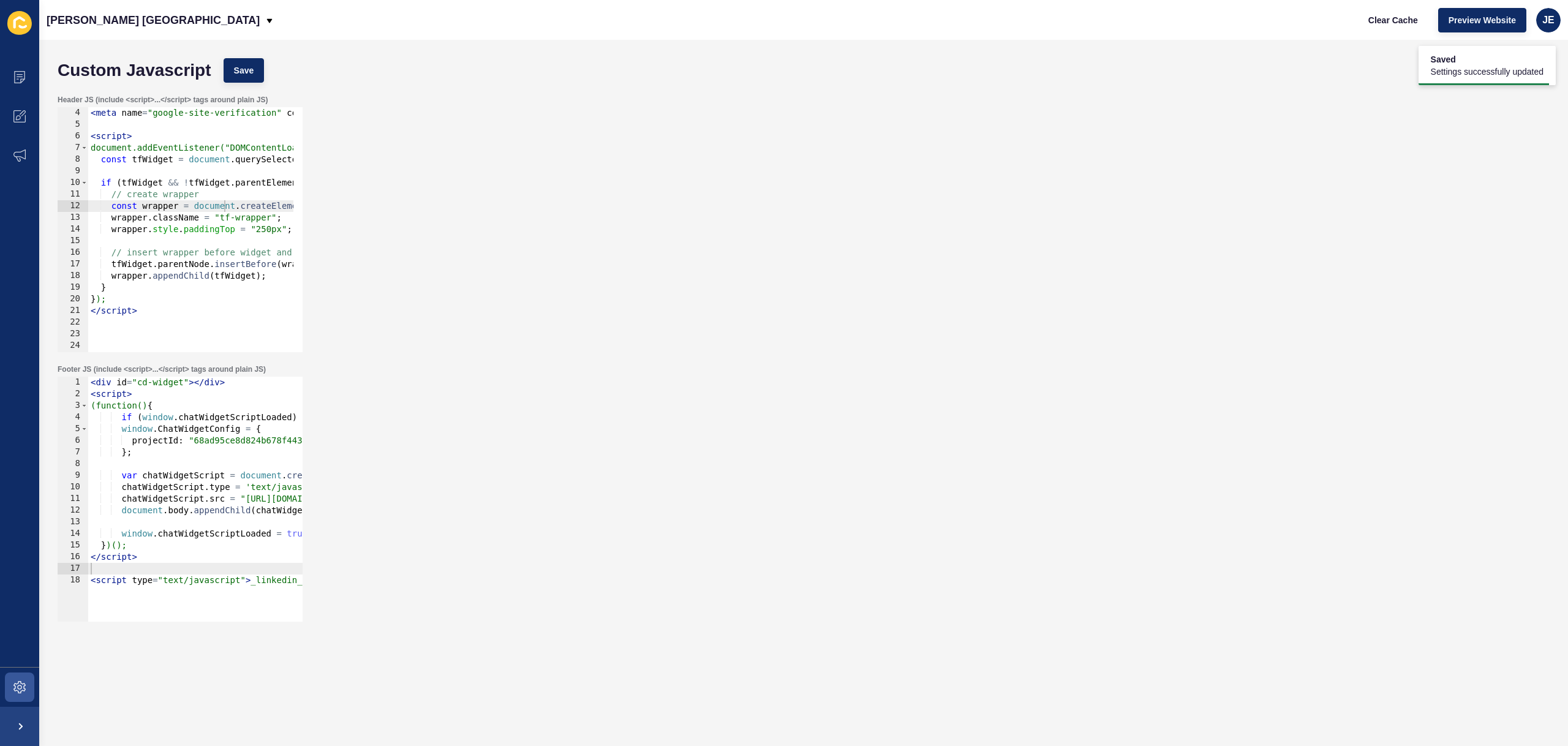
click at [1404, 32] on div "Clear Cache Preview Website JE" at bounding box center [1459, 20] width 213 height 34
click at [1404, 24] on span "Clear Cache" at bounding box center [1393, 20] width 50 height 12
click at [168, 289] on div "< meta name = "google-site-verification" content = "nGSiDefqFLnZOwVpN5Qpub49O78…" at bounding box center [577, 236] width 978 height 259
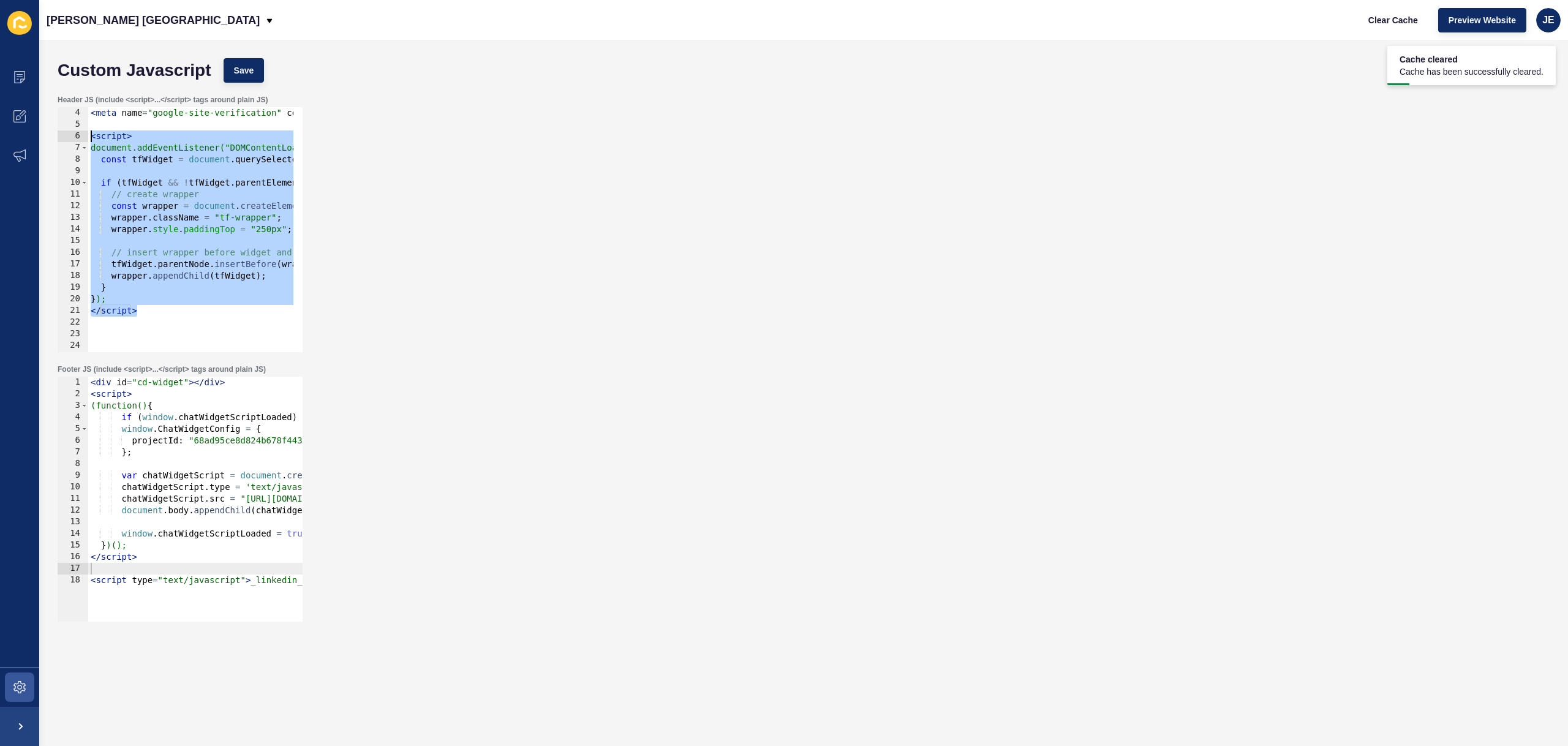
drag, startPoint x: 149, startPoint y: 312, endPoint x: 46, endPoint y: 139, distance: 201.3
click at [47, 138] on div "Custom Javascript Save Header JS (include <script>...</script> tags around plai…" at bounding box center [804, 393] width 1529 height 707
type textarea "<script> document.addEventListener("DOMContentLoaded", function () {"
paste textarea
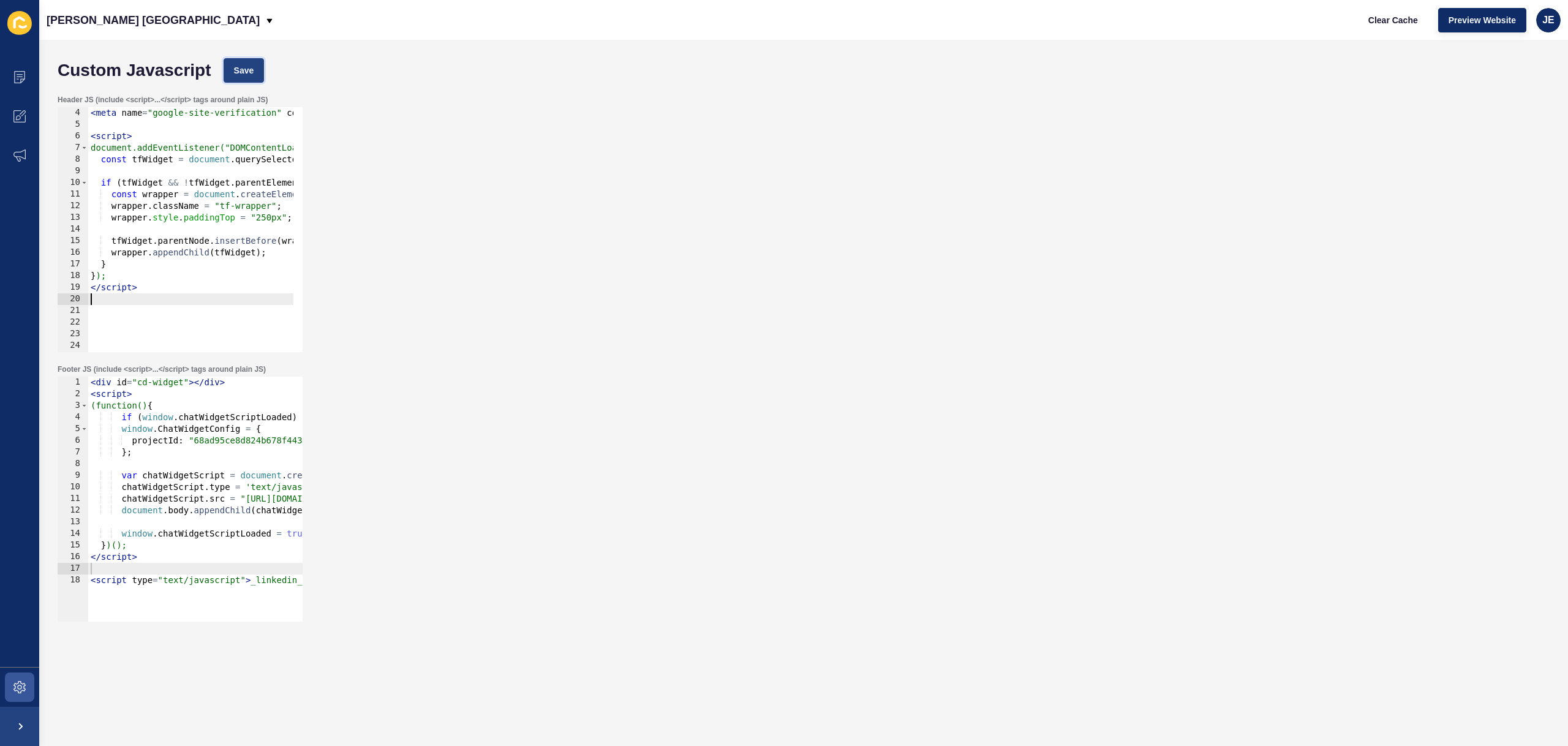
click at [239, 58] on button "Save" at bounding box center [244, 71] width 41 height 24
click at [1347, 21] on div "Jefferies London Clear Cache Preview Website JE" at bounding box center [804, 20] width 1529 height 40
click at [1413, 11] on button "Clear Cache" at bounding box center [1393, 20] width 71 height 24
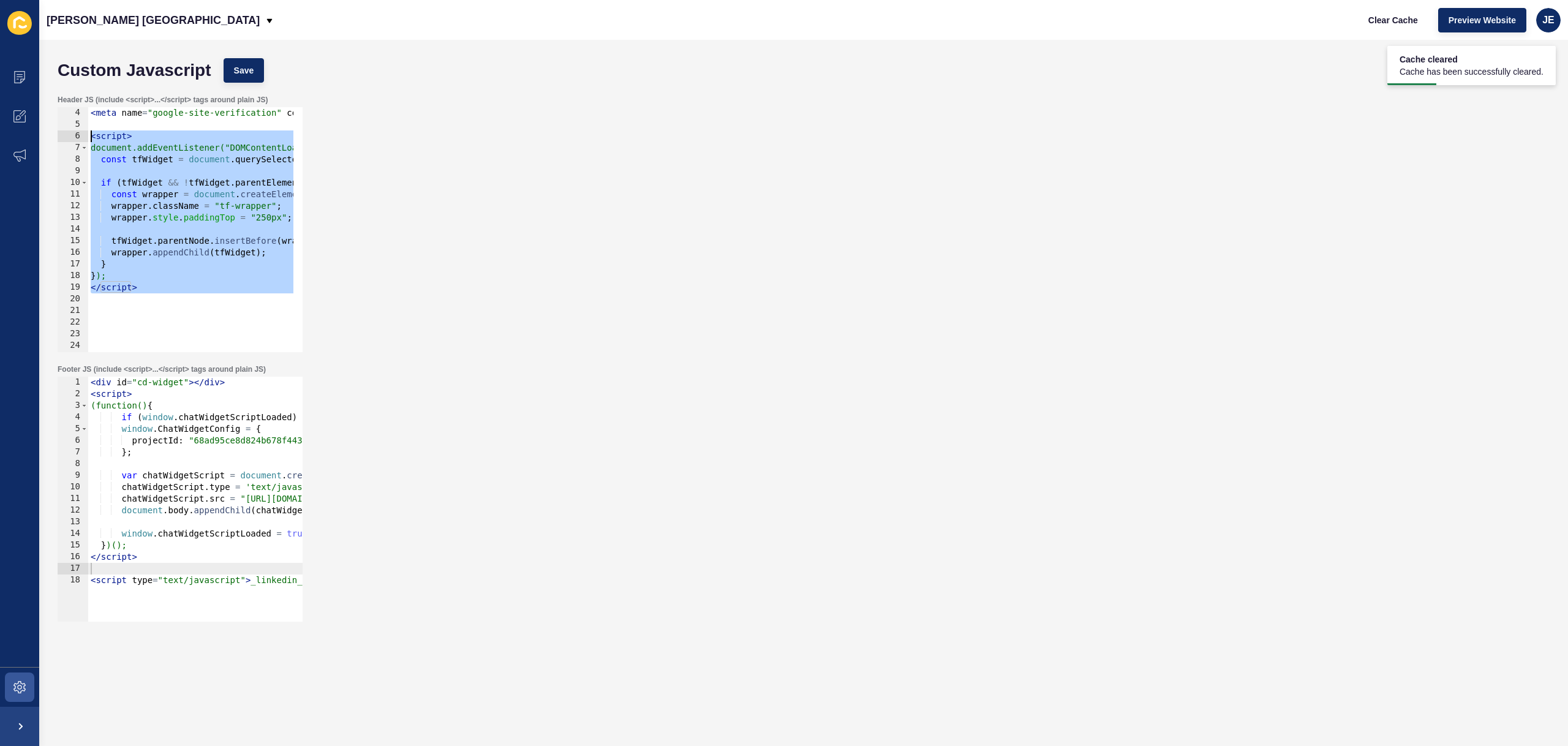
drag, startPoint x: 158, startPoint y: 292, endPoint x: 46, endPoint y: 137, distance: 191.2
click at [46, 137] on div "Custom Javascript Save Header JS (include <script>...</script> tags around plai…" at bounding box center [804, 393] width 1529 height 707
type textarea "<script> document.addEventListener("DOMContentLoaded", function () {"
paste textarea
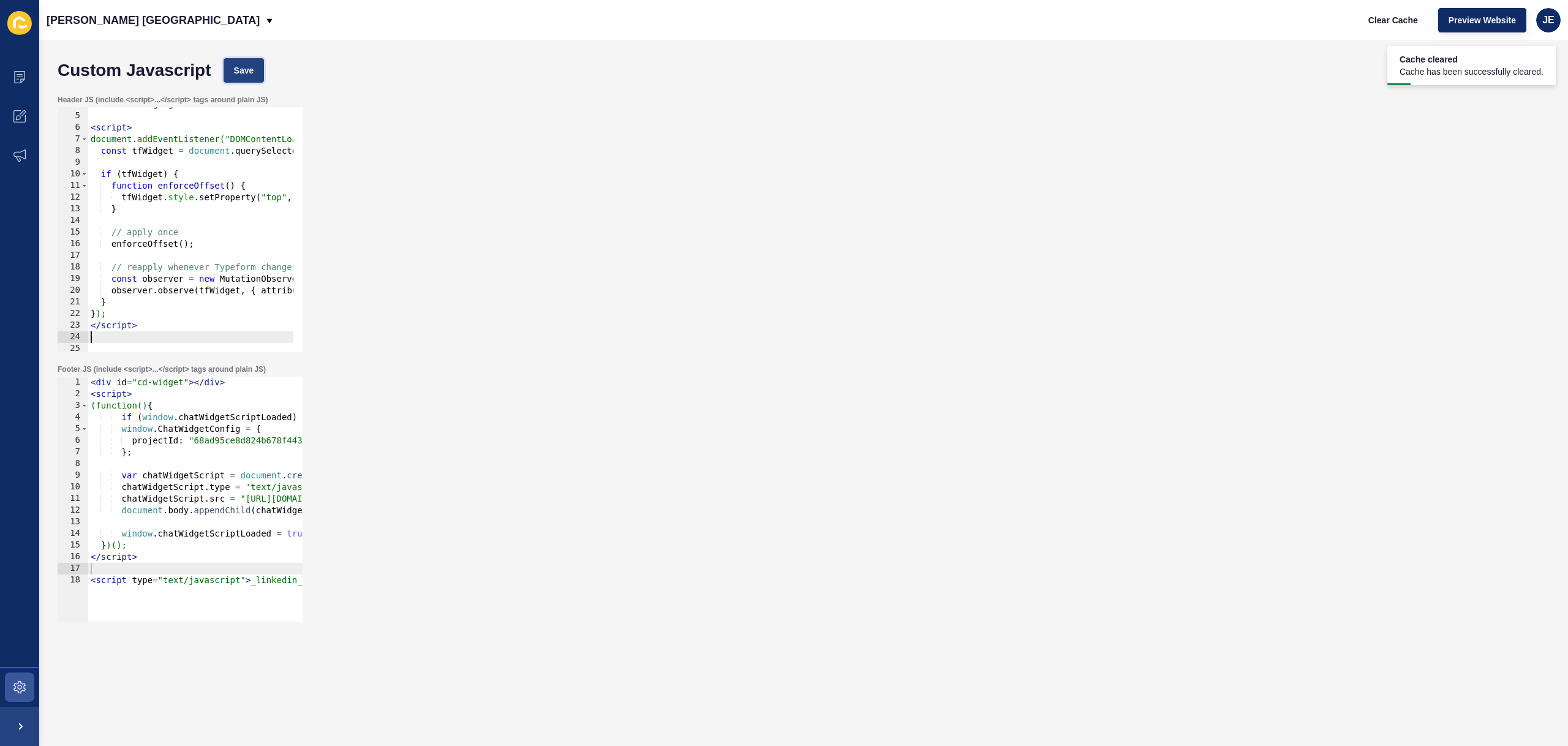
click at [237, 62] on button "Save" at bounding box center [244, 71] width 41 height 24
click at [1374, 18] on span "Clear Cache" at bounding box center [1393, 20] width 50 height 12
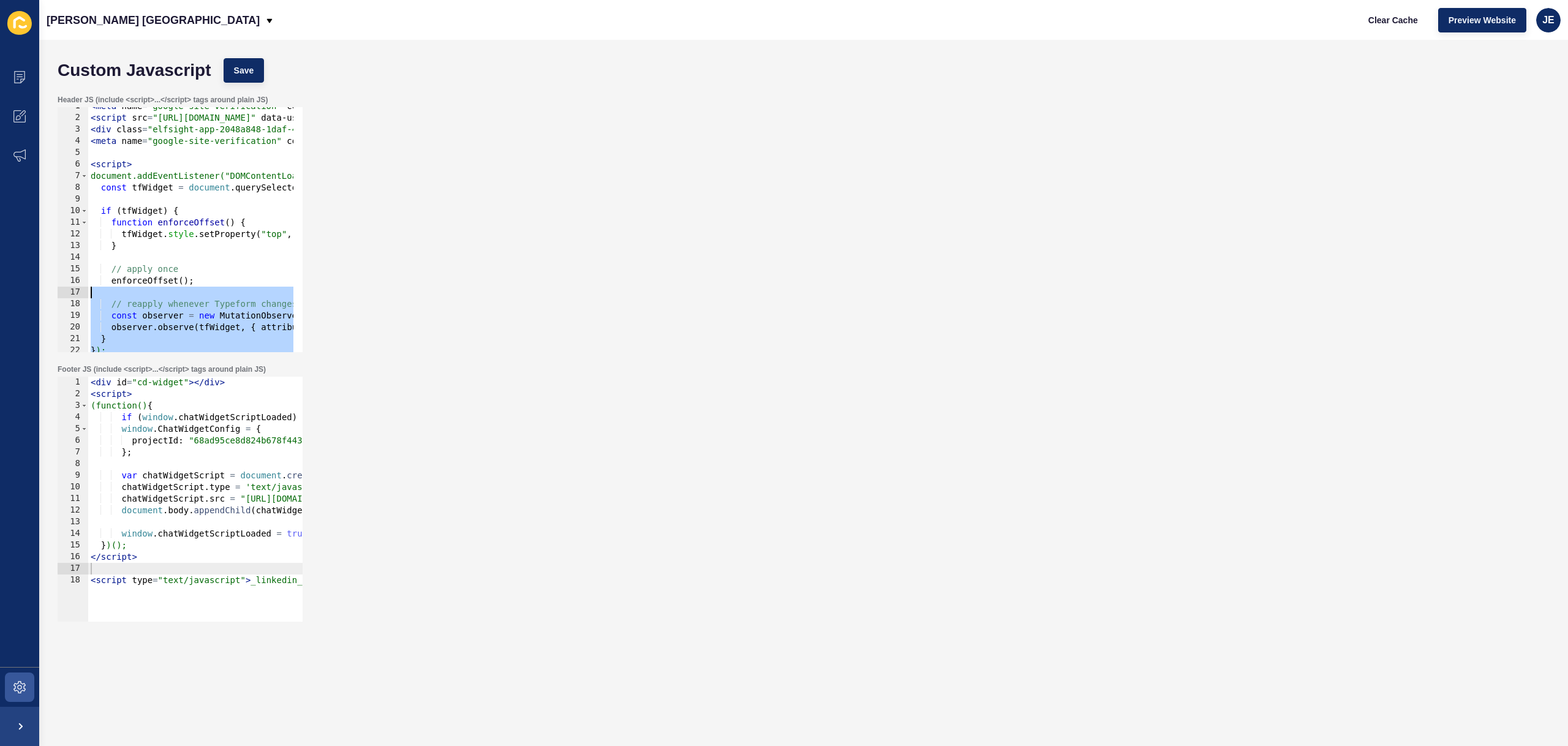
scroll to position [0, 0]
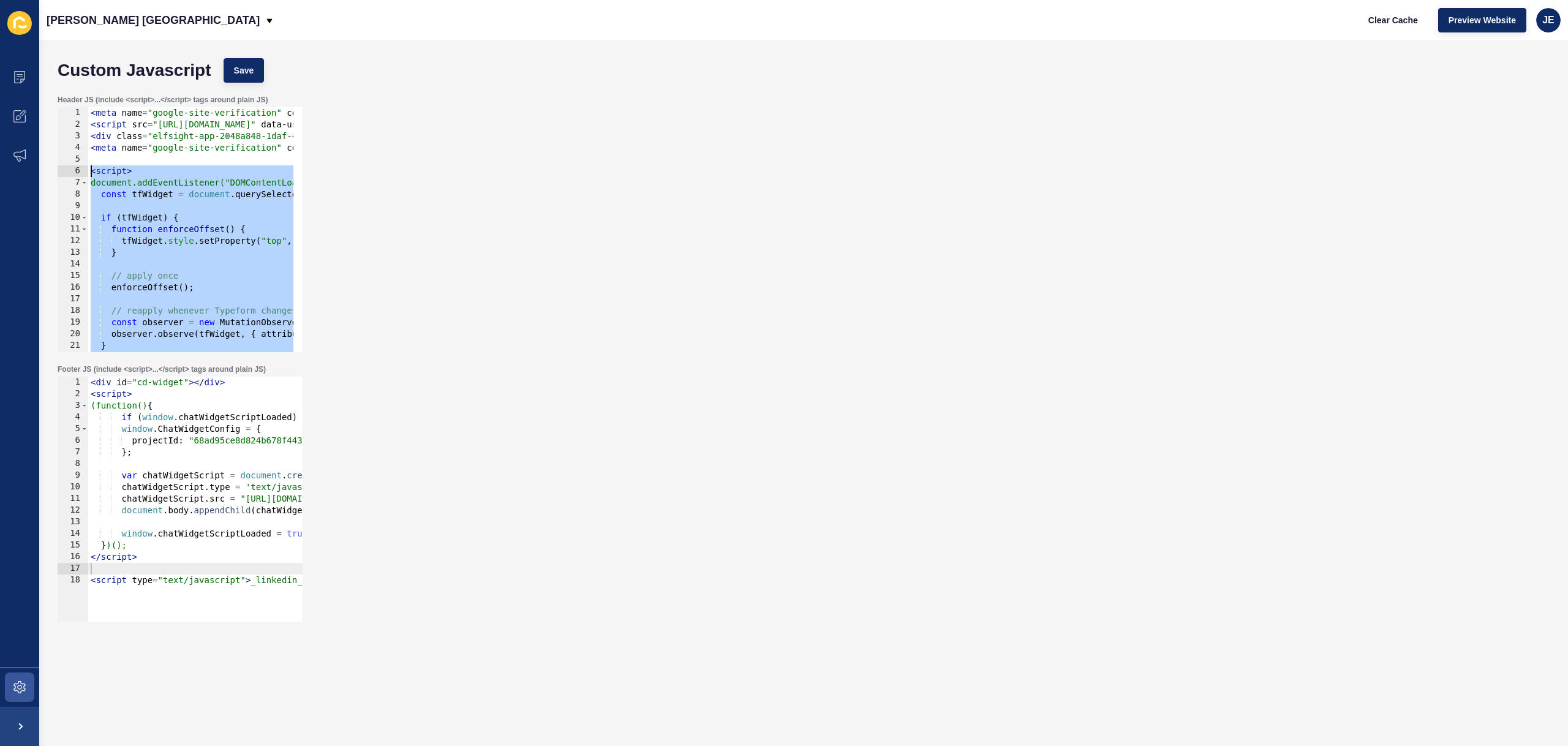
drag, startPoint x: 143, startPoint y: 325, endPoint x: 76, endPoint y: 177, distance: 162.5
click at [76, 177] on div "</script> 1 2 3 4 5 6 7 8 9 10 11 12 13 14 15 16 17 18 19 20 21 22 23 < meta na…" at bounding box center [180, 230] width 245 height 245
paste textarea "/script>"
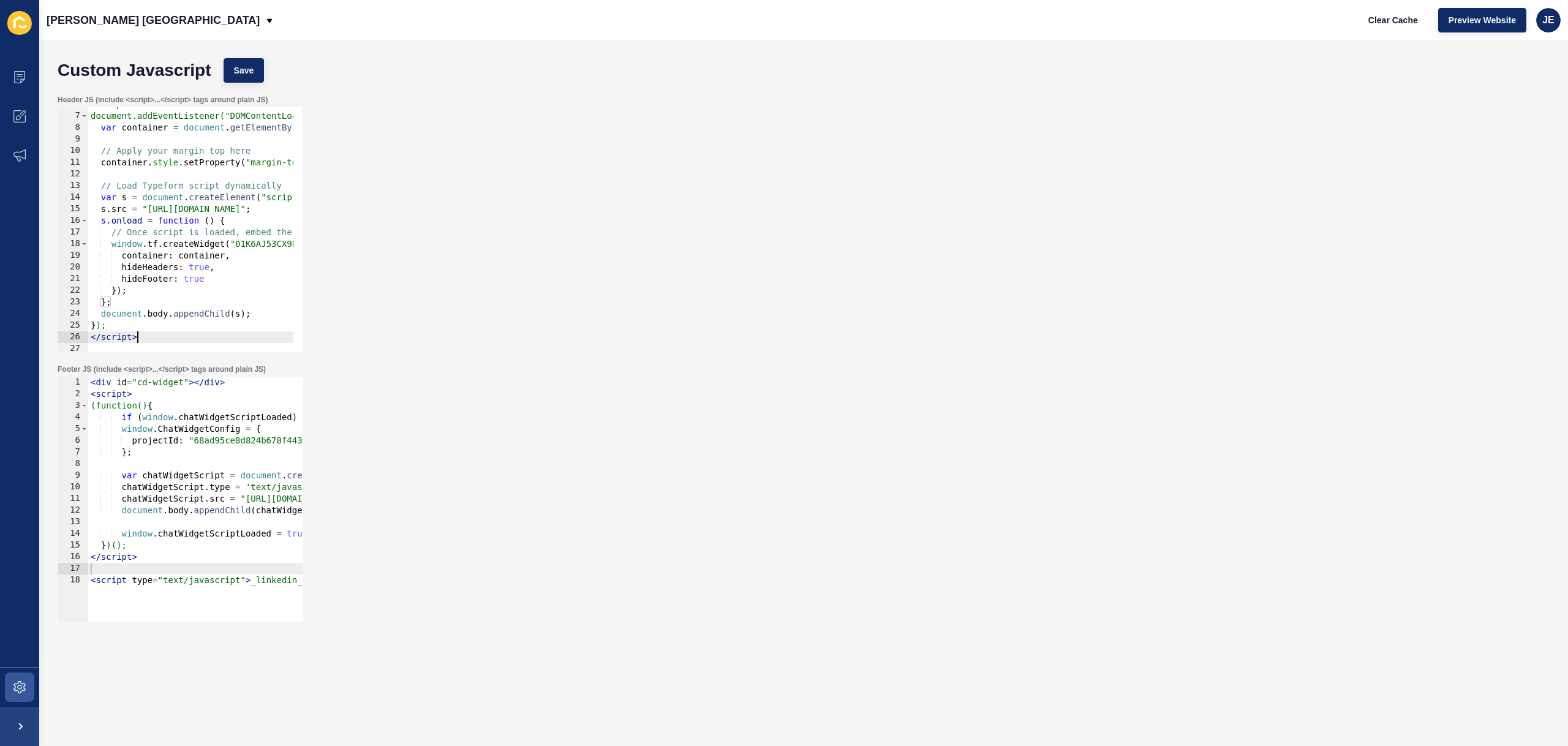
scroll to position [67, 0]
click at [227, 73] on button "Save" at bounding box center [244, 71] width 41 height 24
click at [1412, 29] on button "Clear Cache" at bounding box center [1393, 20] width 71 height 24
click at [1363, 13] on button "Clear Cache" at bounding box center [1393, 20] width 71 height 24
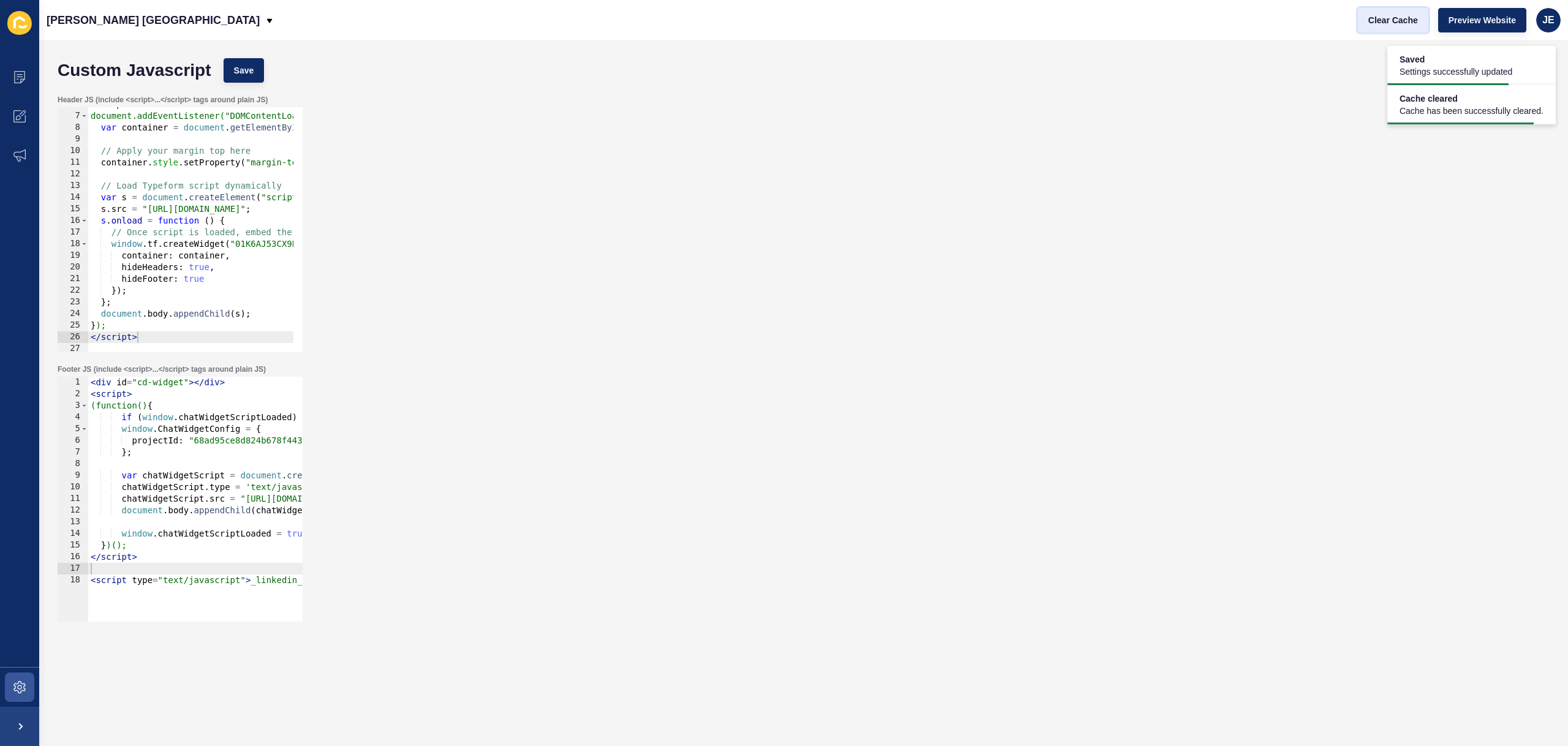
click at [1363, 13] on button "Clear Cache" at bounding box center [1393, 20] width 71 height 24
click at [245, 71] on span "Save" at bounding box center [244, 71] width 20 height 12
click at [1408, 19] on span "Clear Cache" at bounding box center [1393, 20] width 50 height 12
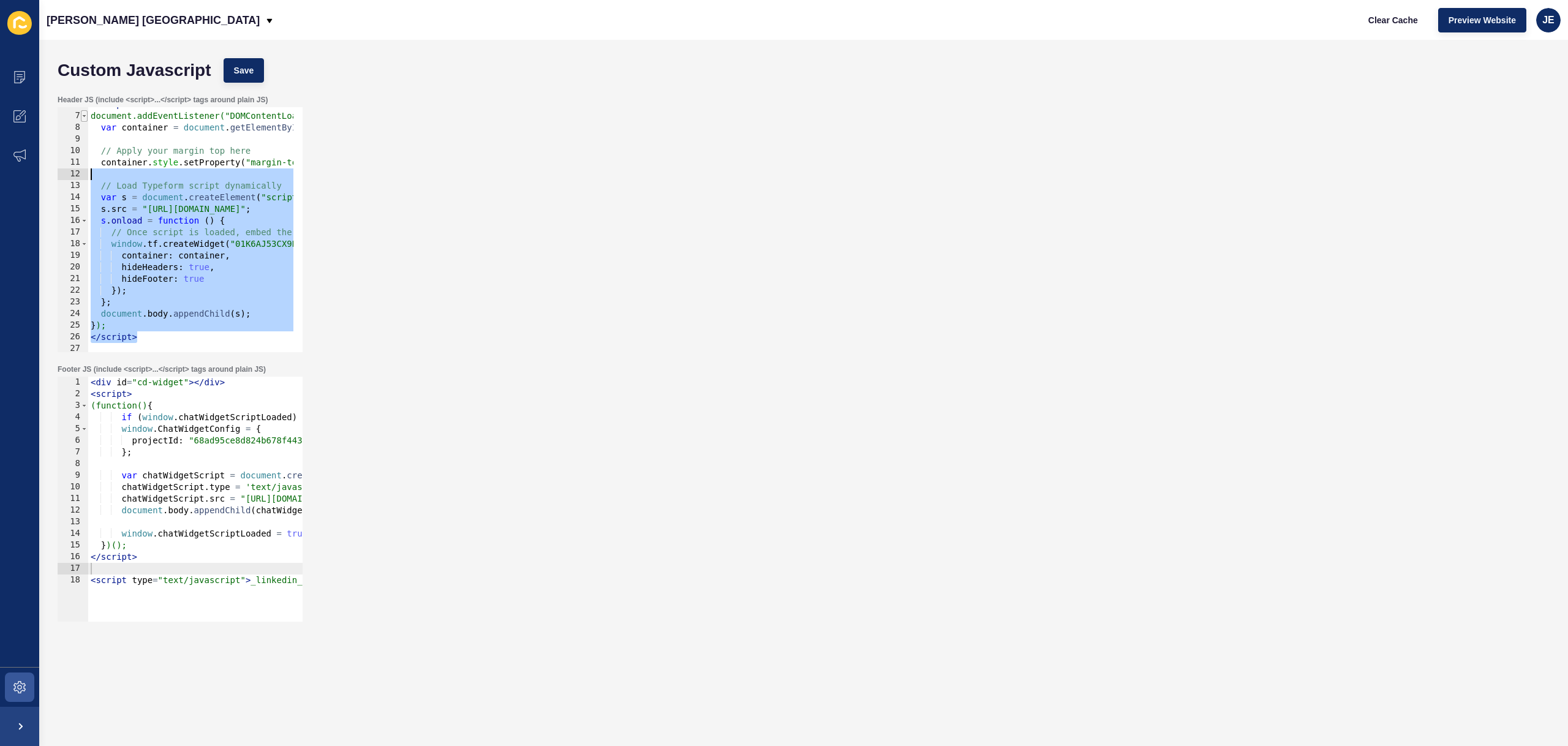
scroll to position [30, 0]
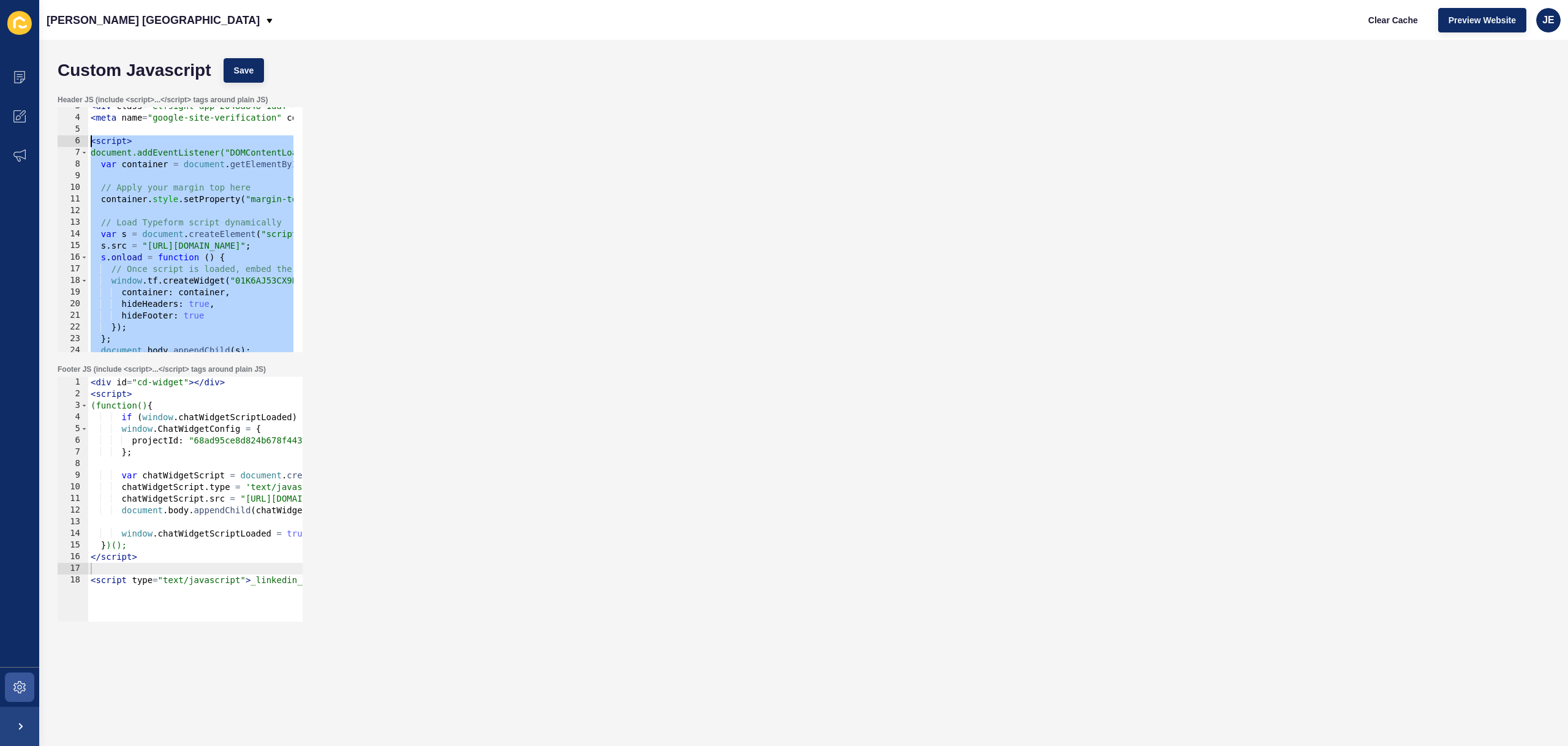
drag, startPoint x: 150, startPoint y: 338, endPoint x: 84, endPoint y: 145, distance: 204.0
click at [84, 145] on div "</script> 3 4 5 6 7 8 9 10 11 12 13 14 15 16 17 18 19 20 21 22 23 24 25 26 < di…" at bounding box center [180, 230] width 245 height 245
type textarea "<script> document.addEventListener("DOMContentLoaded", function () {"
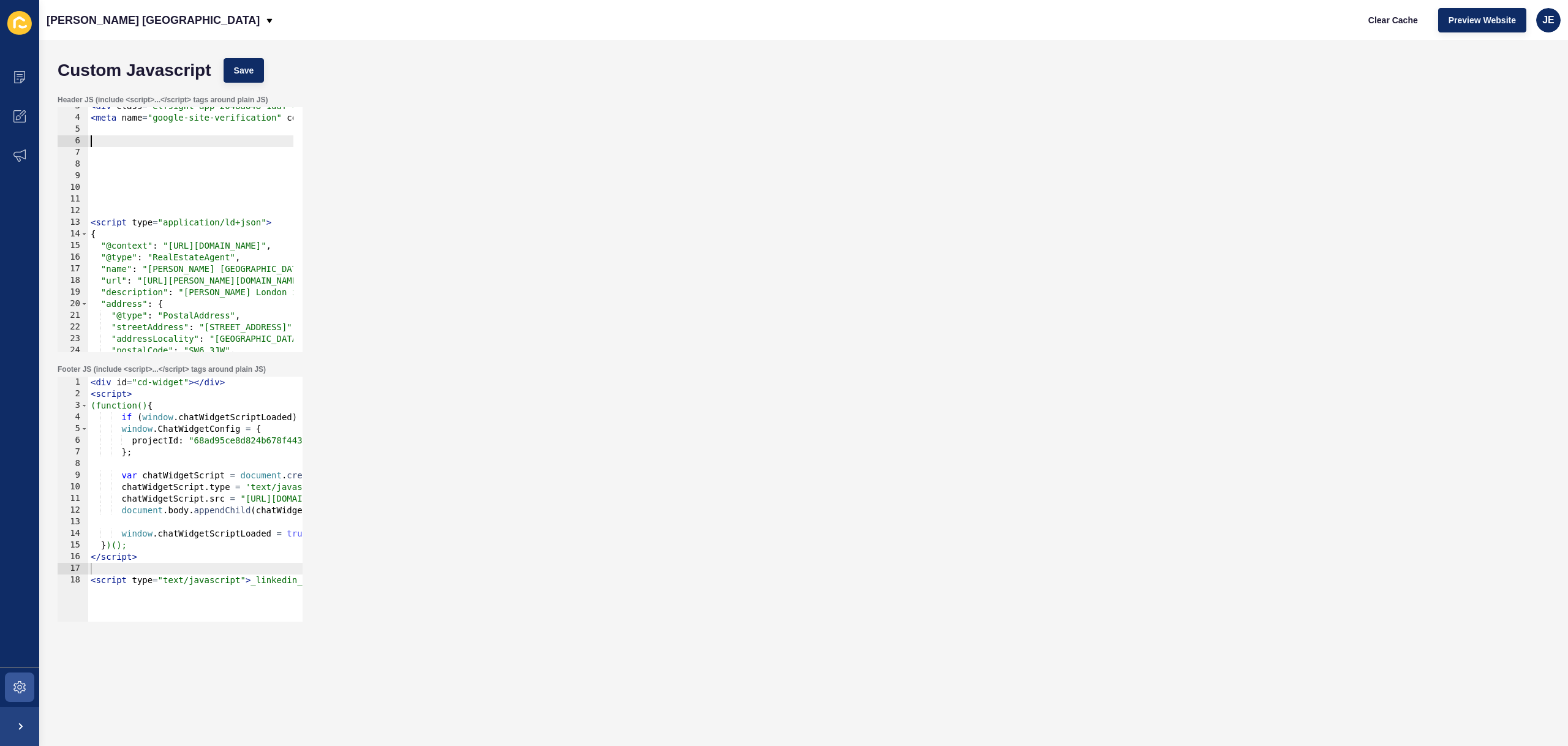
click at [264, 70] on div "Custom Javascript Save" at bounding box center [804, 71] width 1504 height 37
click at [257, 69] on button "Save" at bounding box center [244, 71] width 41 height 24
click at [1409, 22] on span "Clear Cache" at bounding box center [1393, 20] width 50 height 12
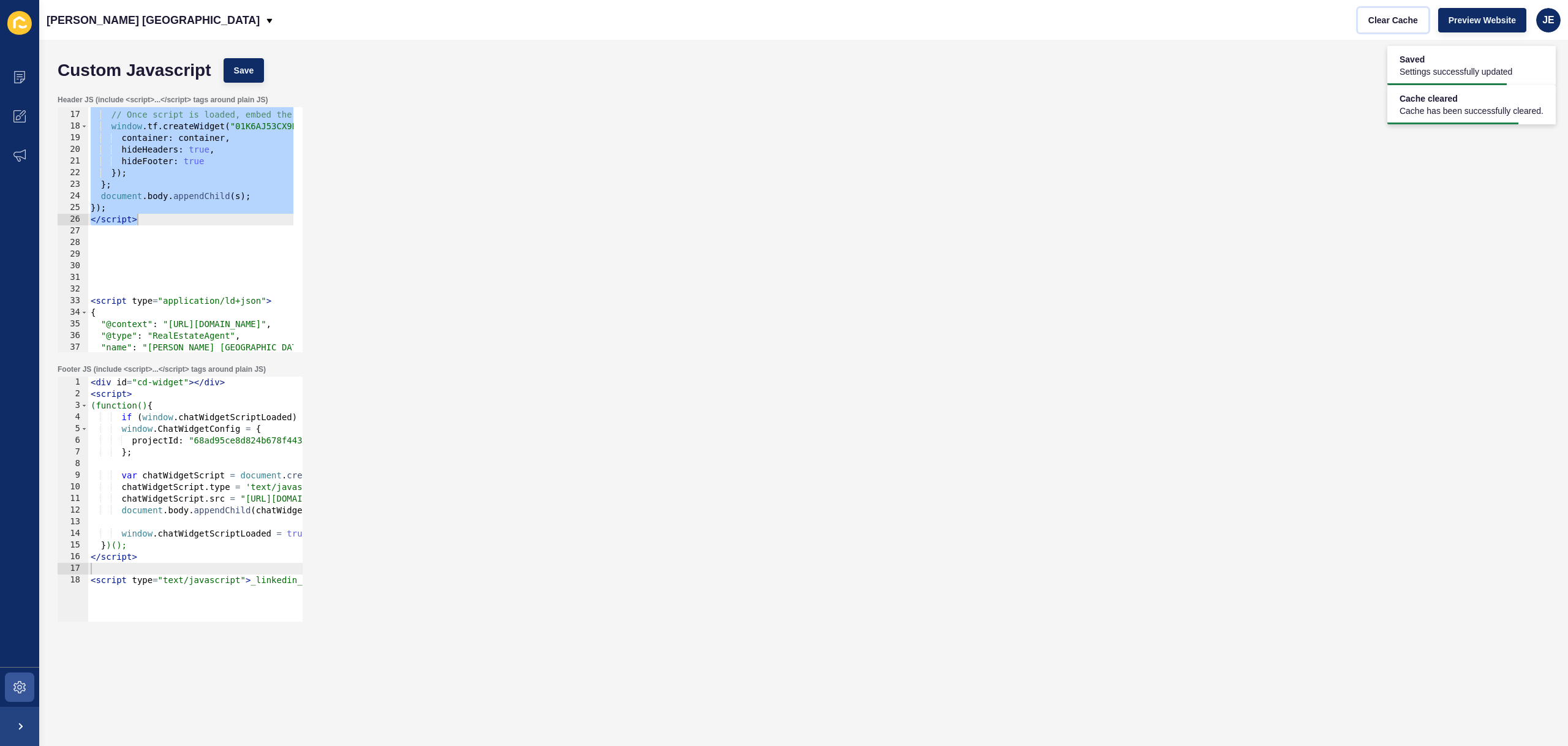
scroll to position [185, 0]
click at [226, 61] on button "Save" at bounding box center [244, 71] width 41 height 24
click at [1385, 29] on button "Clear Cache" at bounding box center [1393, 20] width 71 height 24
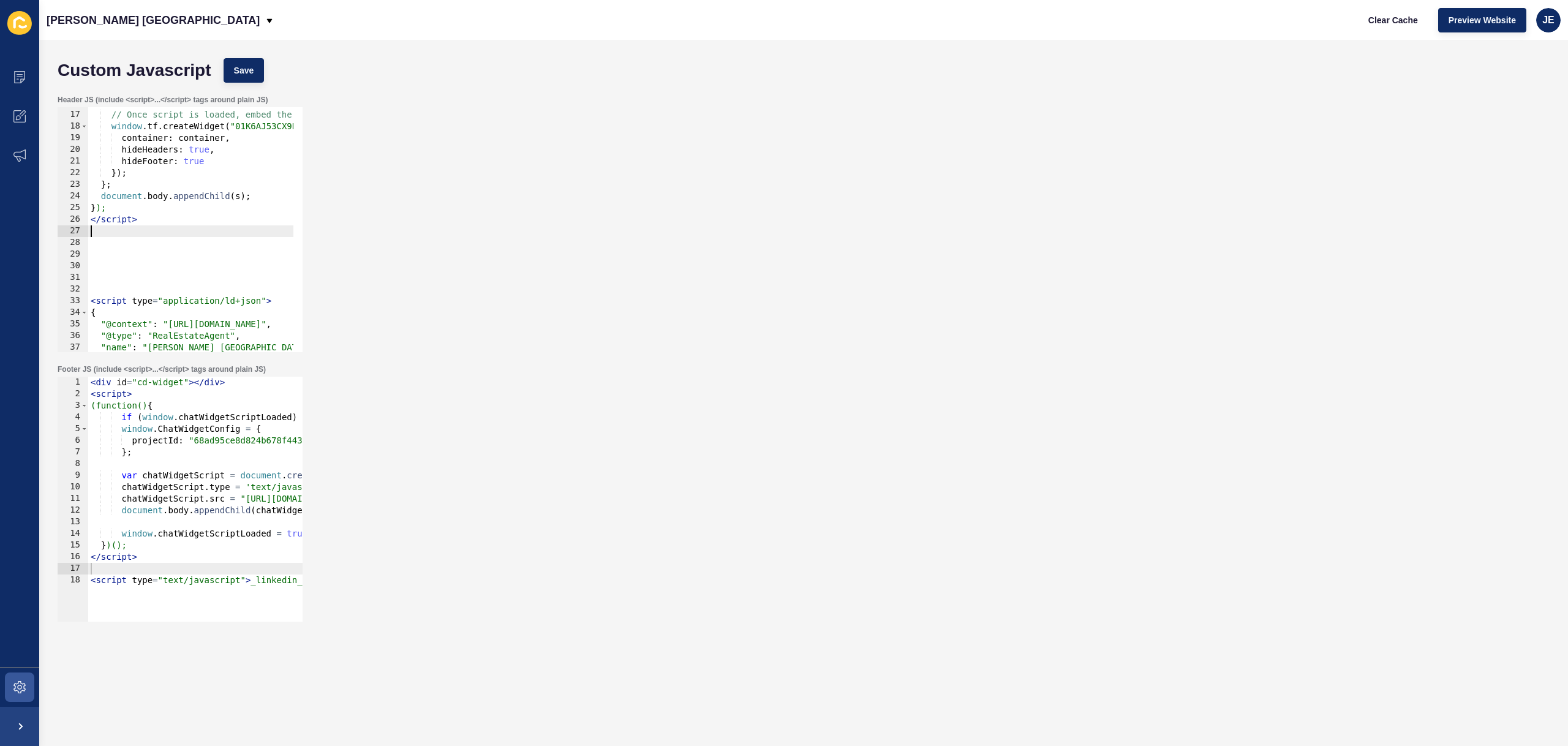
click at [164, 232] on div "s . onload = function ( ) { // Once script is loaded, embed the form window . t…" at bounding box center [577, 226] width 978 height 259
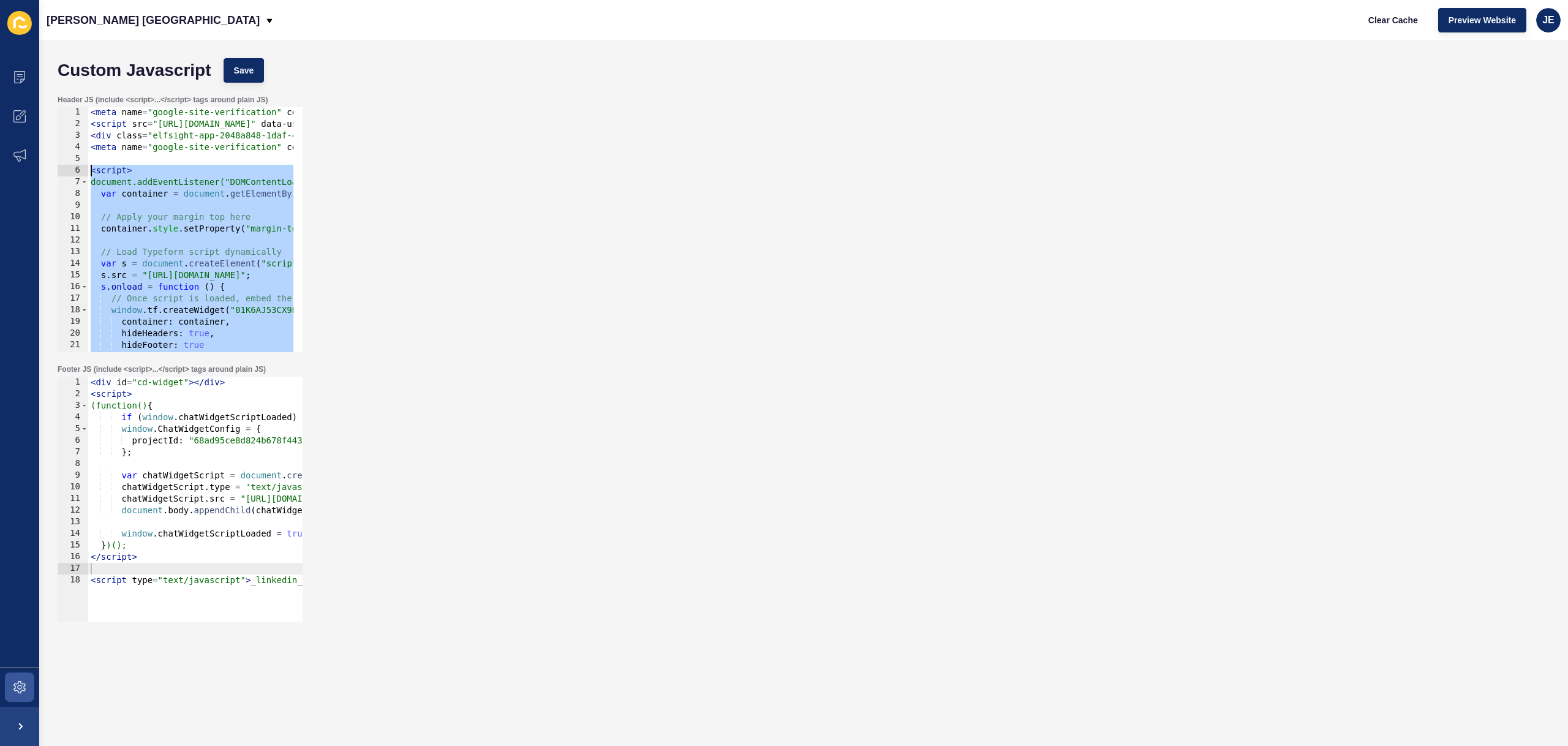
drag, startPoint x: 158, startPoint y: 300, endPoint x: 72, endPoint y: 171, distance: 155.0
click at [72, 170] on div "1 2 3 4 5 6 7 8 9 10 11 12 13 14 15 16 17 18 19 20 21 22 23 < meta name = "goog…" at bounding box center [180, 230] width 245 height 245
type textarea "<script> document.addEventListener("DOMContentLoaded", function () {"
paste textarea
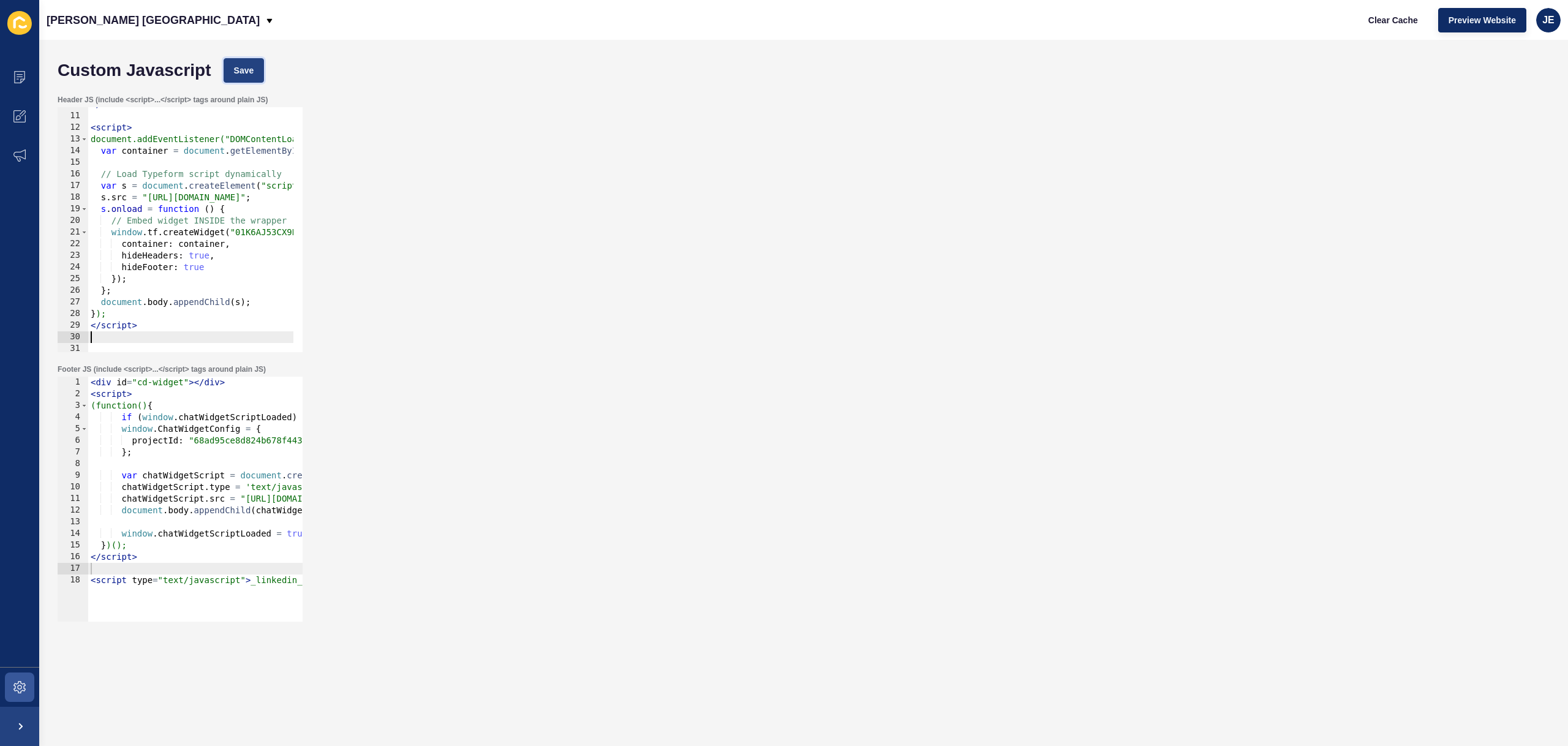
click at [256, 61] on button "Save" at bounding box center [244, 71] width 41 height 24
click at [1375, 16] on span "Clear Cache" at bounding box center [1393, 20] width 50 height 12
type textarea "var container = document.getElementById("typeform-container");"
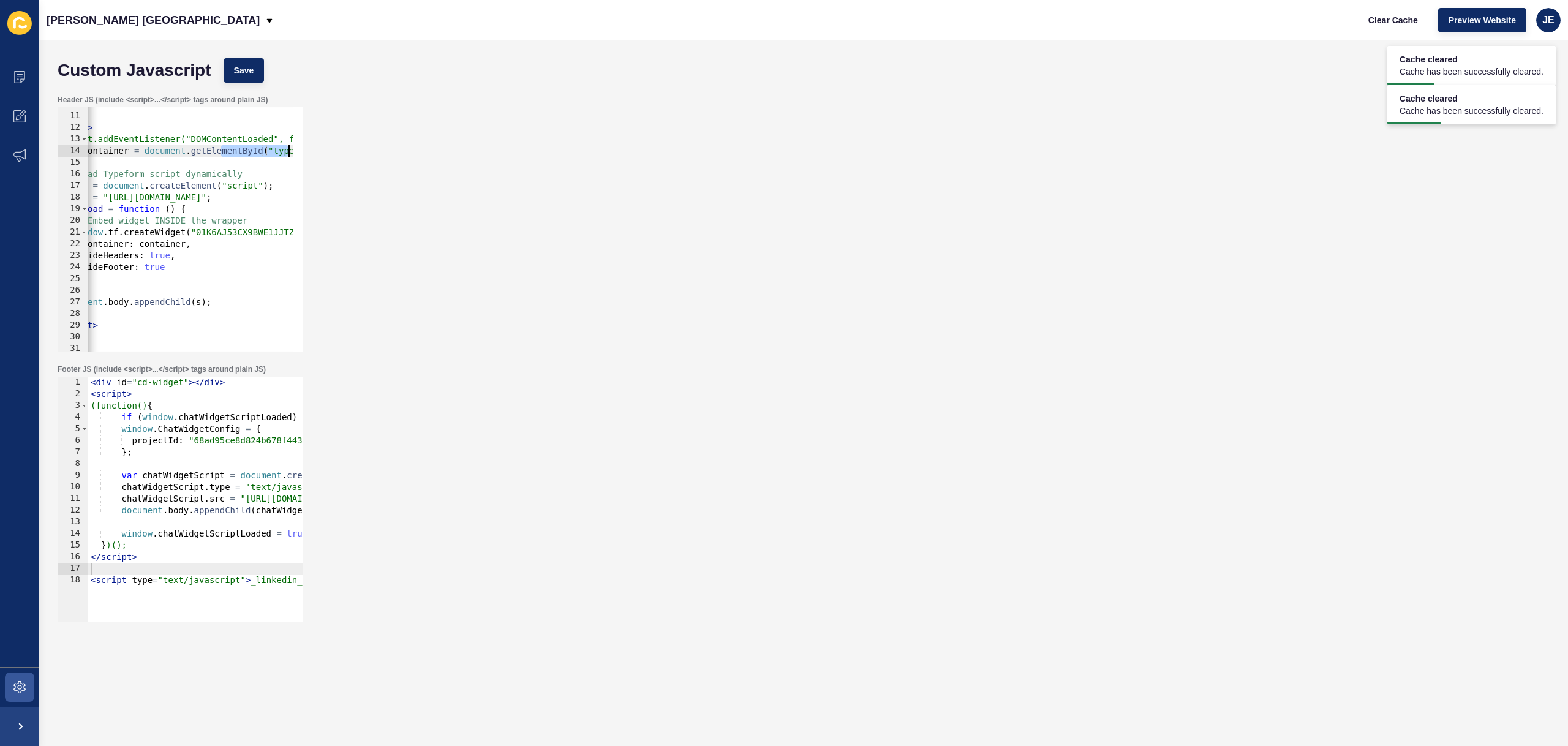
scroll to position [0, 132]
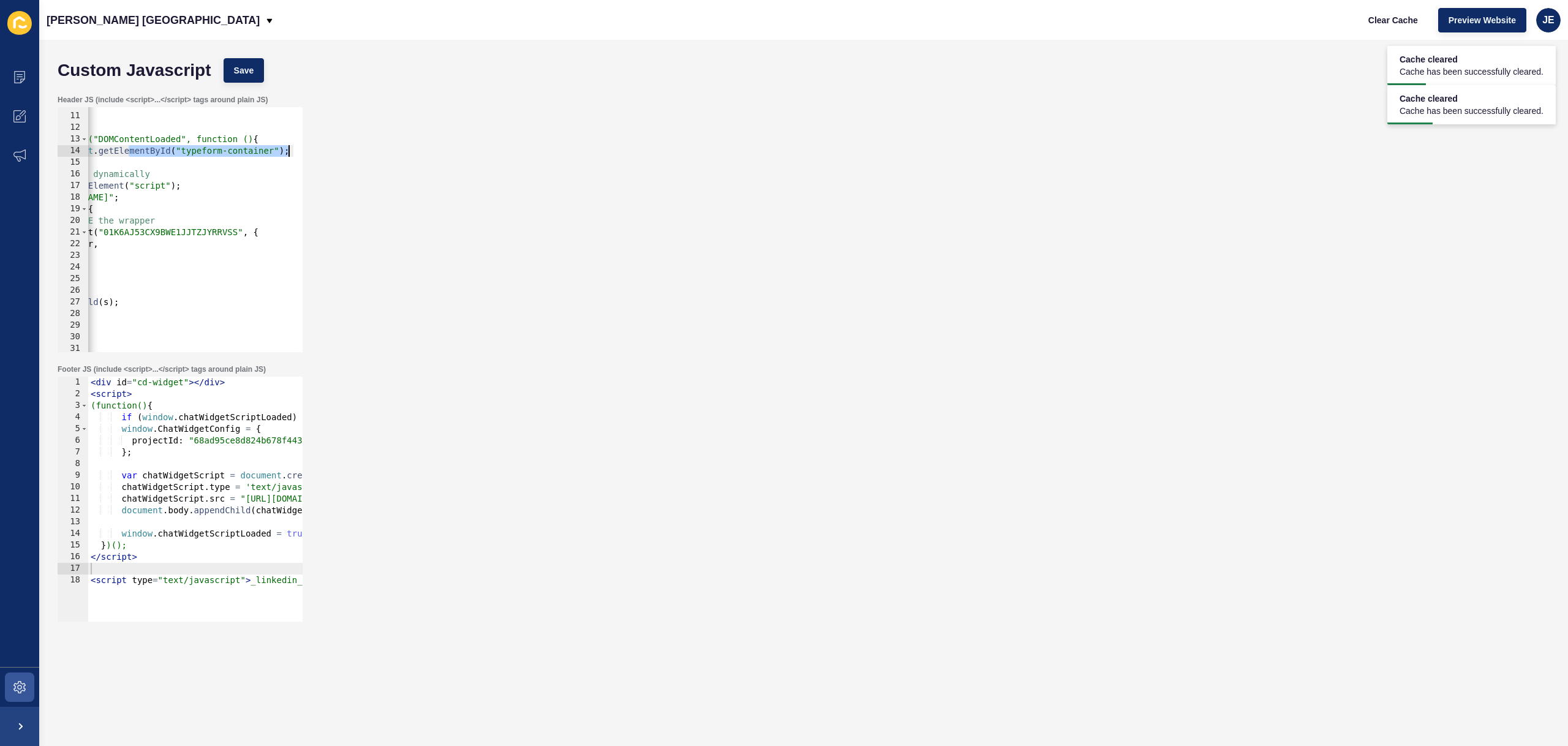
drag, startPoint x: 261, startPoint y: 154, endPoint x: 339, endPoint y: 150, distance: 78.1
click at [339, 150] on div "Header JS (include <script>...</script> tags around plain JS) var container = d…" at bounding box center [804, 224] width 1504 height 270
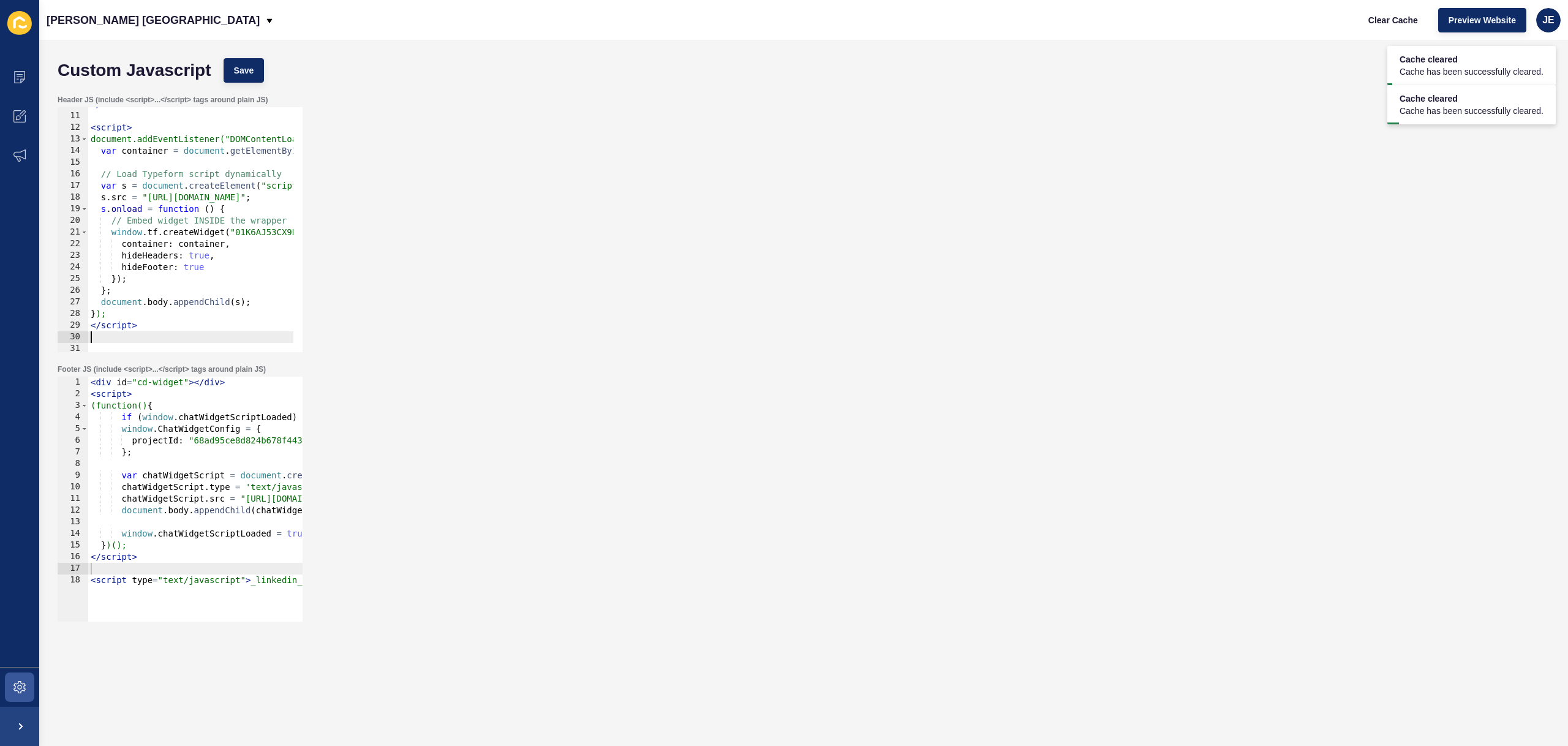
scroll to position [0, 0]
drag, startPoint x: 107, startPoint y: 339, endPoint x: 80, endPoint y: 334, distance: 27.5
click at [78, 335] on div "var container = document.getElementById("typeform-container"); 10 11 12 13 14 1…" at bounding box center [180, 230] width 245 height 245
click at [1411, 22] on span "Clear Cache" at bounding box center [1393, 20] width 50 height 12
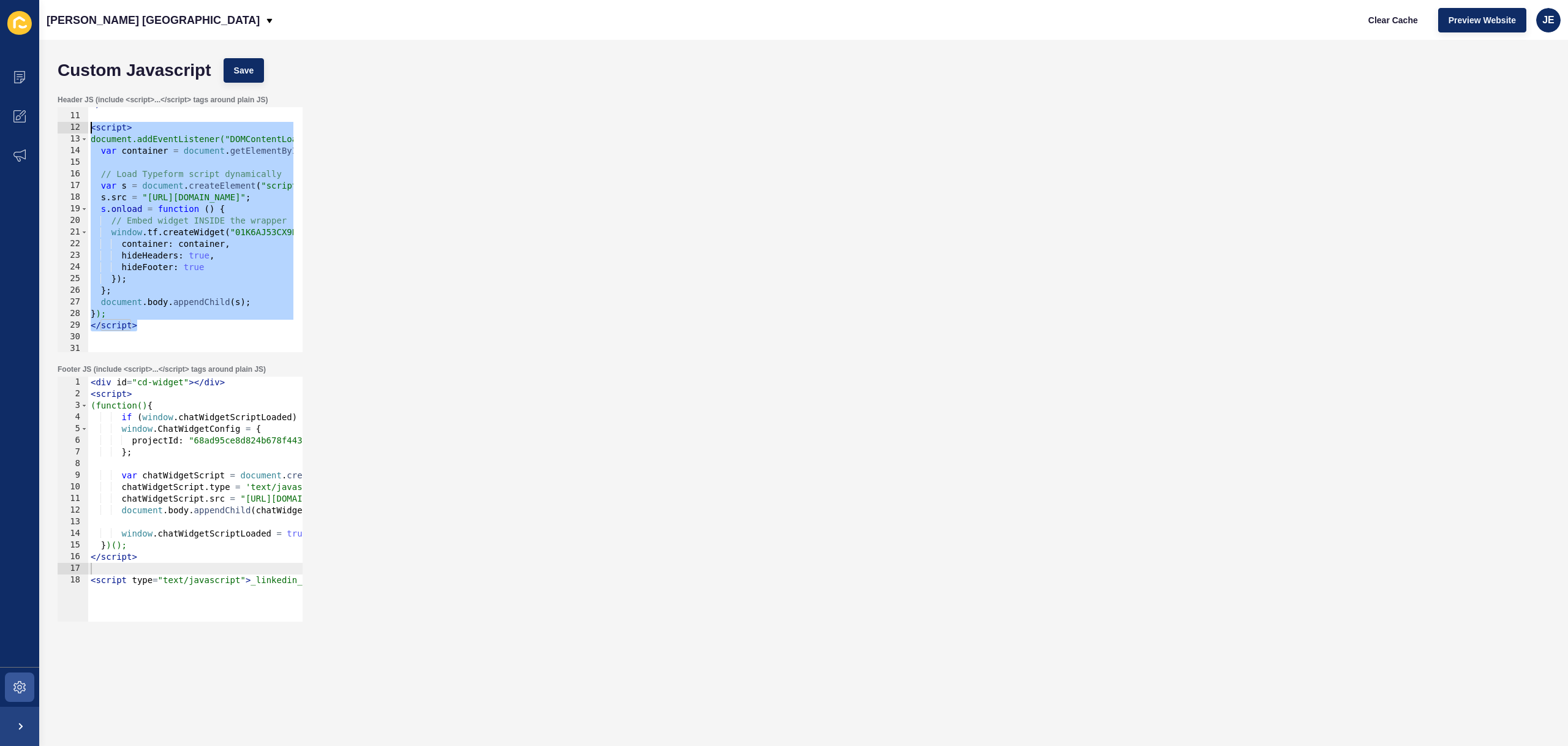
drag, startPoint x: 176, startPoint y: 329, endPoint x: 42, endPoint y: 132, distance: 238.3
click at [42, 132] on div "Custom Javascript Save Header JS (include <script>...</script> tags around plai…" at bounding box center [804, 393] width 1529 height 707
type textarea "<script> document.addEventListener("DOMContentLoaded", function () {"
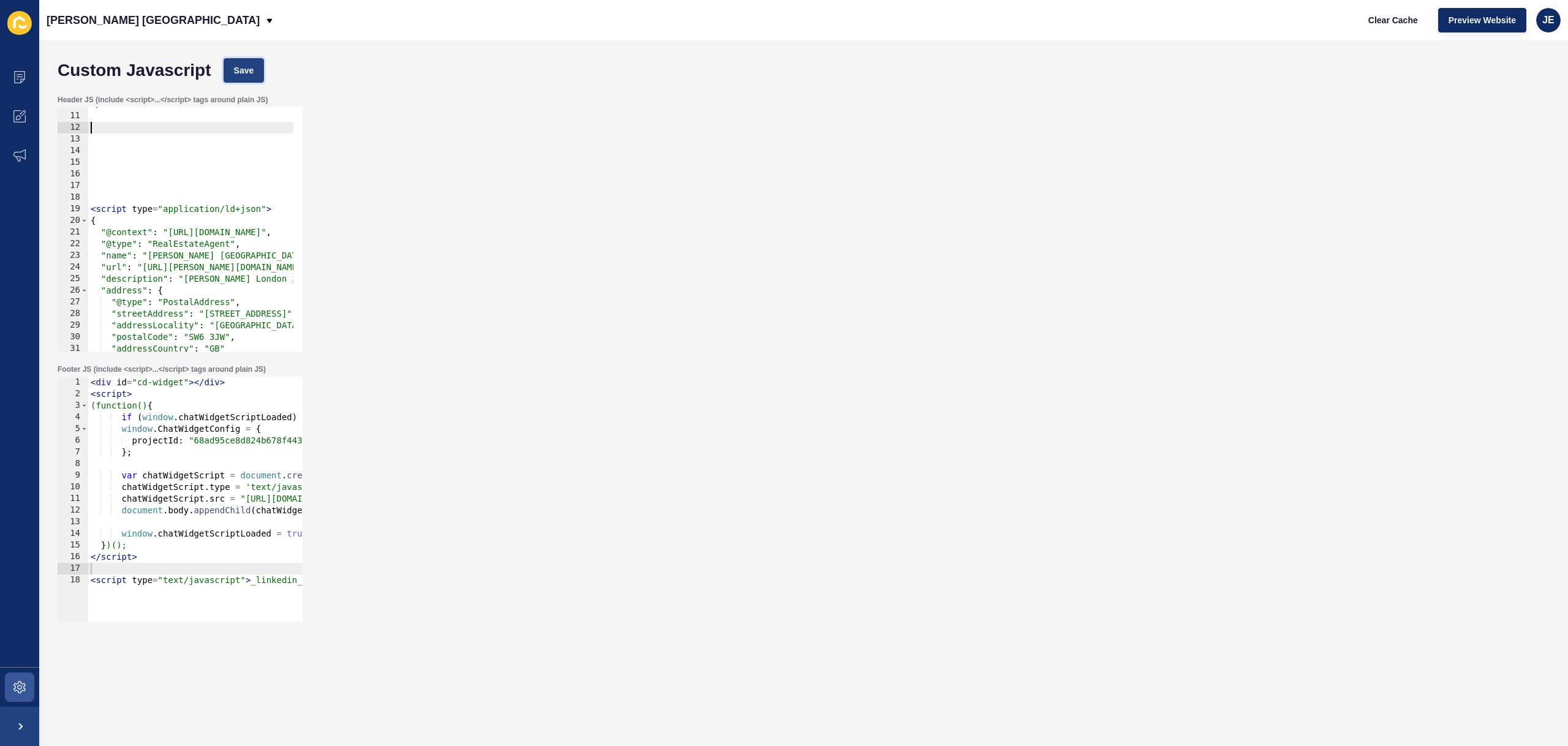
click at [238, 70] on span "Save" at bounding box center [244, 71] width 20 height 12
click at [213, 189] on div "</ div > < script type = "application/ld+json" > { "@context" : "https://schema…" at bounding box center [577, 228] width 978 height 259
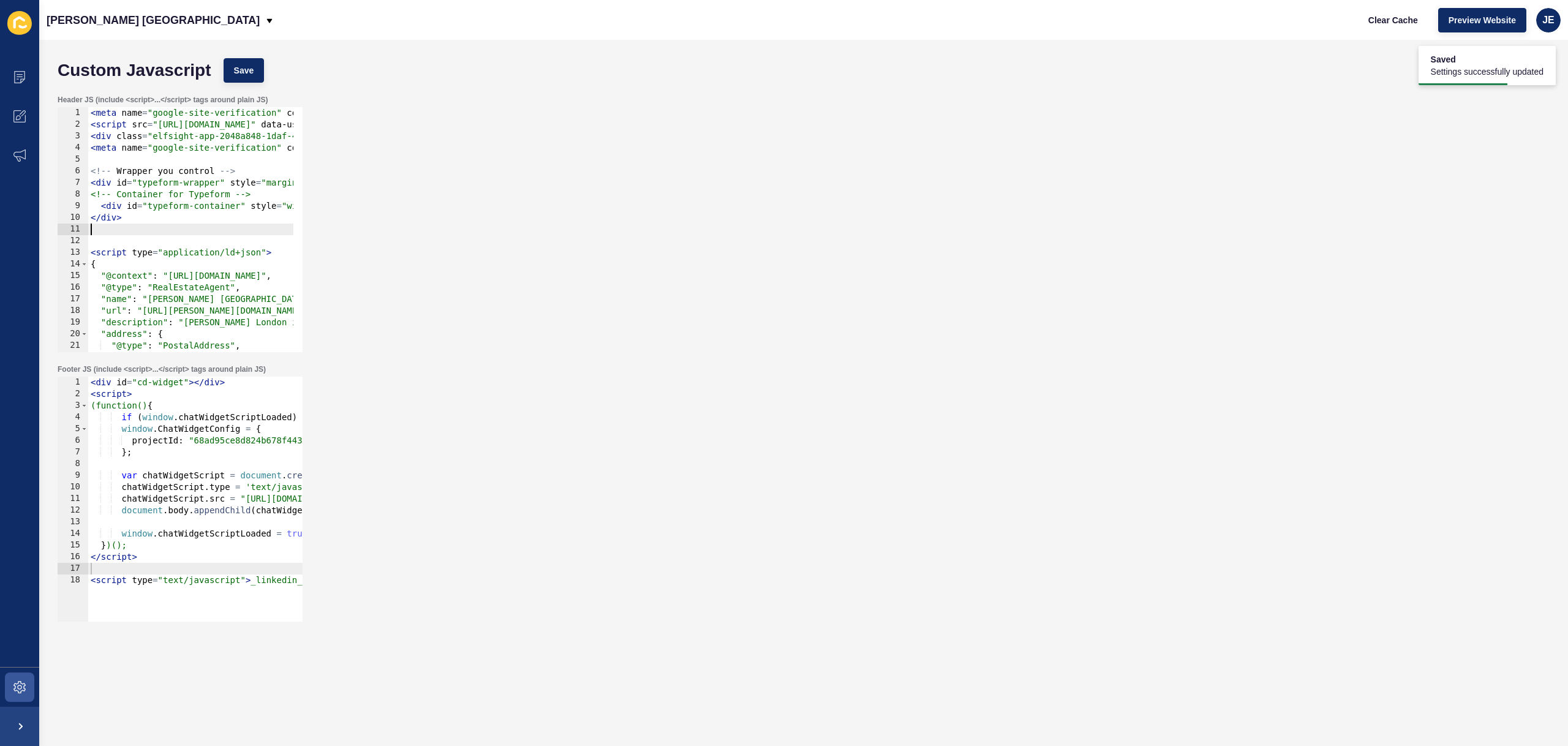
type textarea "</div>"
click at [257, 79] on button "Save" at bounding box center [244, 71] width 41 height 24
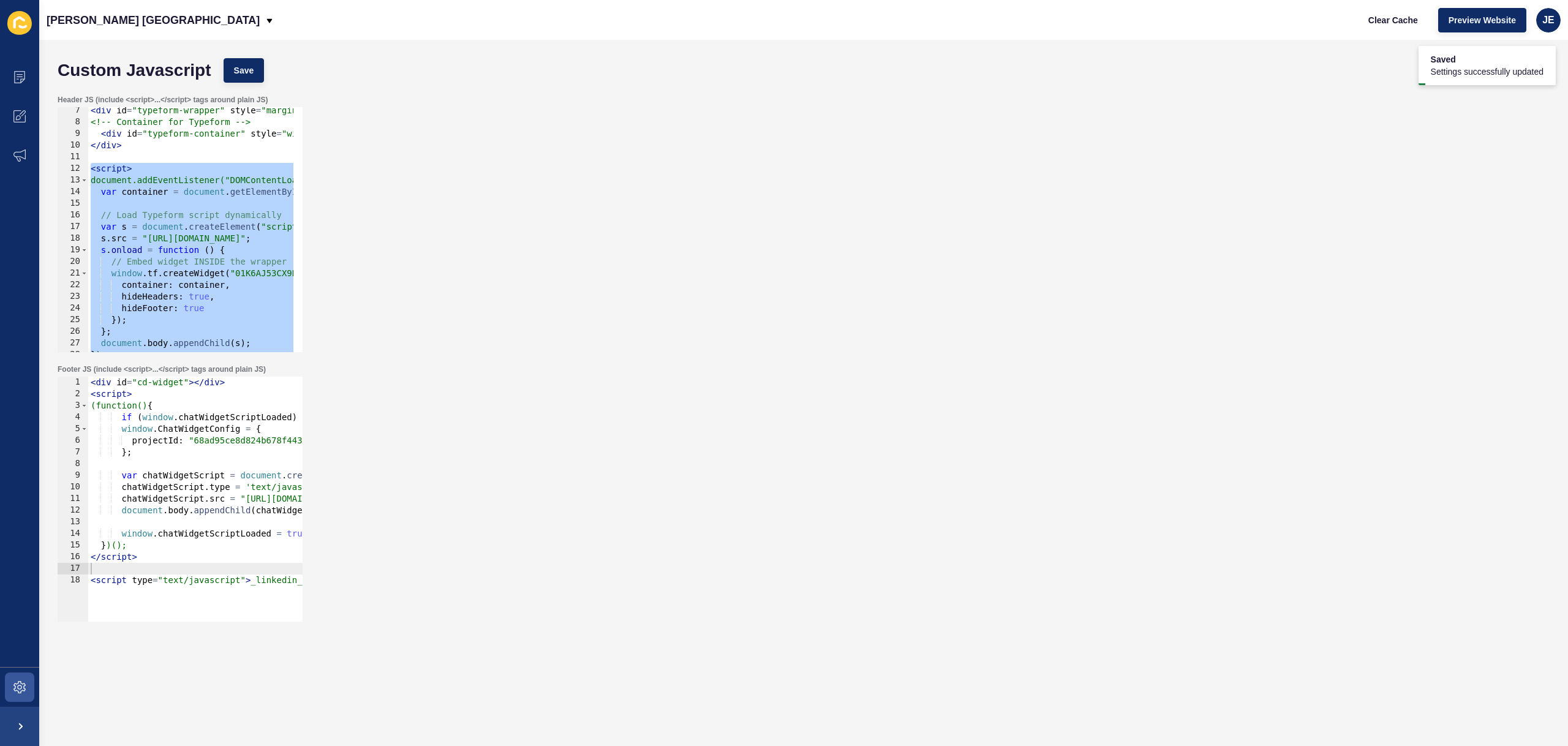
scroll to position [36, 0]
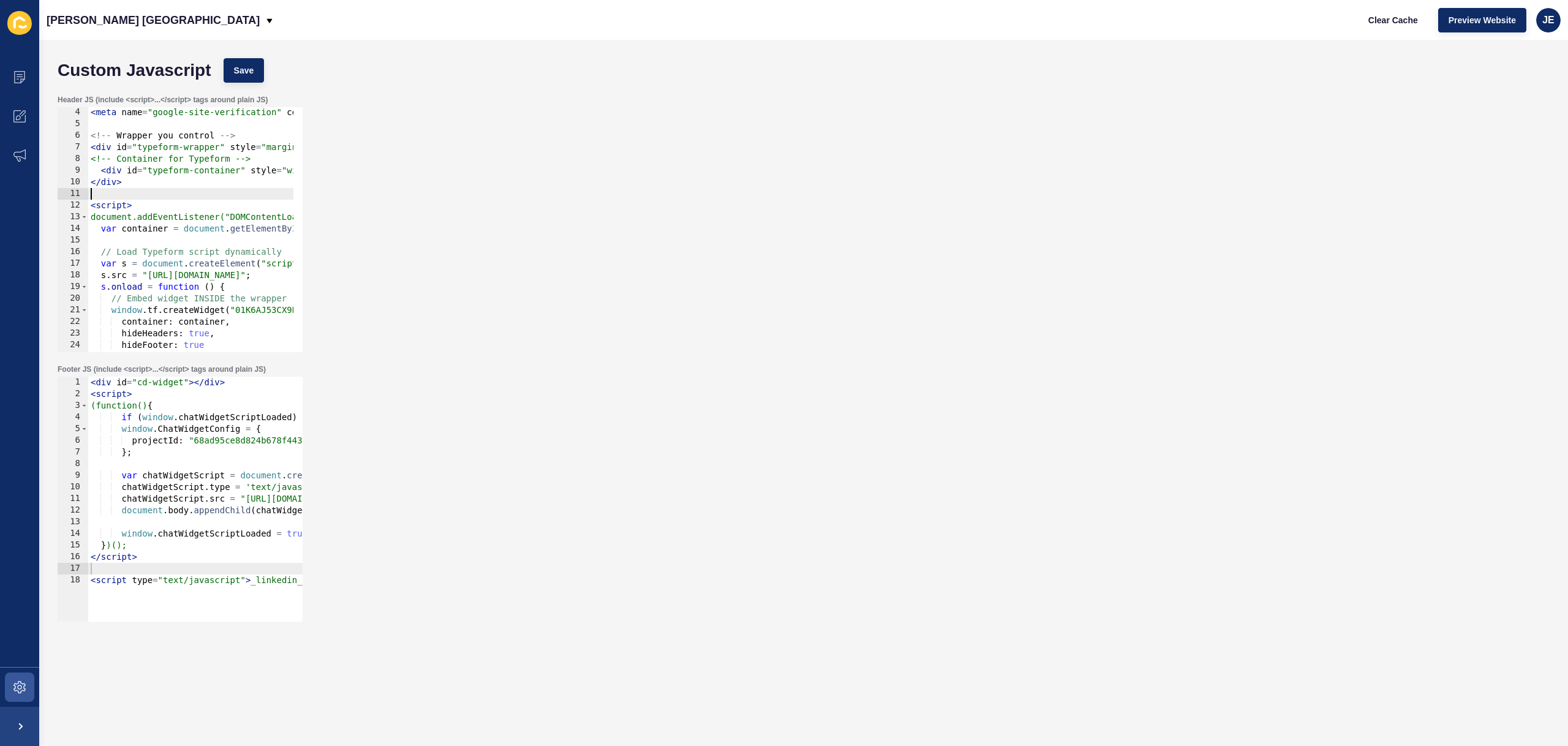
click at [168, 189] on div "< meta name = "google-site-verification" content = "nGSiDefqFLnZOwVpN5Qpub49O78…" at bounding box center [577, 236] width 978 height 259
drag, startPoint x: 152, startPoint y: 183, endPoint x: 67, endPoint y: 135, distance: 97.6
click at [67, 135] on div "4 5 6 7 8 9 10 11 12 13 14 15 16 17 18 19 20 21 22 23 24 25 26 < meta name = "g…" at bounding box center [180, 230] width 245 height 245
type textarea "<!-- Wrapper you control --> <div id="typeform-wrapper" style="margin-top:100px…"
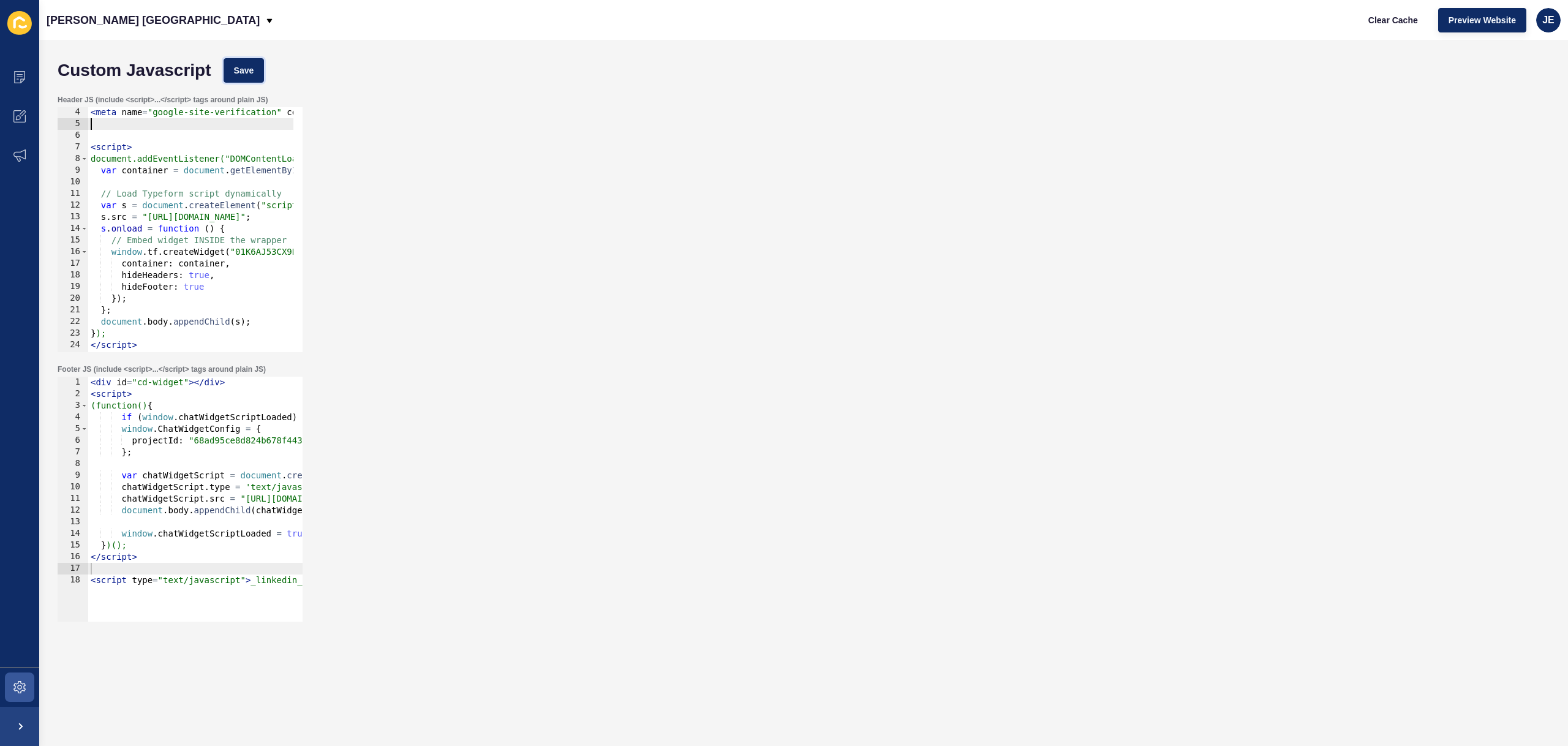
drag, startPoint x: 246, startPoint y: 74, endPoint x: 340, endPoint y: 72, distance: 94.0
click at [246, 74] on span "Save" at bounding box center [244, 71] width 20 height 12
click at [1377, 24] on span "Clear Cache" at bounding box center [1393, 20] width 50 height 12
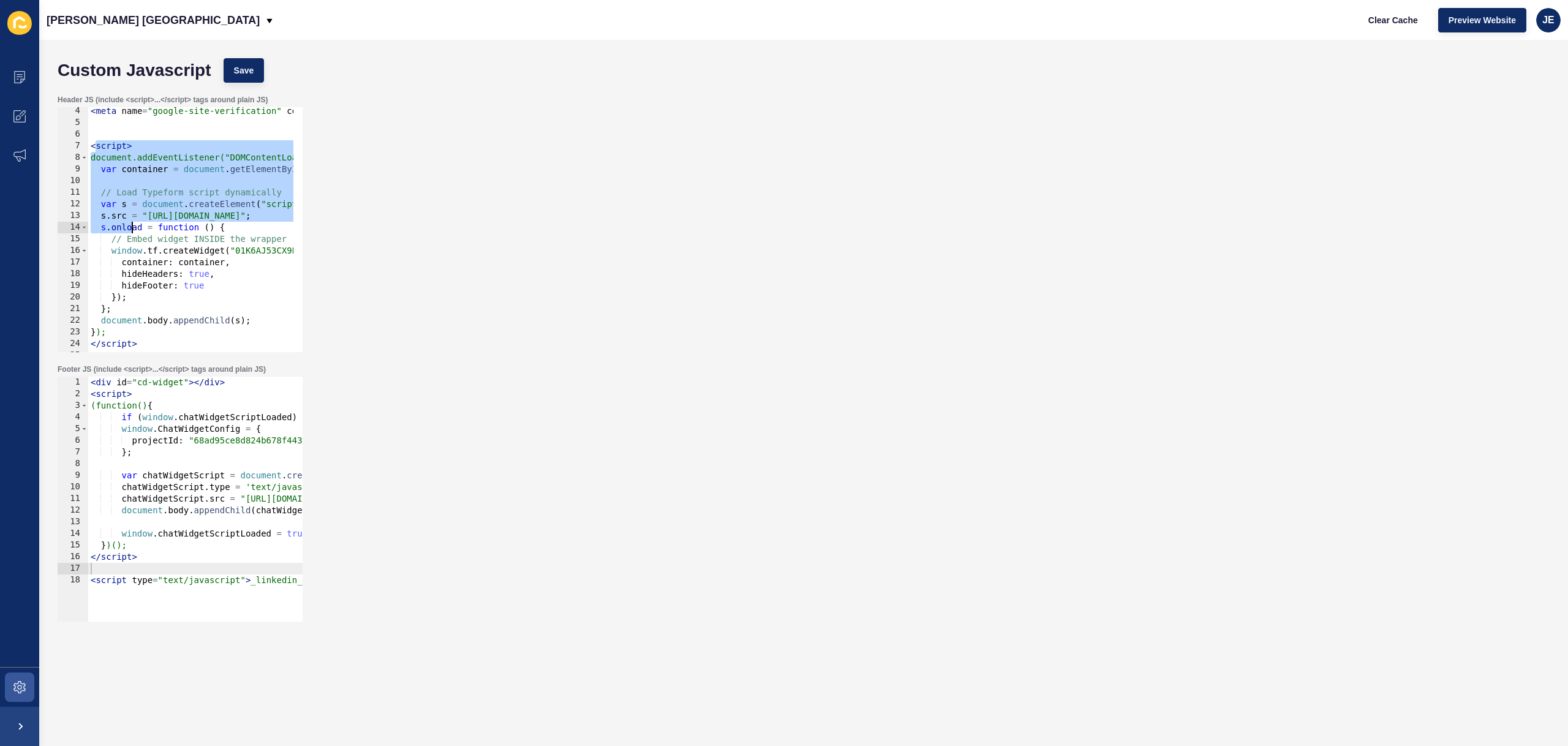
scroll to position [73, 0]
drag, startPoint x: 93, startPoint y: 183, endPoint x: 131, endPoint y: 238, distance: 66.9
click at [131, 238] on div "< meta name = "google-site-verification" content = "nGSiDefqFLnZOwVpN5Qpub49O78…" at bounding box center [577, 234] width 978 height 259
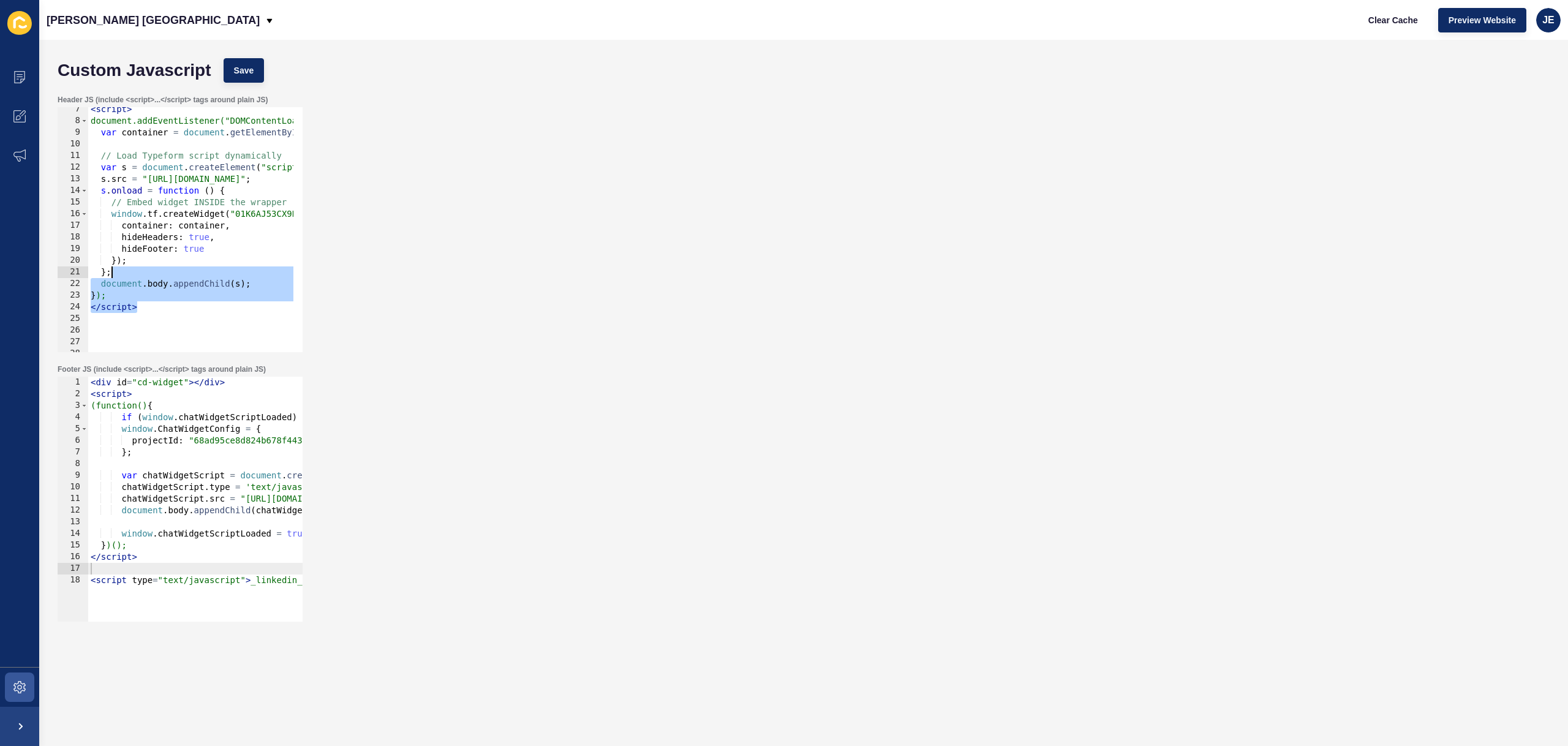
scroll to position [0, 0]
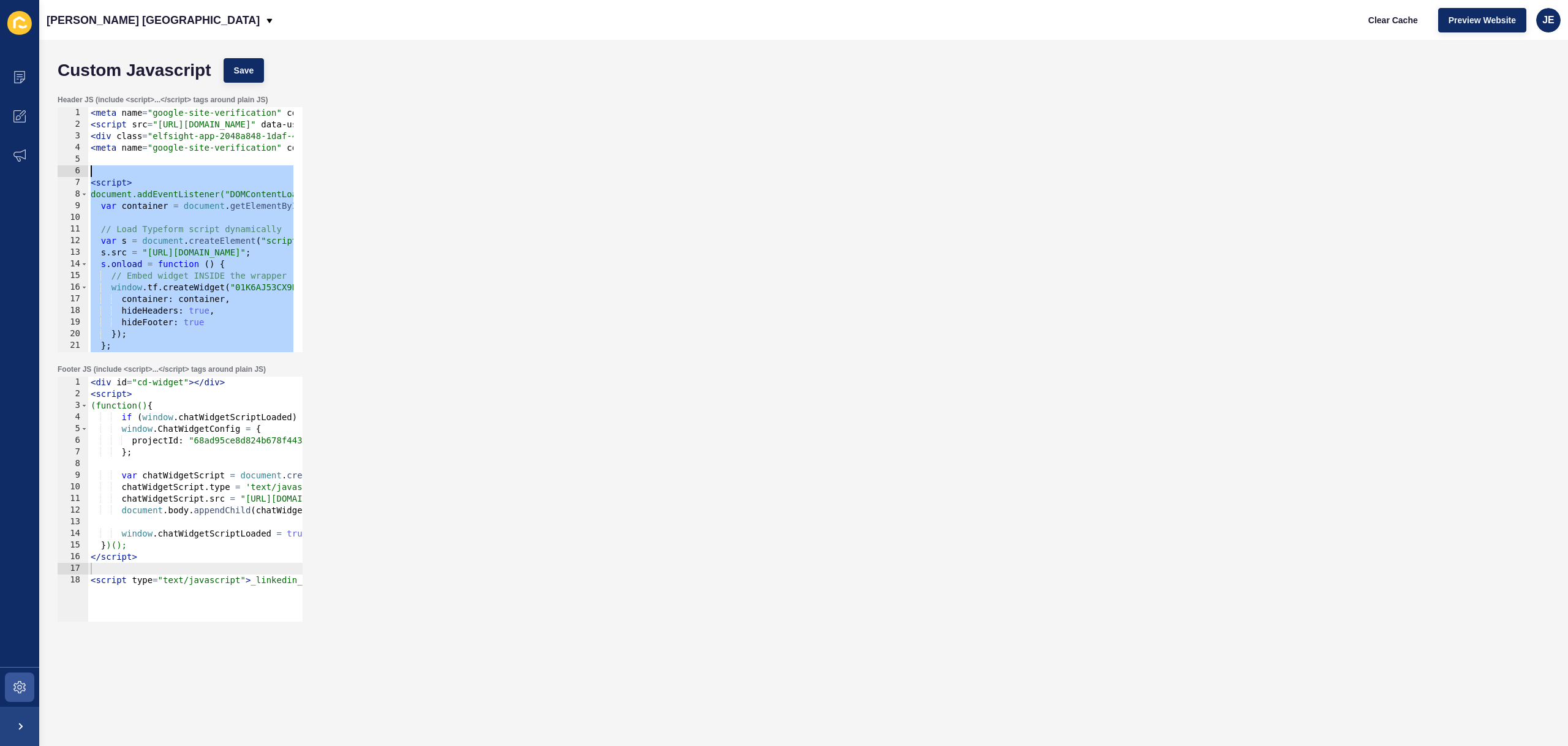
drag, startPoint x: 144, startPoint y: 313, endPoint x: 63, endPoint y: 173, distance: 161.7
click at [63, 173] on div "container: container, hideHeaders: true, 1 2 3 4 5 6 7 8 9 10 11 12 13 14 15 16…" at bounding box center [180, 230] width 245 height 245
paste textarea "</"
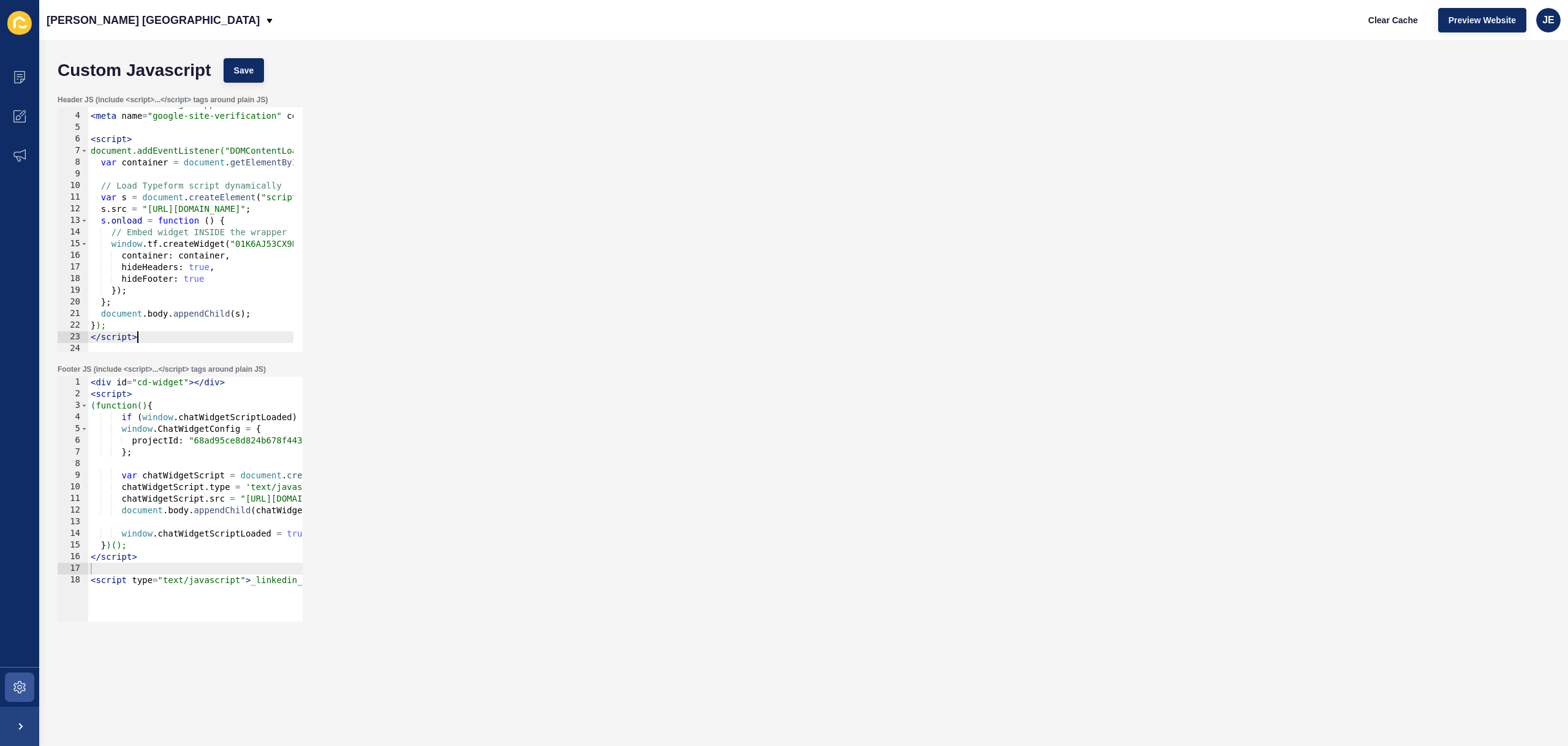
scroll to position [32, 0]
click at [247, 65] on span "Save" at bounding box center [244, 71] width 20 height 12
click at [1383, 22] on span "Clear Cache" at bounding box center [1393, 20] width 50 height 12
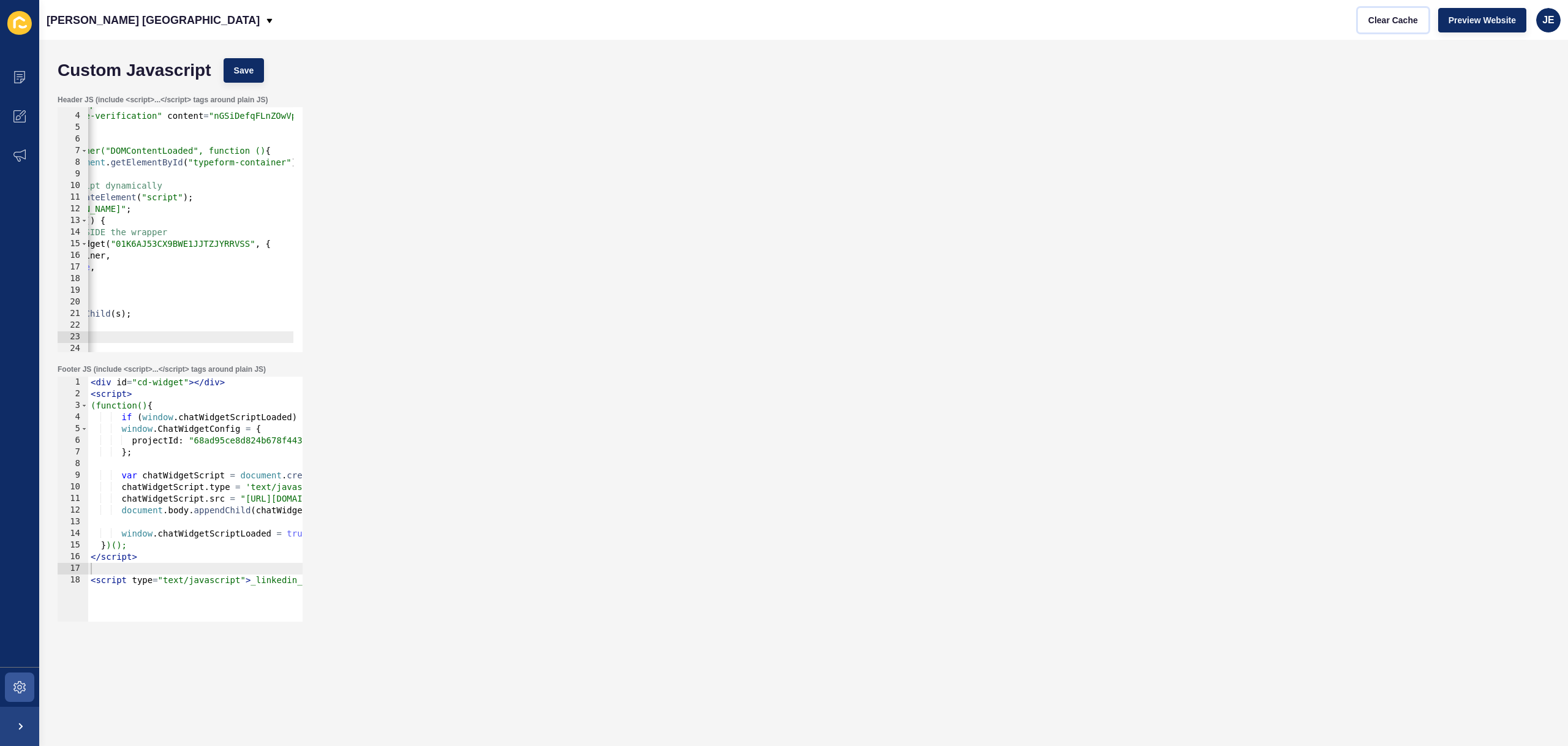
scroll to position [0, 99]
click at [219, 253] on div "< div class = "elfsight-app-2048a848-1daf-4fb0-9292-f3d8edb7de41" > </ div > < …" at bounding box center [478, 228] width 978 height 259
click at [219, 252] on div "< div class = "elfsight-app-2048a848-1daf-4fb0-9292-f3d8edb7de41" > </ div > < …" at bounding box center [478, 228] width 978 height 259
click at [221, 245] on div "< div class = "elfsight-app-2048a848-1daf-4fb0-9292-f3d8edb7de41" > </ div > < …" at bounding box center [478, 228] width 978 height 259
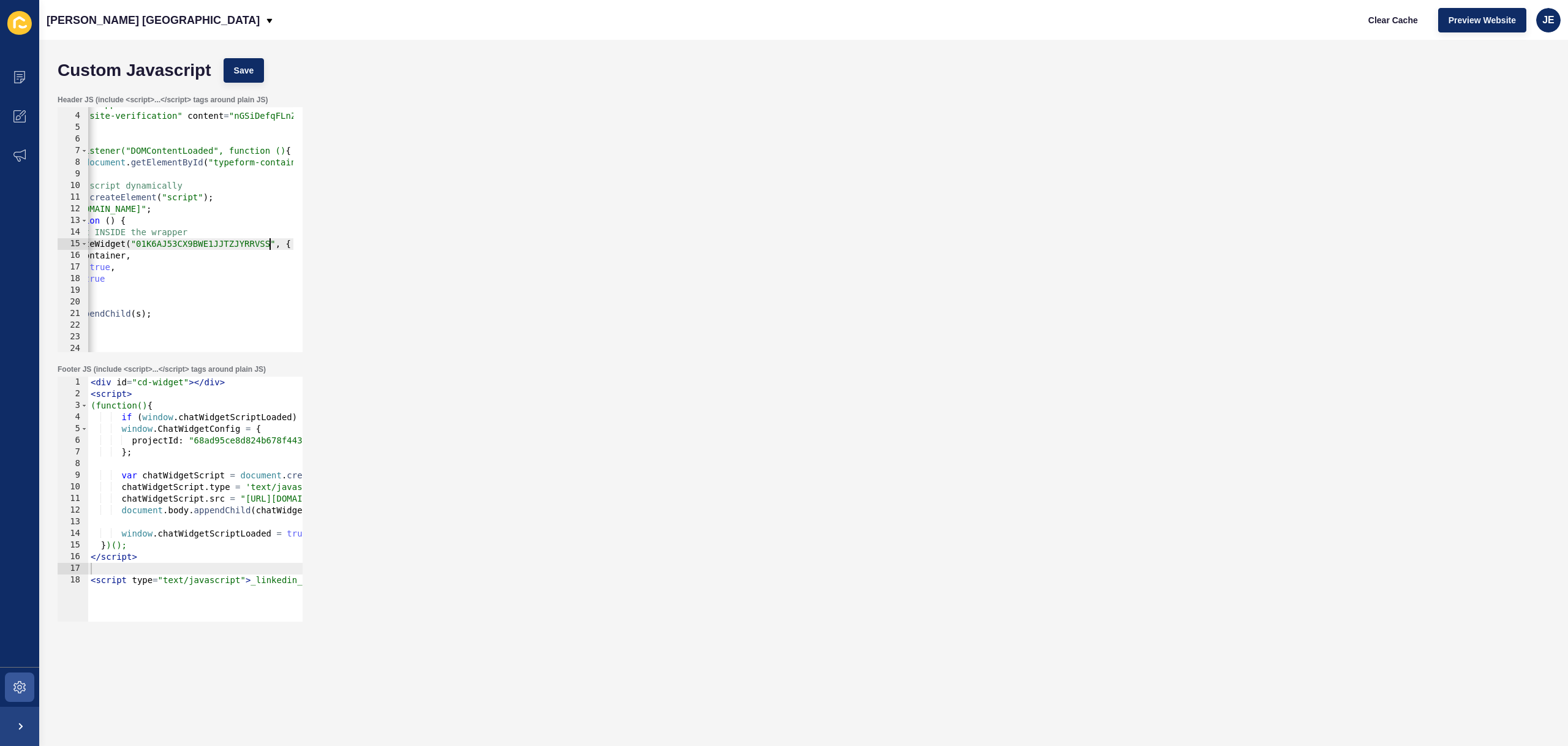
click at [249, 56] on div "Custom Javascript Save" at bounding box center [804, 71] width 1504 height 37
click at [247, 78] on button "Save" at bounding box center [244, 71] width 41 height 24
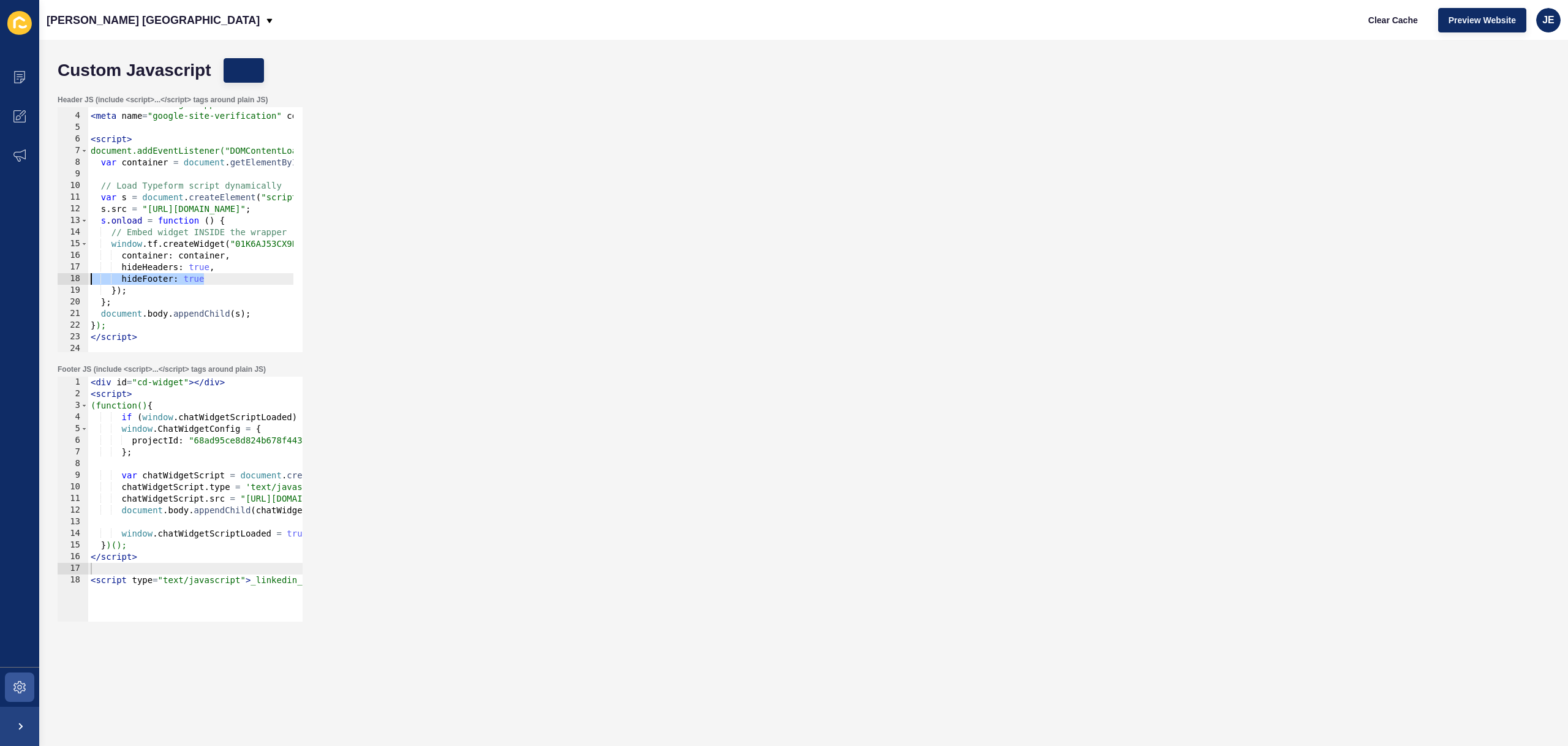
drag, startPoint x: 124, startPoint y: 281, endPoint x: 48, endPoint y: 277, distance: 76.1
click at [48, 277] on div "Custom Javascript Save Header JS (include <script>...</script> tags around plai…" at bounding box center [804, 393] width 1529 height 707
click at [1397, 23] on span "Clear Cache" at bounding box center [1393, 20] width 50 height 12
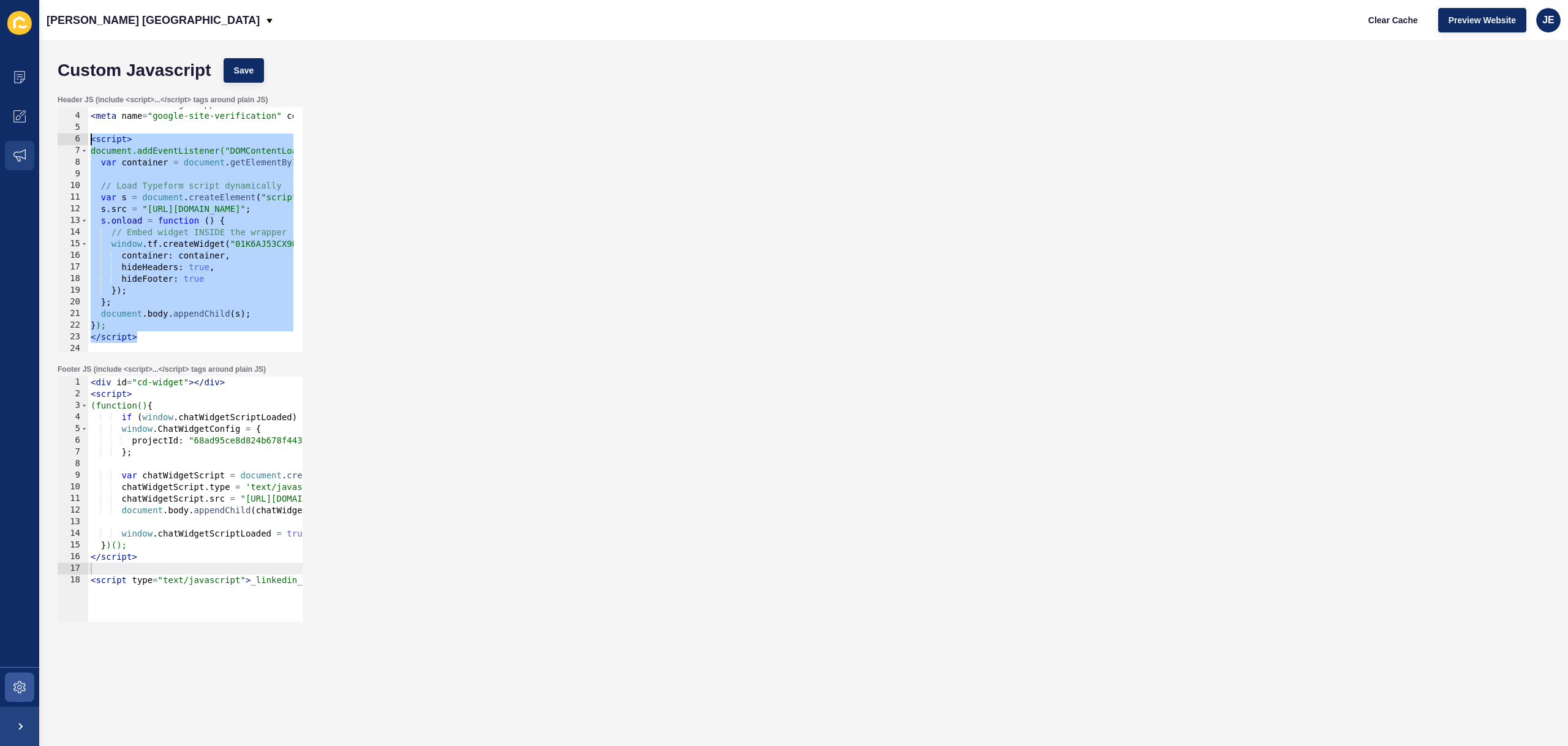
drag, startPoint x: 143, startPoint y: 338, endPoint x: 28, endPoint y: 143, distance: 226.4
click at [28, 143] on div "Content Appearance Marketing Settings Jefferies London Clear Cache Preview Webs…" at bounding box center [784, 373] width 1568 height 746
paste textarea "/script>"
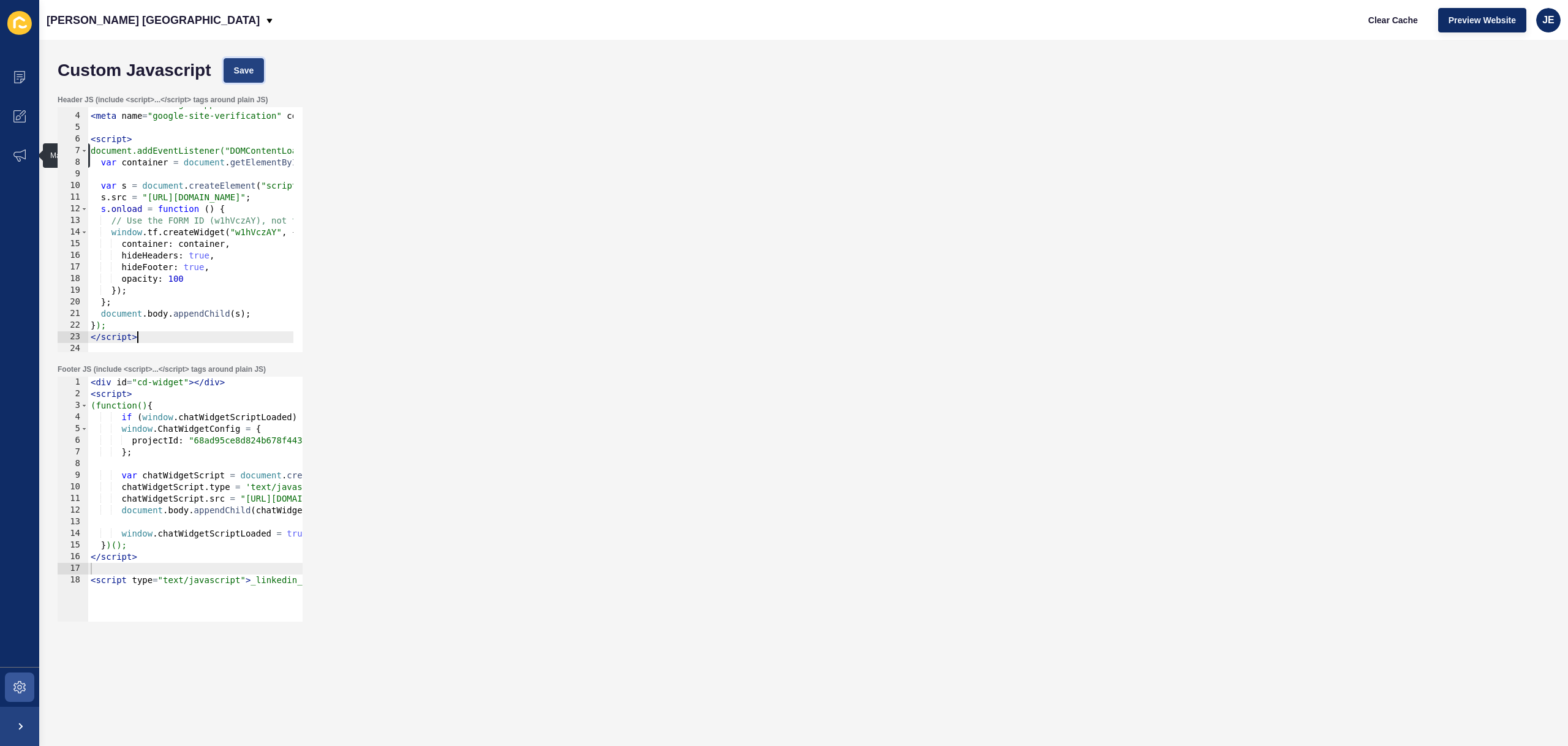
click at [254, 75] on button "Save" at bounding box center [244, 71] width 41 height 24
click at [1377, 19] on span "Clear Cache" at bounding box center [1393, 20] width 50 height 12
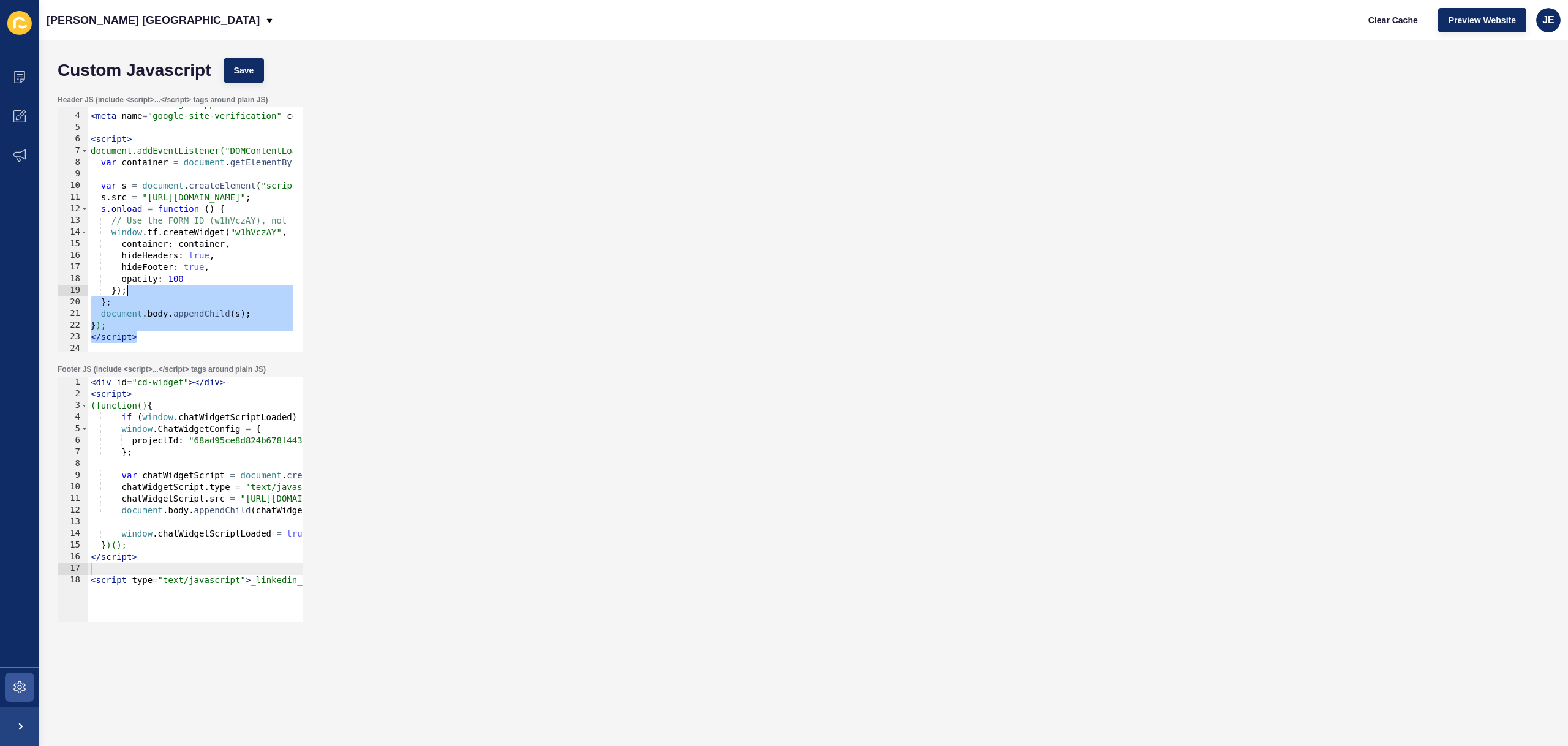
scroll to position [32, 0]
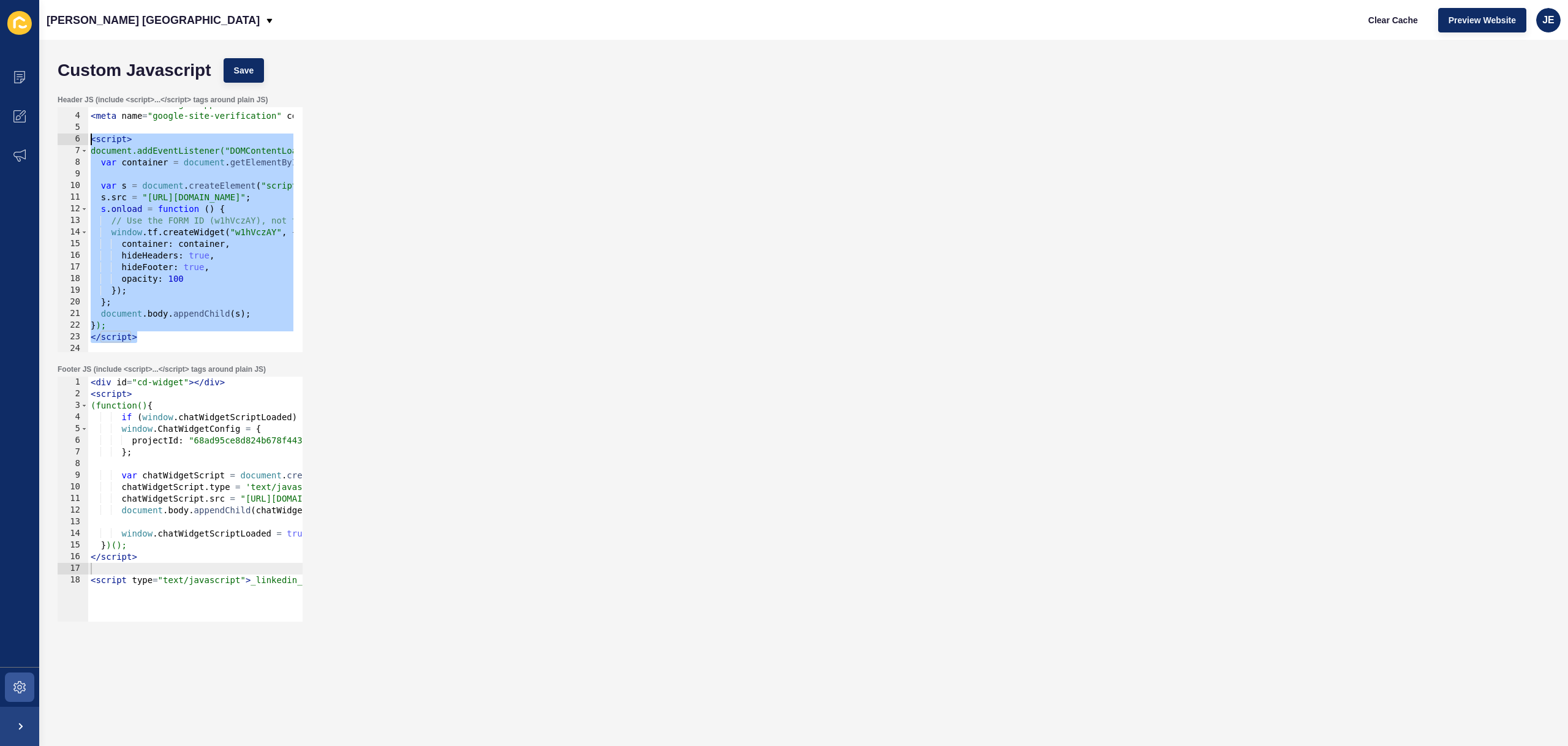
drag, startPoint x: 159, startPoint y: 254, endPoint x: 87, endPoint y: 142, distance: 133.1
click at [87, 142] on div "</script> 3 4 5 6 7 8 9 10 11 12 13 14 15 16 17 18 19 20 21 22 23 24 25 26 < di…" at bounding box center [180, 230] width 245 height 245
paste textarea "/script>"
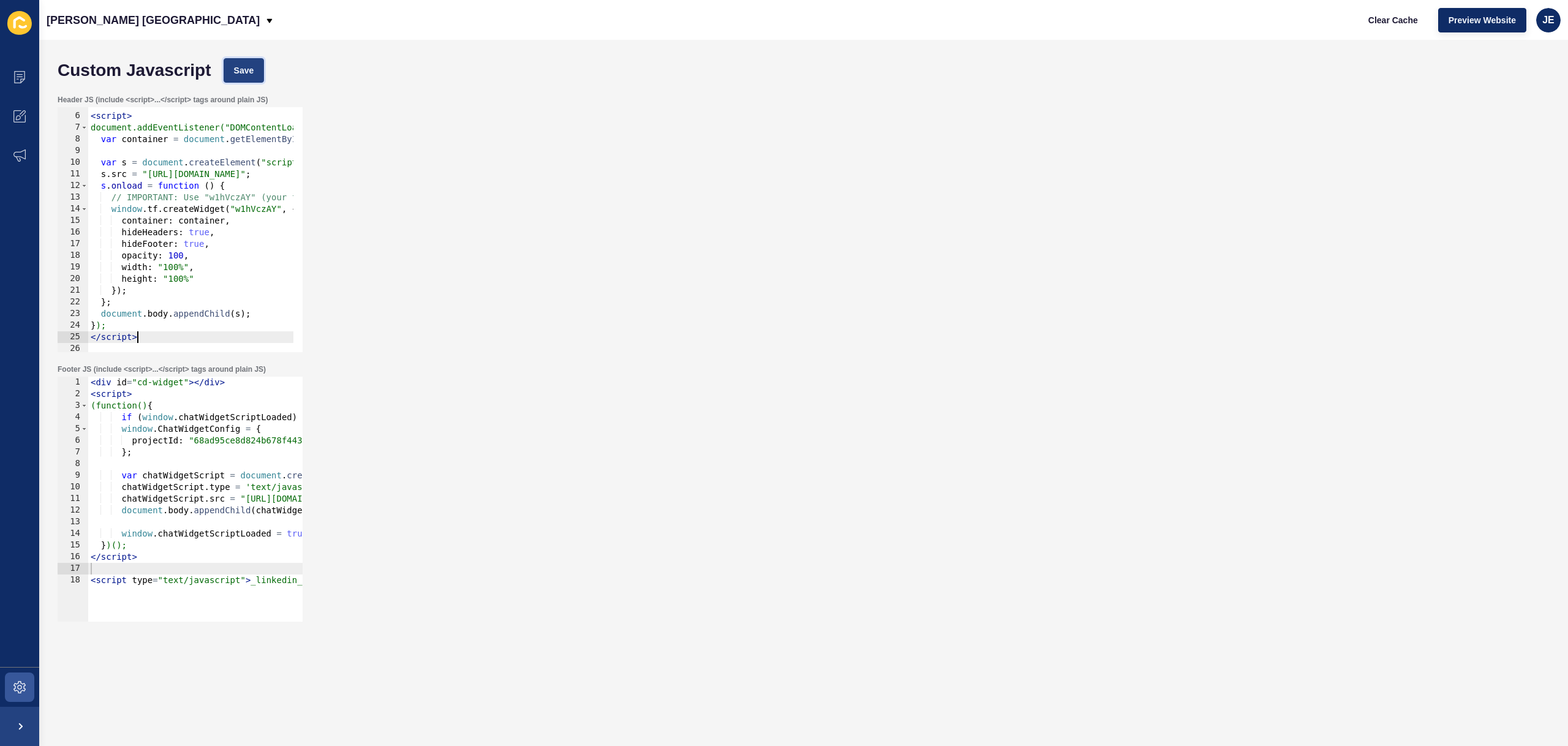
click at [246, 77] on button "Save" at bounding box center [244, 71] width 41 height 24
click at [1396, 27] on button "Clear Cache" at bounding box center [1393, 20] width 71 height 24
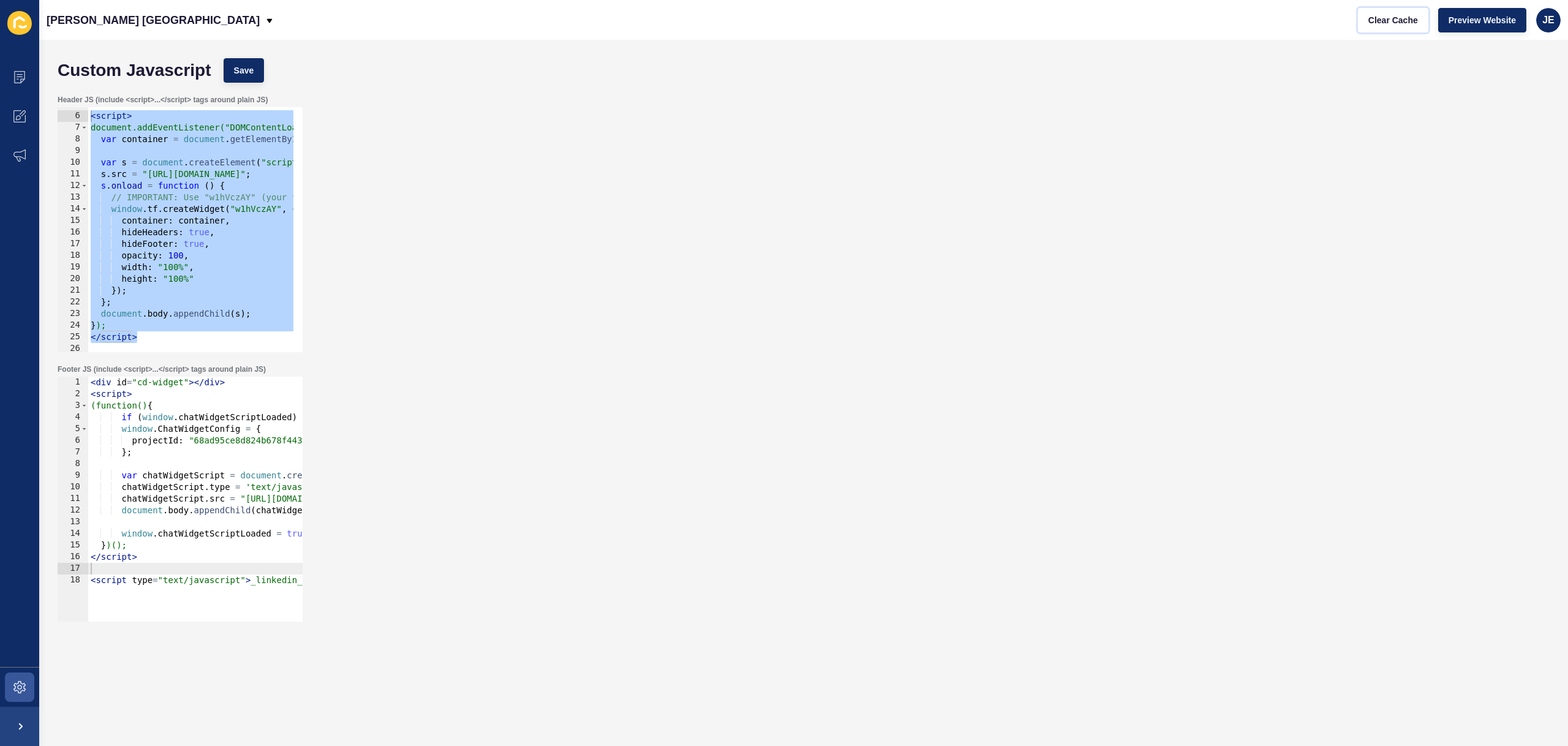
drag, startPoint x: 140, startPoint y: 320, endPoint x: 70, endPoint y: 116, distance: 215.7
click at [70, 116] on div "</script> 5 6 7 8 9 10 11 12 13 14 15 16 17 18 19 20 21 22 23 24 25 26 27 28 < …" at bounding box center [180, 230] width 245 height 245
click at [181, 300] on div "< script > document.addEventListener("DOMContentLoaded", function () { var cont…" at bounding box center [577, 228] width 978 height 259
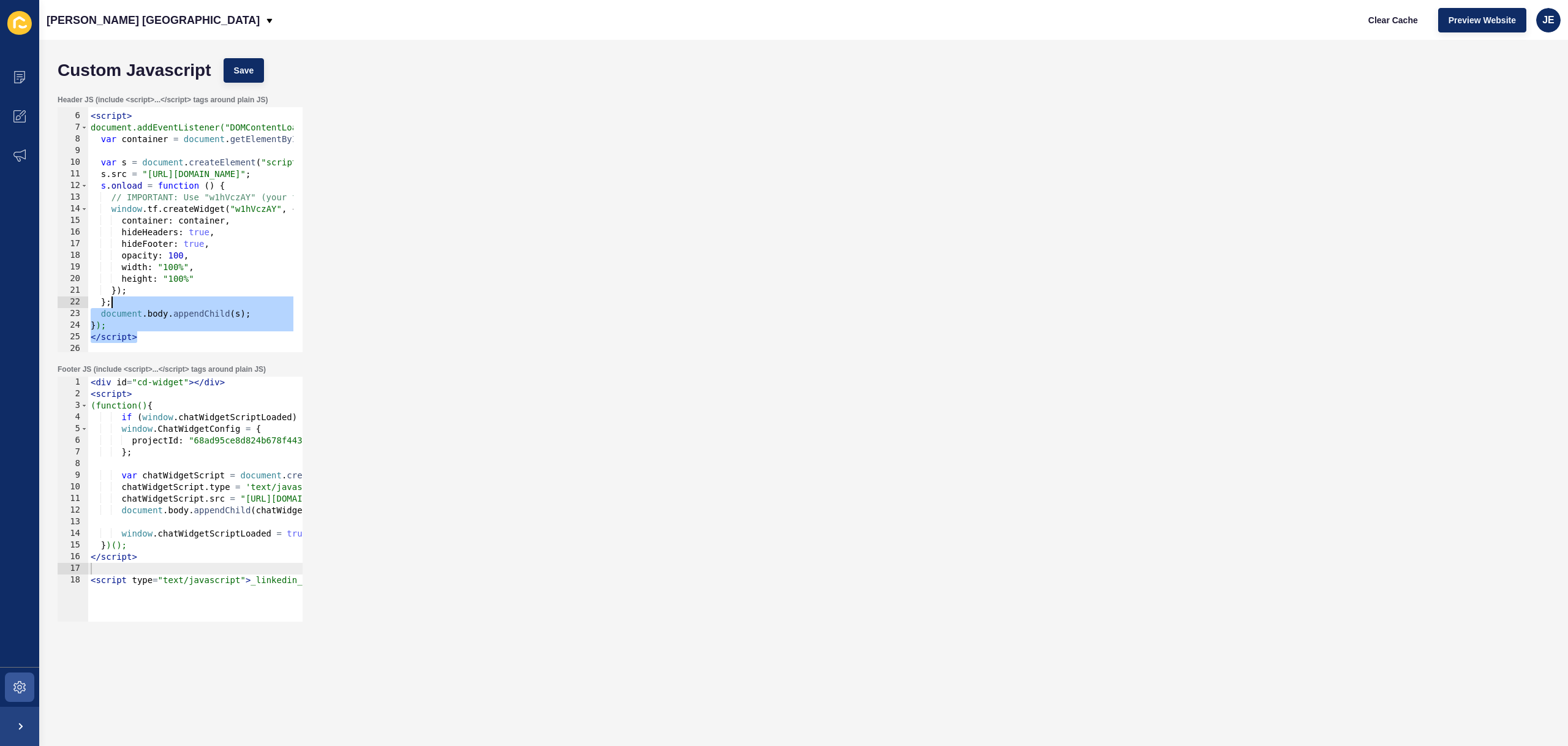
scroll to position [0, 0]
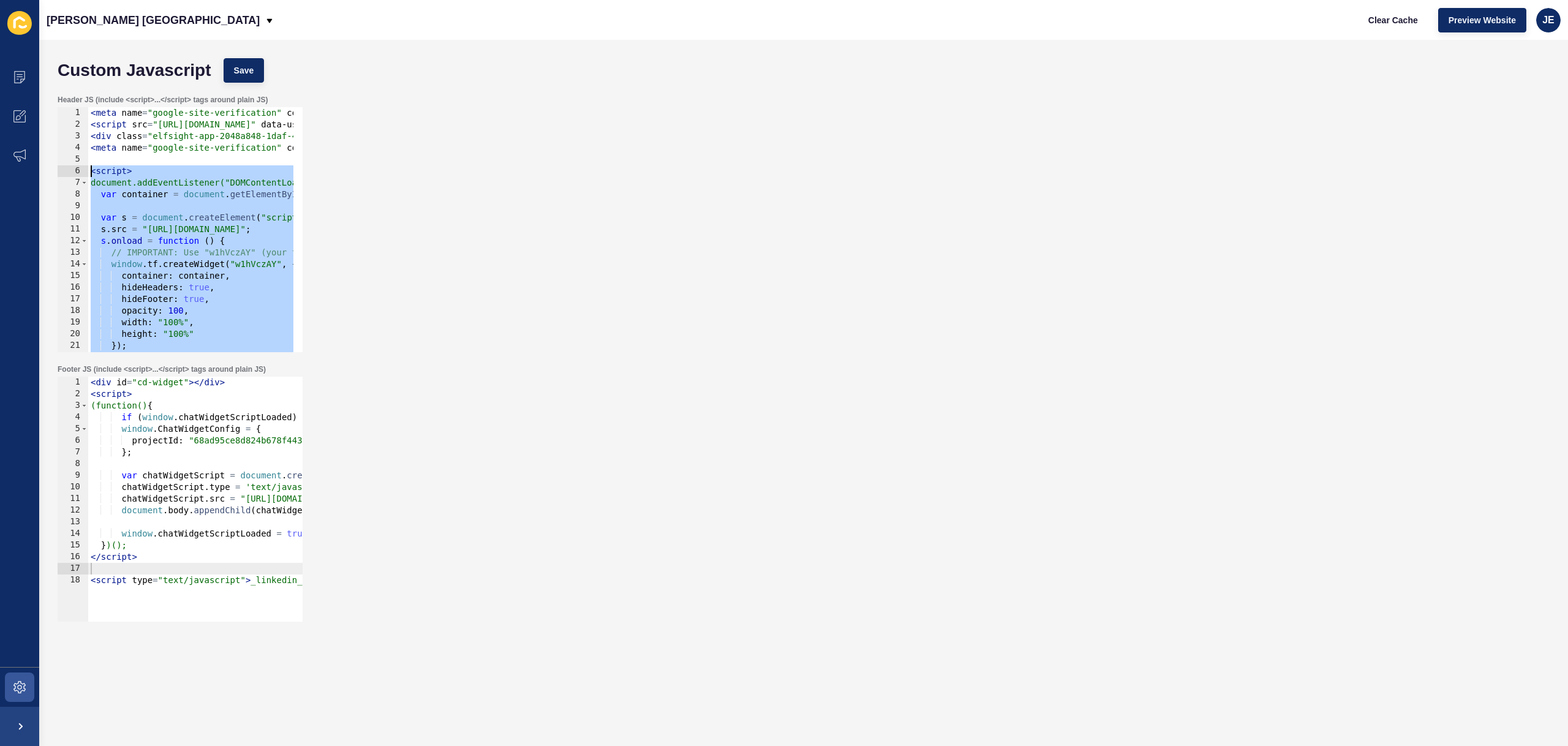
drag, startPoint x: 161, startPoint y: 333, endPoint x: 60, endPoint y: 177, distance: 185.8
click at [60, 177] on div "}; 1 2 3 4 5 6 7 8 9 10 11 12 13 14 15 16 17 18 19 20 21 22 23 < meta name = "g…" at bounding box center [180, 230] width 245 height 245
paste textarea "/script>"
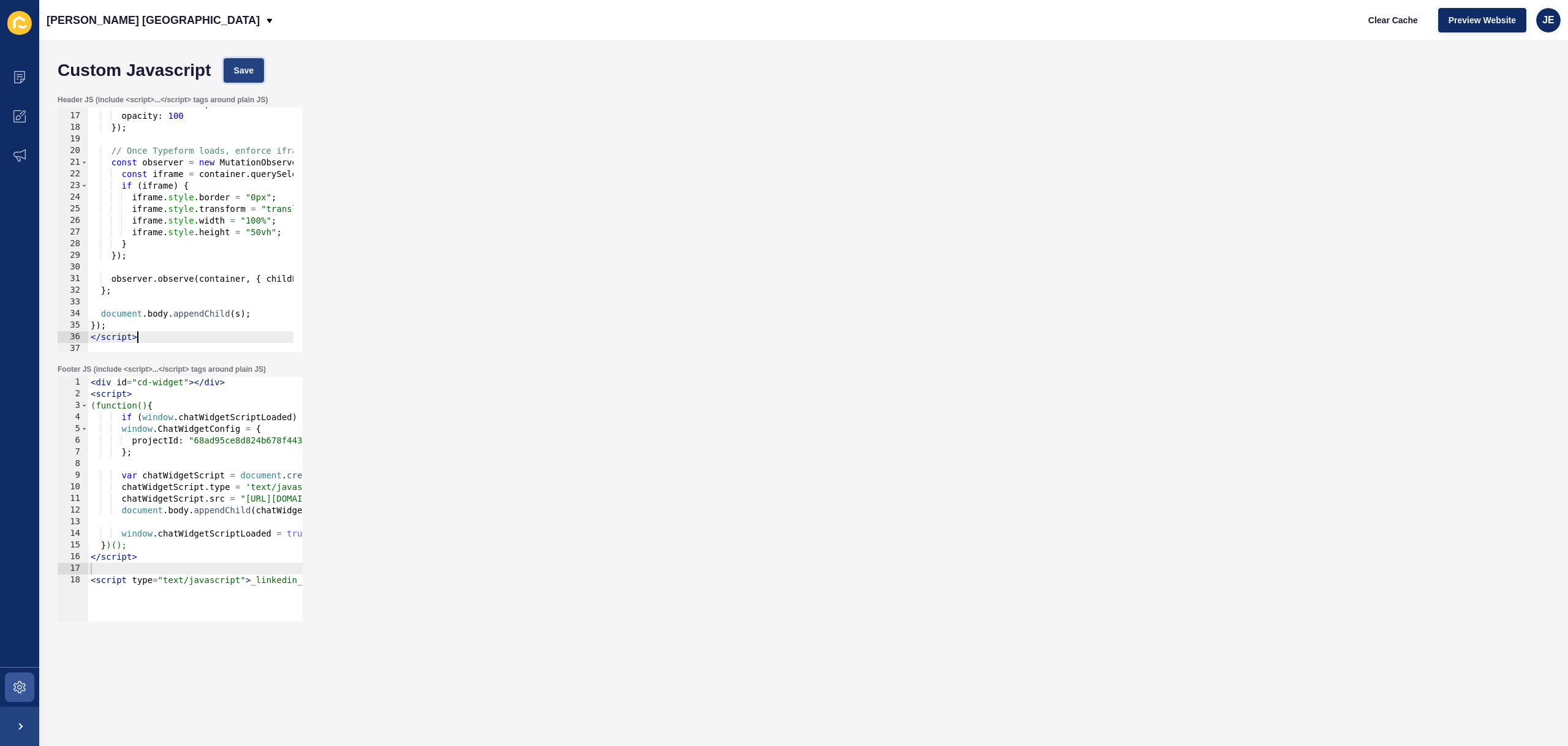
click at [236, 66] on span "Save" at bounding box center [244, 71] width 20 height 12
click at [1398, 22] on span "Clear Cache" at bounding box center [1393, 20] width 50 height 12
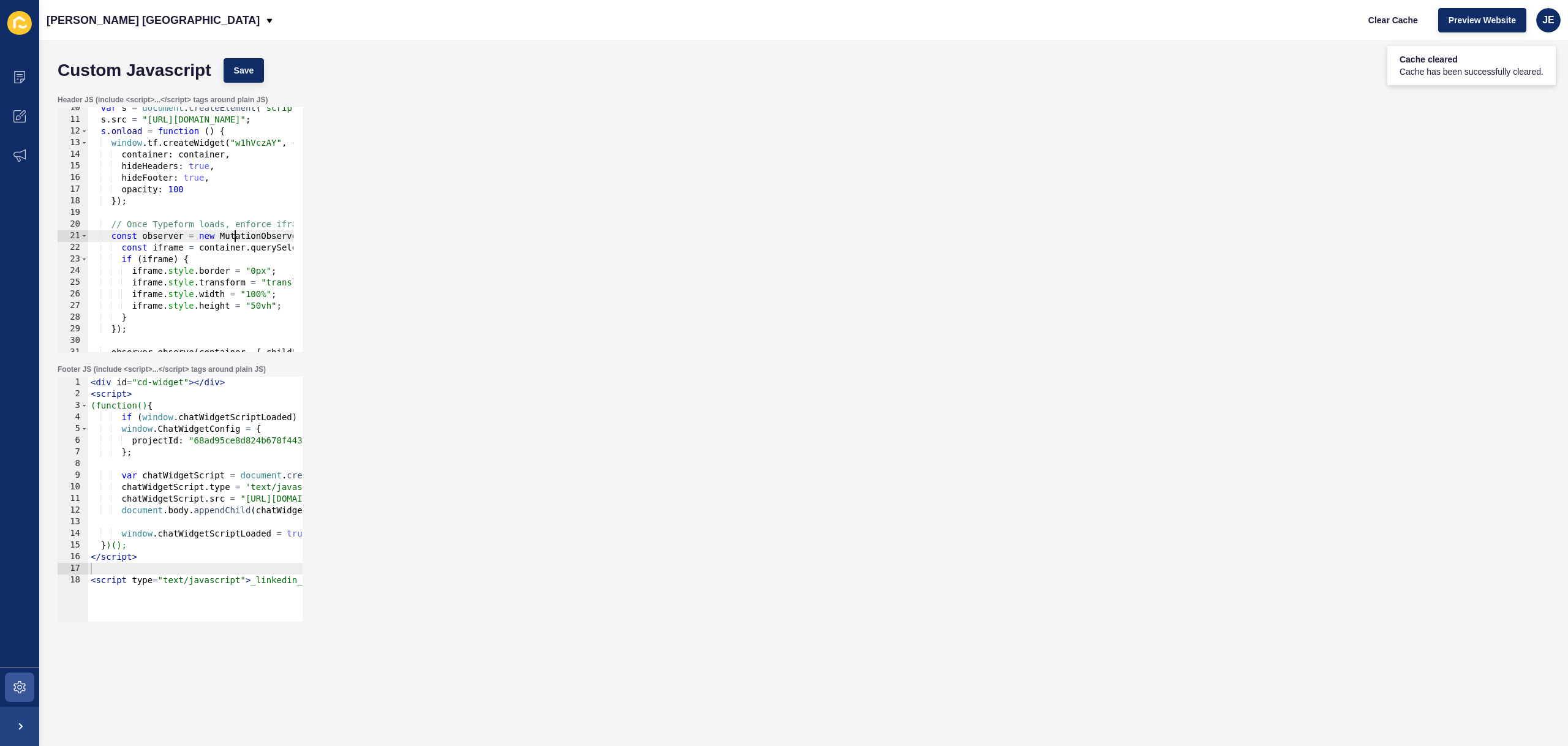
scroll to position [0, 54]
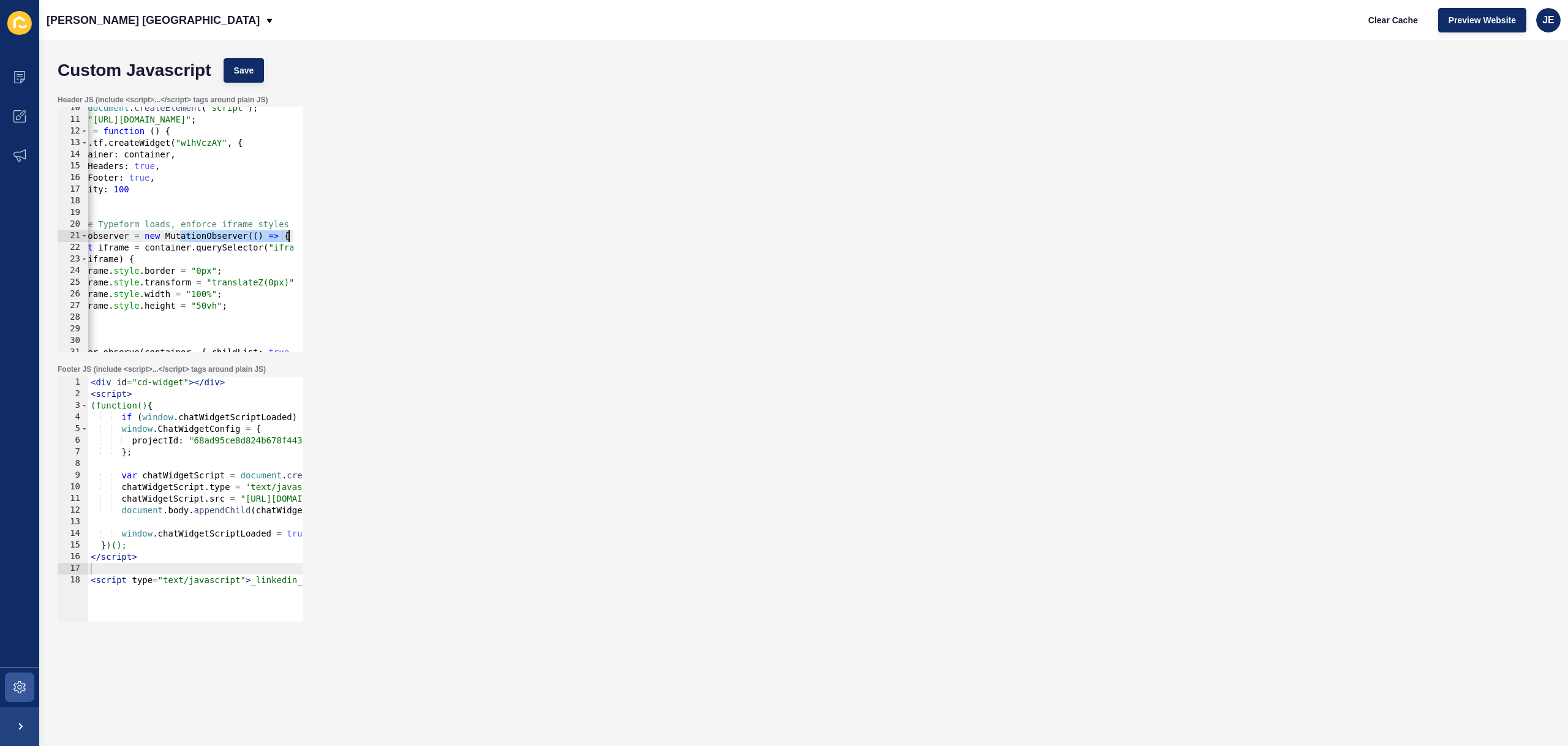
drag, startPoint x: 233, startPoint y: 240, endPoint x: 314, endPoint y: 238, distance: 81.0
click at [314, 238] on div "Header JS (include <script>...</script> tags around plain JS) const observer = …" at bounding box center [804, 224] width 1504 height 270
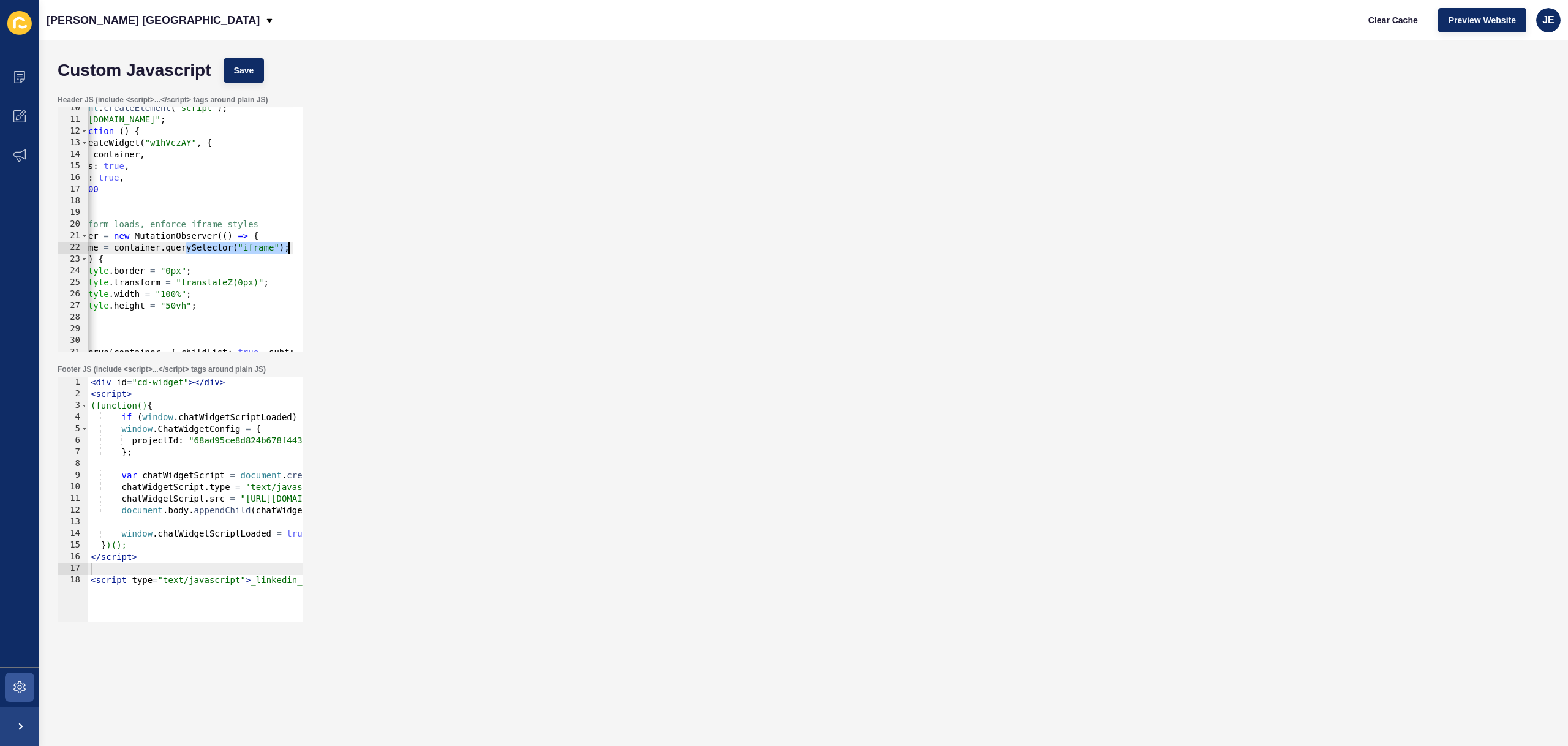
drag, startPoint x: 215, startPoint y: 251, endPoint x: 301, endPoint y: 253, distance: 86.0
click at [301, 253] on div "const observer = new MutationObserver(() => { 10 11 12 13 14 15 16 17 18 19 20 …" at bounding box center [180, 230] width 245 height 245
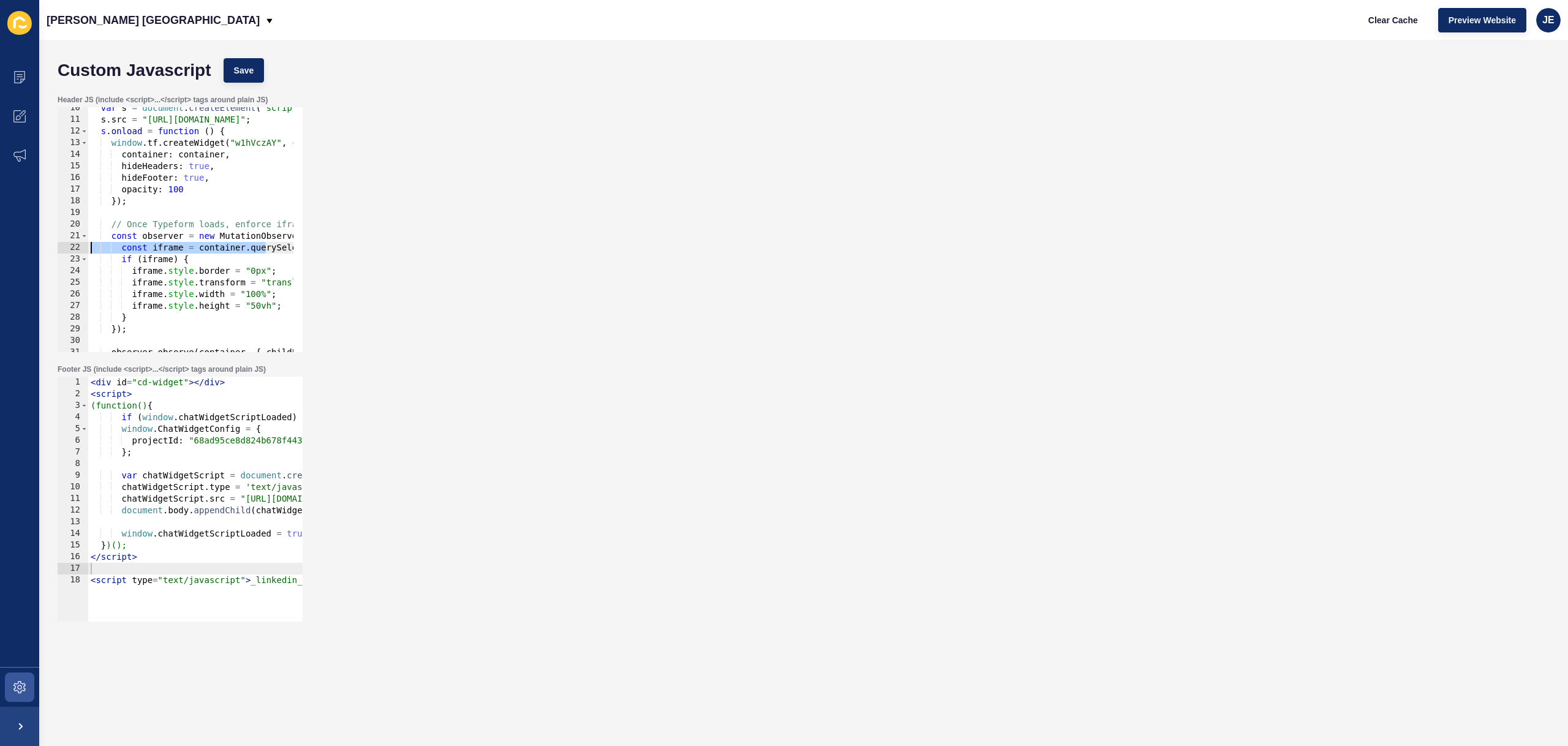
drag, startPoint x: 183, startPoint y: 251, endPoint x: 37, endPoint y: 244, distance: 146.2
click at [37, 244] on div "Content Appearance Marketing Settings Jefferies London Clear Cache Preview Webs…" at bounding box center [784, 373] width 1568 height 746
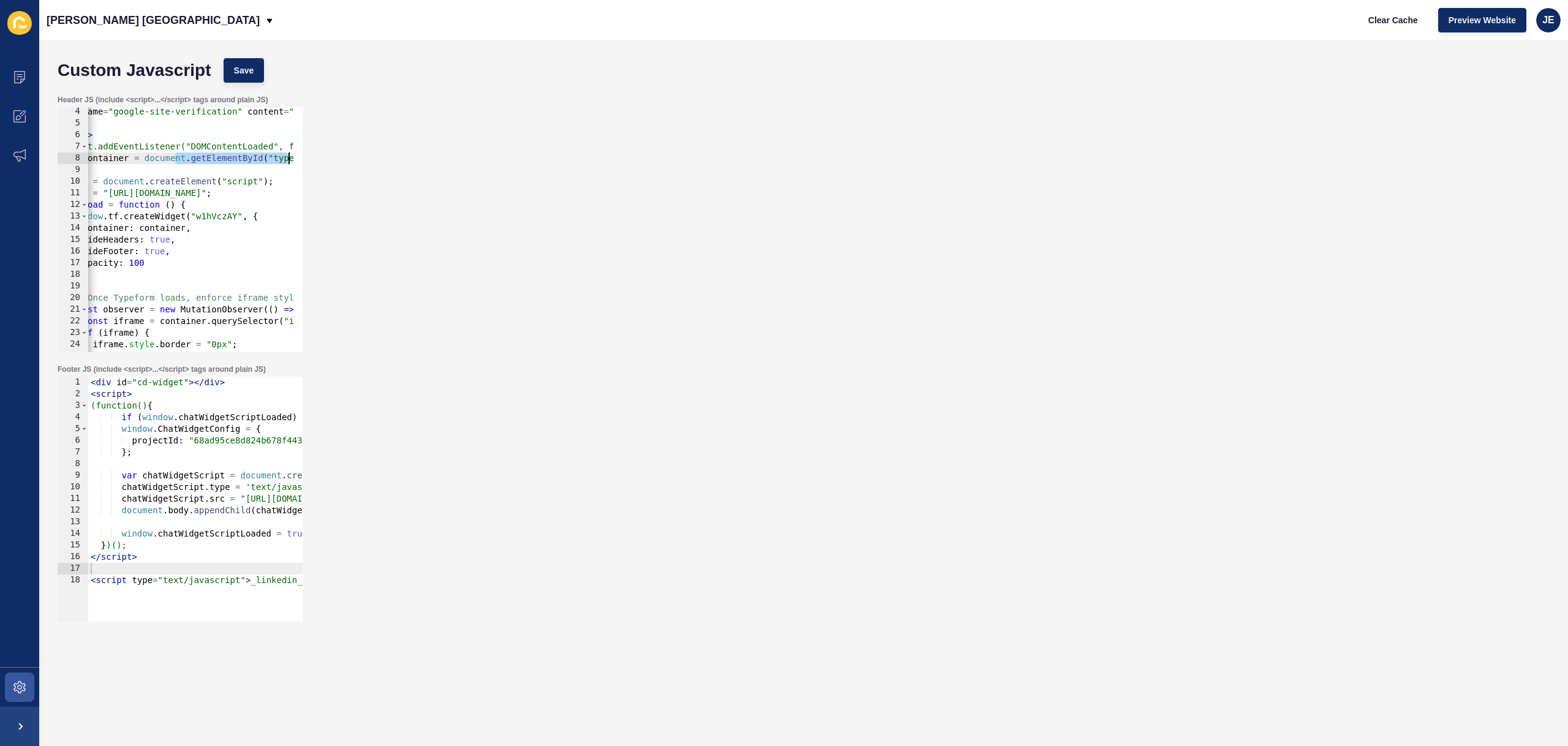
scroll to position [0, 132]
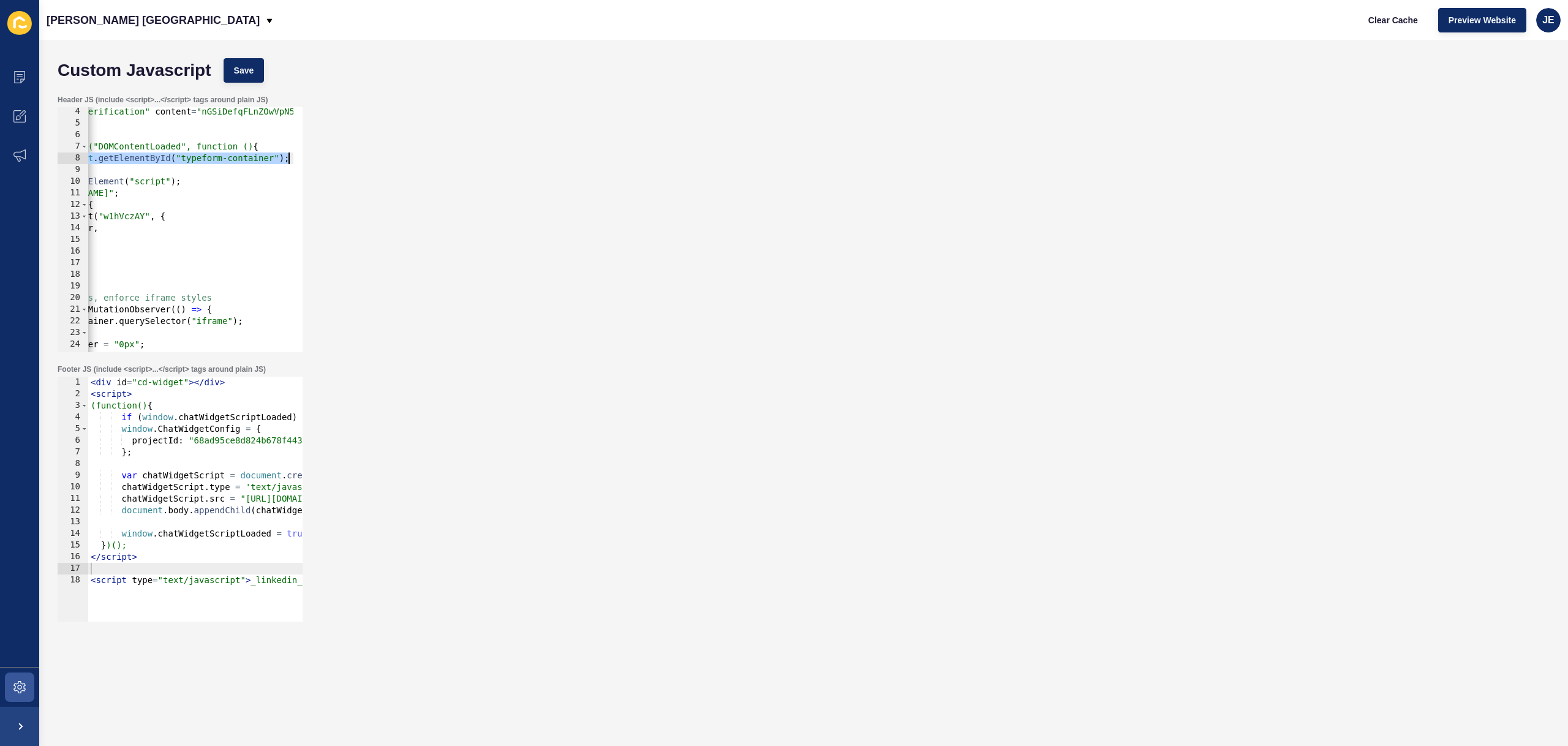
drag, startPoint x: 212, startPoint y: 160, endPoint x: 378, endPoint y: 159, distance: 166.0
click at [378, 159] on div "Header JS (include <script>...</script> tags around plain JS) const iframe = co…" at bounding box center [804, 224] width 1504 height 270
type textarea "var container = document.getElementById("typeform-container");"
click at [255, 78] on button "Save" at bounding box center [244, 71] width 41 height 24
click at [1383, 20] on span "Clear Cache" at bounding box center [1393, 20] width 50 height 12
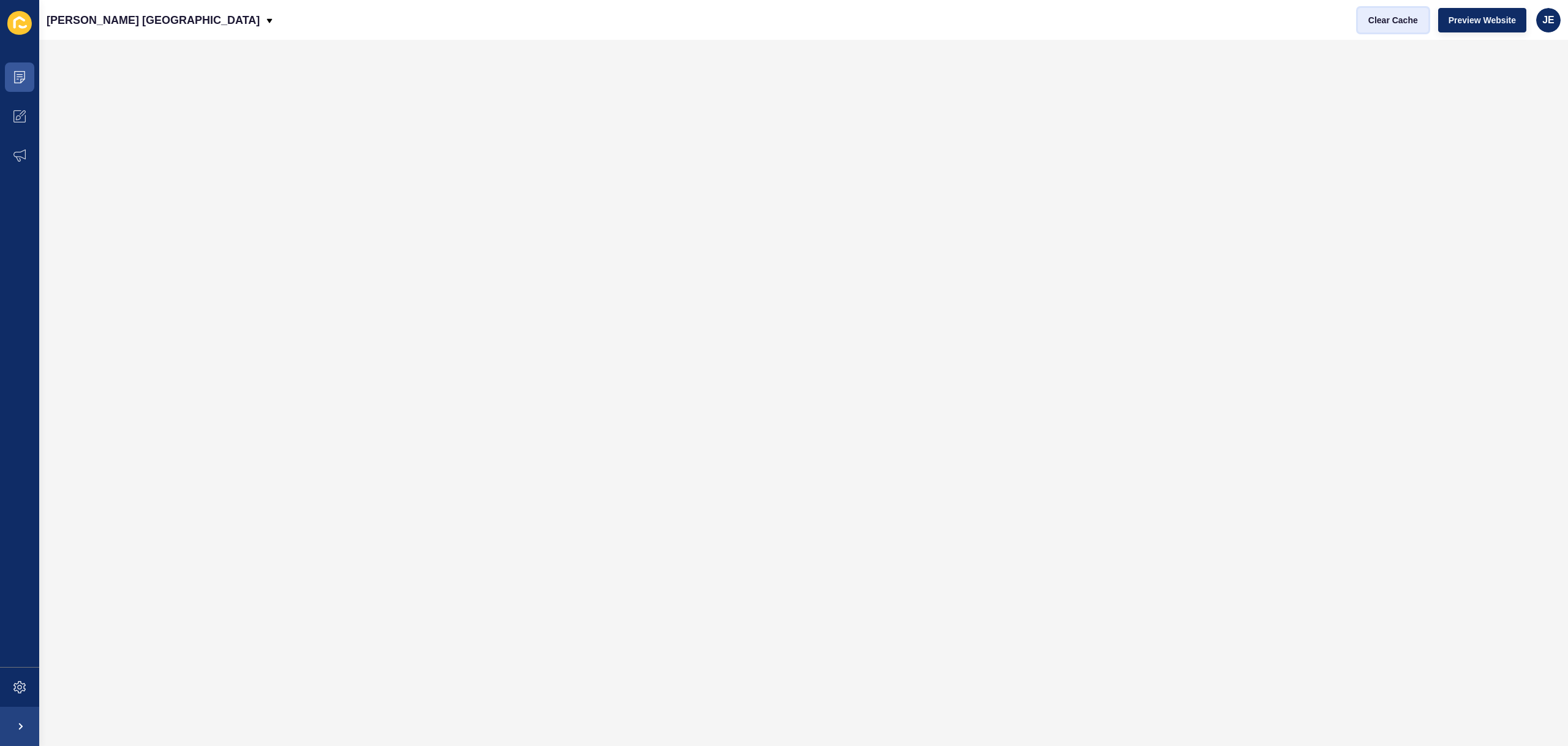
click at [1372, 11] on button "Clear Cache" at bounding box center [1393, 20] width 71 height 24
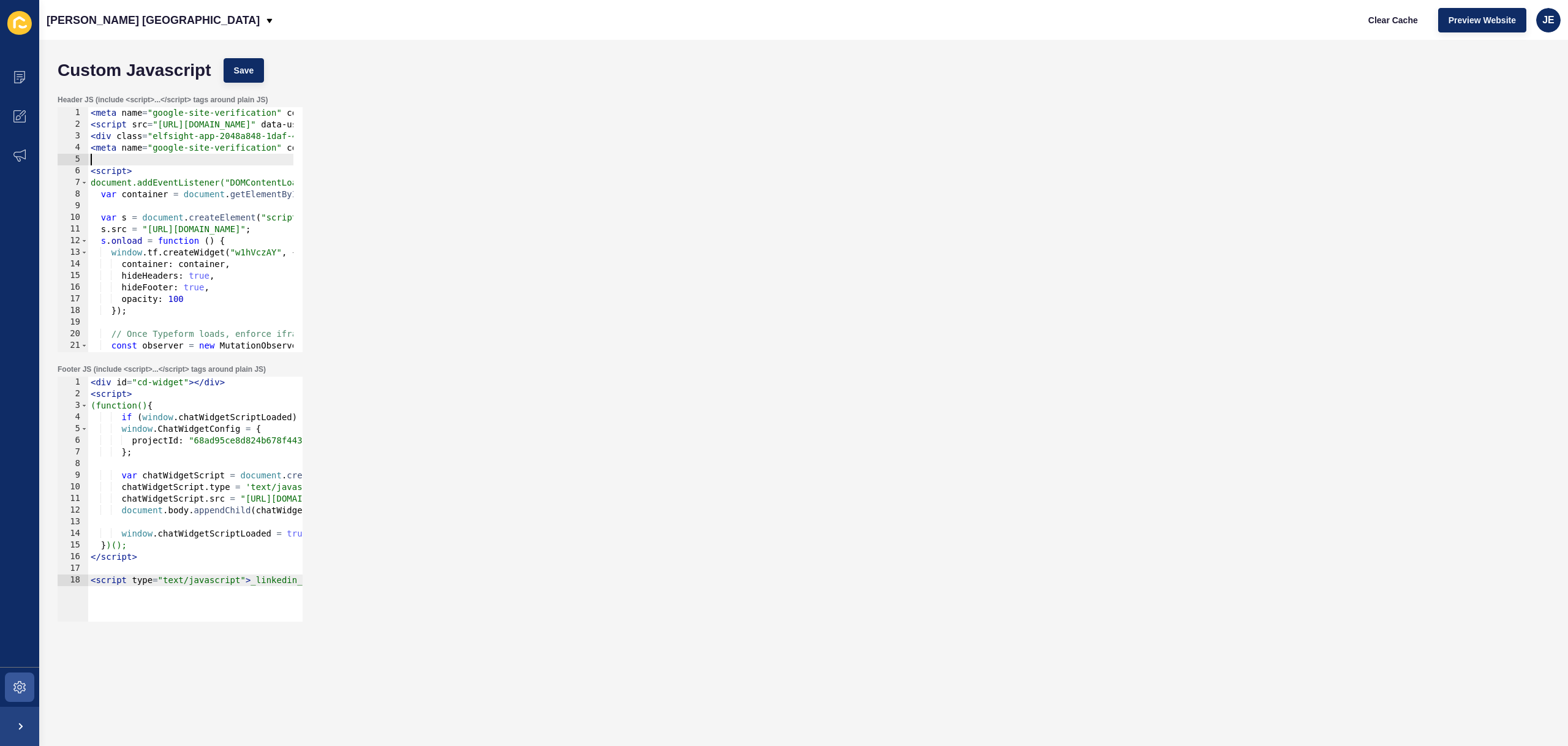
click at [152, 158] on div "< meta name = "google-site-verification" content = "SMq8dECnO_FrWht4icv8yWHq1Sp…" at bounding box center [577, 236] width 978 height 259
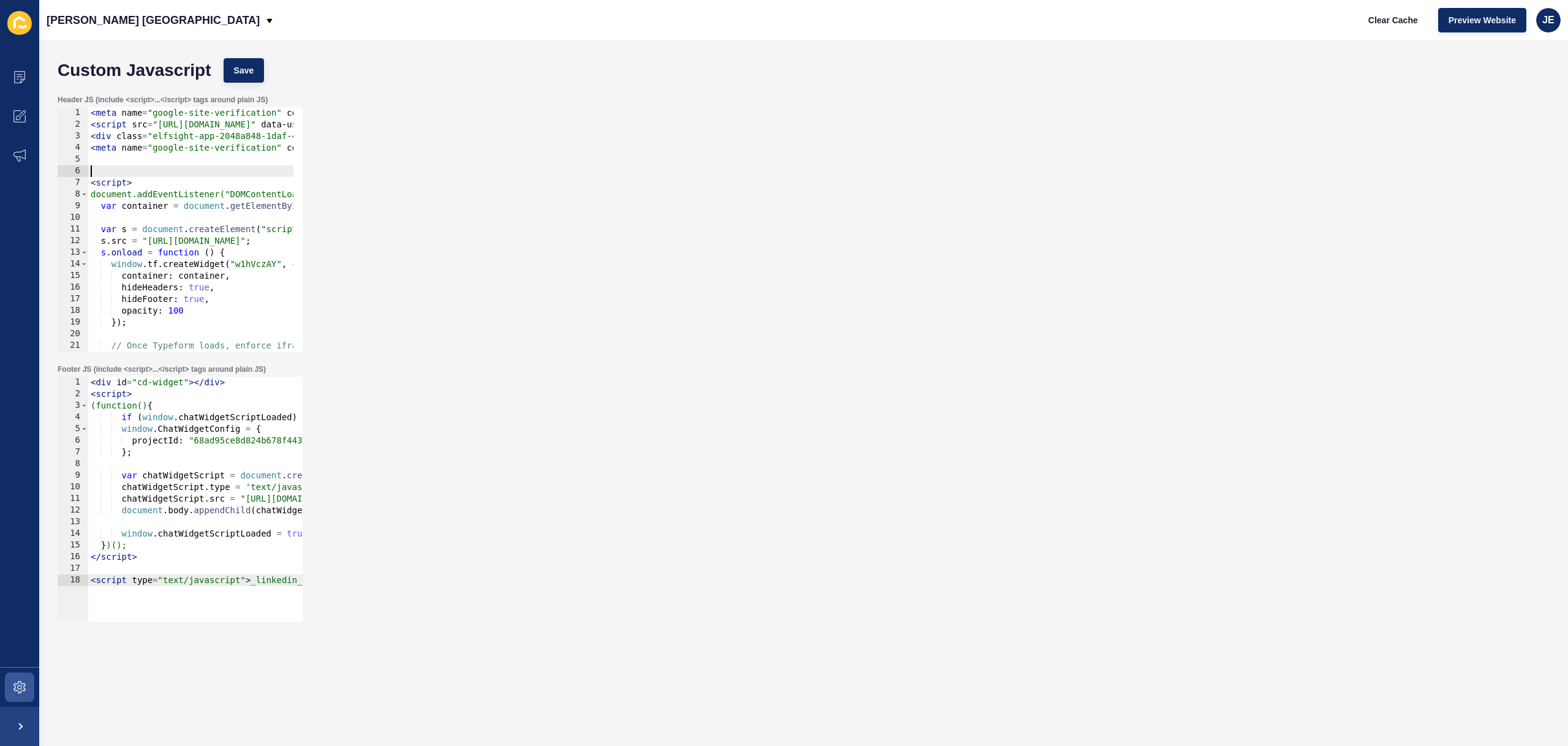
paste textarea "hideFooter: true,"
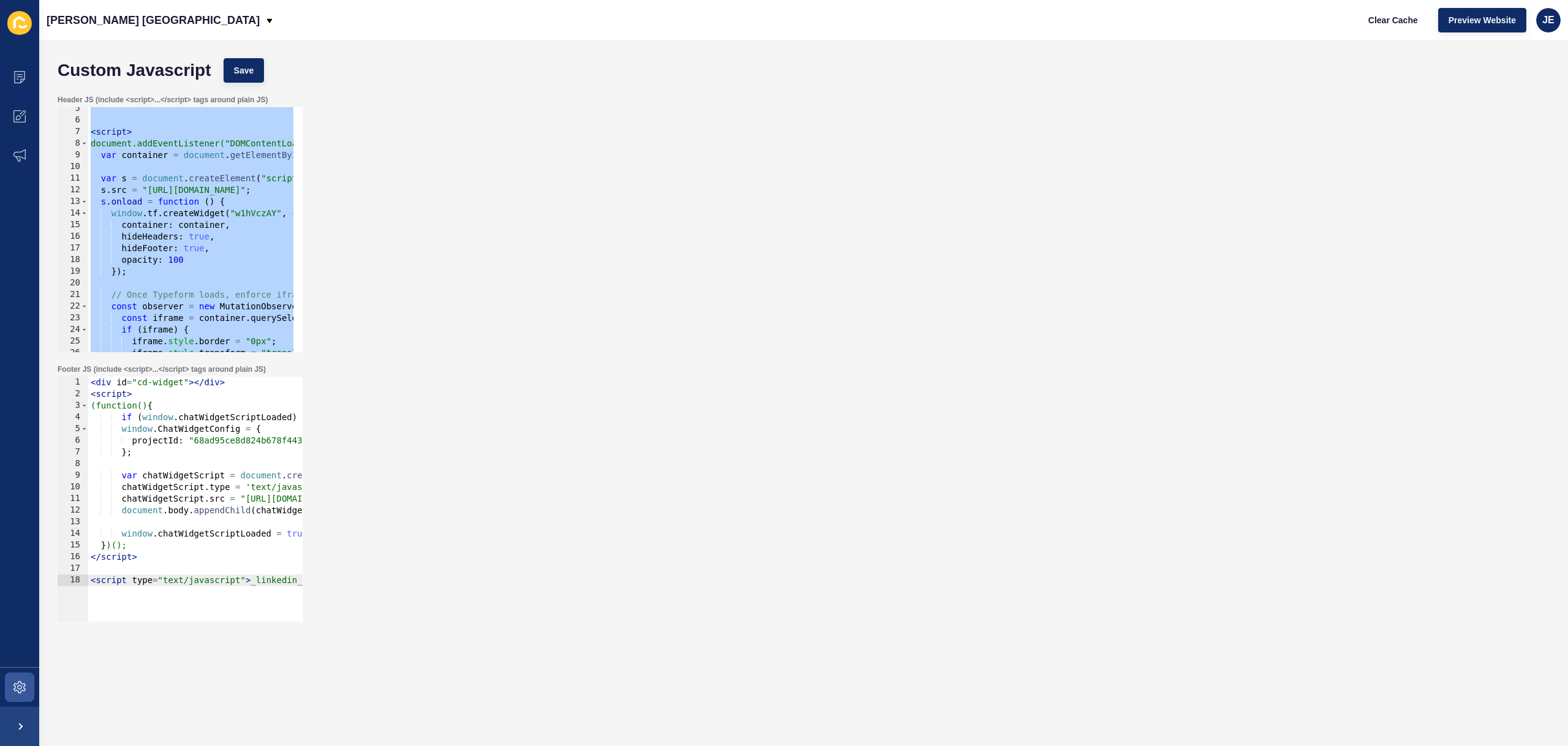
scroll to position [14, 0]
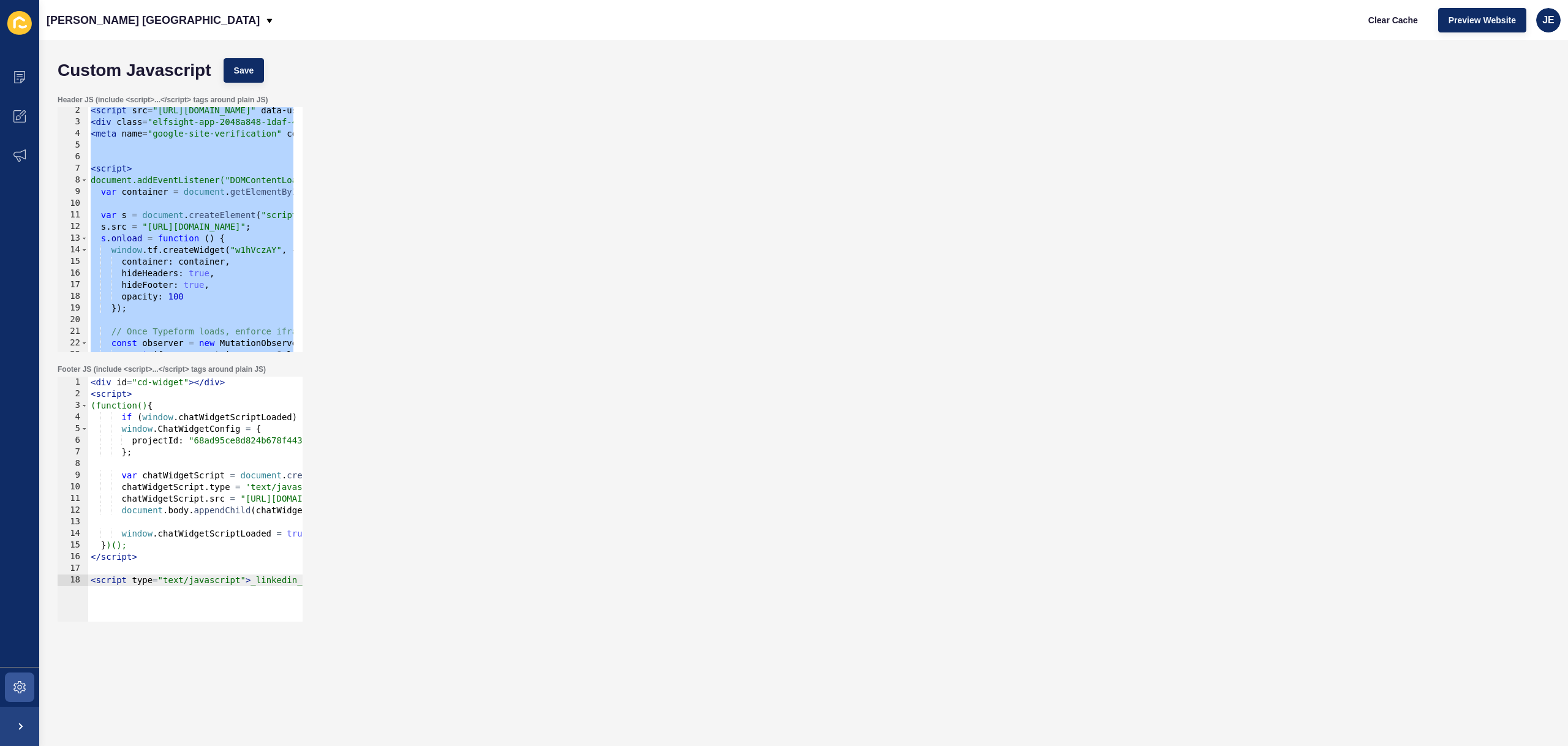
click at [134, 169] on div "< script src = "[URL][DOMAIN_NAME]" data-use-service-core defer > </ script > <…" at bounding box center [577, 234] width 978 height 259
type textarea "<script>"
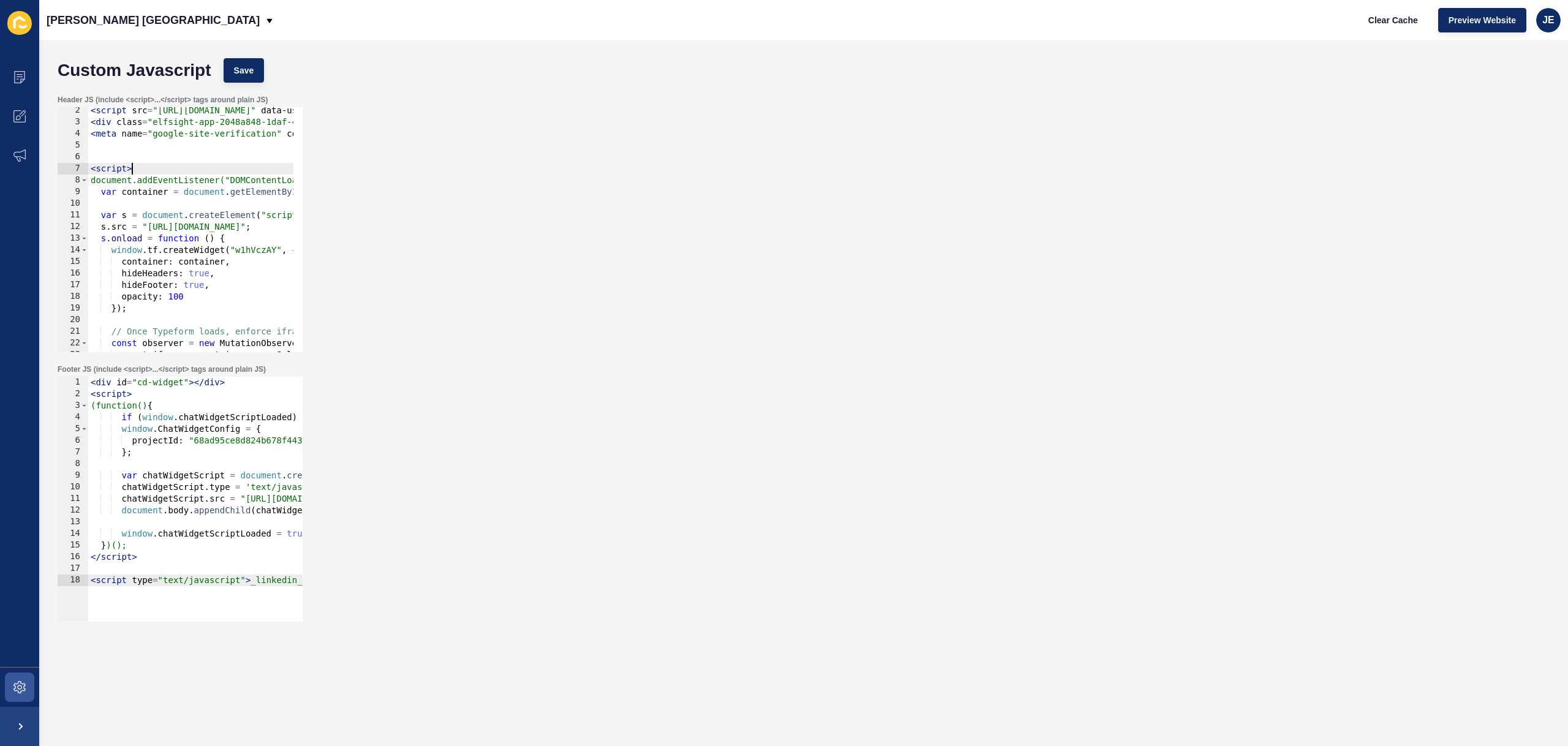
click at [126, 153] on div "< script src = "[URL][DOMAIN_NAME]" data-use-service-core defer > </ script > <…" at bounding box center [577, 234] width 978 height 259
paste textarea
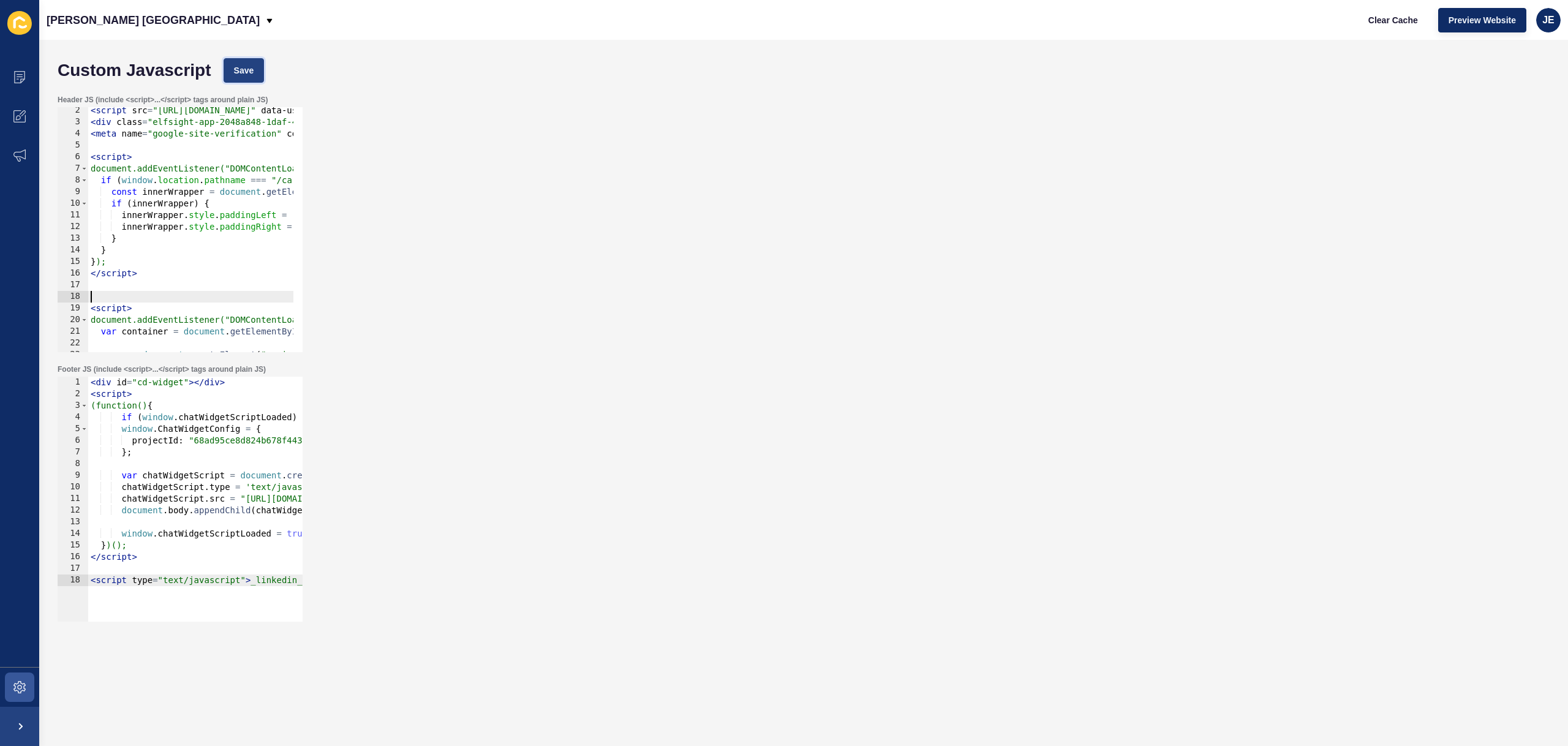
click at [232, 71] on button "Save" at bounding box center [244, 71] width 41 height 24
click at [1393, 26] on button "Clear Cache" at bounding box center [1393, 20] width 71 height 24
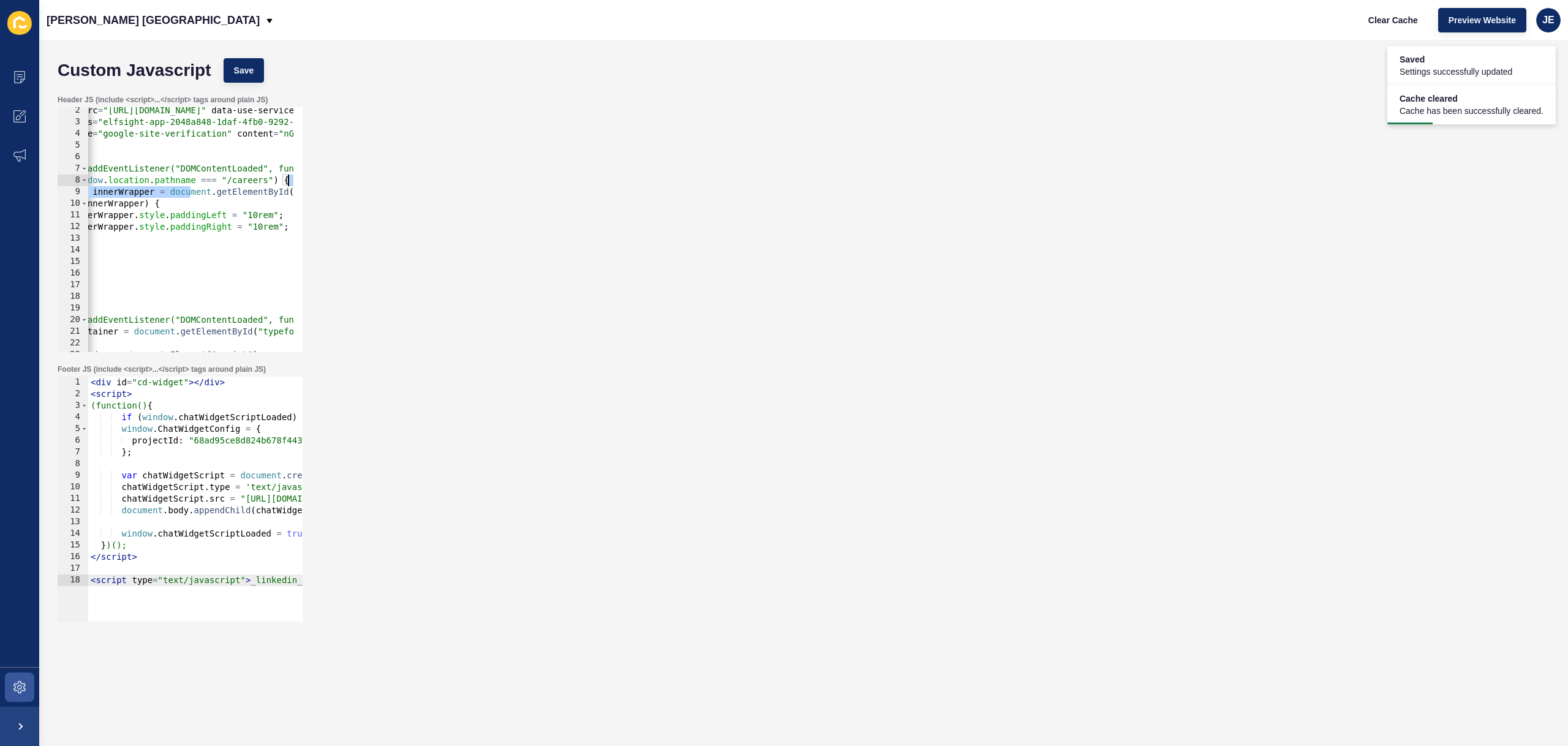
drag, startPoint x: 239, startPoint y: 190, endPoint x: 340, endPoint y: 182, distance: 101.3
click at [340, 182] on div "Header JS (include <script>...</script> tags around plain JS) const innerWrappe…" at bounding box center [804, 224] width 1504 height 270
click at [213, 183] on div "< script src = "[URL][DOMAIN_NAME]" data-use-service-core defer > </ script > <…" at bounding box center [527, 234] width 978 height 259
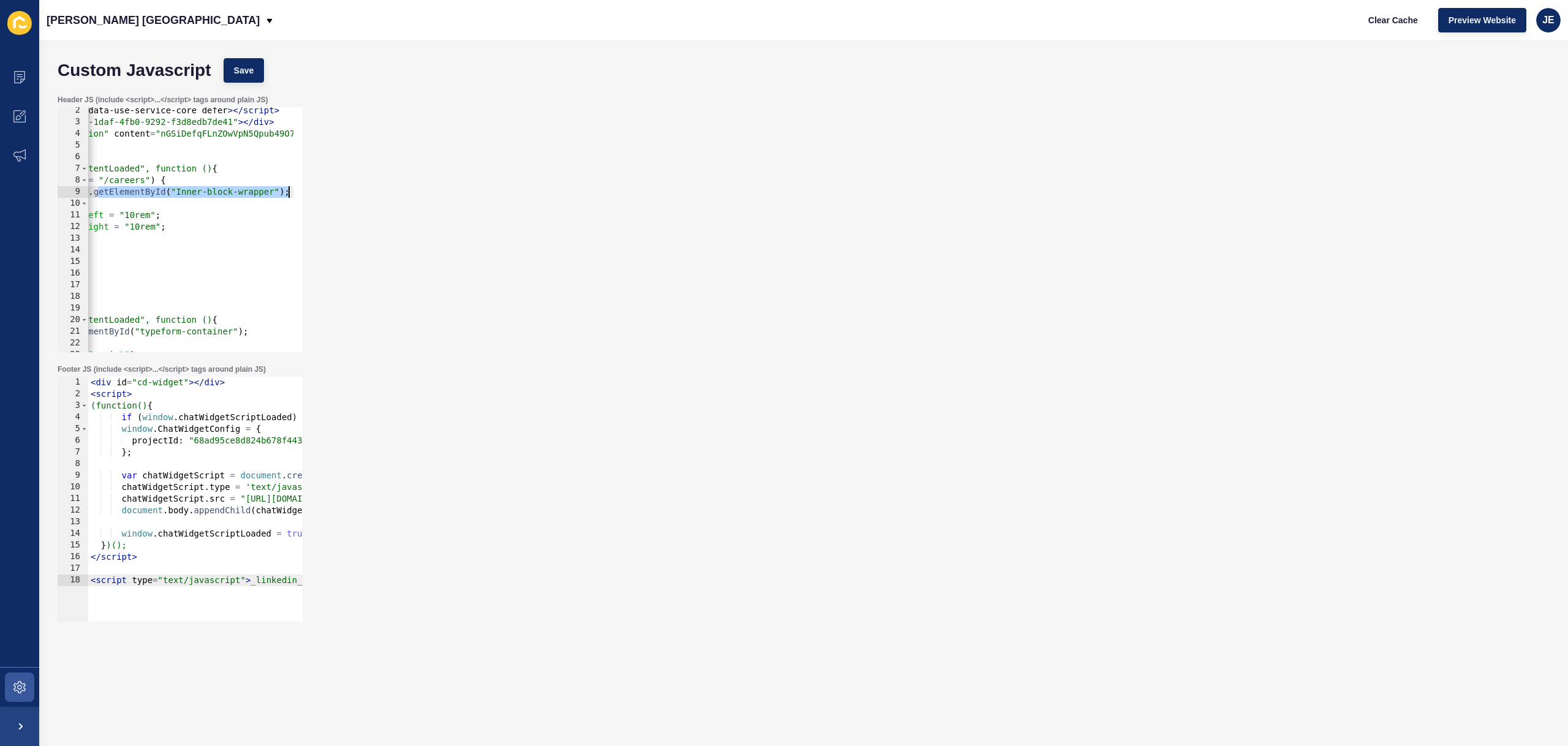
scroll to position [0, 173]
drag, startPoint x: 221, startPoint y: 186, endPoint x: 351, endPoint y: 194, distance: 130.2
click at [351, 194] on div "Header JS (include <script>...</script> tags around plain JS) if (window.locati…" at bounding box center [804, 224] width 1504 height 270
drag, startPoint x: 179, startPoint y: 196, endPoint x: 189, endPoint y: 199, distance: 10.4
click at [180, 196] on div "< script src = "[URL][DOMAIN_NAME]" data-use-service-core defer > </ script > <…" at bounding box center [404, 234] width 978 height 259
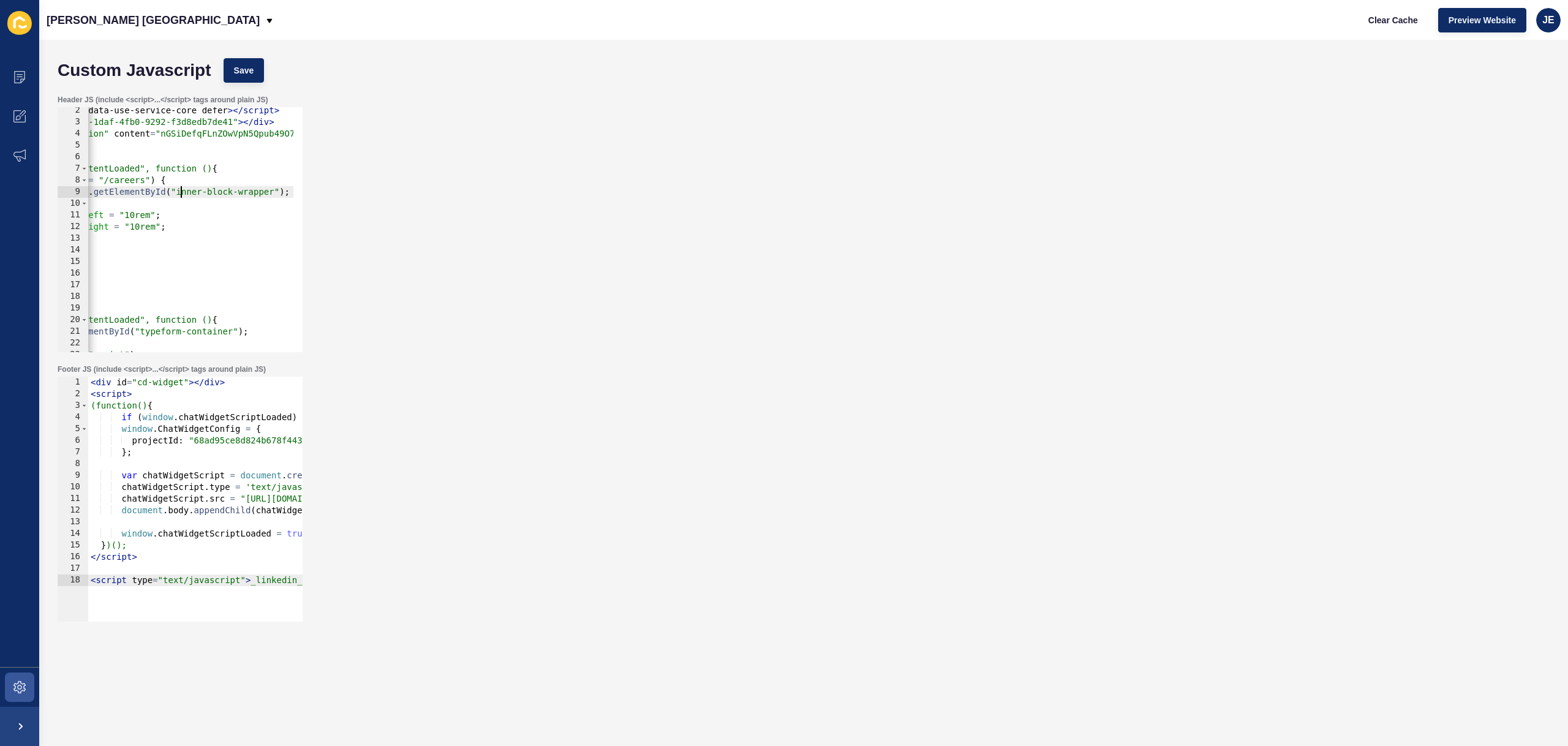
scroll to position [0, 18]
type textarea "const innerWrapper = document.getElementById("inner-block-wrapper");"
click at [228, 42] on div "Custom Javascript Save Header JS (include <script>...</script> tags around plai…" at bounding box center [804, 393] width 1529 height 707
click at [236, 55] on div "Custom Javascript Save" at bounding box center [804, 71] width 1504 height 37
click at [236, 56] on div "Custom Javascript Save" at bounding box center [804, 71] width 1504 height 37
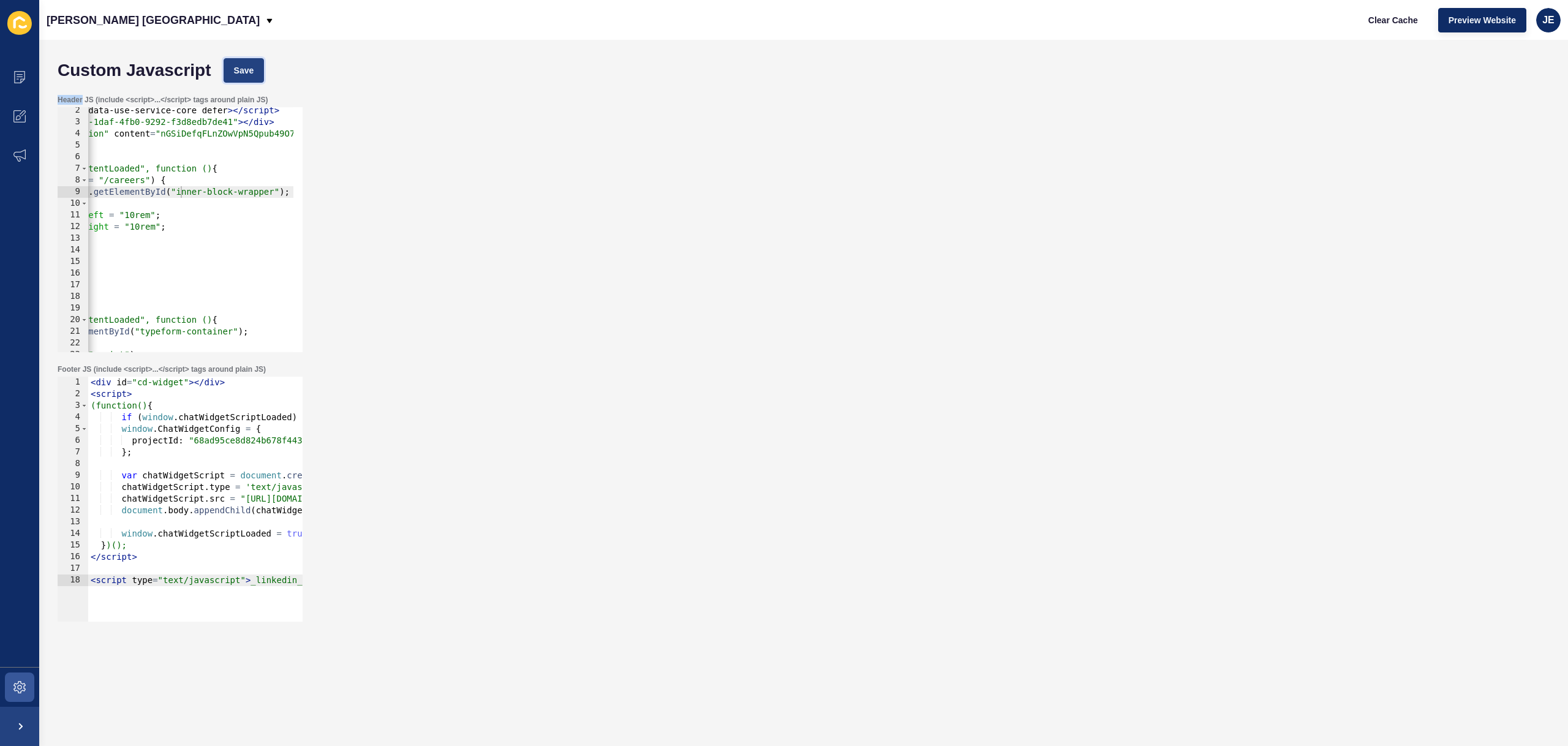
click at [238, 58] on button "Save" at bounding box center [244, 71] width 41 height 24
click at [1398, 25] on span "Clear Cache" at bounding box center [1393, 20] width 50 height 12
